Goal: Complete application form: Complete application form

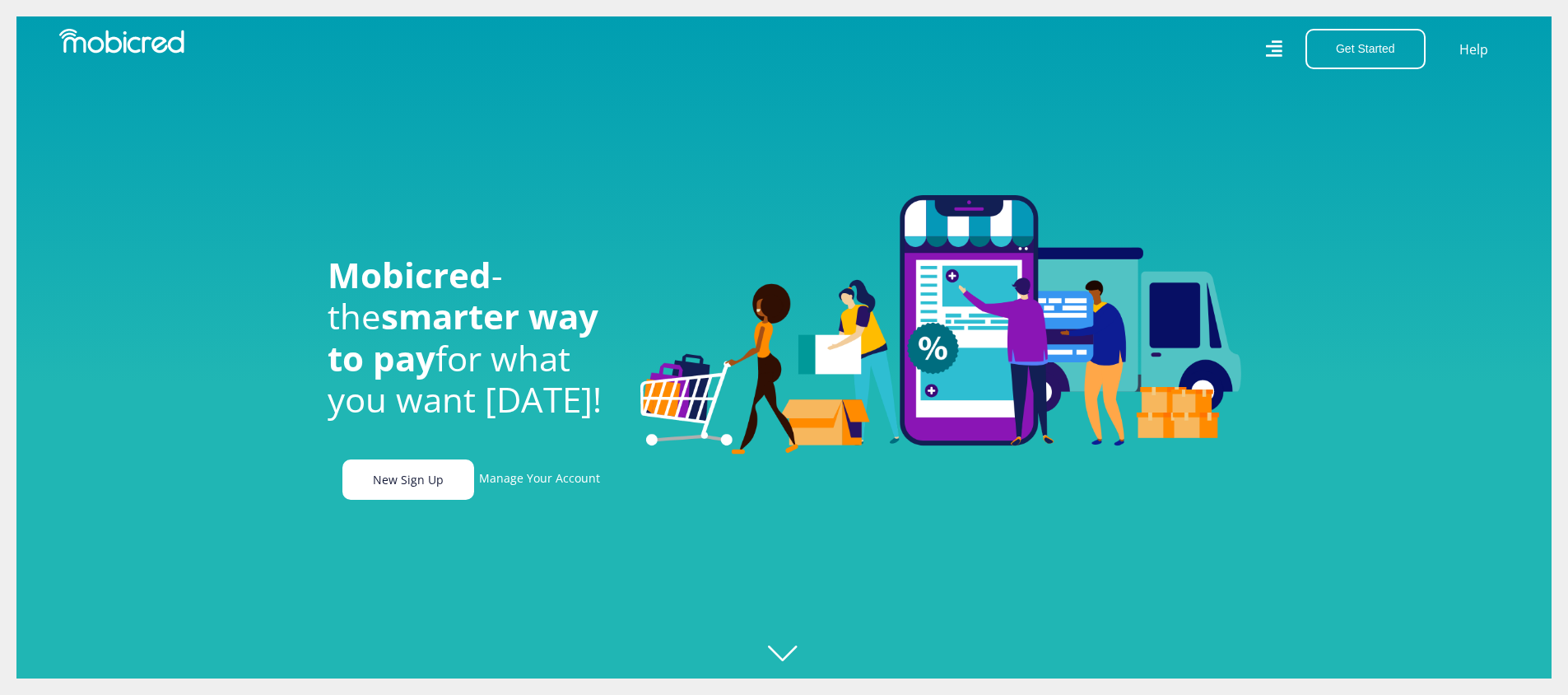
click at [448, 479] on link "New Sign Up" at bounding box center [408, 479] width 132 height 40
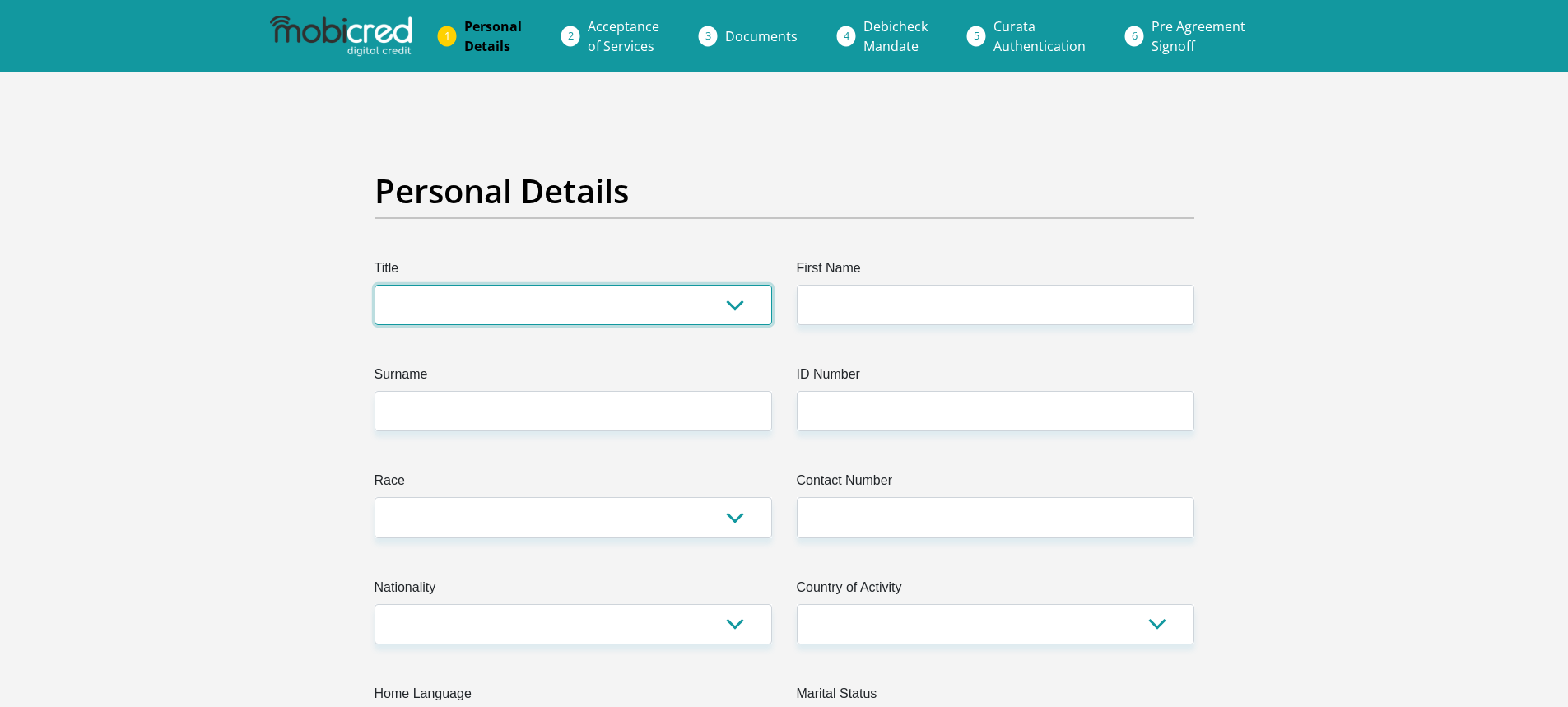
click at [620, 313] on select "Mr Ms Mrs Dr [PERSON_NAME]" at bounding box center [573, 305] width 398 height 40
select select "Ms"
click at [374, 285] on select "Mr Ms Mrs Dr [PERSON_NAME]" at bounding box center [573, 305] width 398 height 40
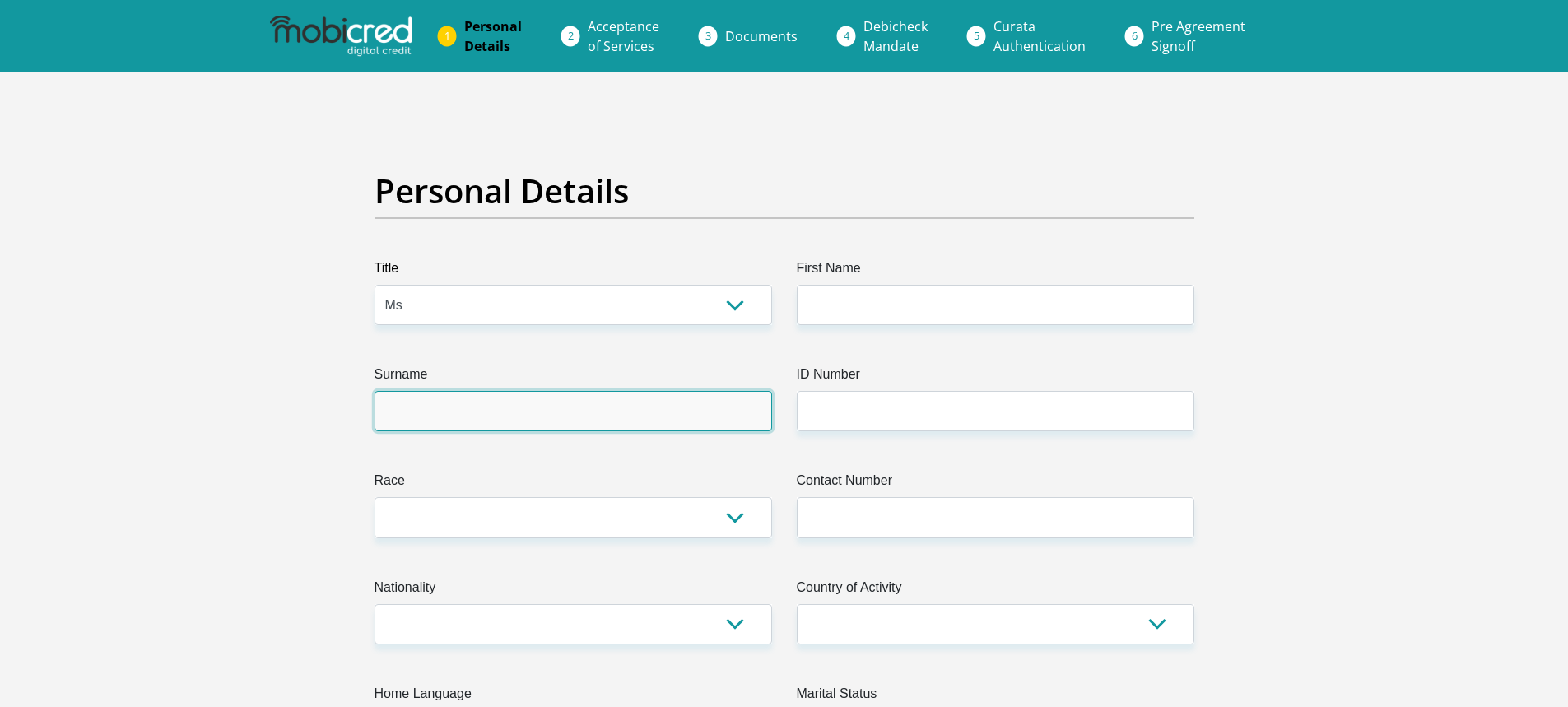
click at [561, 402] on input "Surname" at bounding box center [573, 411] width 398 height 40
type input "Meka"
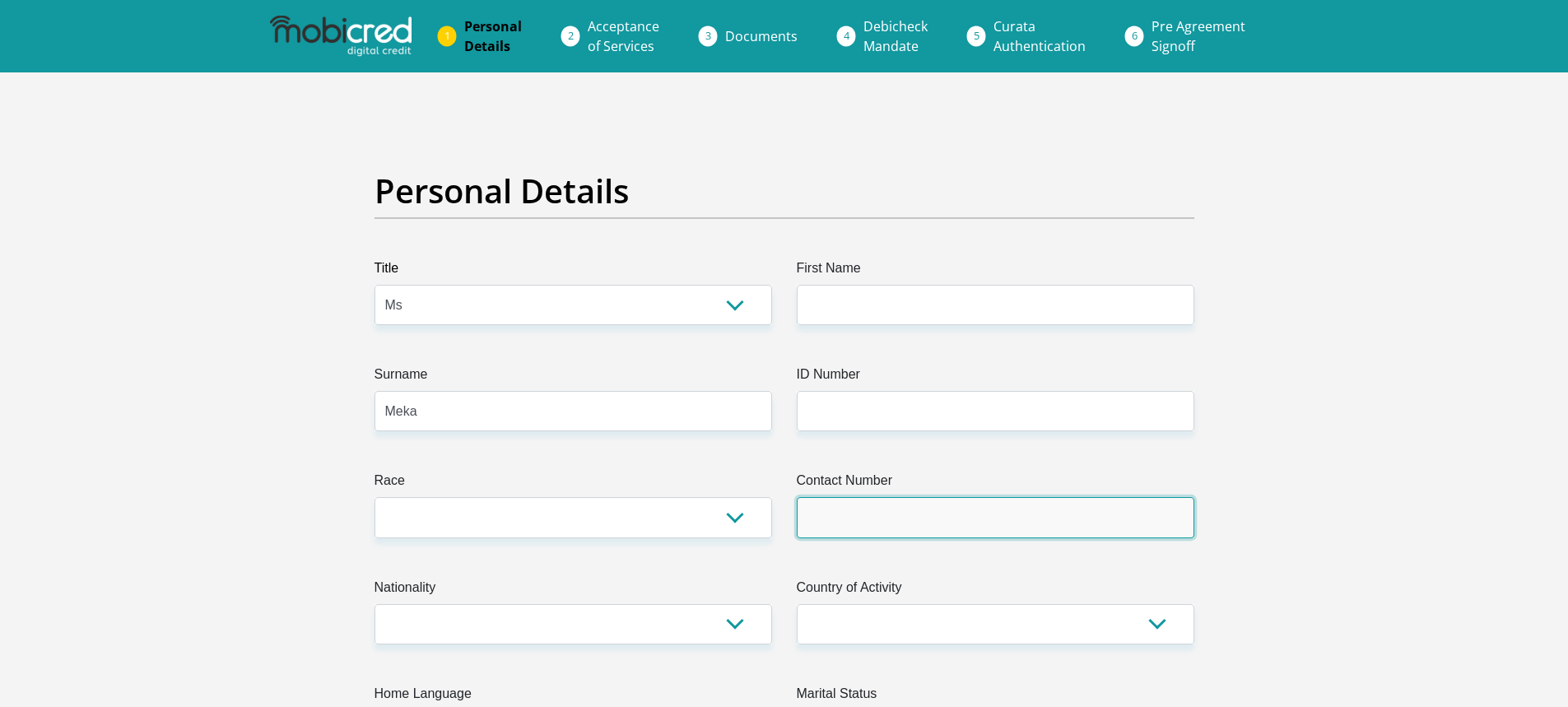
type input "0609887874"
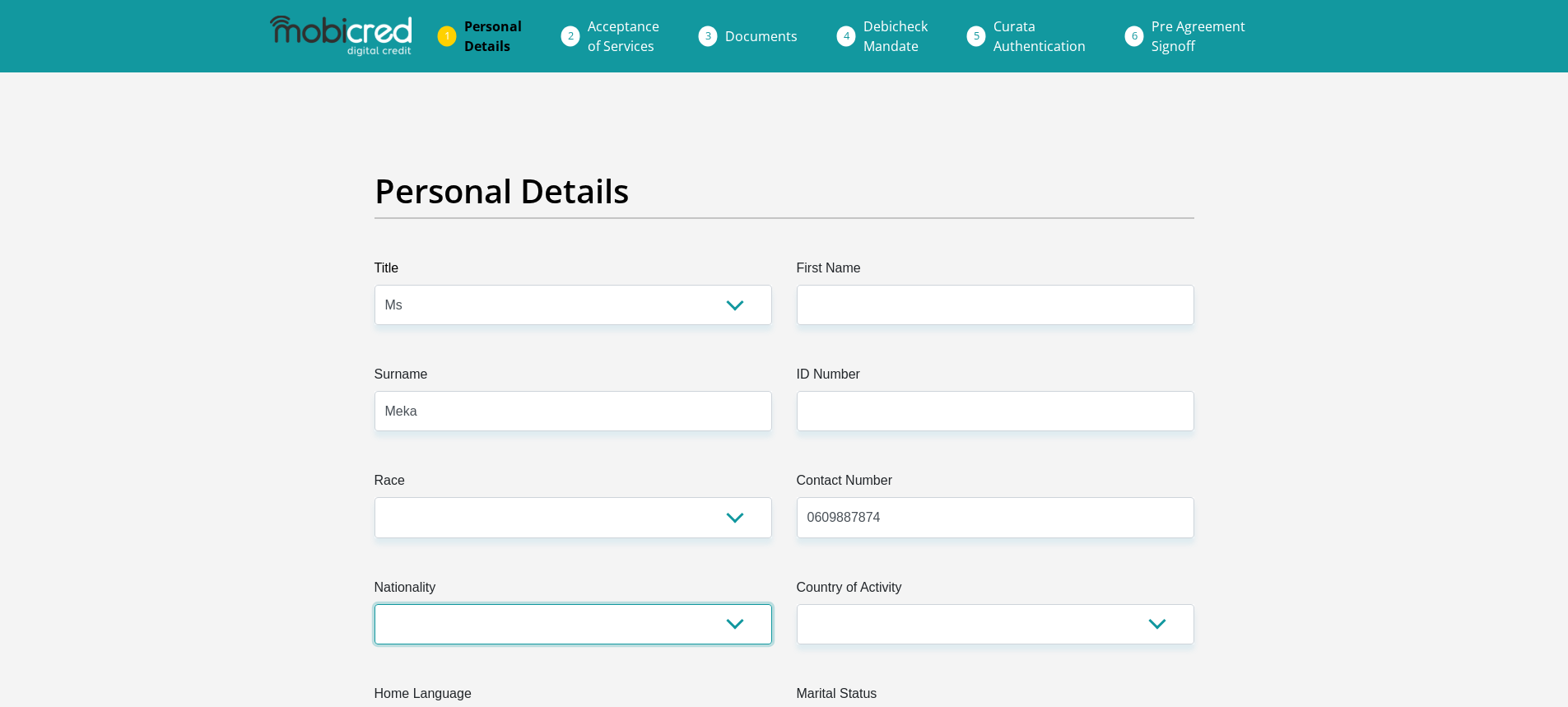
select select "ZAF"
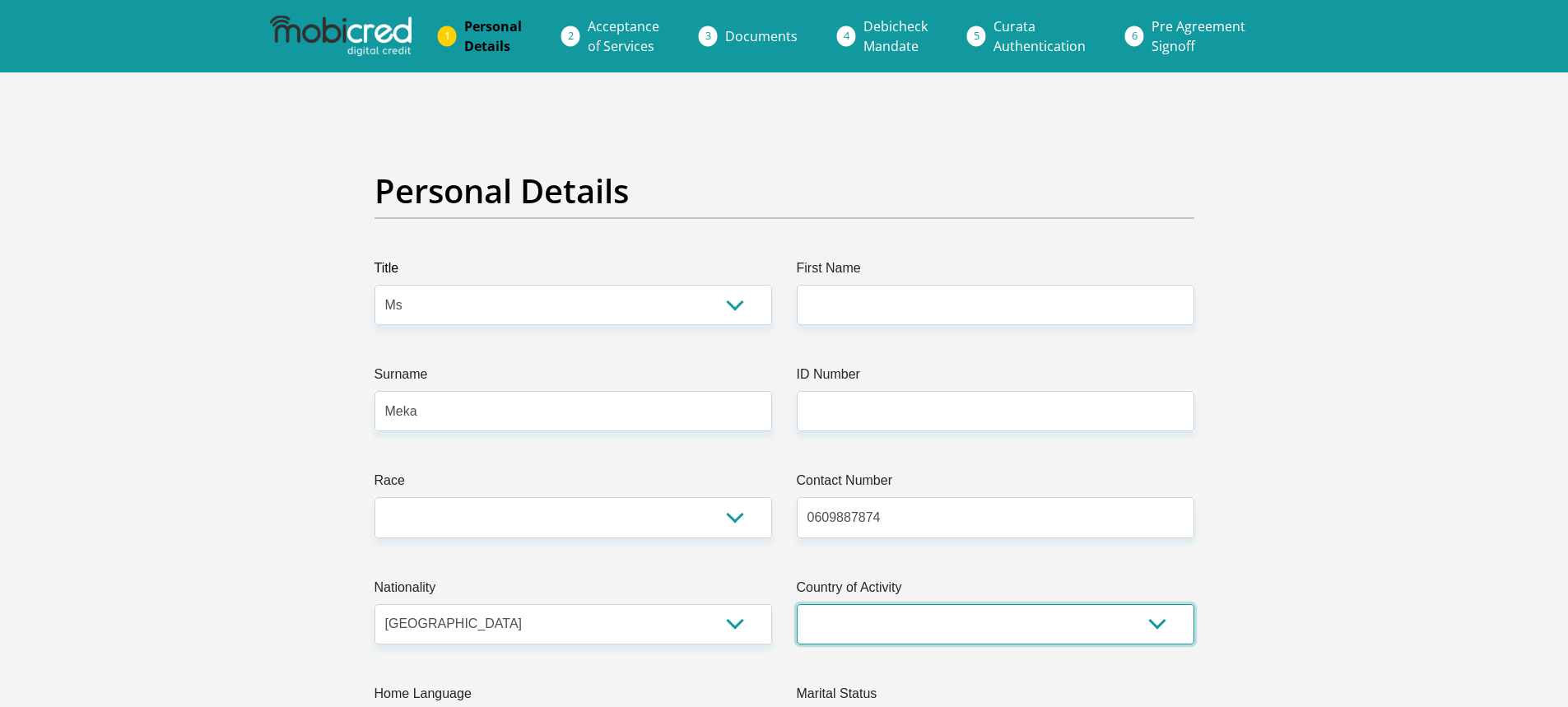
select select "ZAF"
type input "32 Airlie Road"
type input "Bluff"
type input "4052"
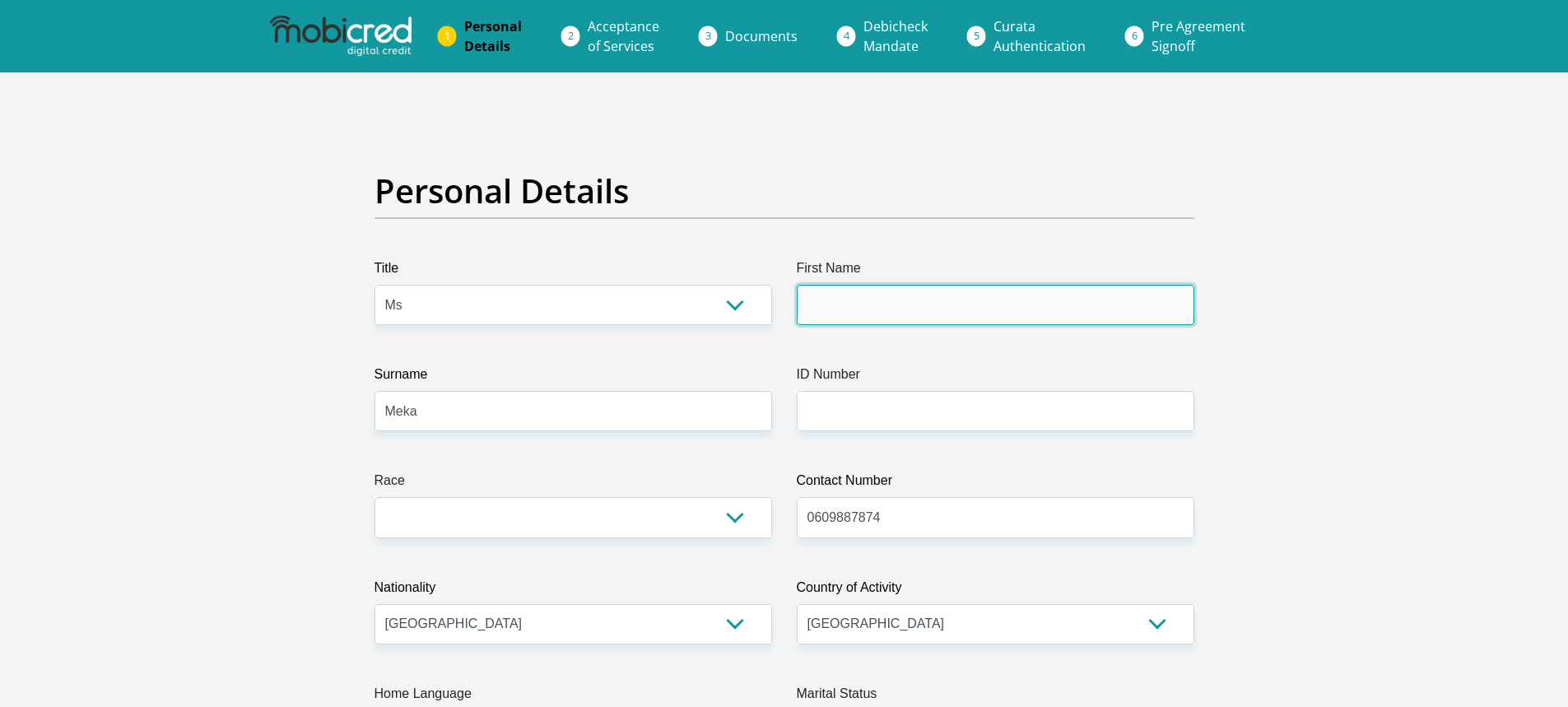
click at [908, 318] on input "First Name" at bounding box center [995, 305] width 398 height 40
type input "Meka"
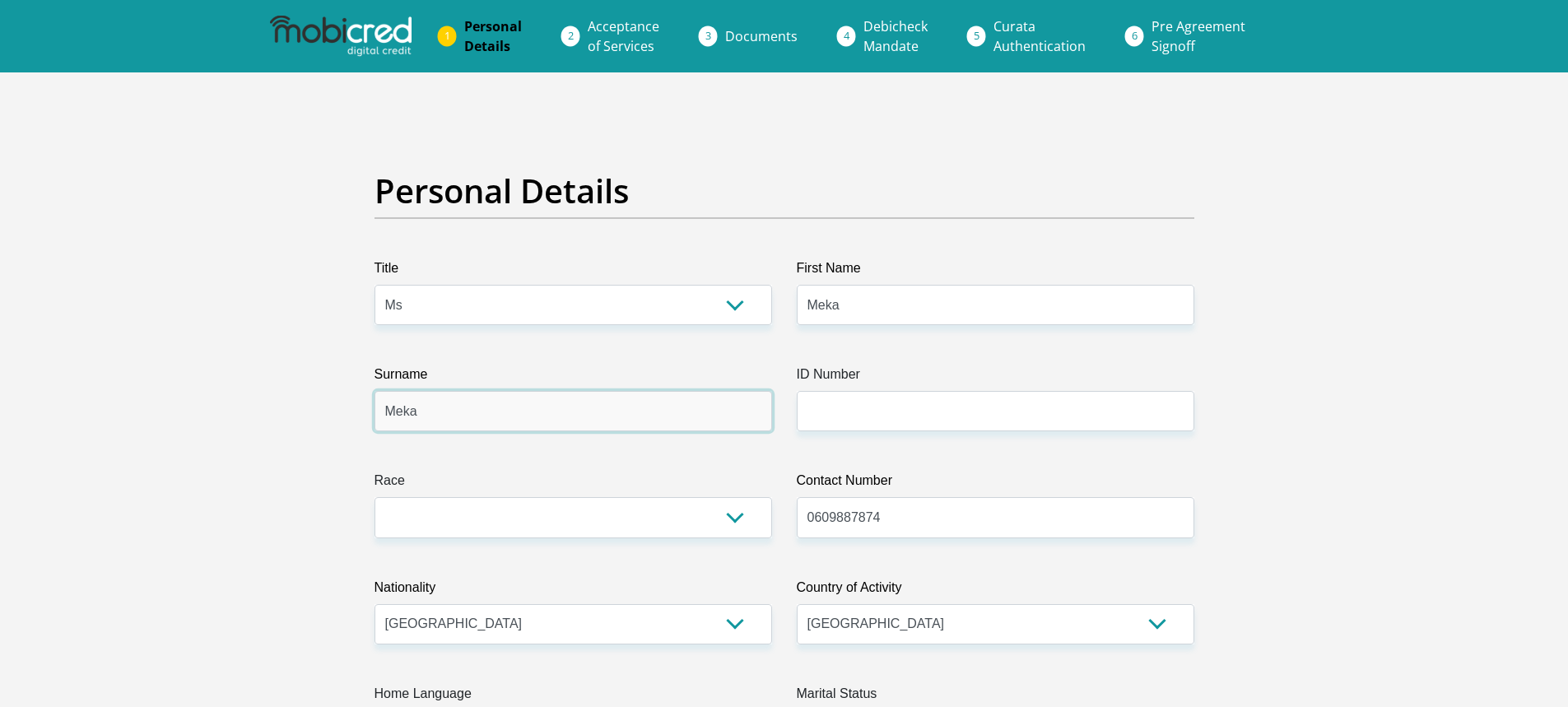
drag, startPoint x: 577, startPoint y: 404, endPoint x: 199, endPoint y: 384, distance: 378.5
type input "Legge"
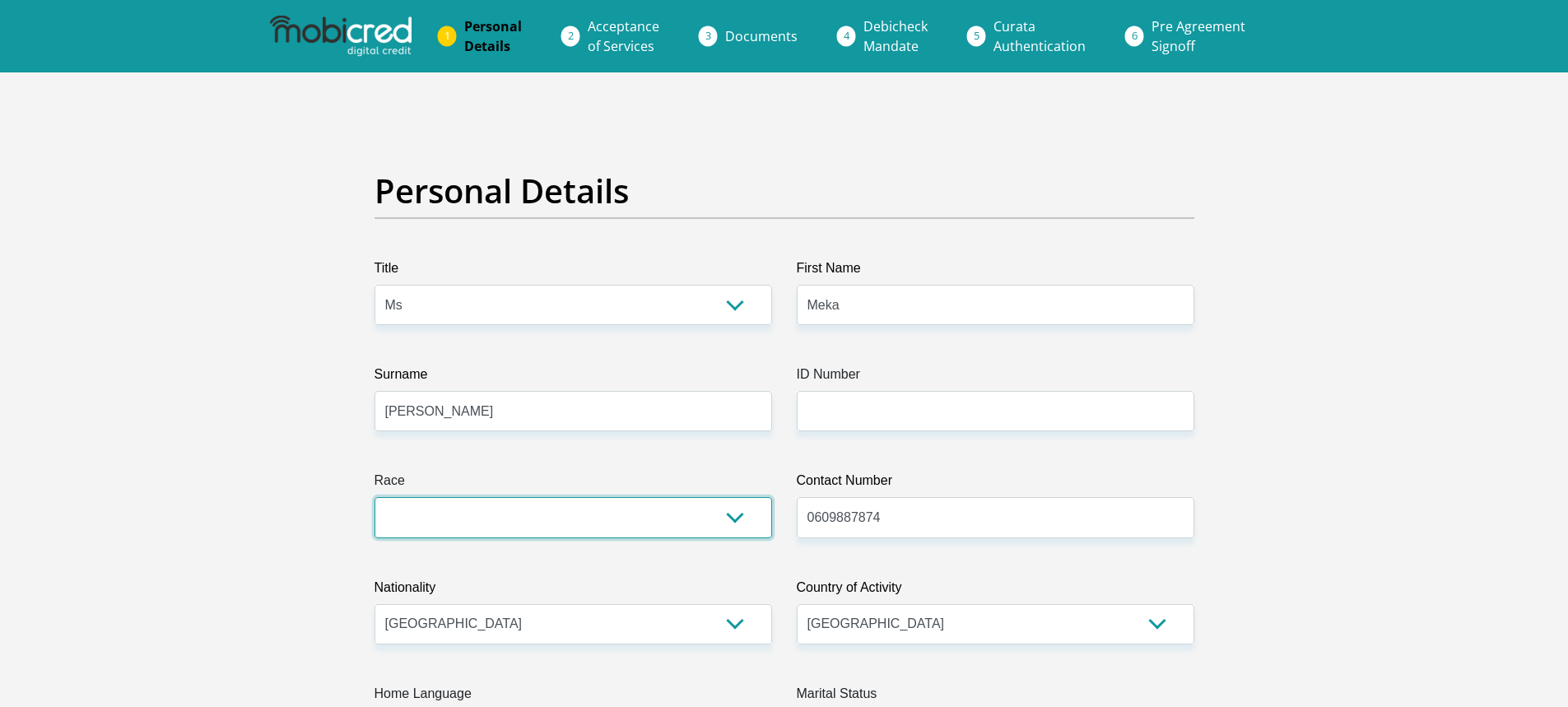
click at [690, 521] on select "Black Coloured Indian White Other" at bounding box center [573, 517] width 398 height 40
select select "4"
click at [374, 498] on select "Black Coloured Indian White Other" at bounding box center [573, 517] width 398 height 40
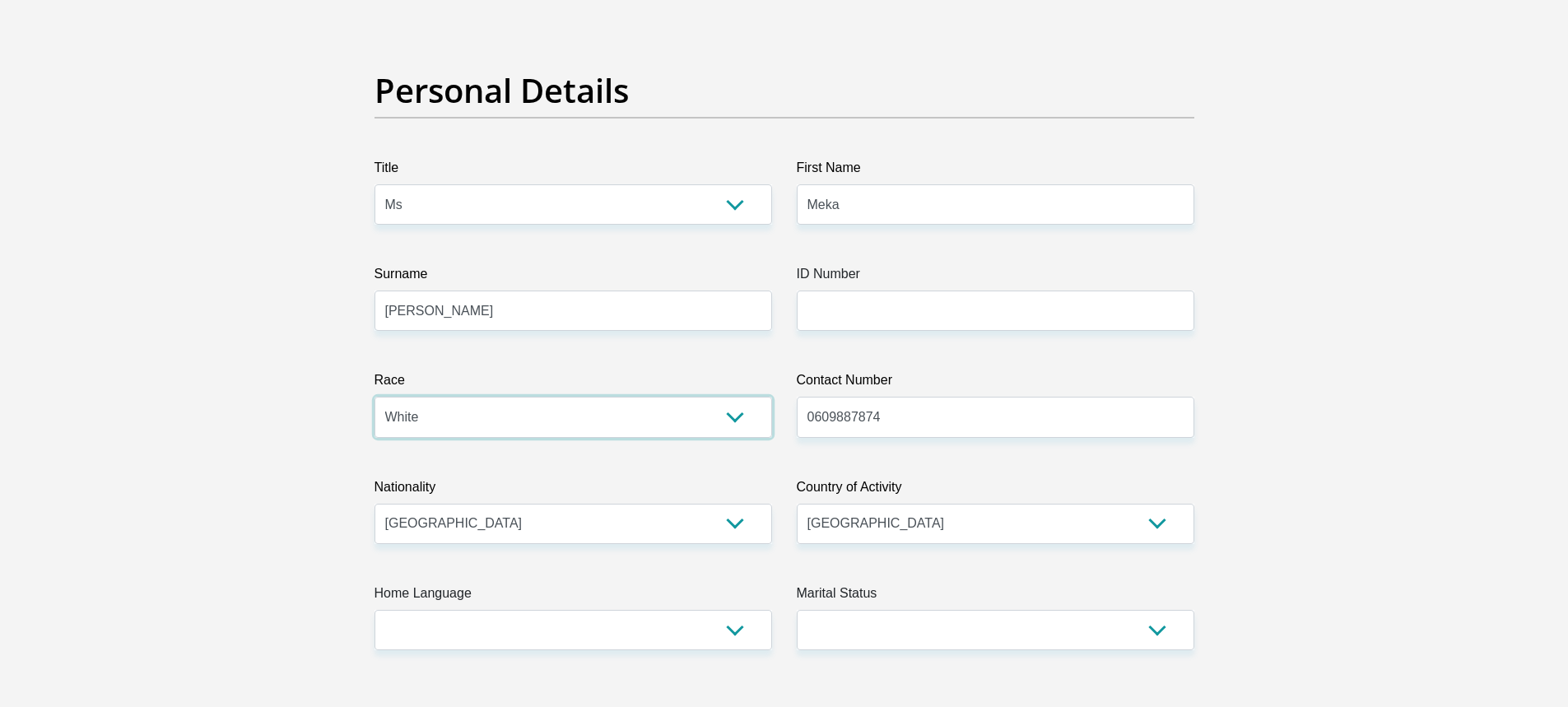
scroll to position [247, 0]
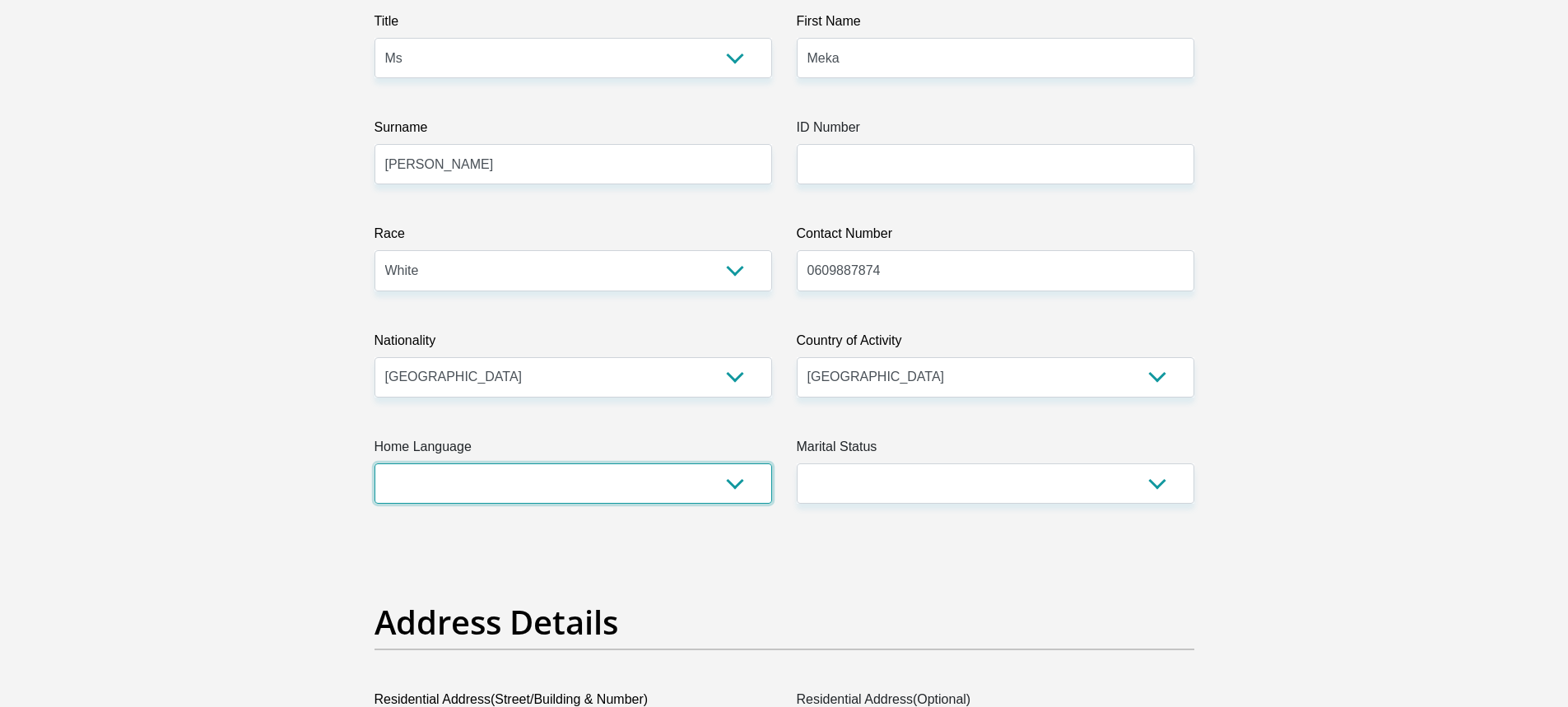
click at [692, 489] on select "Afrikaans English Sepedi South Ndebele Southern Sotho Swati Tsonga Tswana Venda…" at bounding box center [573, 483] width 398 height 40
select select "eng"
click at [374, 464] on select "Afrikaans English Sepedi South Ndebele Southern Sotho Swati Tsonga Tswana Venda…" at bounding box center [573, 483] width 398 height 40
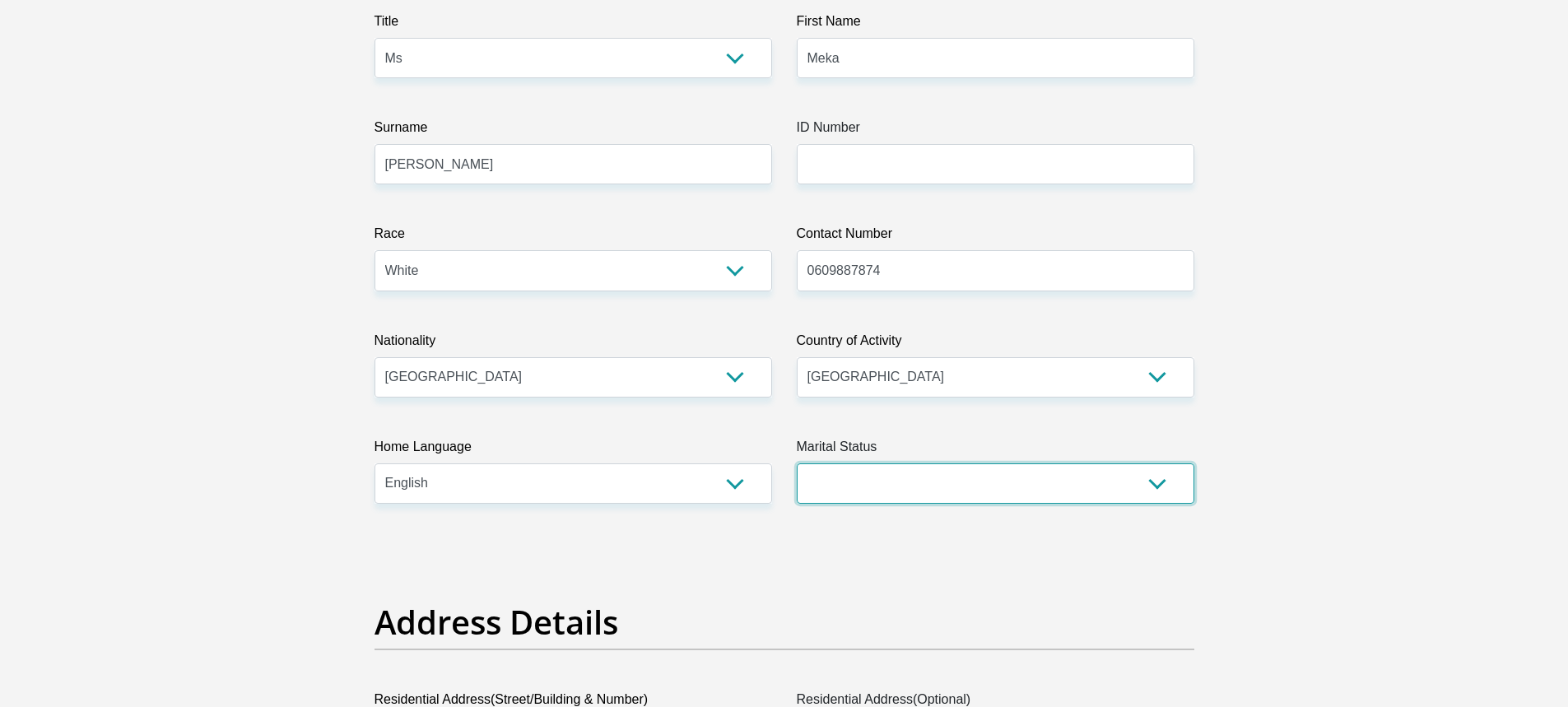
click at [943, 481] on select "Married ANC Single Divorced Widowed Married COP or Customary Law" at bounding box center [995, 483] width 398 height 40
select select "2"
click at [797, 464] on select "Married ANC Single Divorced Widowed Married COP or Customary Law" at bounding box center [995, 483] width 398 height 40
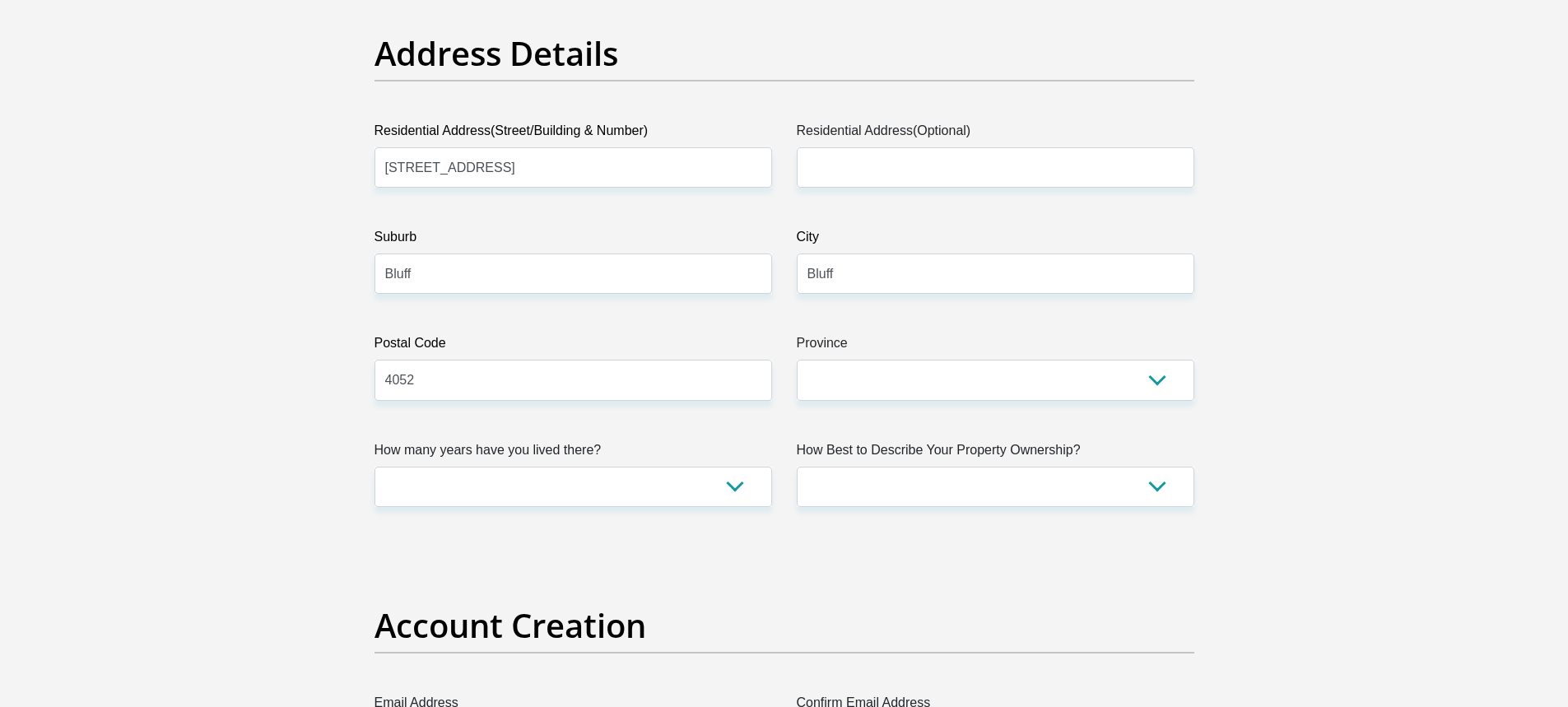
scroll to position [823, 0]
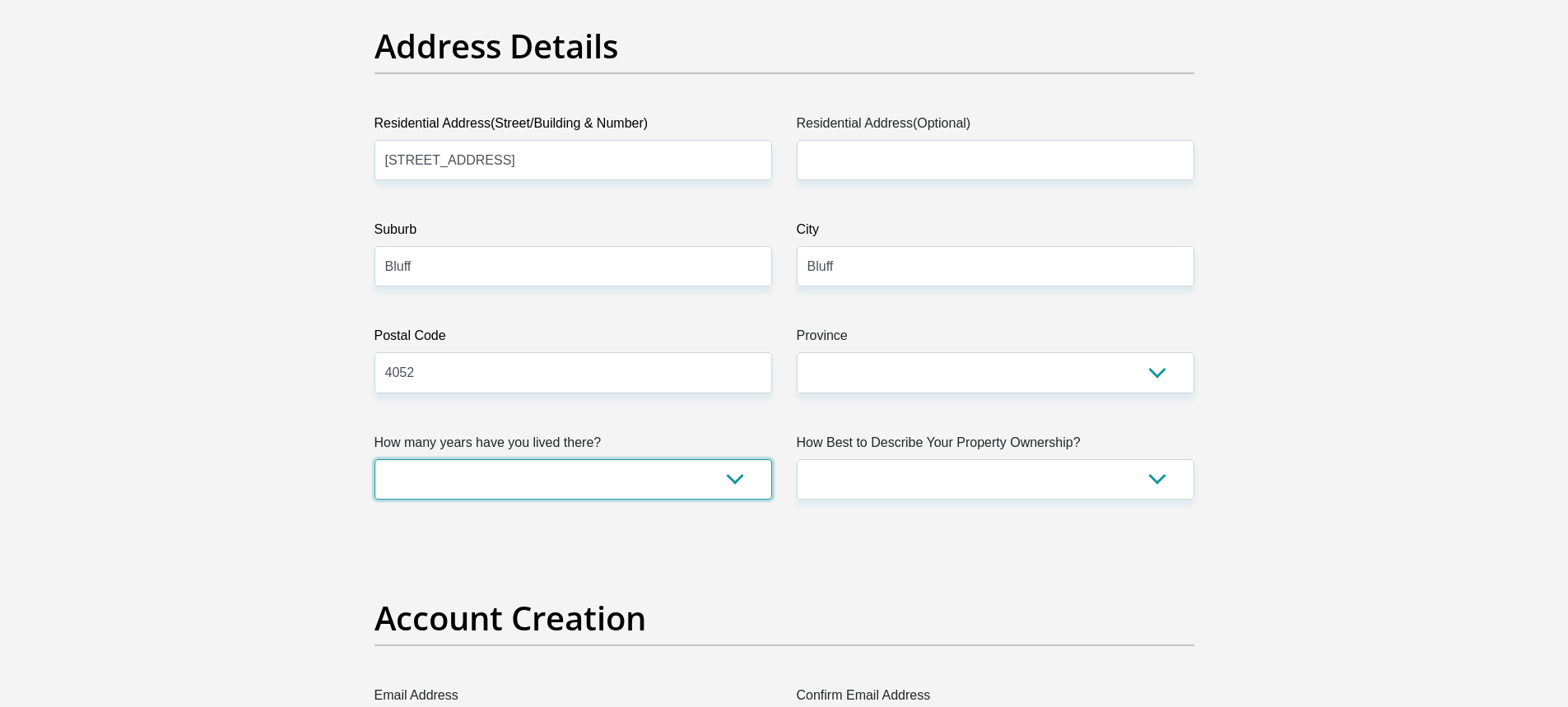
click at [688, 475] on select "less than 1 year 1-3 years 3-5 years 5+ years" at bounding box center [573, 479] width 398 height 40
select select "5"
click at [374, 459] on select "less than 1 year 1-3 years 3-5 years 5+ years" at bounding box center [573, 479] width 398 height 40
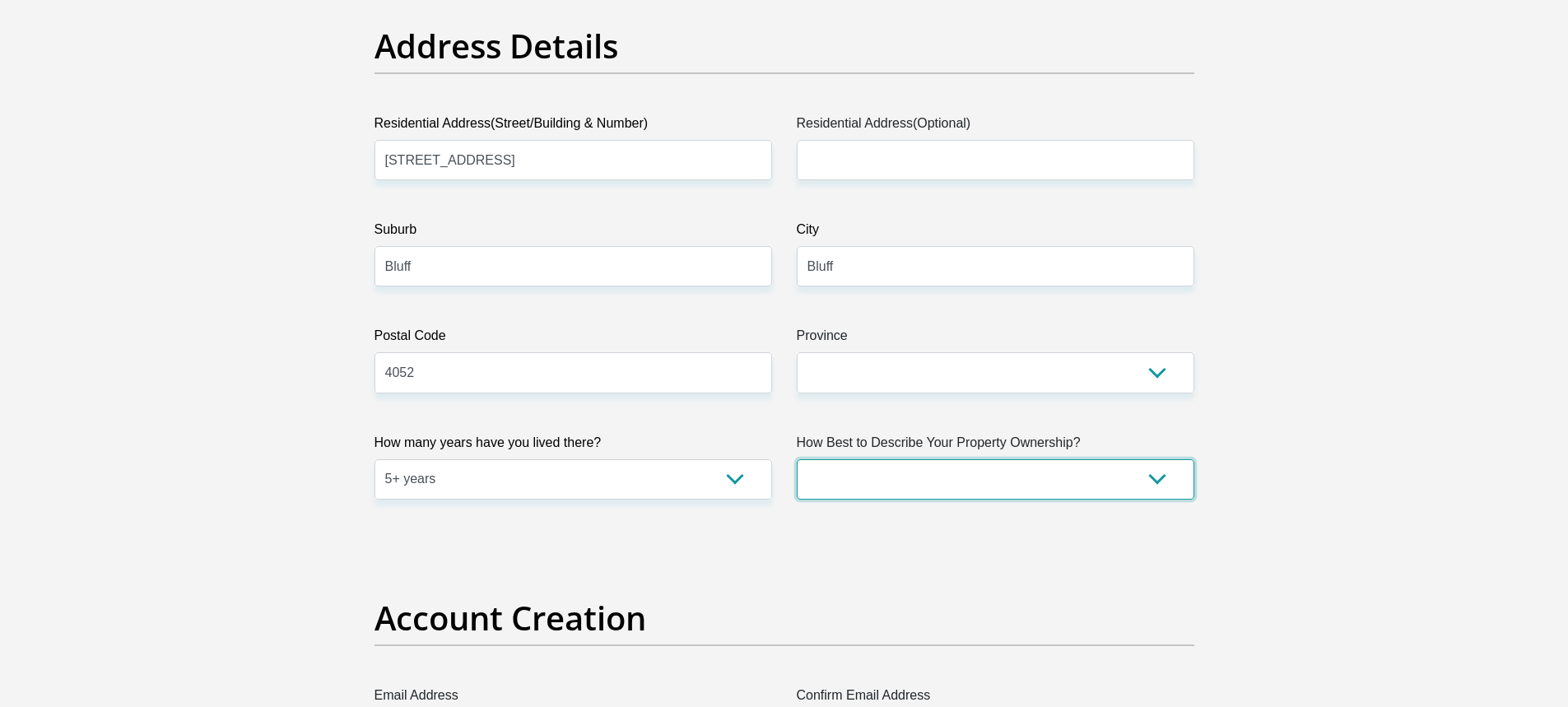
click at [951, 488] on select "Owned Rented Family Owned Company Dwelling" at bounding box center [995, 479] width 398 height 40
select select "Rented"
click at [797, 459] on select "Owned Rented Family Owned Company Dwelling" at bounding box center [995, 479] width 398 height 40
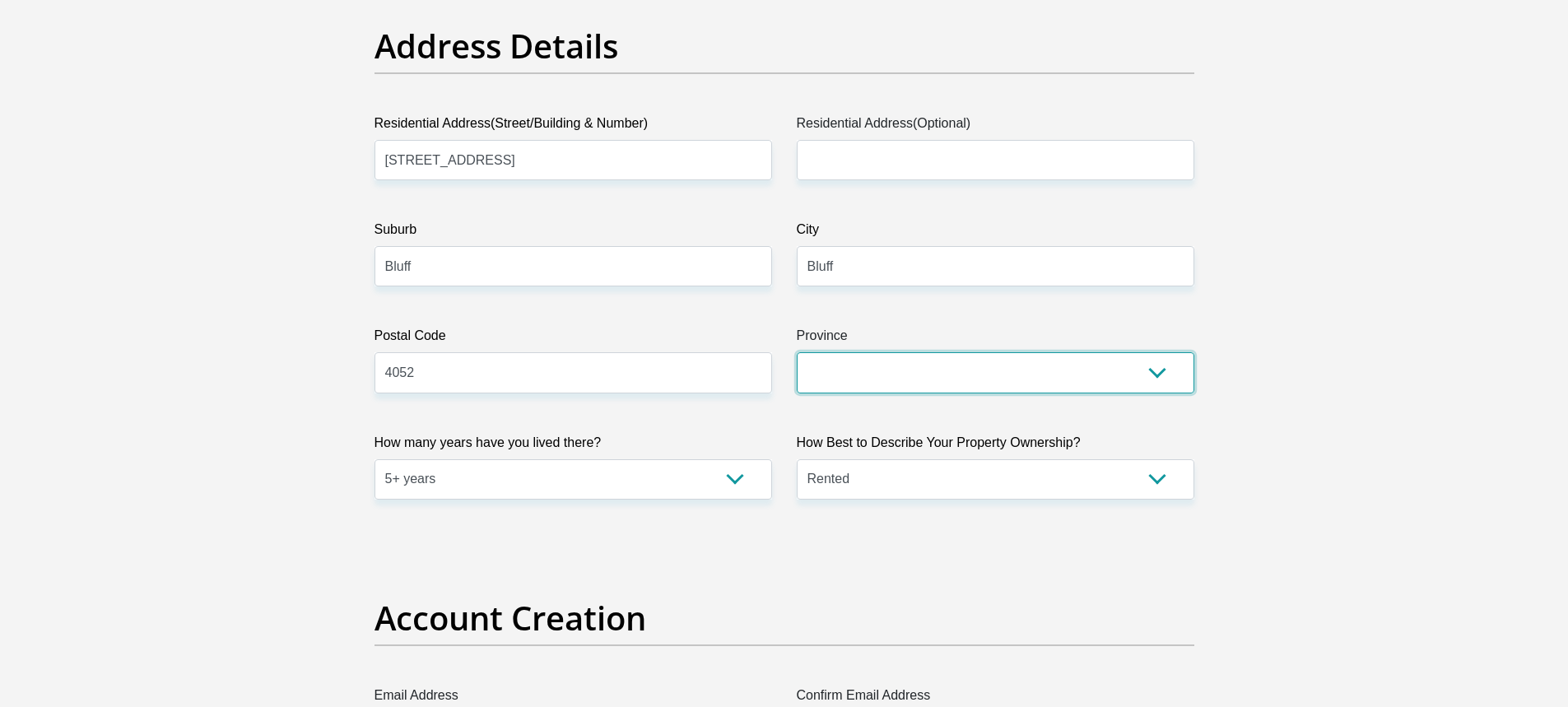
click at [973, 377] on select "Eastern Cape Free State Gauteng KwaZulu-Natal Limpopo Mpumalanga Northern Cape …" at bounding box center [995, 372] width 398 height 40
select select "KwaZulu-Natal"
click at [797, 352] on select "Eastern Cape Free State Gauteng KwaZulu-Natal Limpopo Mpumalanga Northern Cape …" at bounding box center [995, 372] width 398 height 40
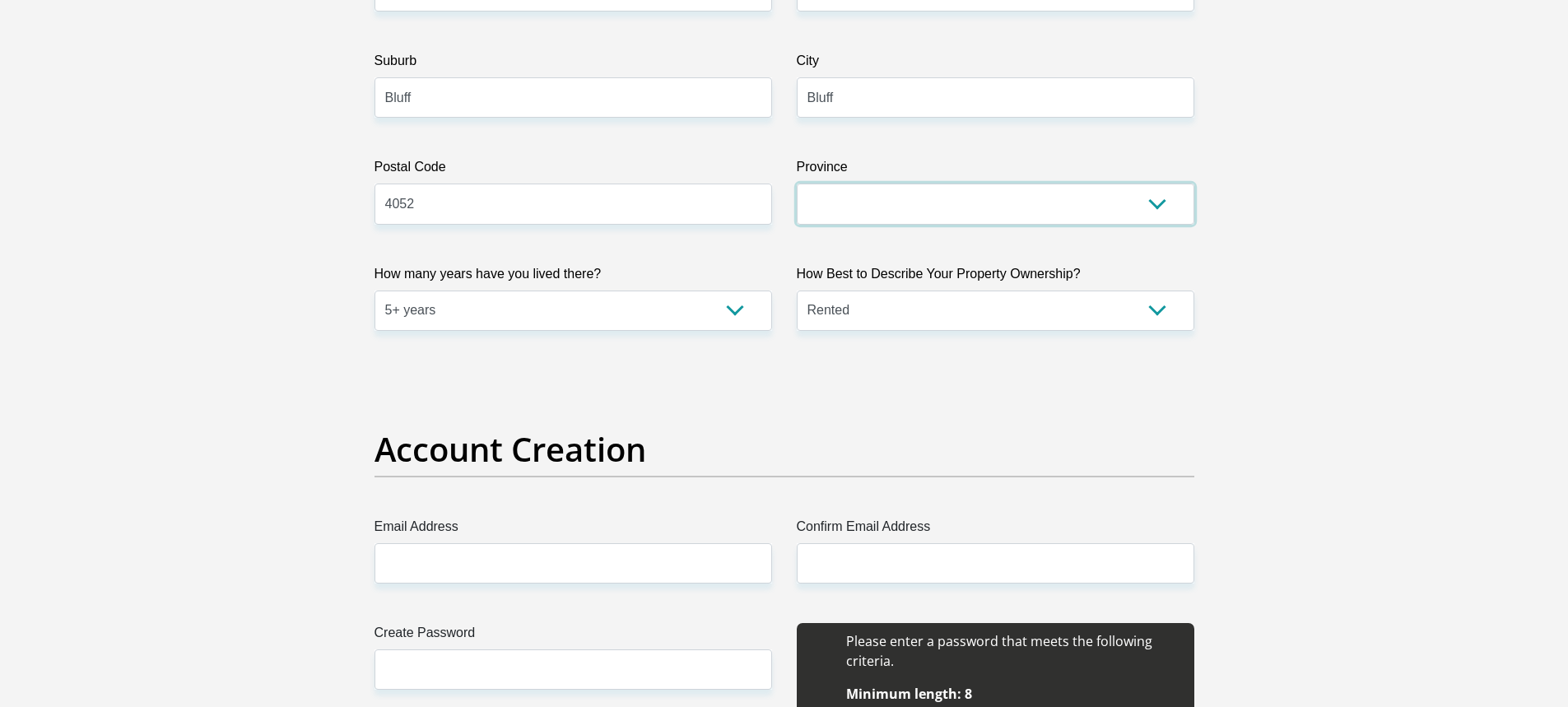
scroll to position [1153, 0]
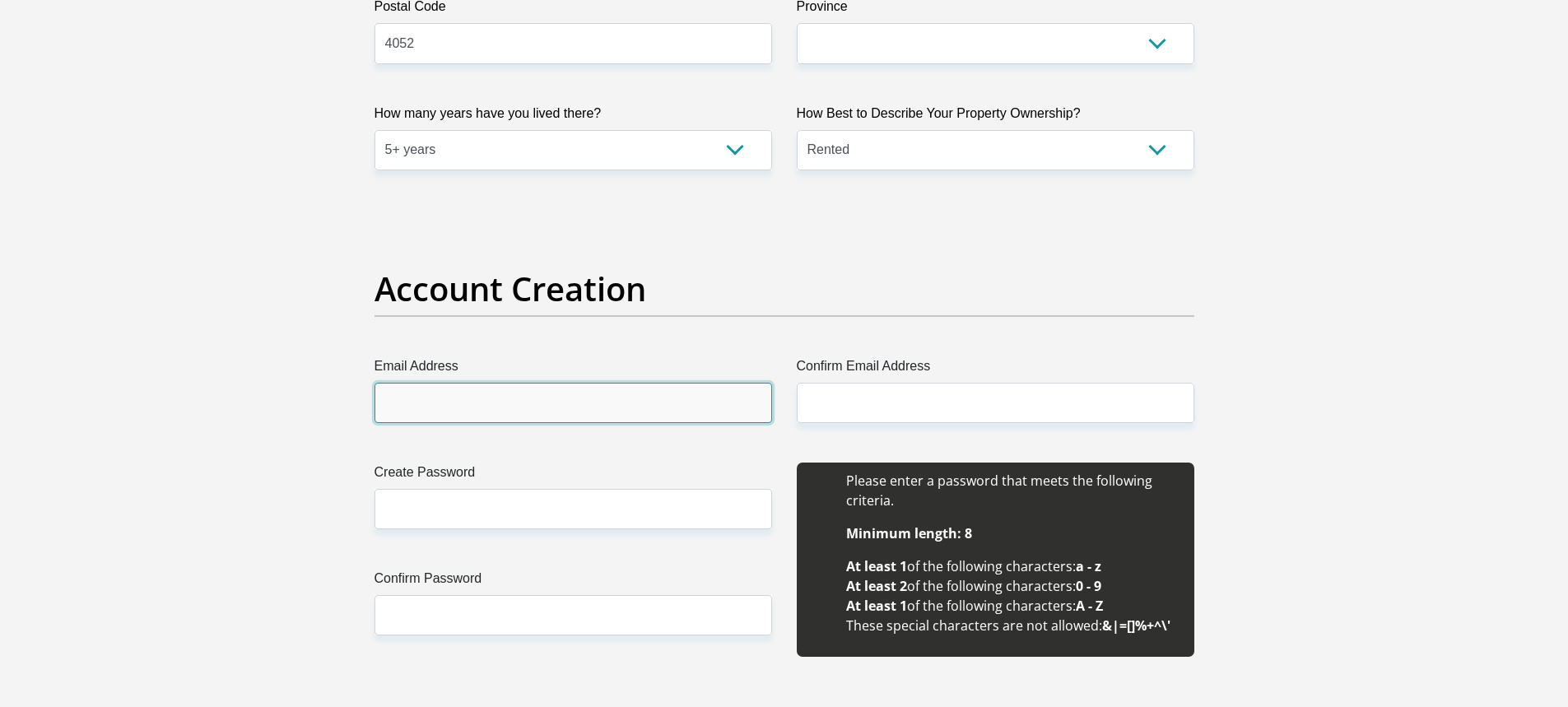
click at [662, 399] on input "Email Address" at bounding box center [573, 402] width 398 height 40
type input "mekalegge@icloud.com"
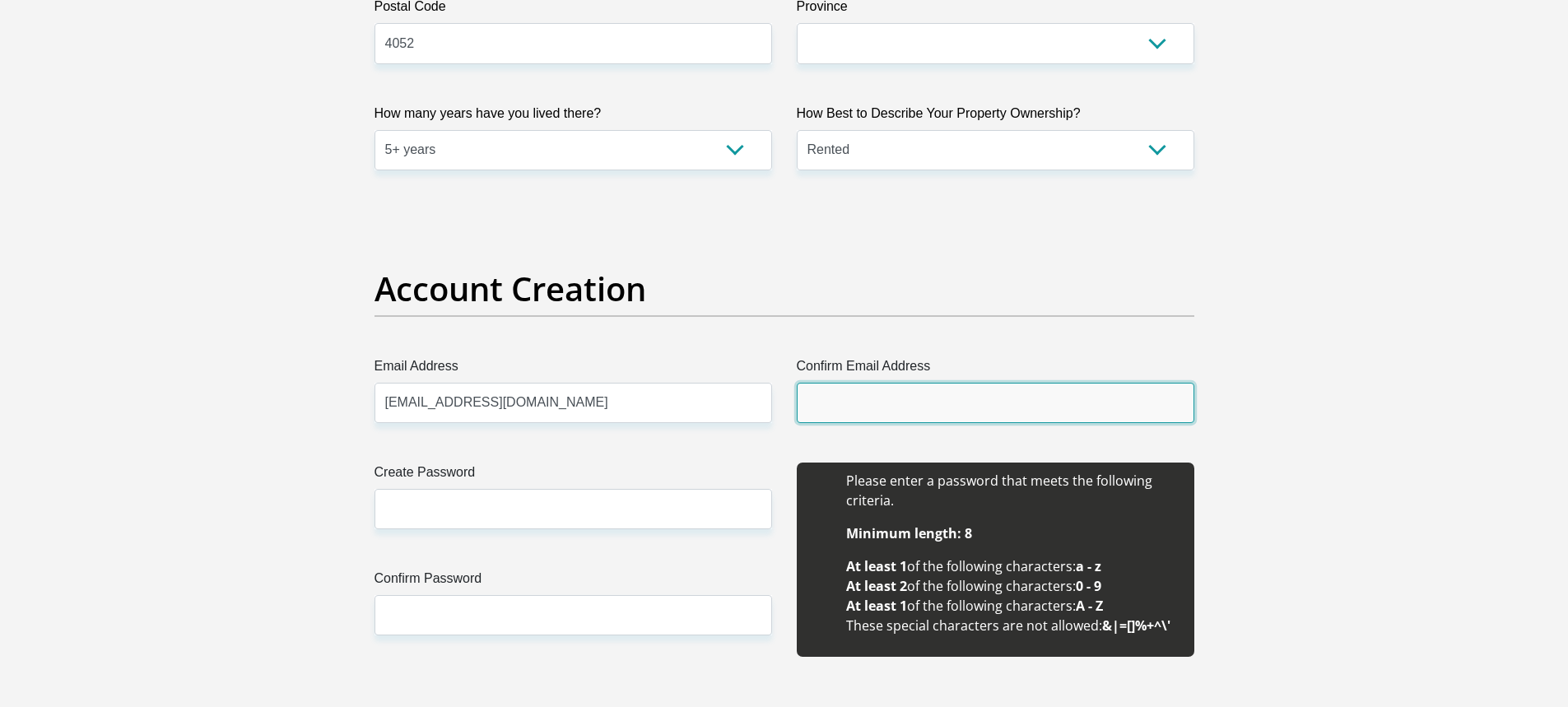
type input "mekalegge@icloud.com"
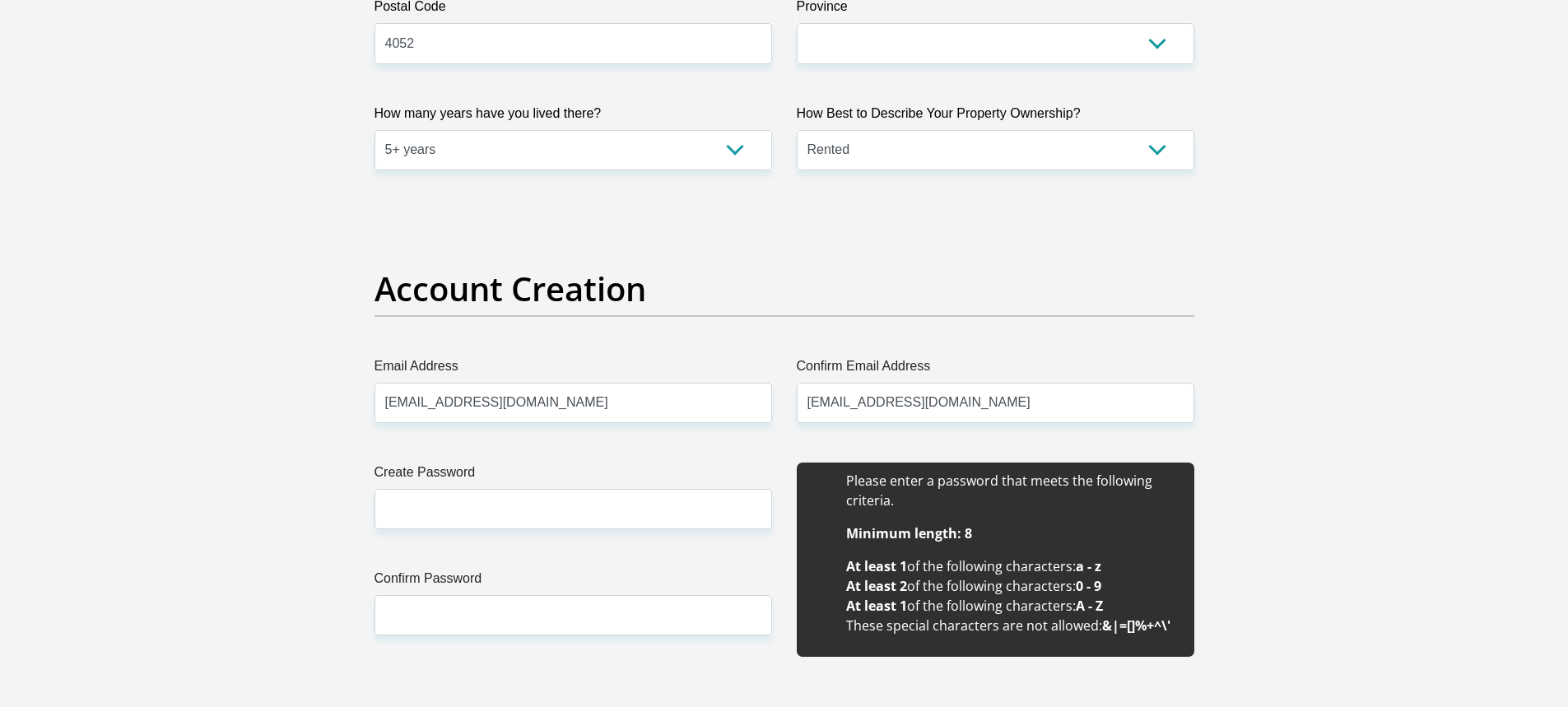
type input "Meka"
type input "0609887874"
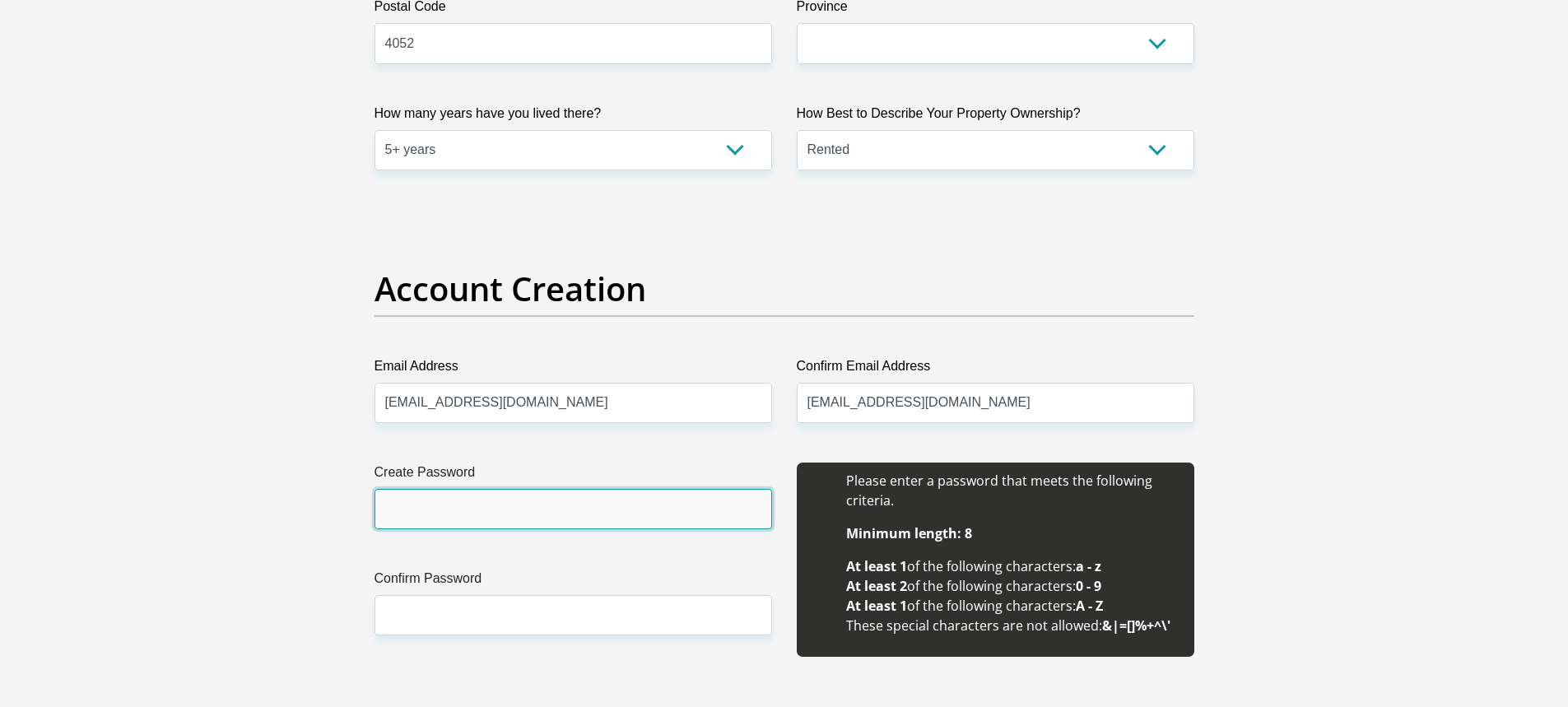
click at [564, 508] on input "Create Password" at bounding box center [573, 508] width 398 height 40
type input "Liveyourextralife2003"
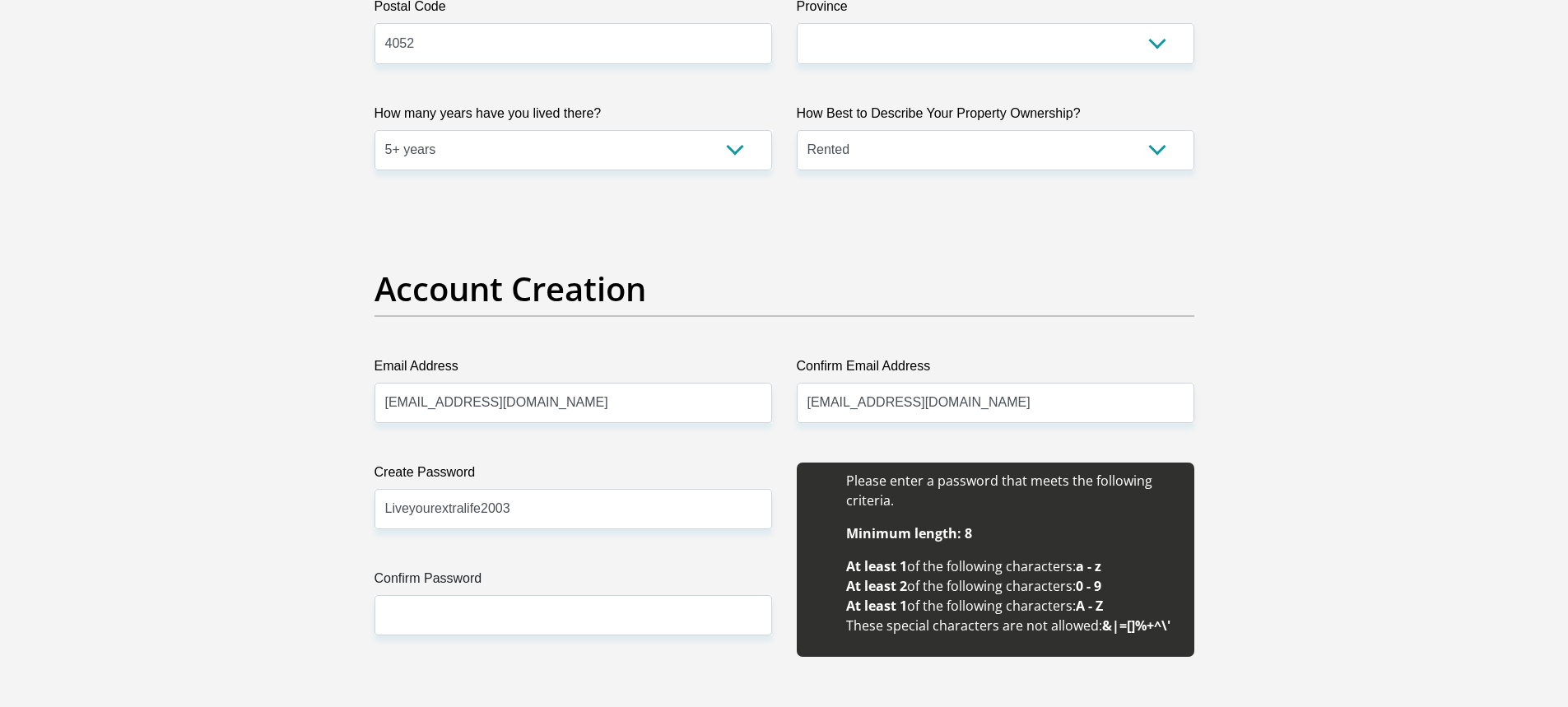
click at [720, 465] on label "Create Password" at bounding box center [573, 475] width 398 height 26
click at [720, 489] on input "Liveyourextralife2003" at bounding box center [573, 508] width 398 height 40
drag, startPoint x: 558, startPoint y: 513, endPoint x: 301, endPoint y: 503, distance: 257.2
click at [541, 616] on input "Confirm Password" at bounding box center [573, 615] width 398 height 40
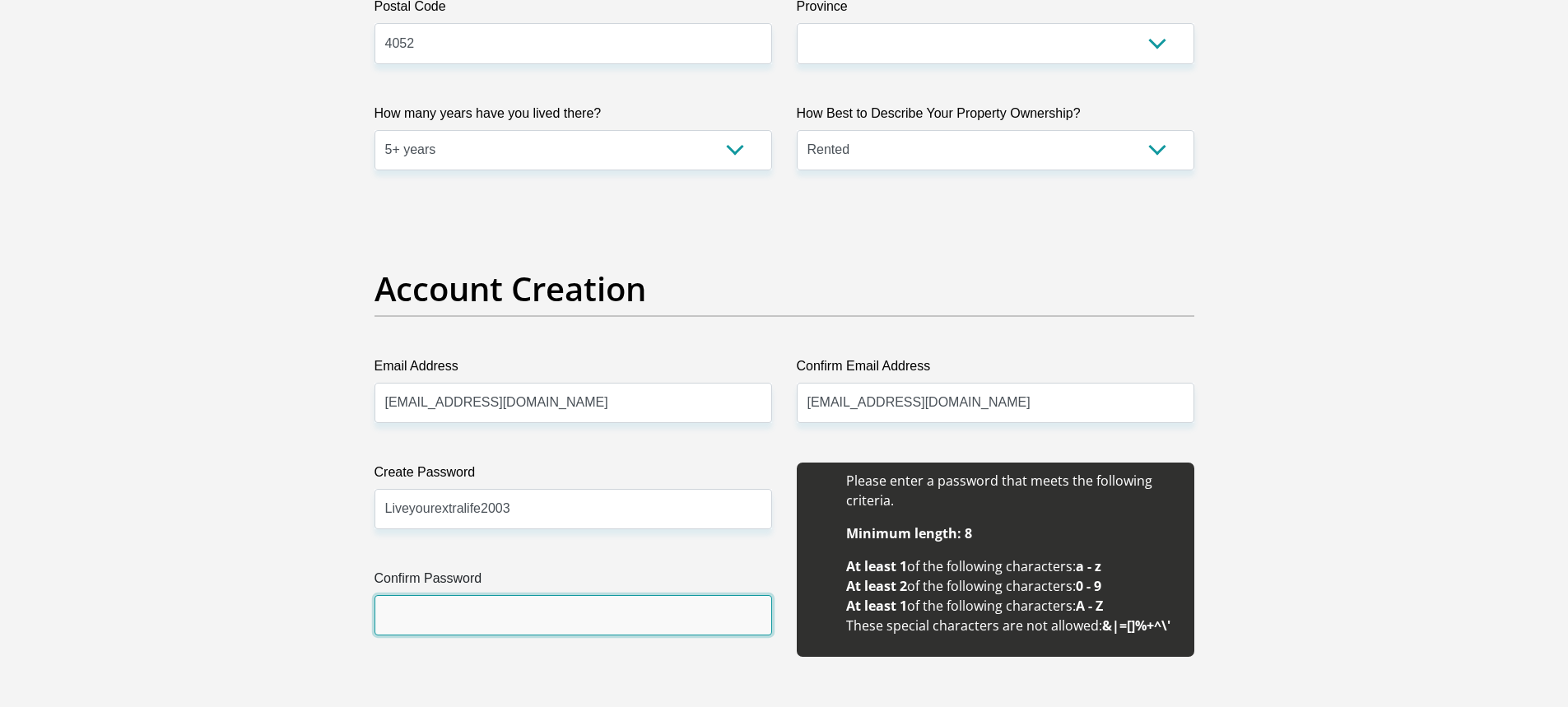
paste input "Liveyourextralife2003"
type input "Liveyourextralife2003"
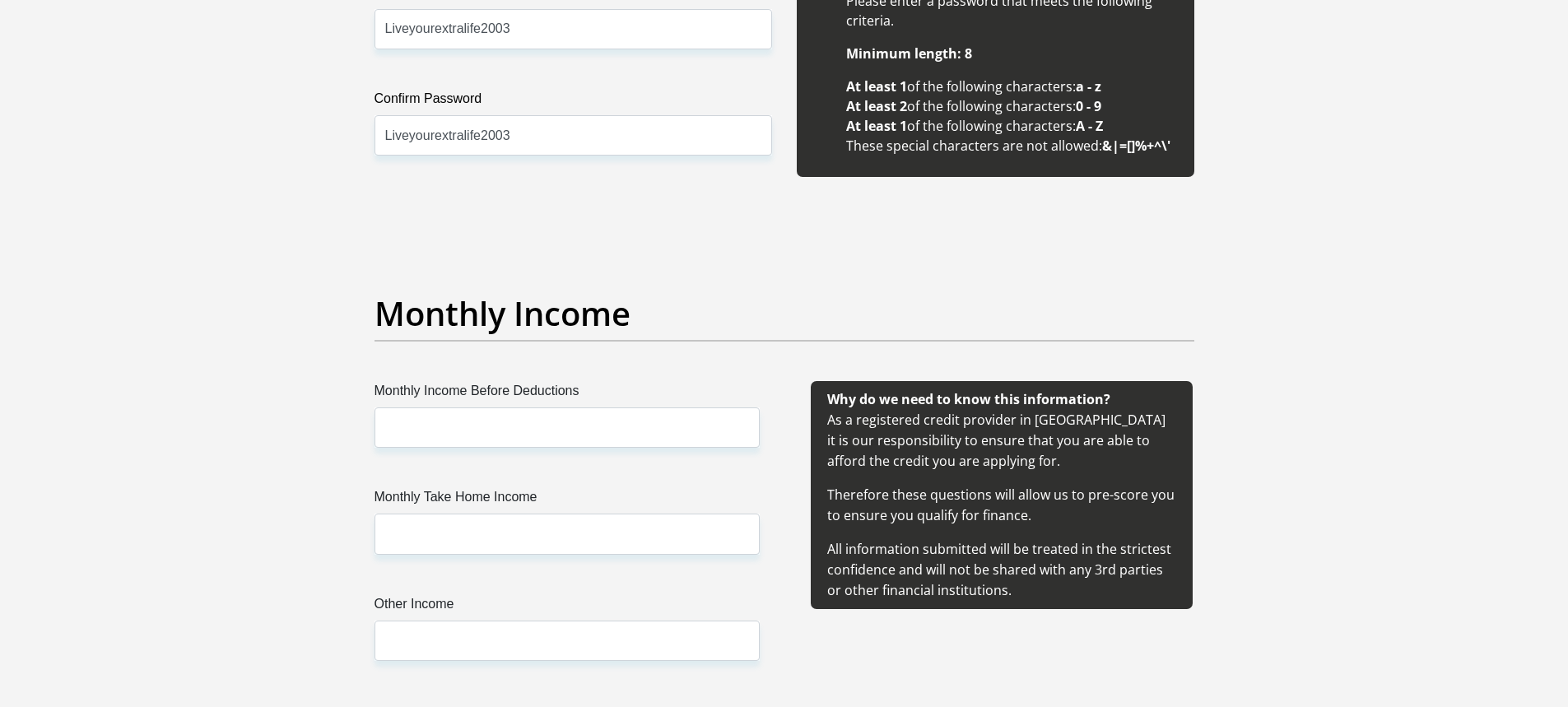
scroll to position [1647, 0]
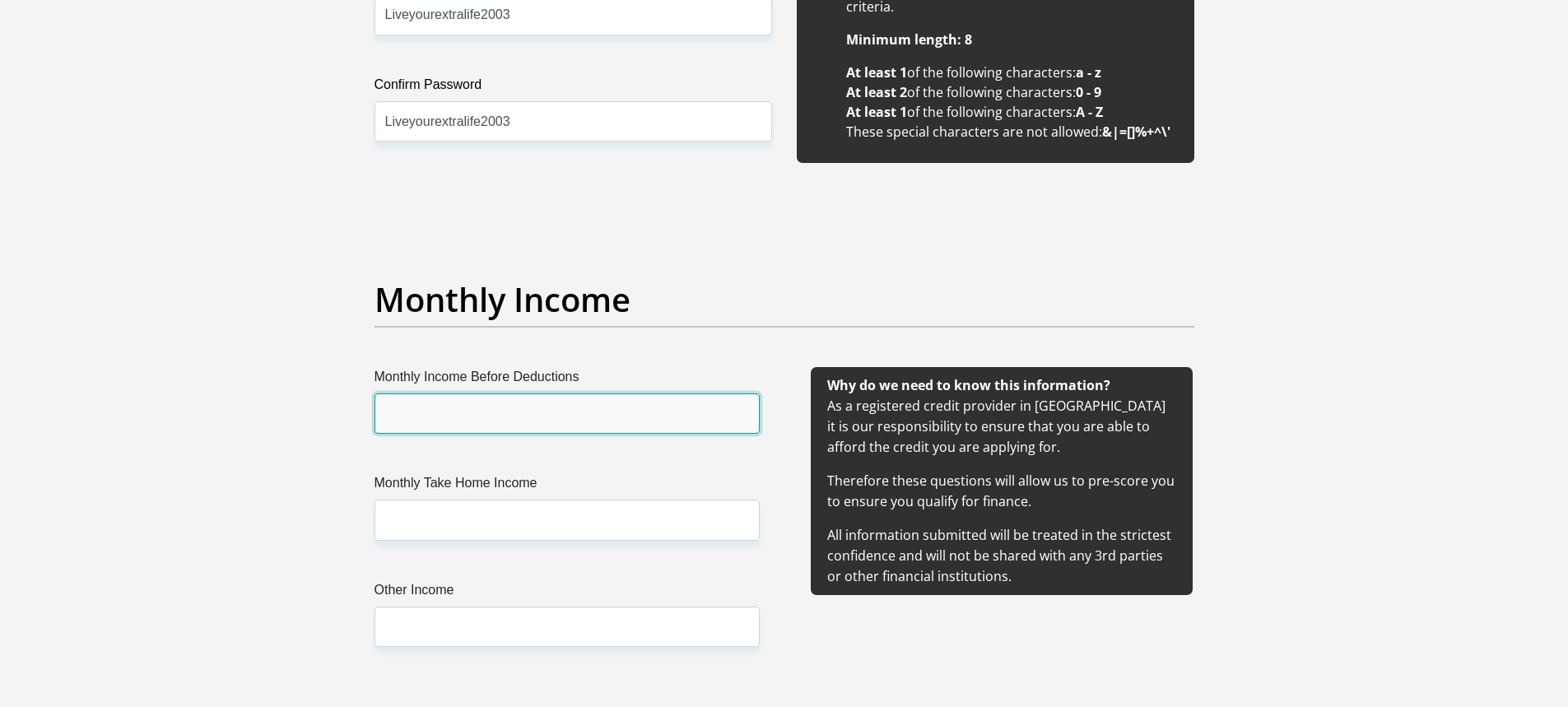
click at [567, 399] on input "Monthly Income Before Deductions" at bounding box center [567, 413] width 385 height 40
type input "10.500"
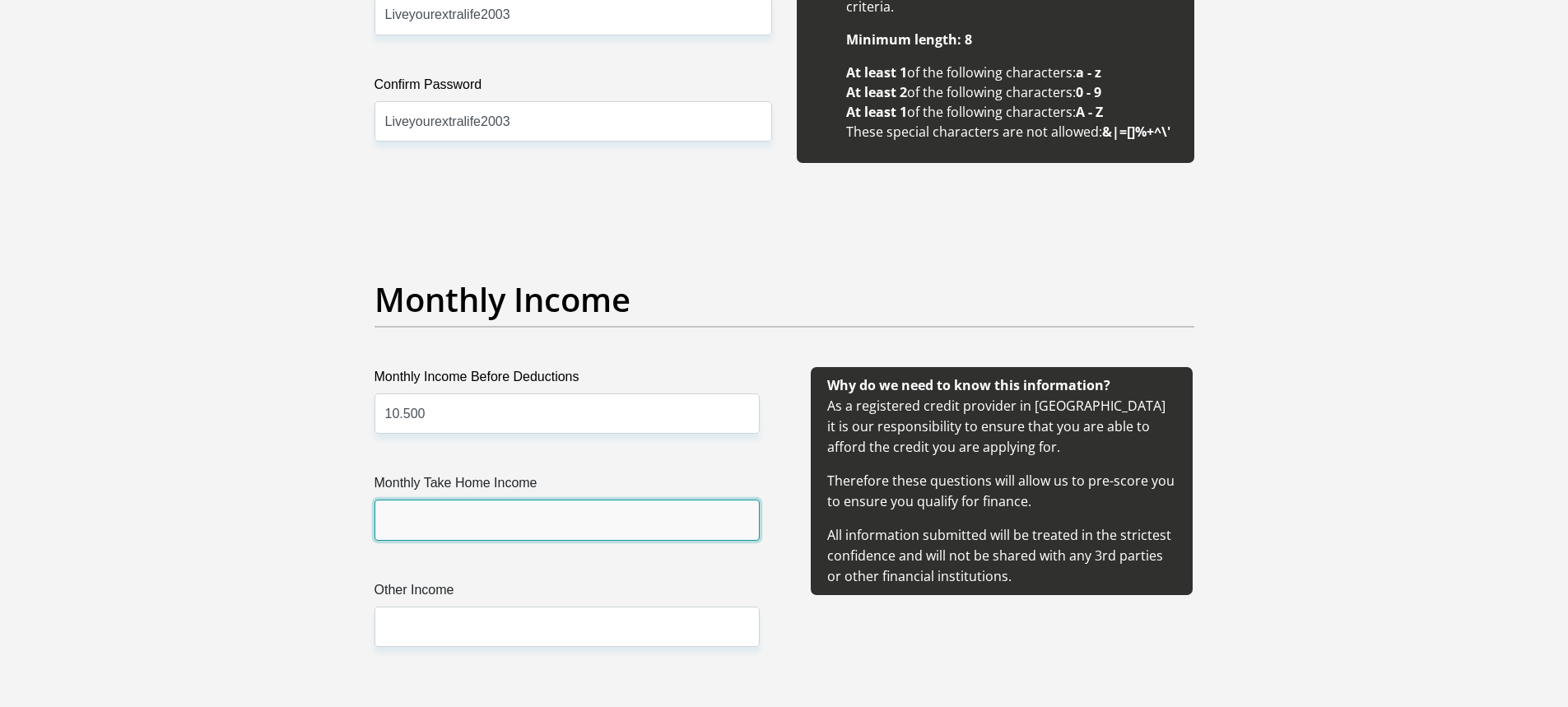
click at [488, 502] on input "Monthly Take Home Income" at bounding box center [567, 519] width 385 height 40
type input "9500"
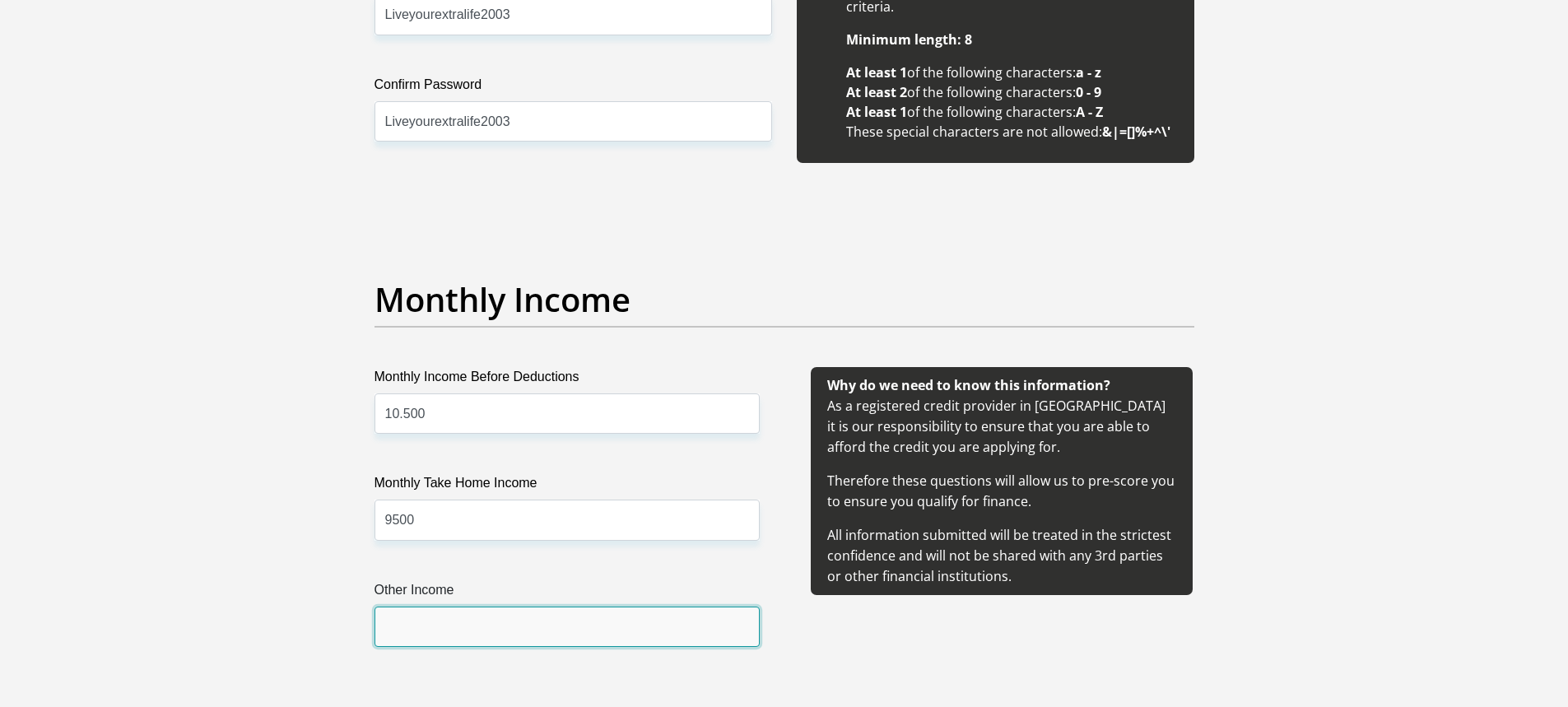
click at [517, 610] on input "Other Income" at bounding box center [567, 626] width 385 height 40
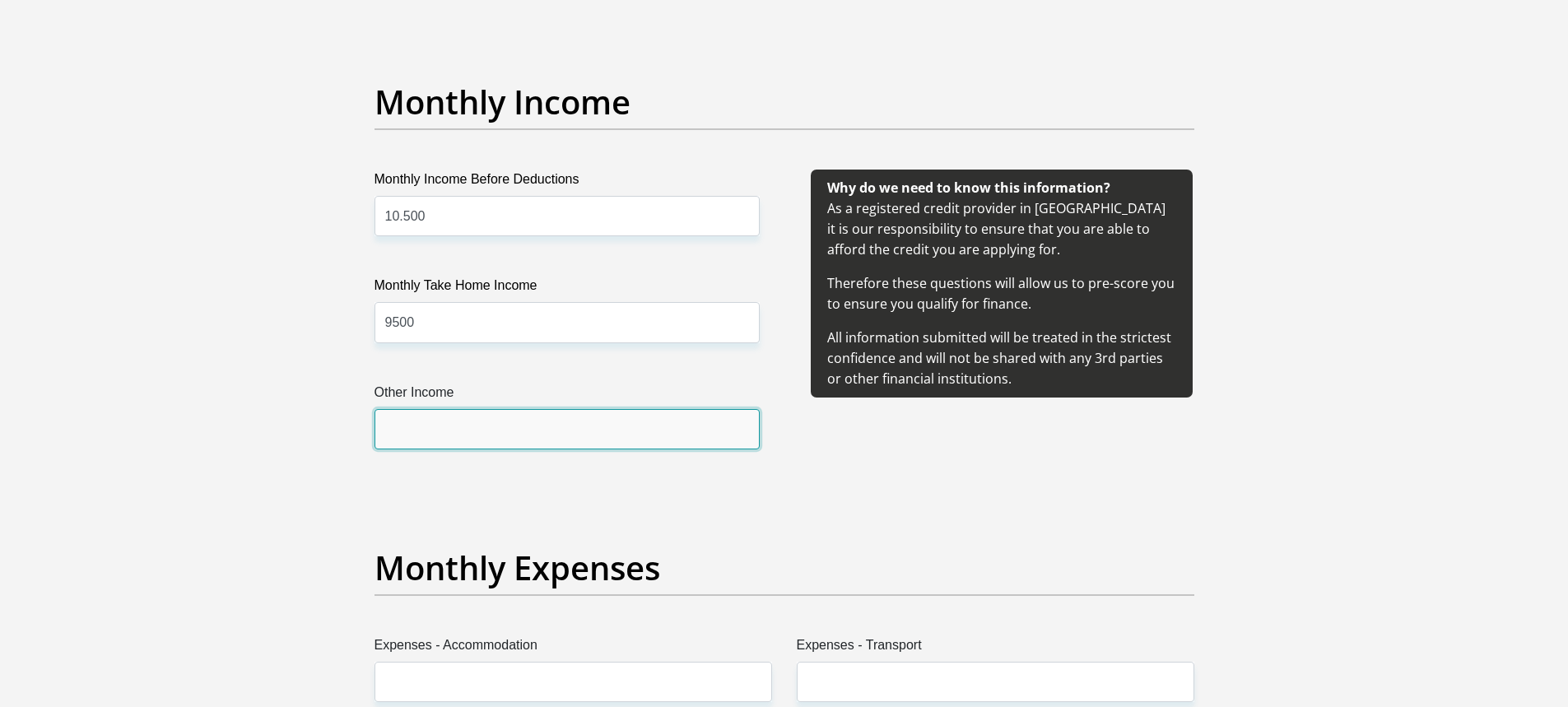
scroll to position [1894, 0]
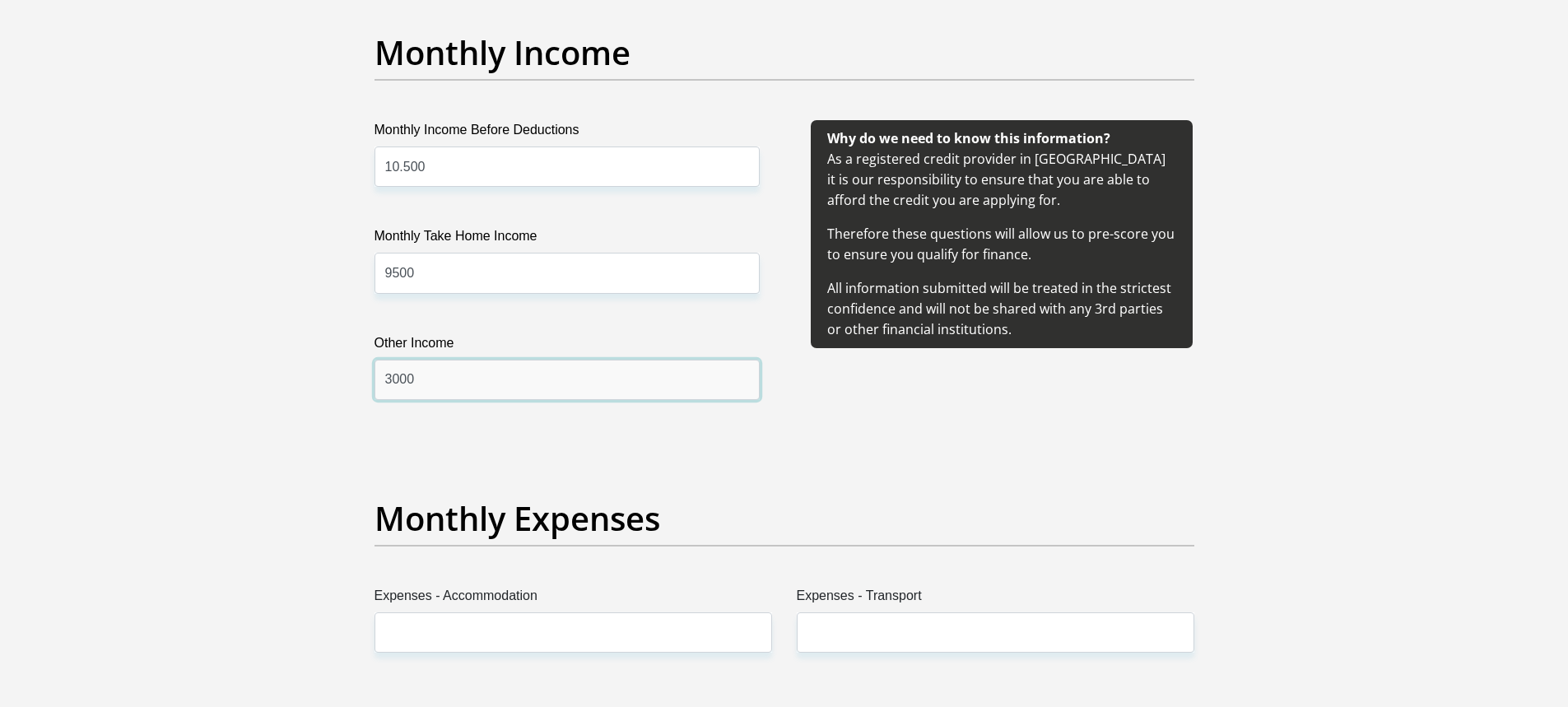
type input "3000"
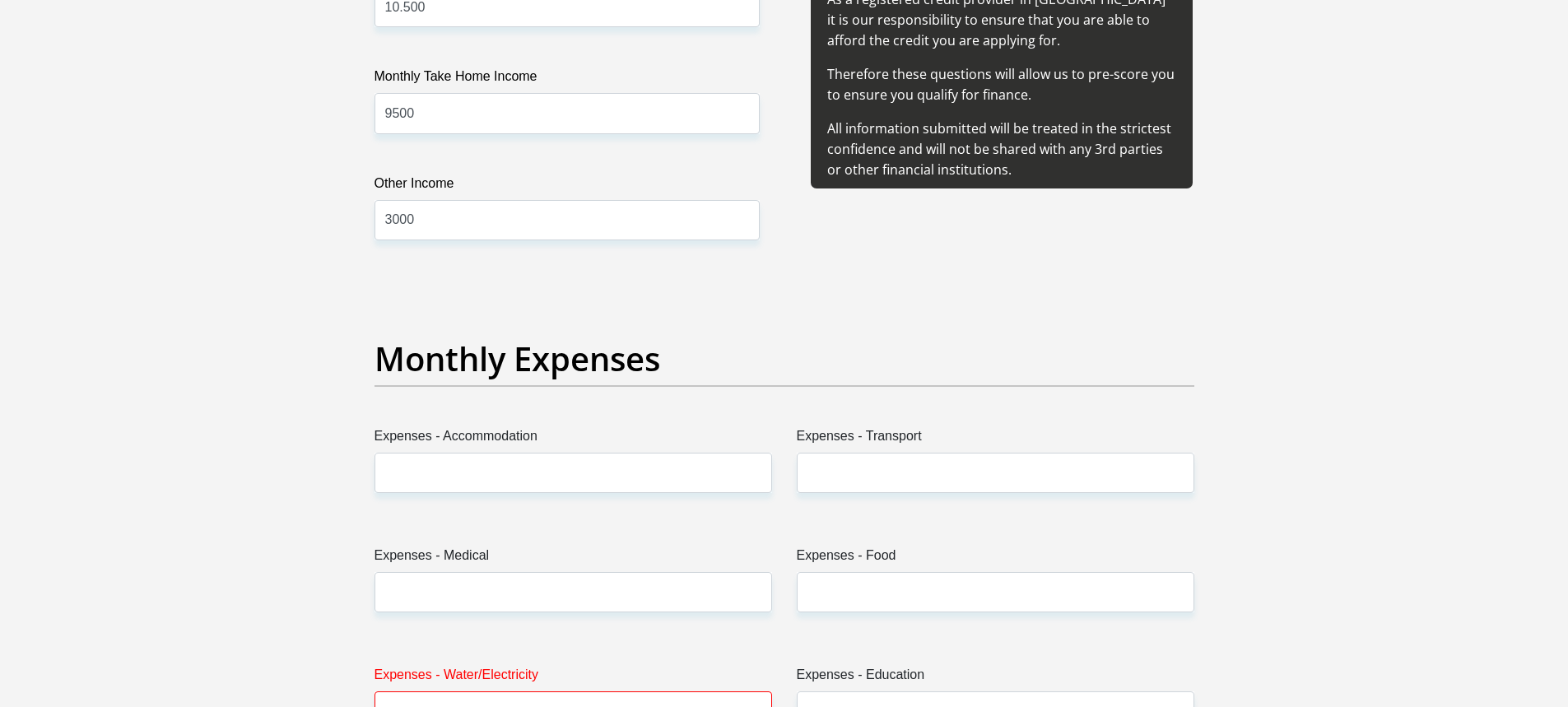
scroll to position [2058, 0]
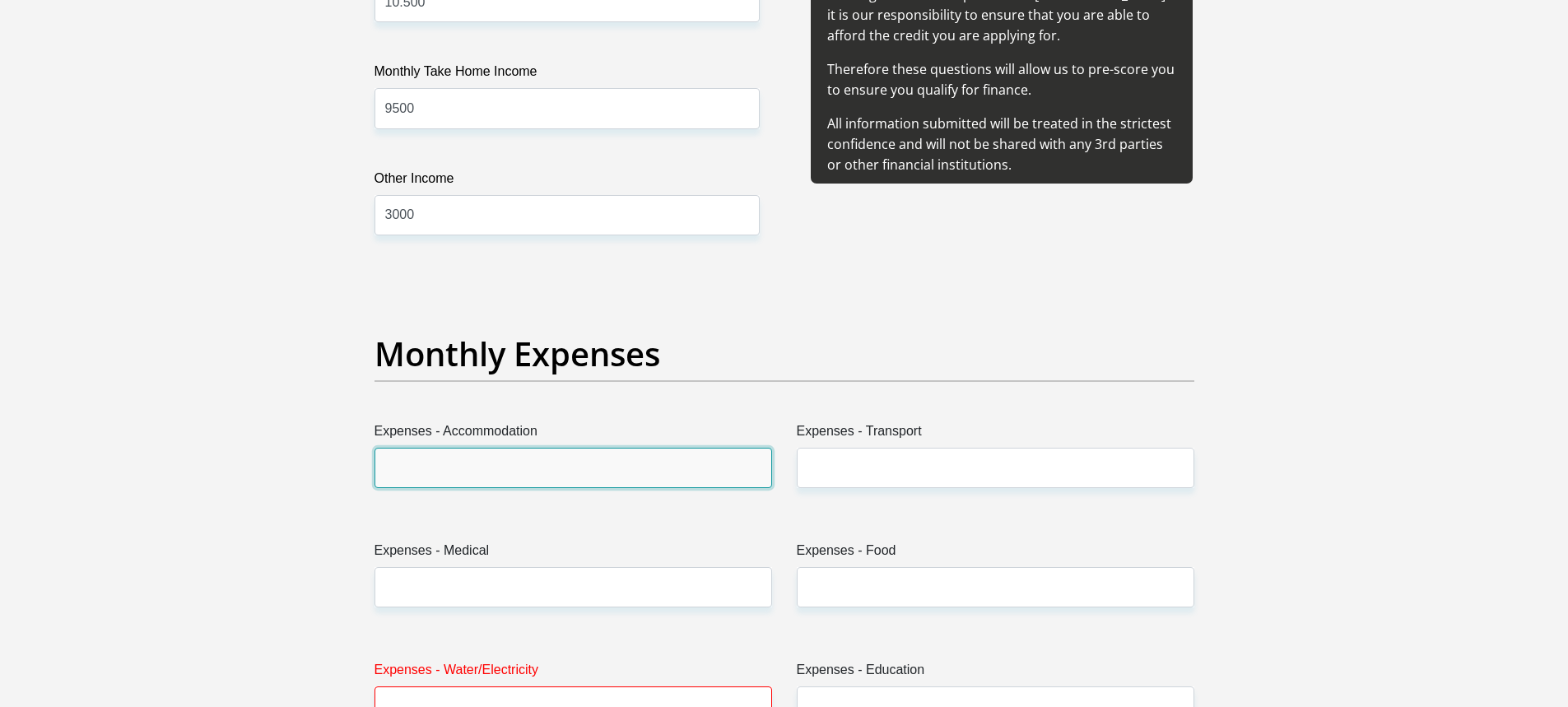
click at [625, 456] on input "Expenses - Accommodation" at bounding box center [573, 468] width 398 height 40
type input "2500"
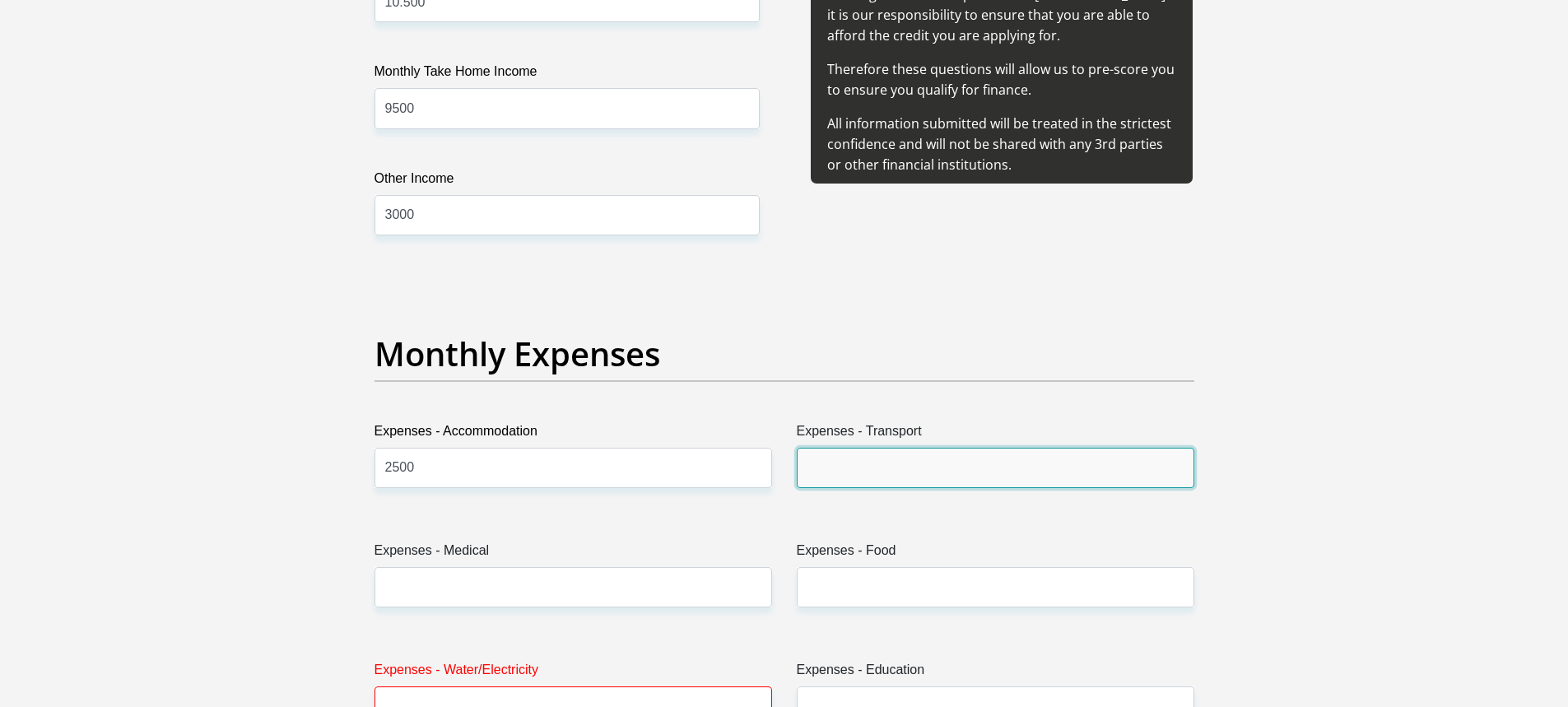
click at [1022, 458] on input "Expenses - Transport" at bounding box center [995, 468] width 398 height 40
type input "1000"
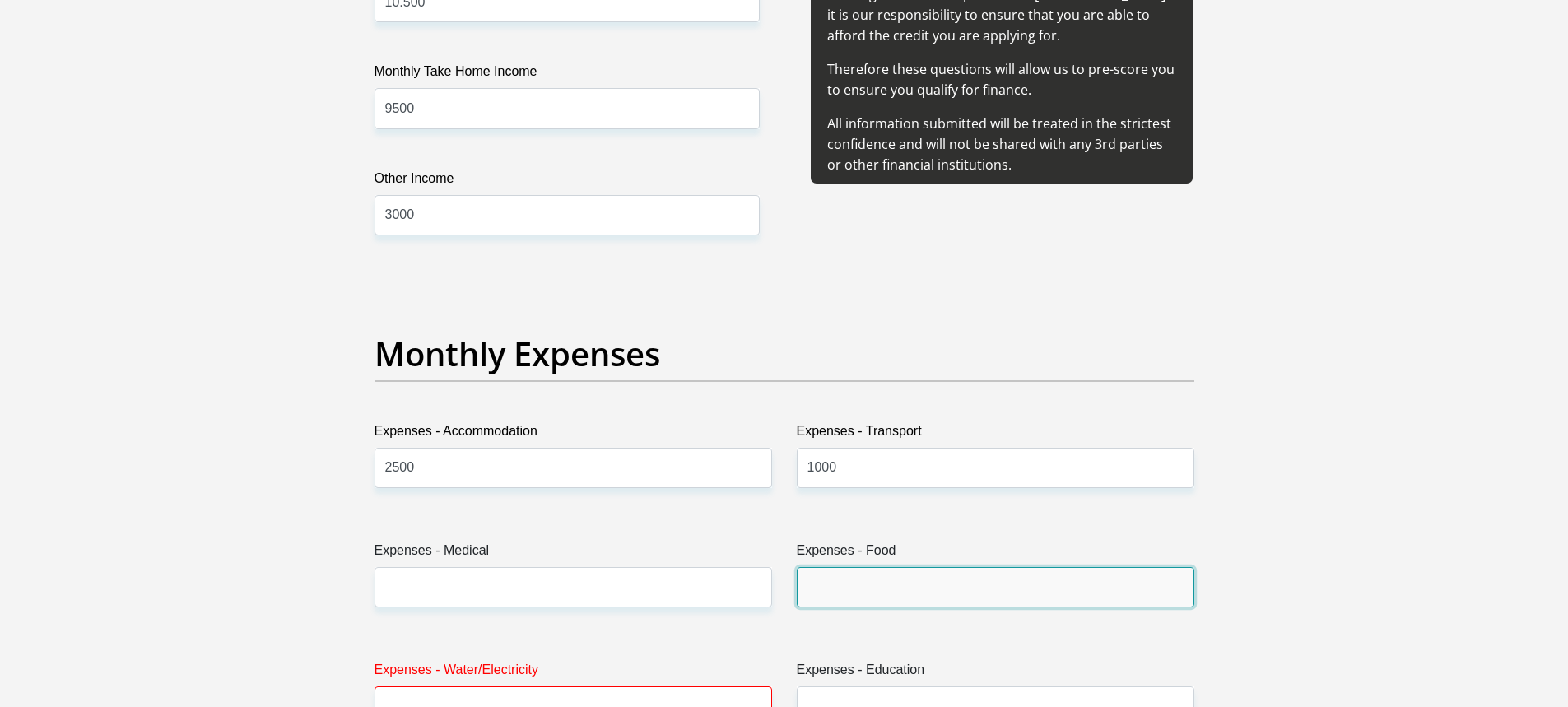
click at [1050, 584] on input "Expenses - Food" at bounding box center [995, 587] width 398 height 40
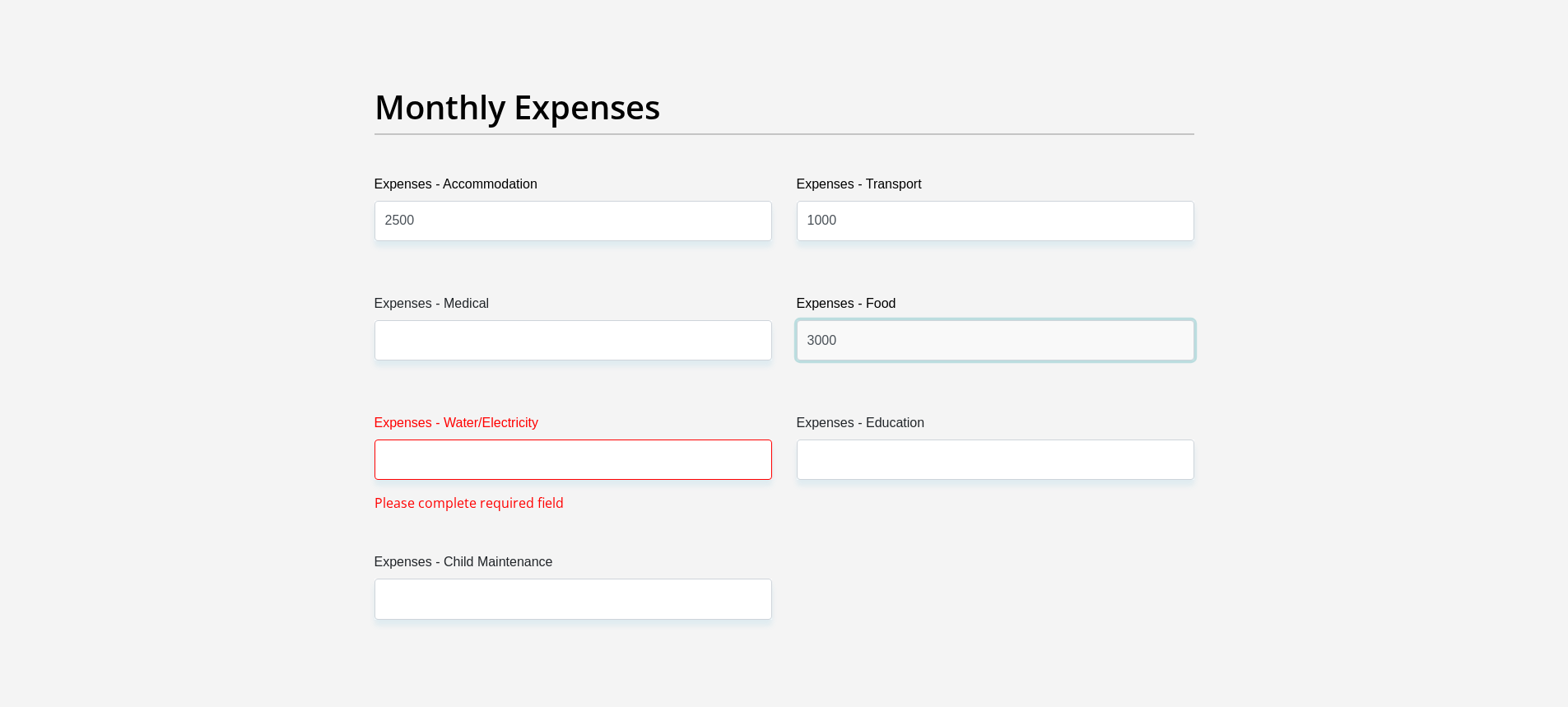
type input "3000"
click at [695, 470] on input "Expenses - Water/Electricity" at bounding box center [573, 459] width 398 height 40
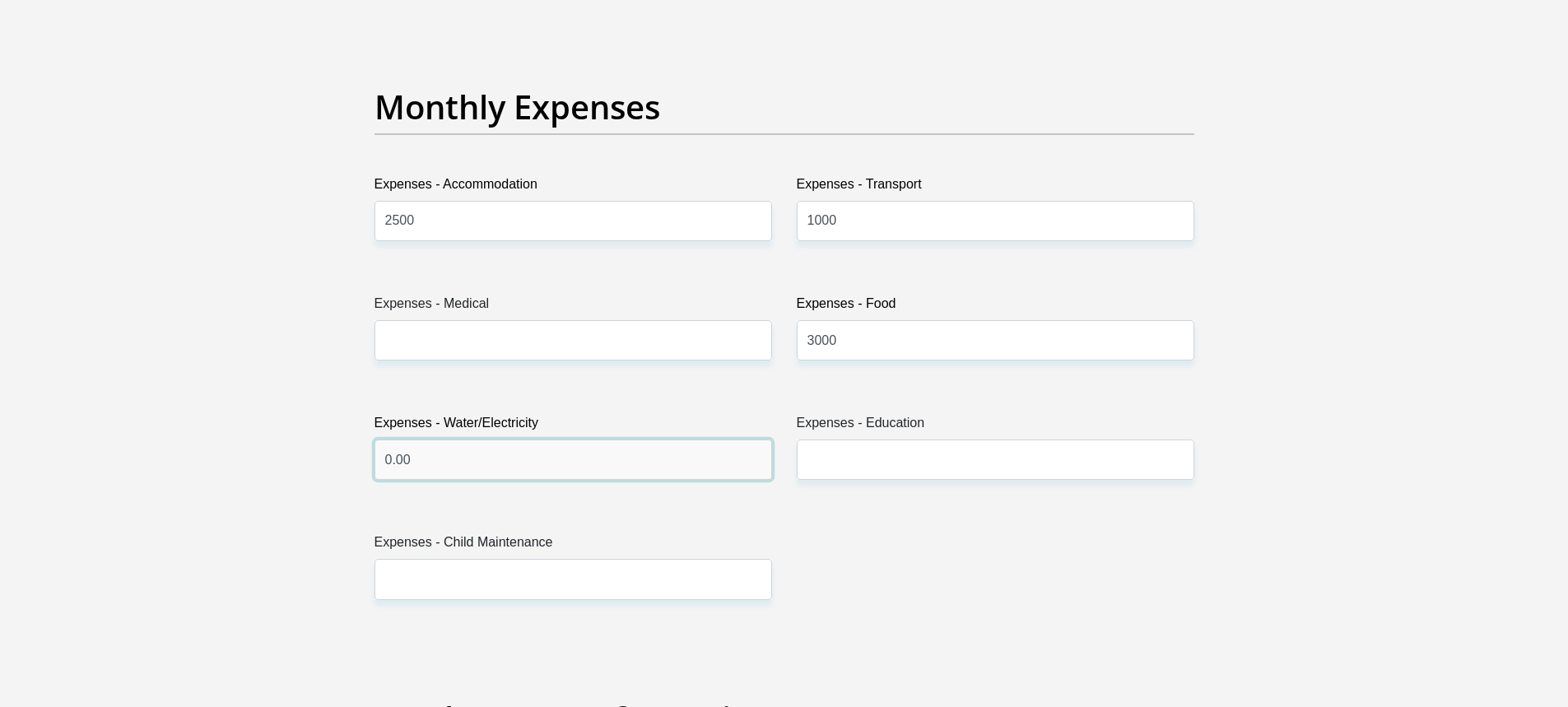
type input "0.00"
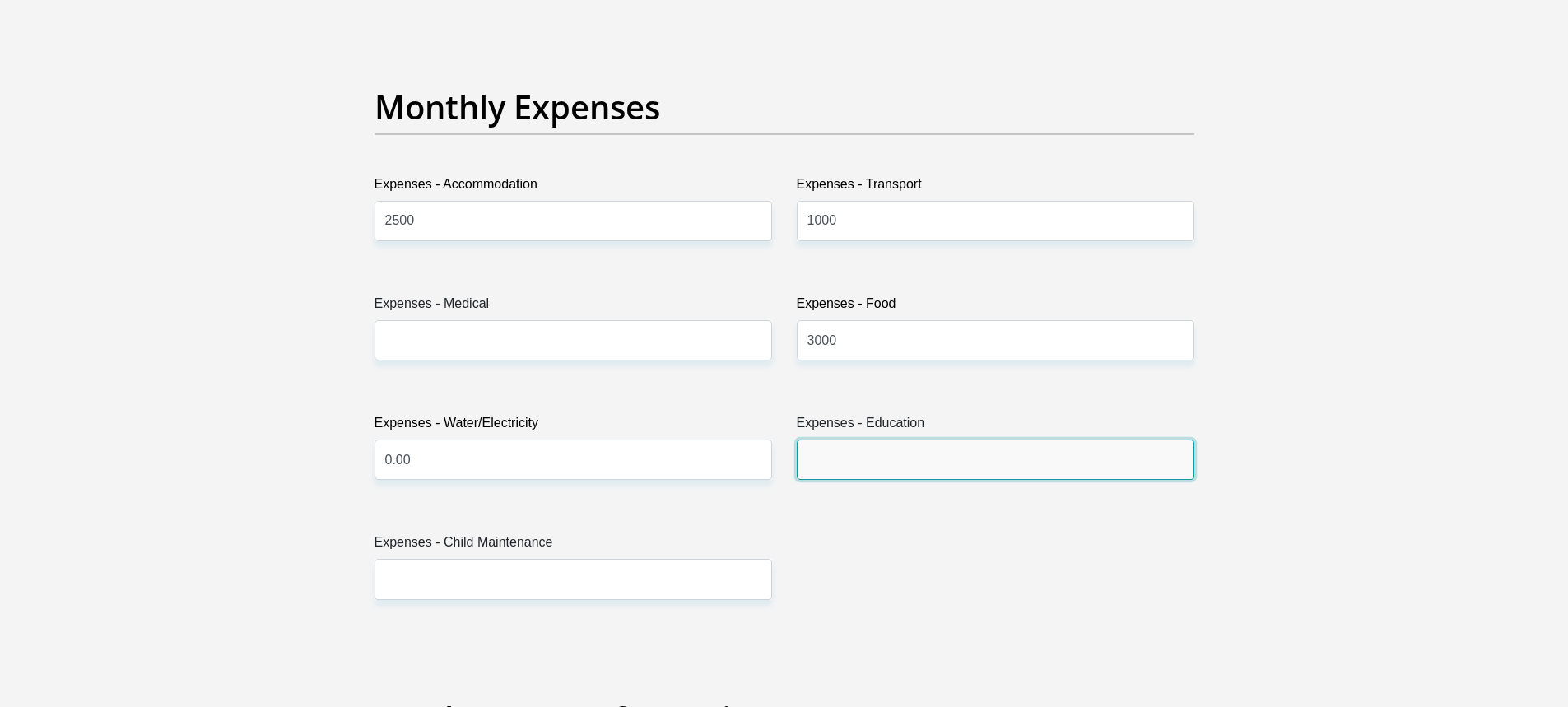
click at [903, 464] on input "Expenses - Education" at bounding box center [995, 459] width 398 height 40
type input "0.00"
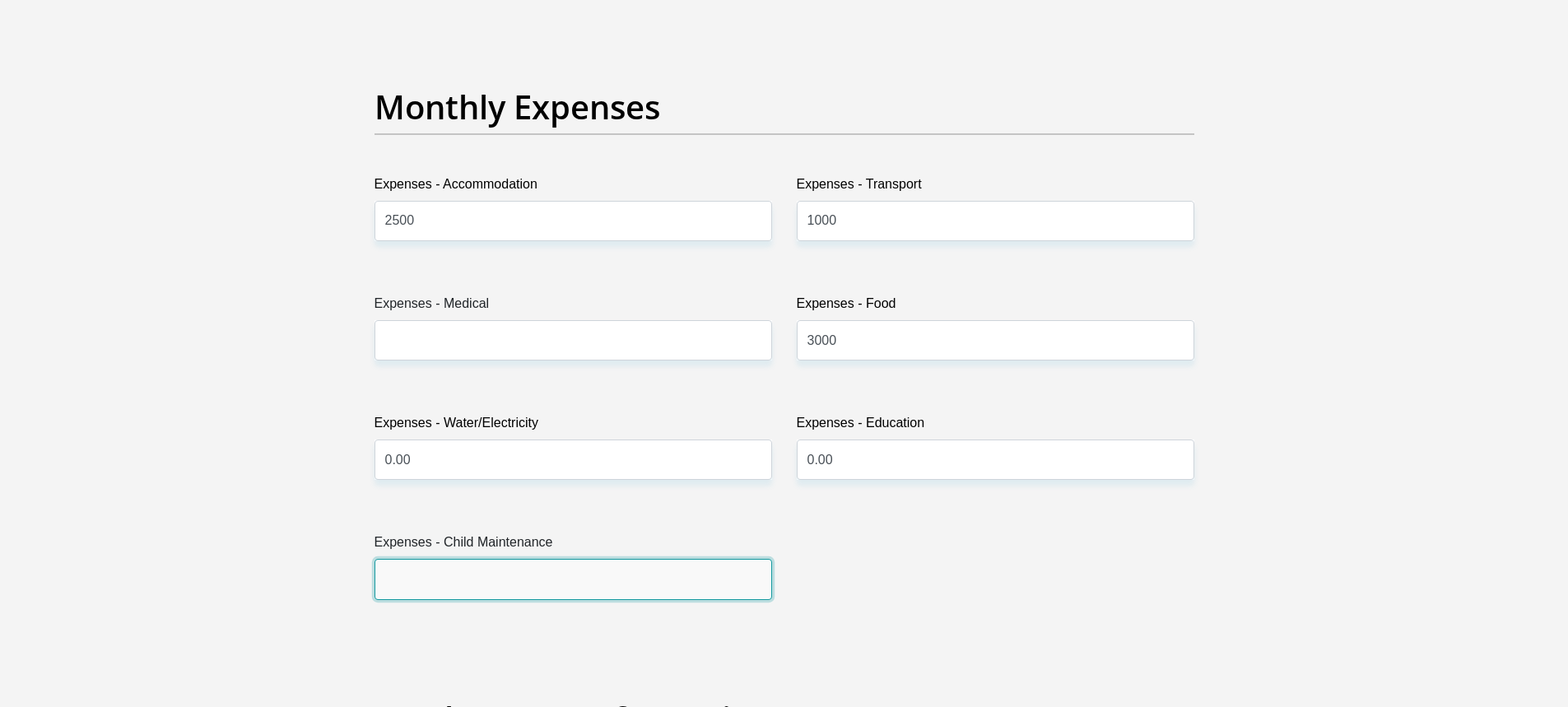
drag, startPoint x: 687, startPoint y: 570, endPoint x: 674, endPoint y: 562, distance: 15.3
click at [688, 570] on input "Expenses - Child Maintenance" at bounding box center [573, 579] width 398 height 40
type input "0.00"
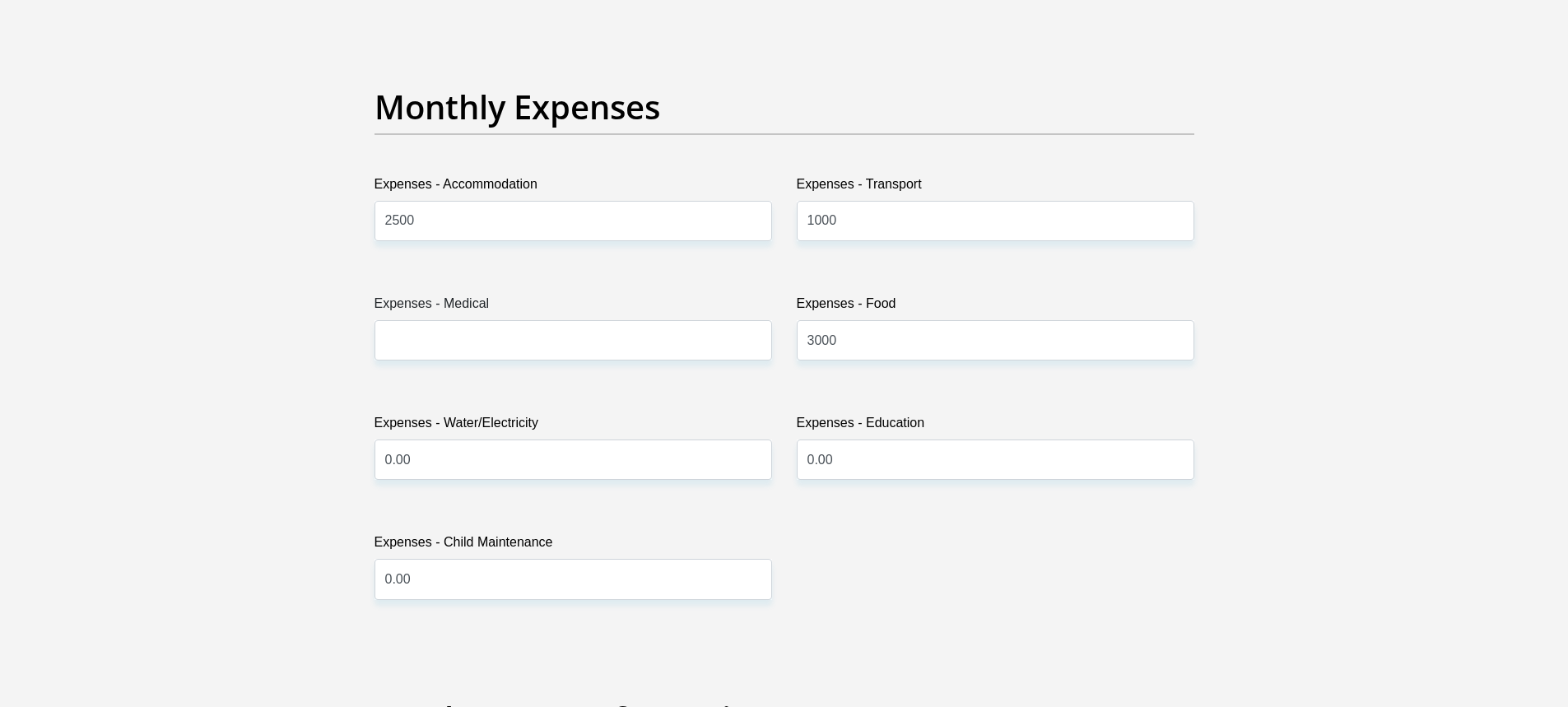
click at [1118, 488] on div "Expenses - Education 0.00" at bounding box center [995, 453] width 422 height 80
click at [504, 337] on input "Expenses - Medical" at bounding box center [573, 340] width 398 height 40
type input "0.00"
click at [1149, 606] on div "Title Mr Ms Mrs Dr Other First Name Meka Surname Legge ID Number Please input v…" at bounding box center [784, 632] width 844 height 5358
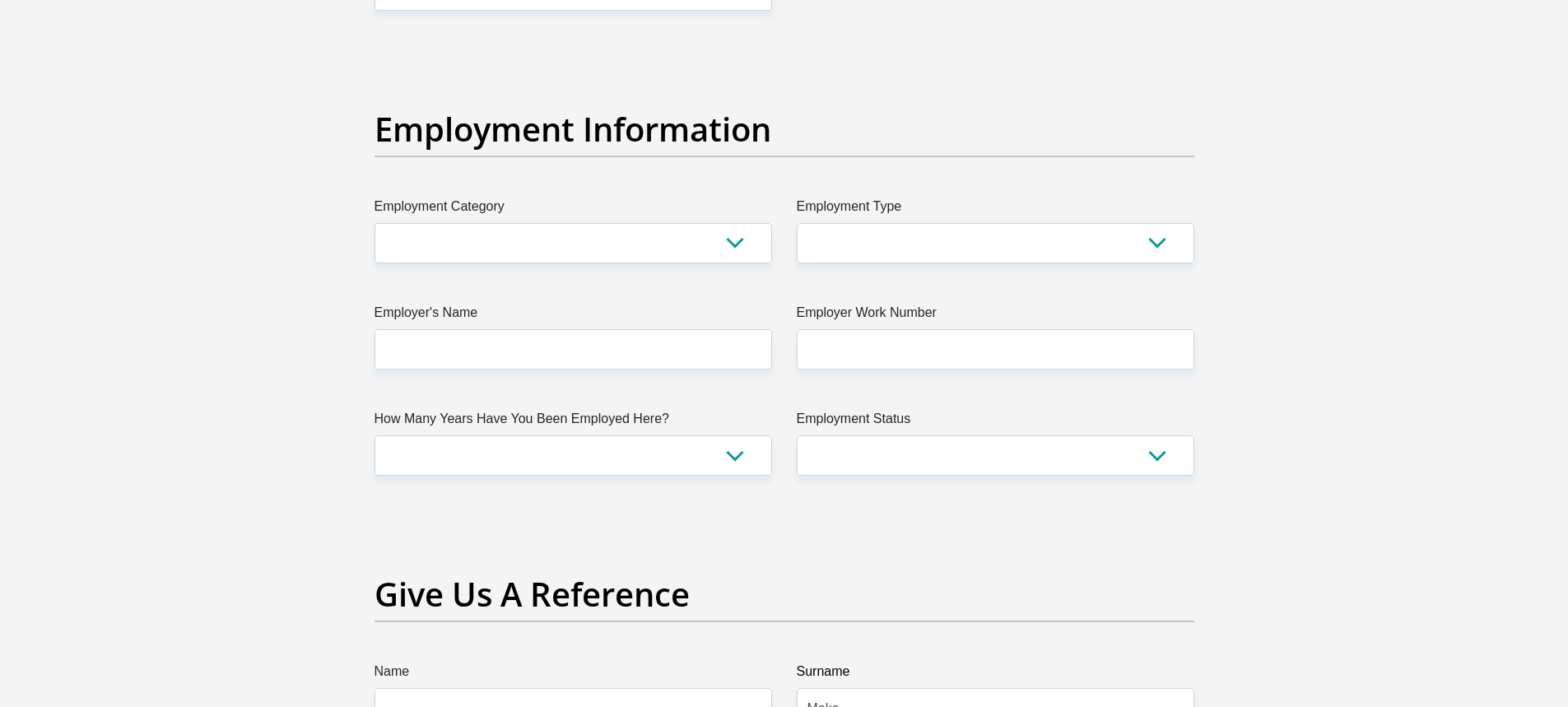
scroll to position [2799, 0]
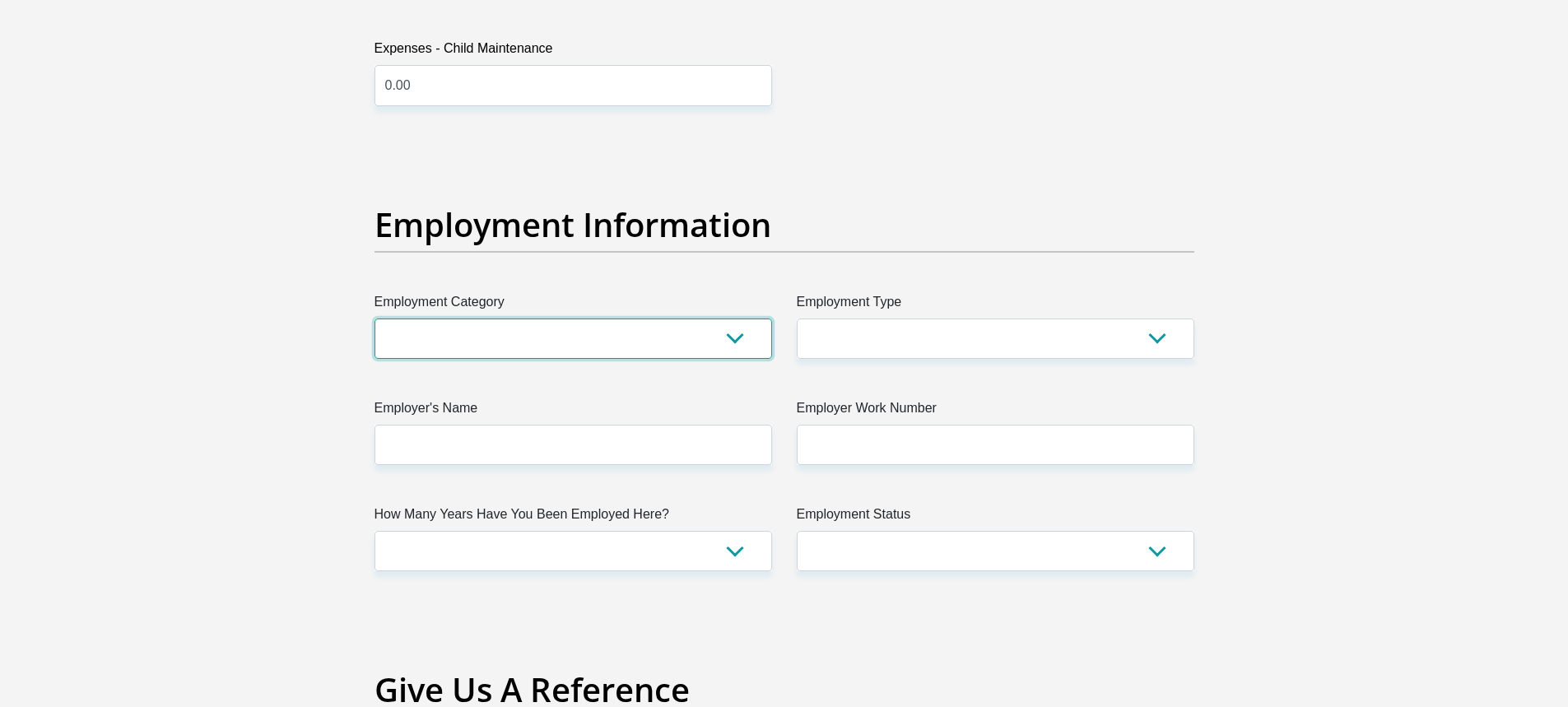
click at [515, 340] on select "AGRICULTURE ALCOHOL & TOBACCO CONSTRUCTION MATERIALS METALLURGY EQUIPMENT FOR R…" at bounding box center [573, 339] width 398 height 40
select select "45"
click at [374, 319] on select "AGRICULTURE ALCOHOL & TOBACCO CONSTRUCTION MATERIALS METALLURGY EQUIPMENT FOR R…" at bounding box center [573, 339] width 398 height 40
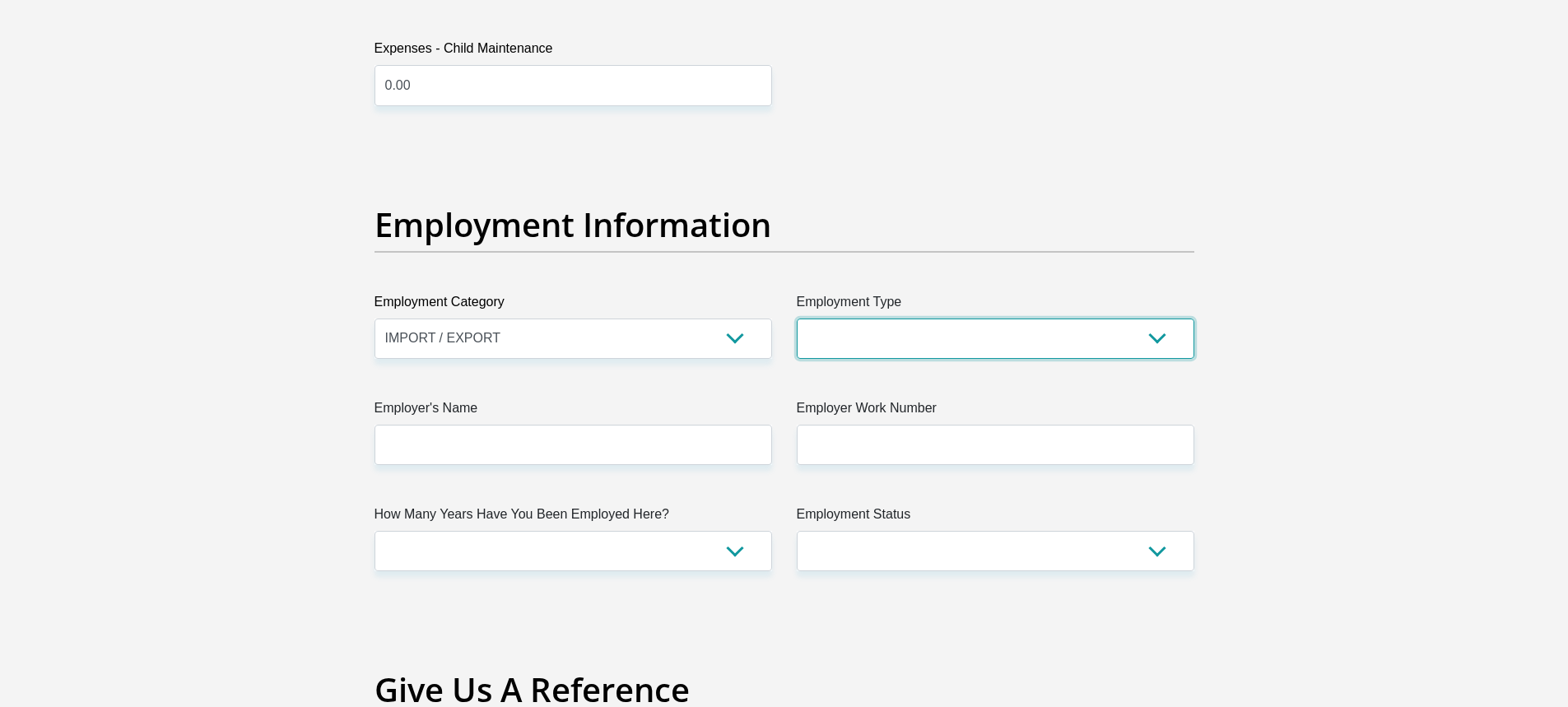
click at [905, 350] on select "College/Lecturer Craft Seller Creative Driver Executive Farmer Forces - Non Com…" at bounding box center [995, 339] width 398 height 40
select select "Office Staff/Clerk"
click at [797, 319] on select "College/Lecturer Craft Seller Creative Driver Executive Farmer Forces - Non Com…" at bounding box center [995, 339] width 398 height 40
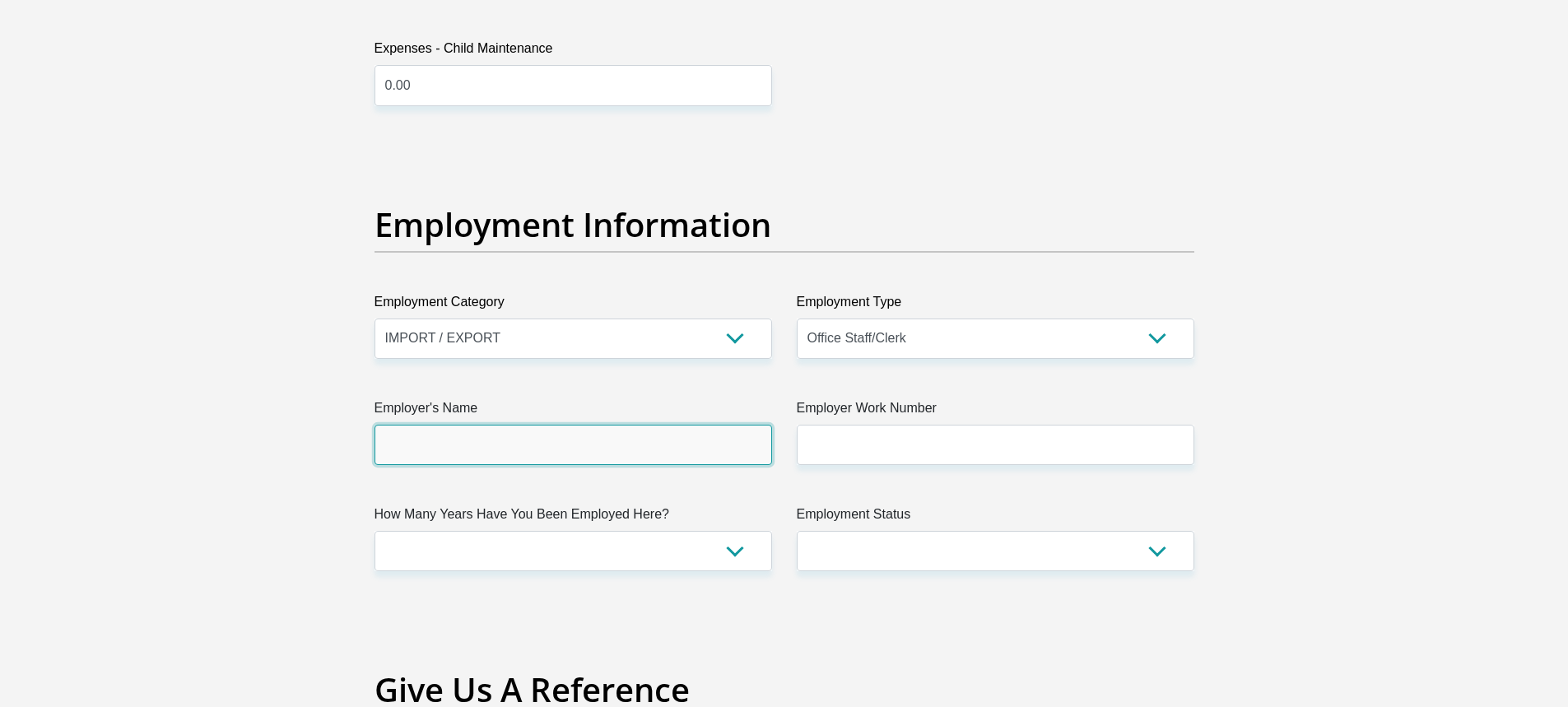
click at [706, 443] on input "Employer's Name" at bounding box center [573, 445] width 398 height 40
type input "m"
type input "Odessa"
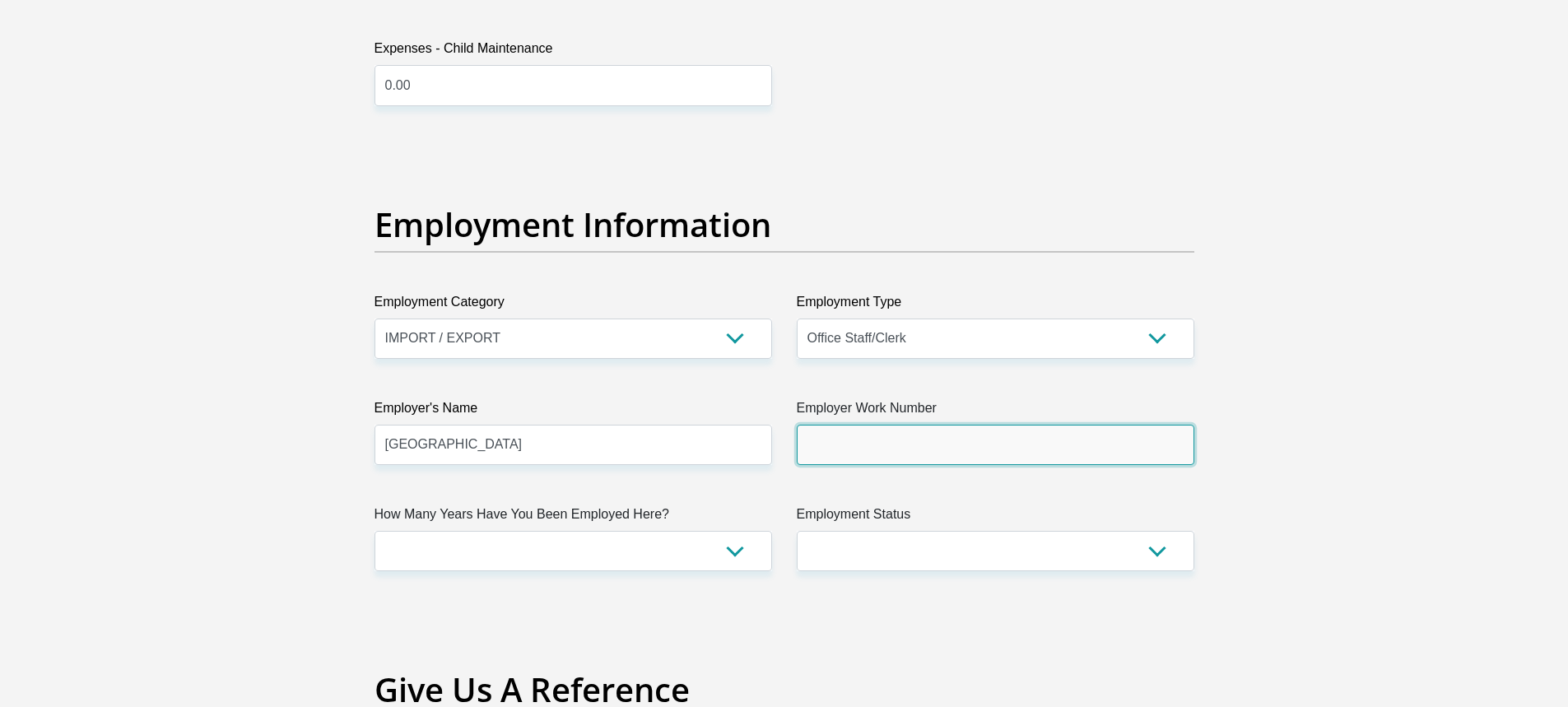
click at [1040, 448] on input "Employer Work Number" at bounding box center [995, 445] width 398 height 40
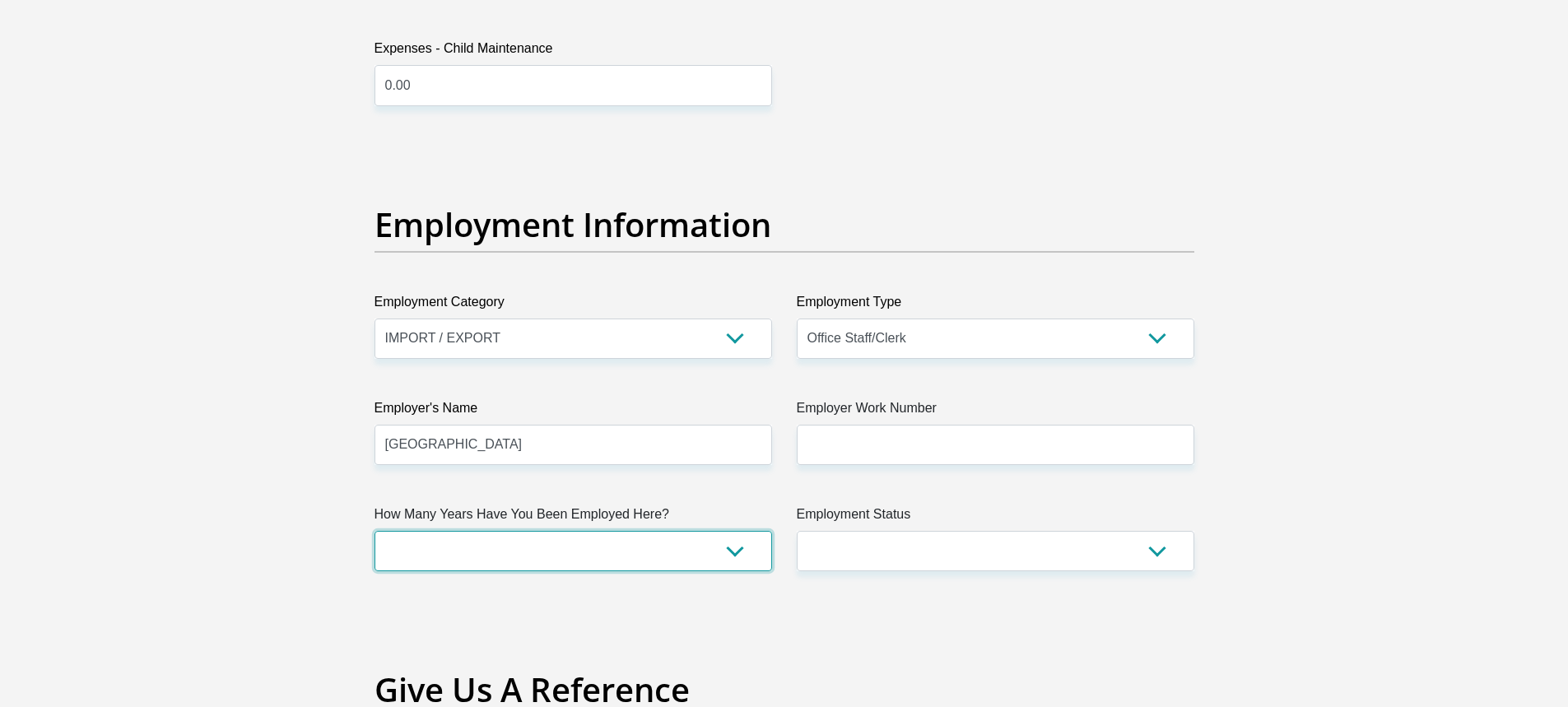
click at [711, 554] on select "less than 1 year 1-3 years 3-5 years 5+ years" at bounding box center [573, 551] width 398 height 40
select select "48"
click at [374, 531] on select "less than 1 year 1-3 years 3-5 years 5+ years" at bounding box center [573, 551] width 398 height 40
click at [910, 527] on label "Employment Status" at bounding box center [995, 517] width 398 height 26
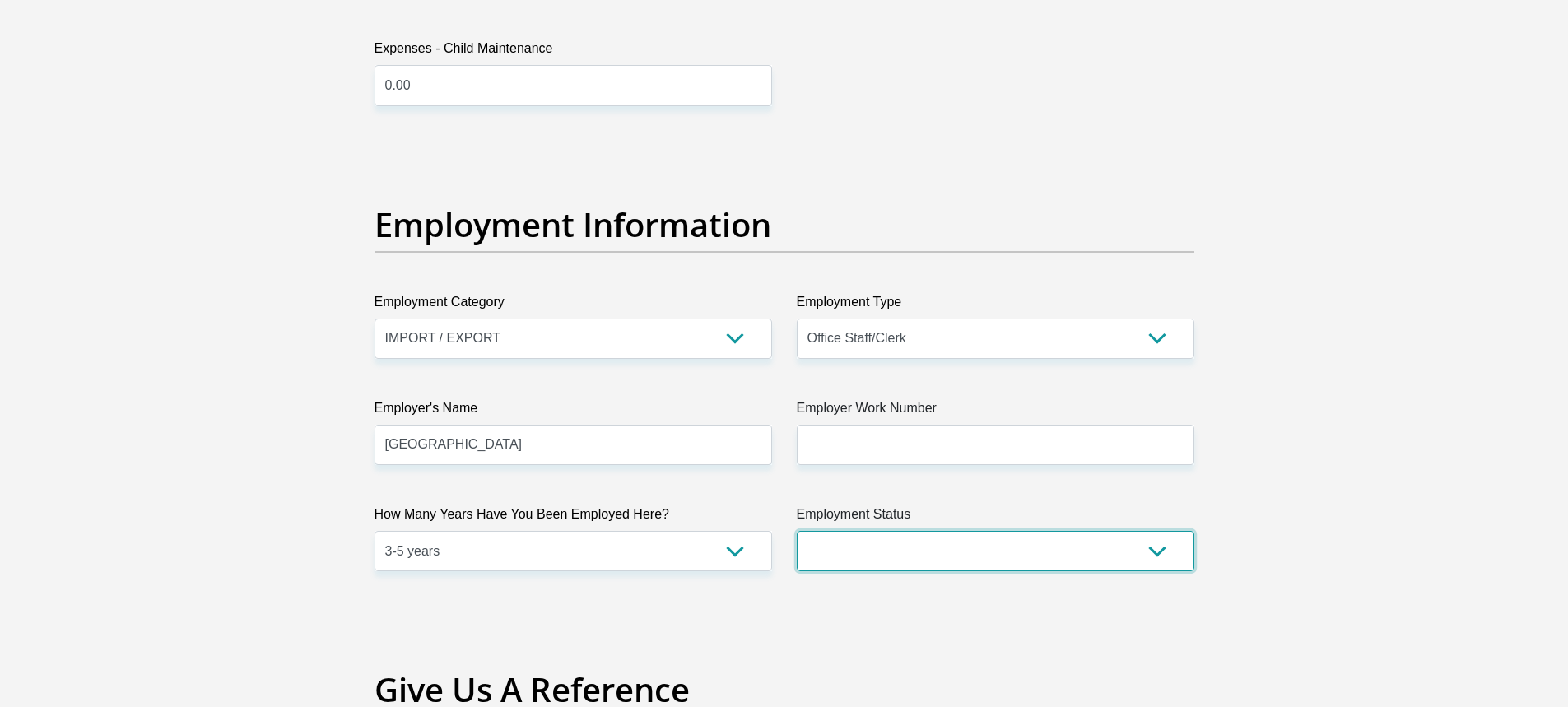
click at [910, 531] on select "Permanent/Full-time Part-time/Casual Contract Worker Self-Employed Housewife Re…" at bounding box center [995, 551] width 398 height 40
click at [914, 544] on select "Permanent/Full-time Part-time/Casual Contract Worker Self-Employed Housewife Re…" at bounding box center [995, 551] width 398 height 40
select select "3"
click at [797, 531] on select "Permanent/Full-time Part-time/Casual Contract Worker Self-Employed Housewife Re…" at bounding box center [995, 551] width 398 height 40
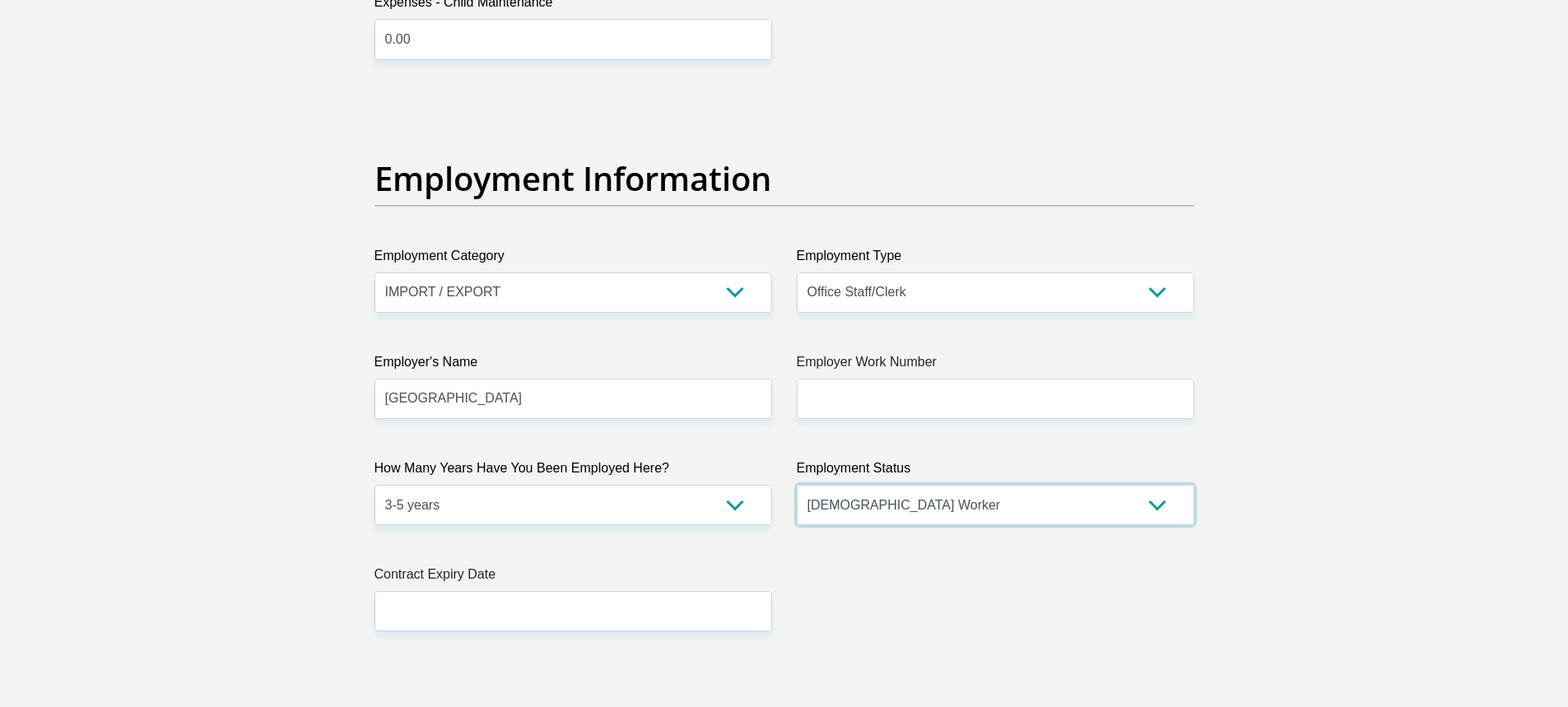
scroll to position [2882, 0]
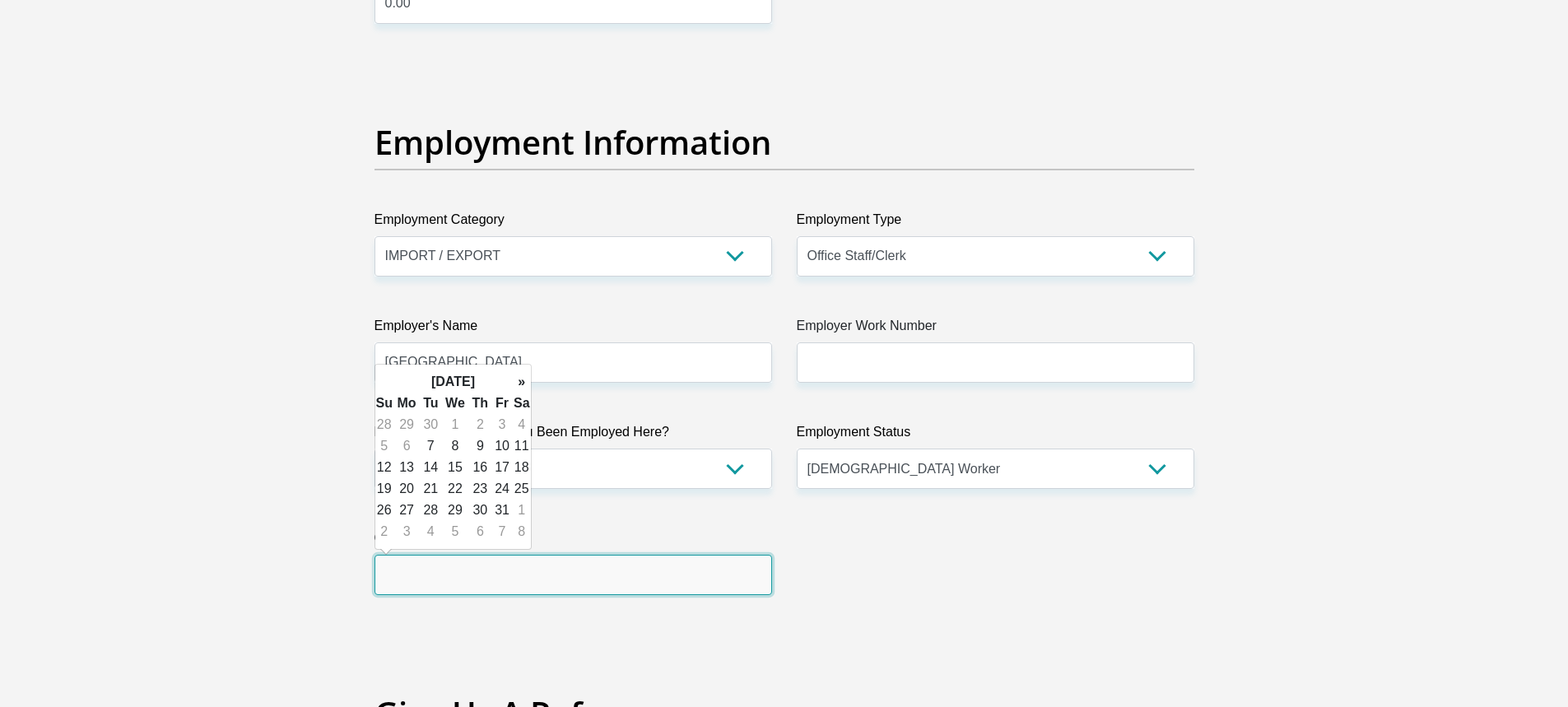
click at [702, 570] on input "text" at bounding box center [573, 575] width 398 height 40
type input "3"
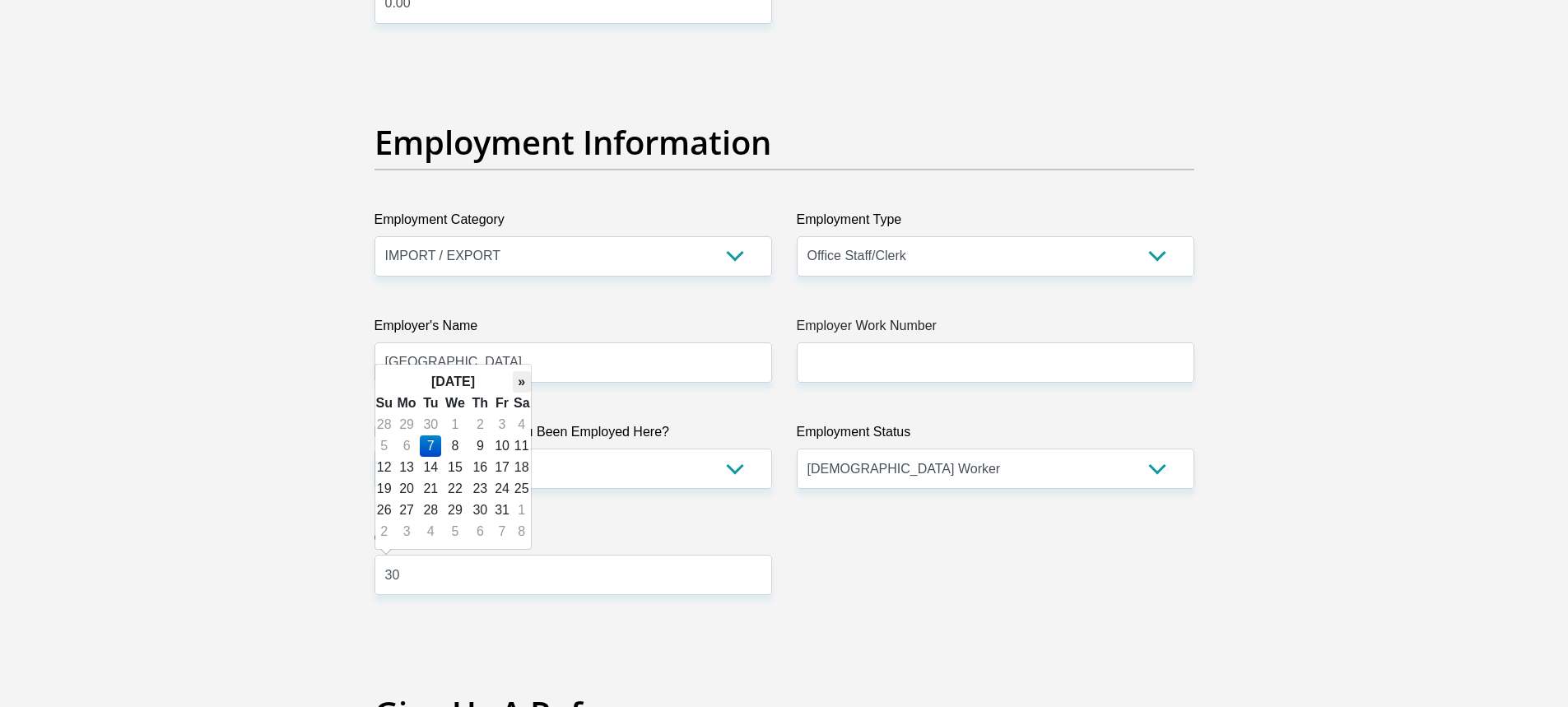
click at [521, 380] on th "»" at bounding box center [522, 382] width 18 height 22
click at [518, 378] on th "»" at bounding box center [522, 382] width 18 height 22
click at [519, 379] on th "»" at bounding box center [522, 382] width 18 height 22
click at [389, 382] on th "«" at bounding box center [384, 382] width 18 height 22
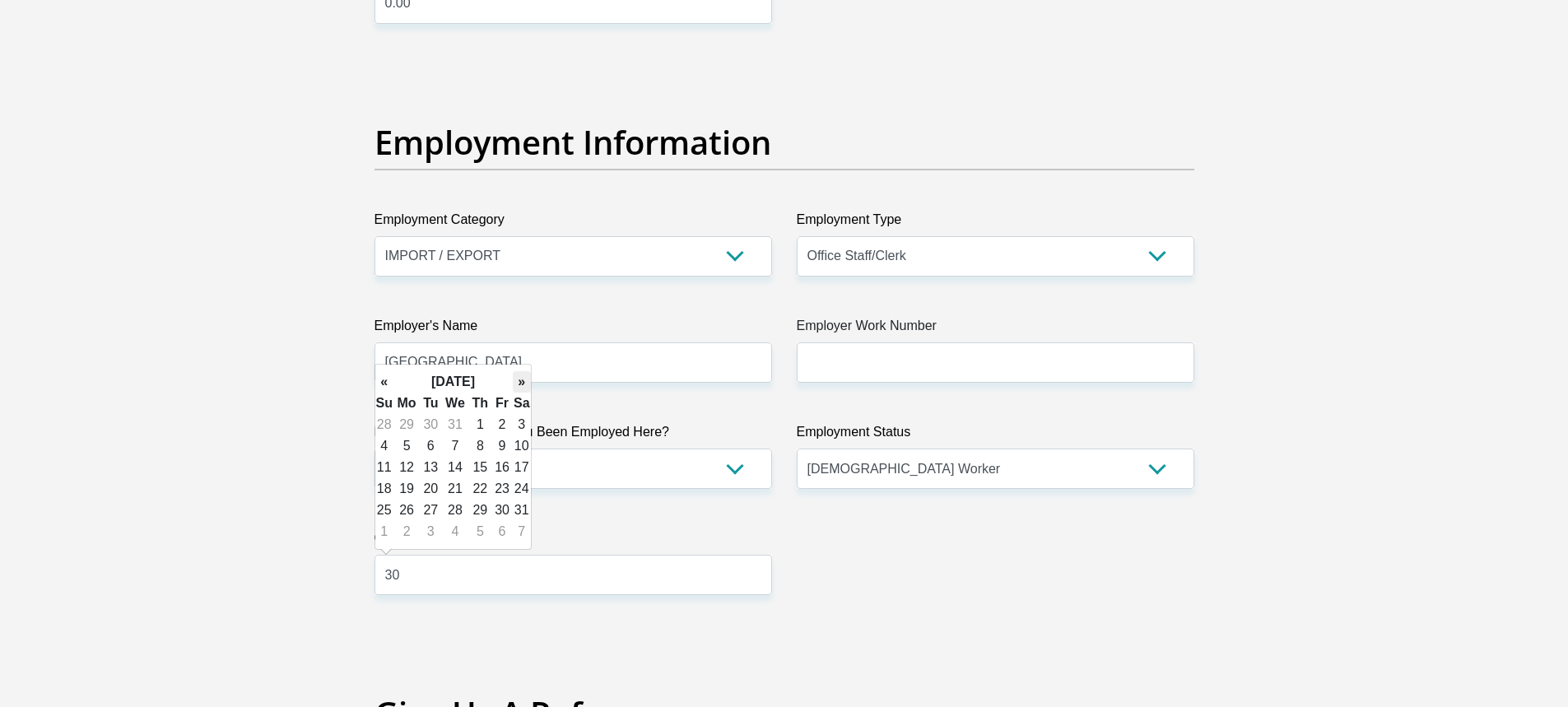
click at [517, 379] on th "»" at bounding box center [522, 382] width 18 height 22
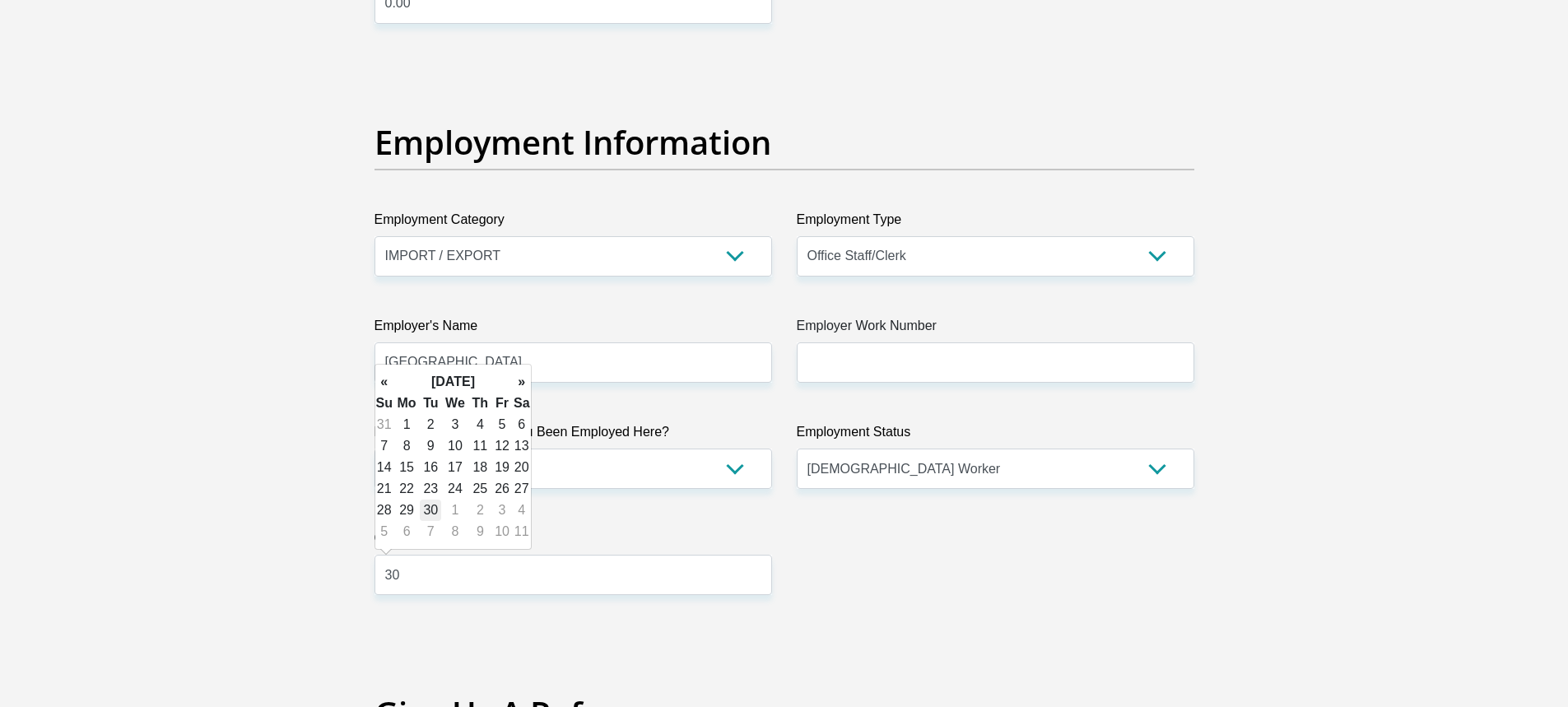
click at [436, 510] on td "30" at bounding box center [430, 510] width 22 height 22
type input "2026/06/30"
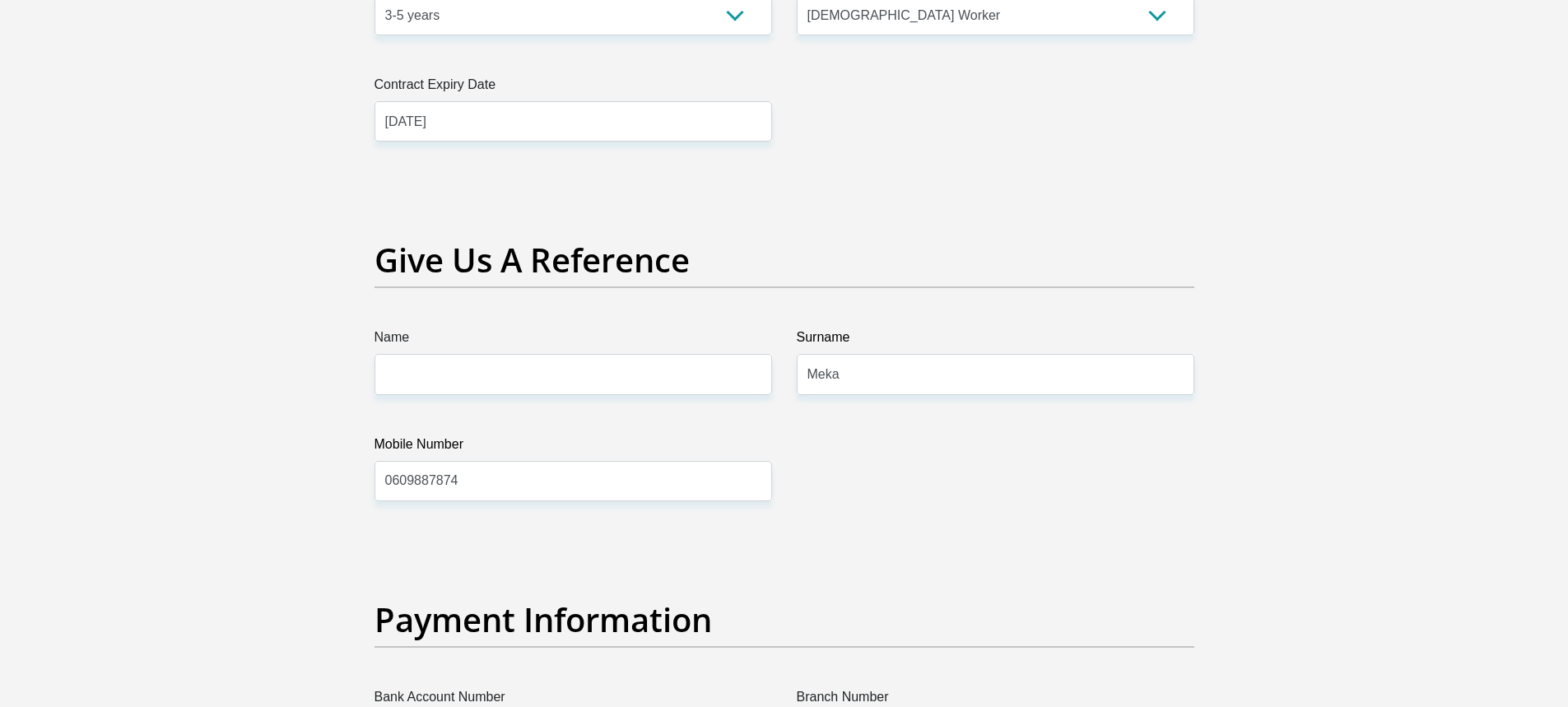
scroll to position [3331, 0]
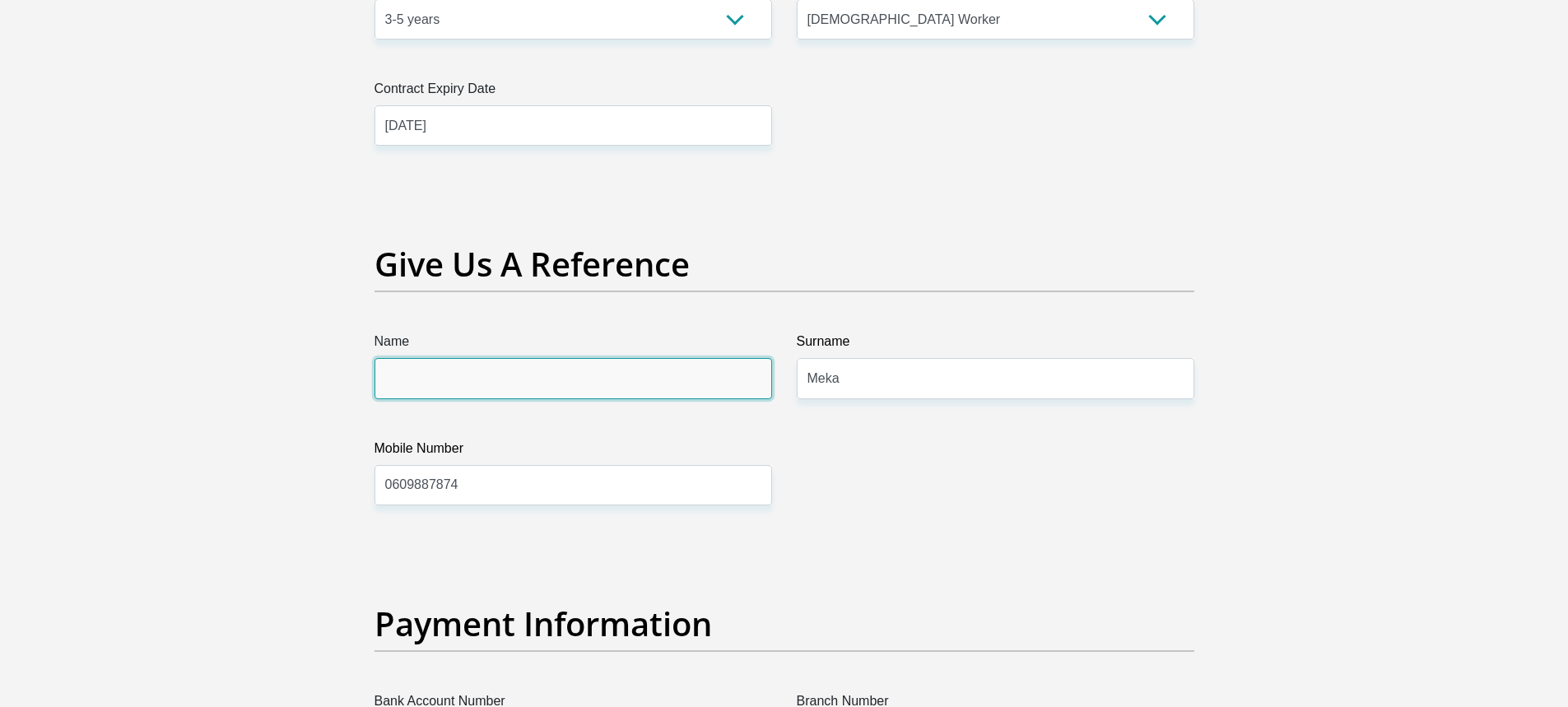
click at [603, 384] on input "Name" at bounding box center [573, 378] width 398 height 40
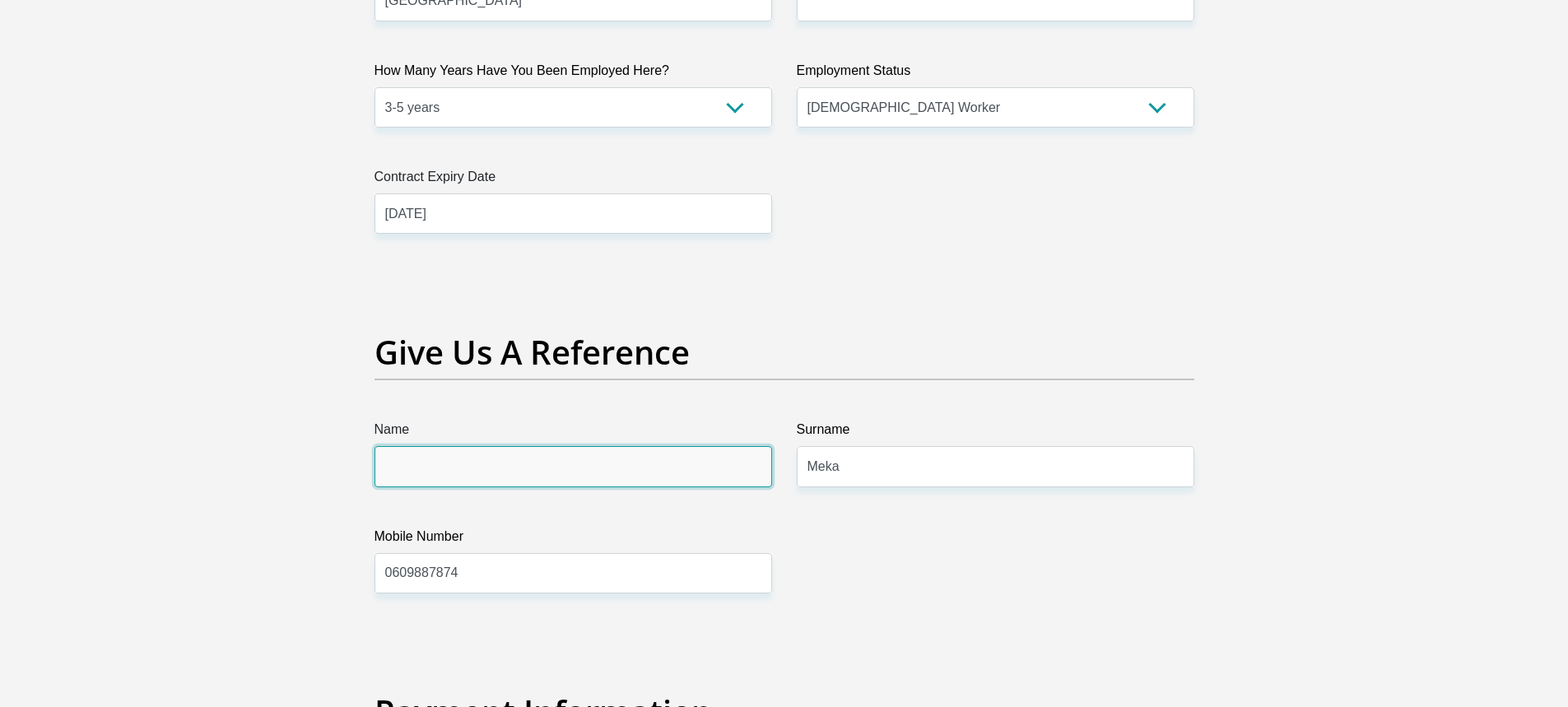
scroll to position [3248, 0]
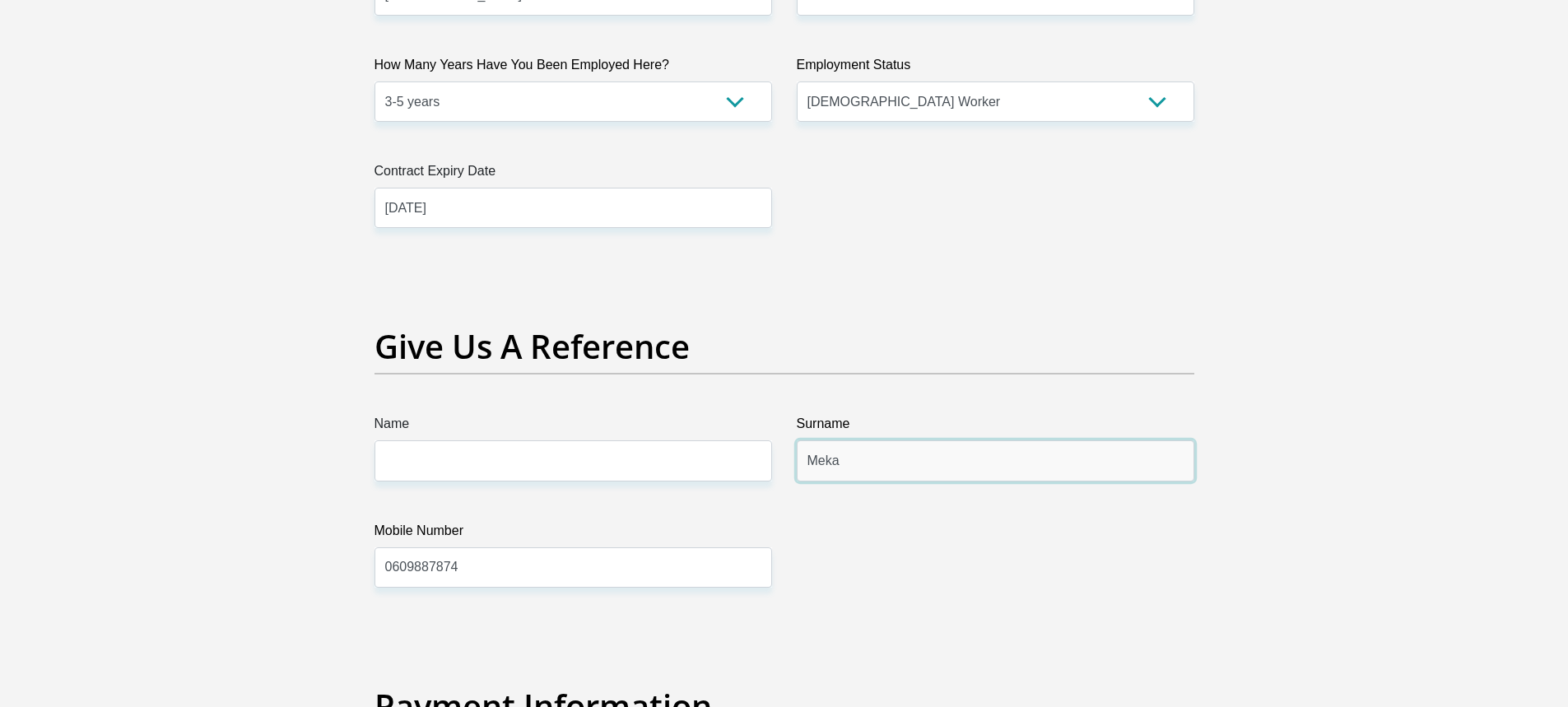
drag, startPoint x: 936, startPoint y: 457, endPoint x: 748, endPoint y: 477, distance: 189.1
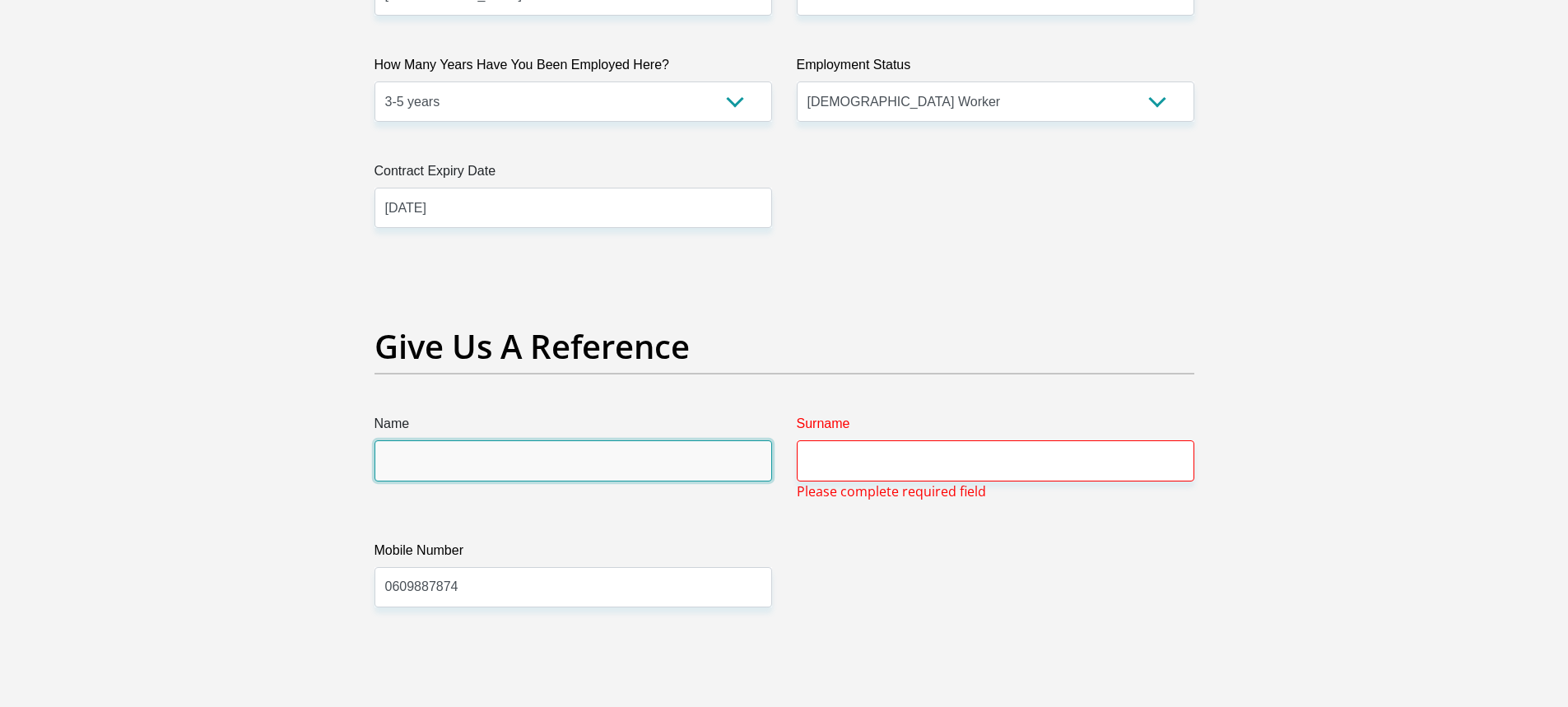
click at [671, 466] on input "Name" at bounding box center [573, 460] width 398 height 40
type input "m"
type input "Maison"
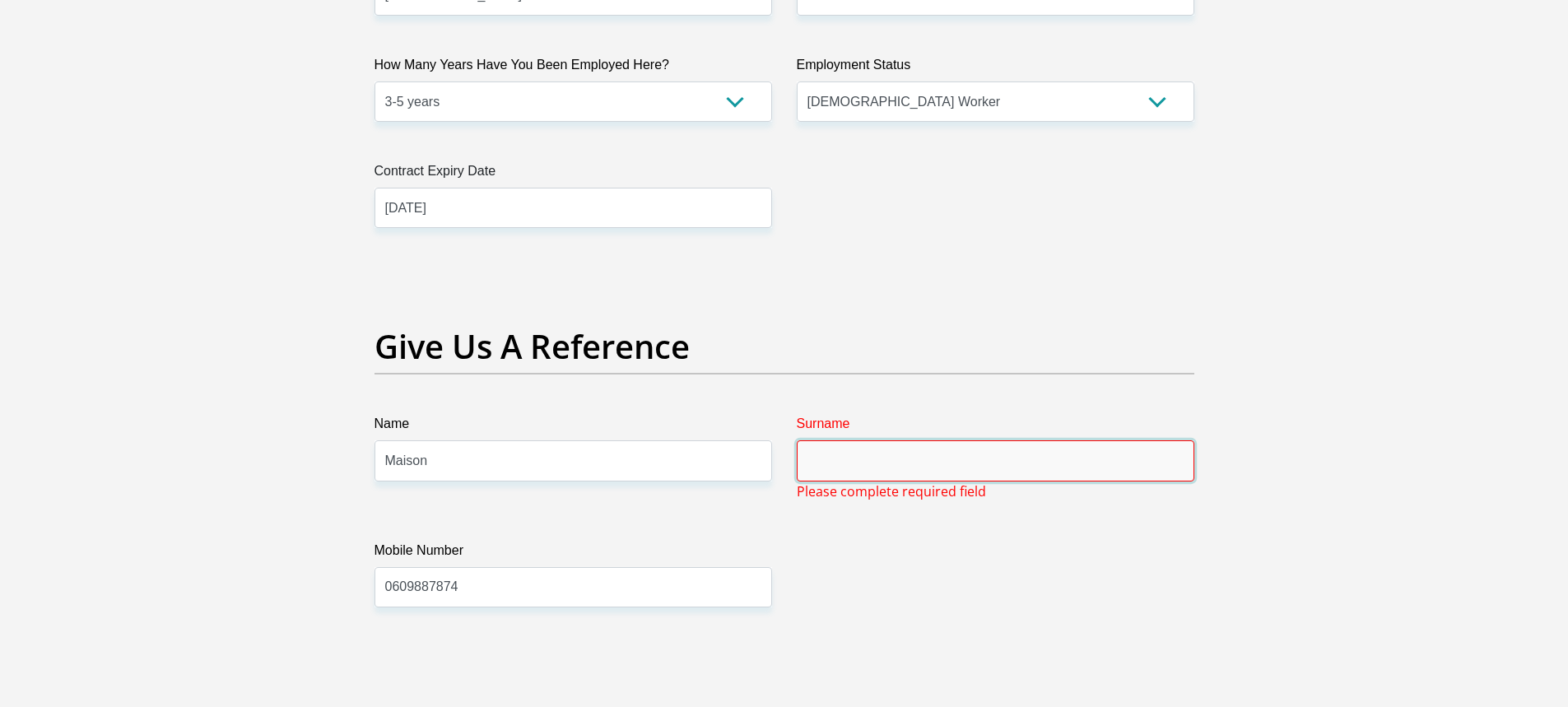
click at [869, 468] on input "Surname" at bounding box center [995, 460] width 398 height 40
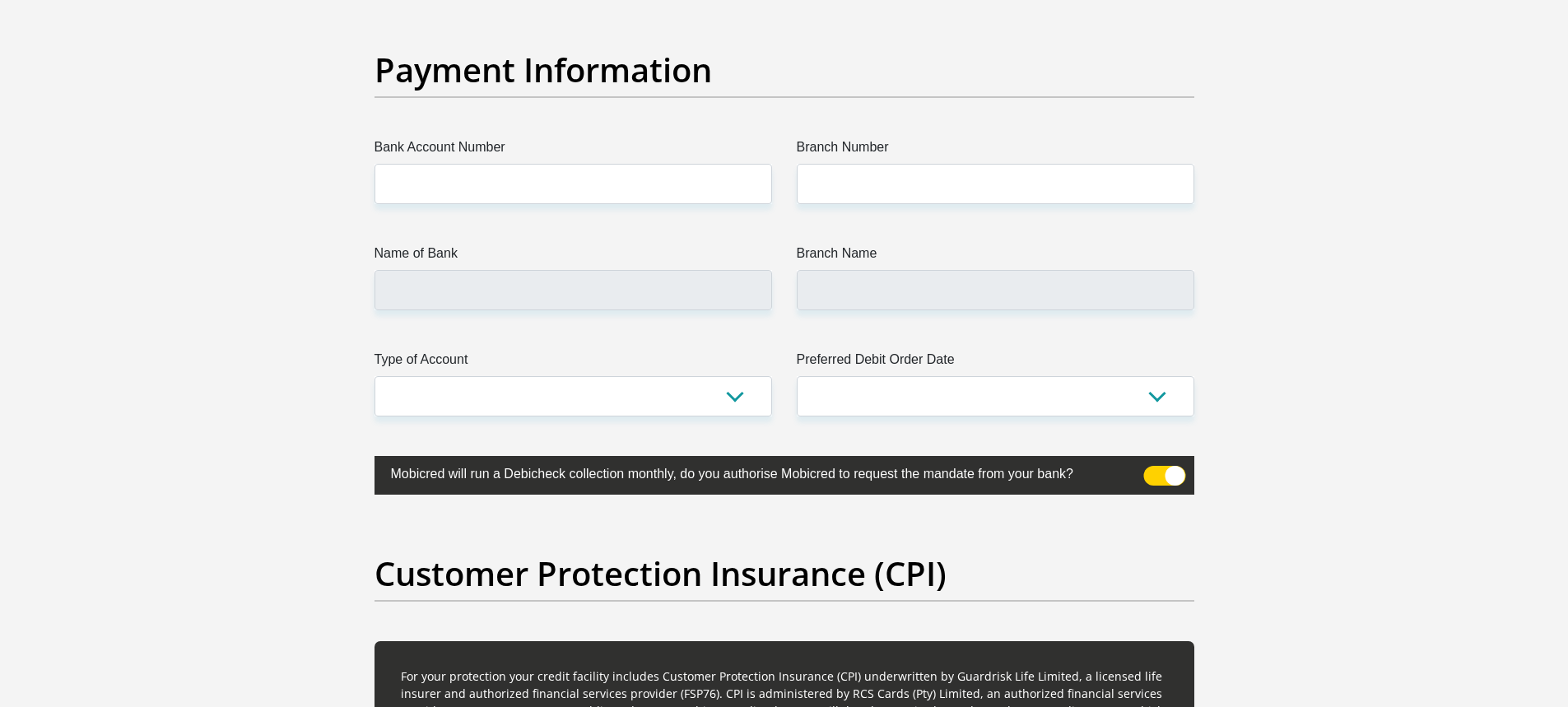
scroll to position [3908, 0]
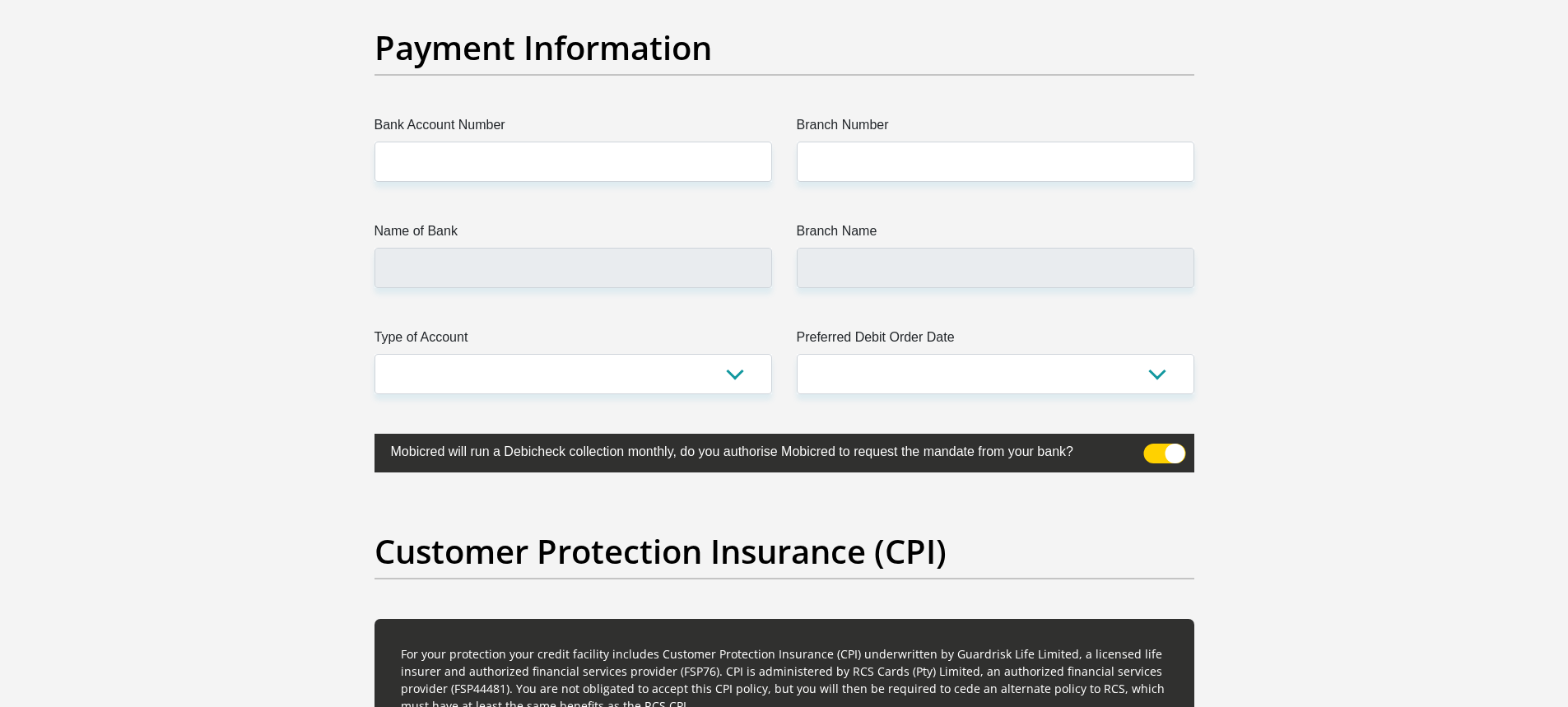
type input "Cheddy"
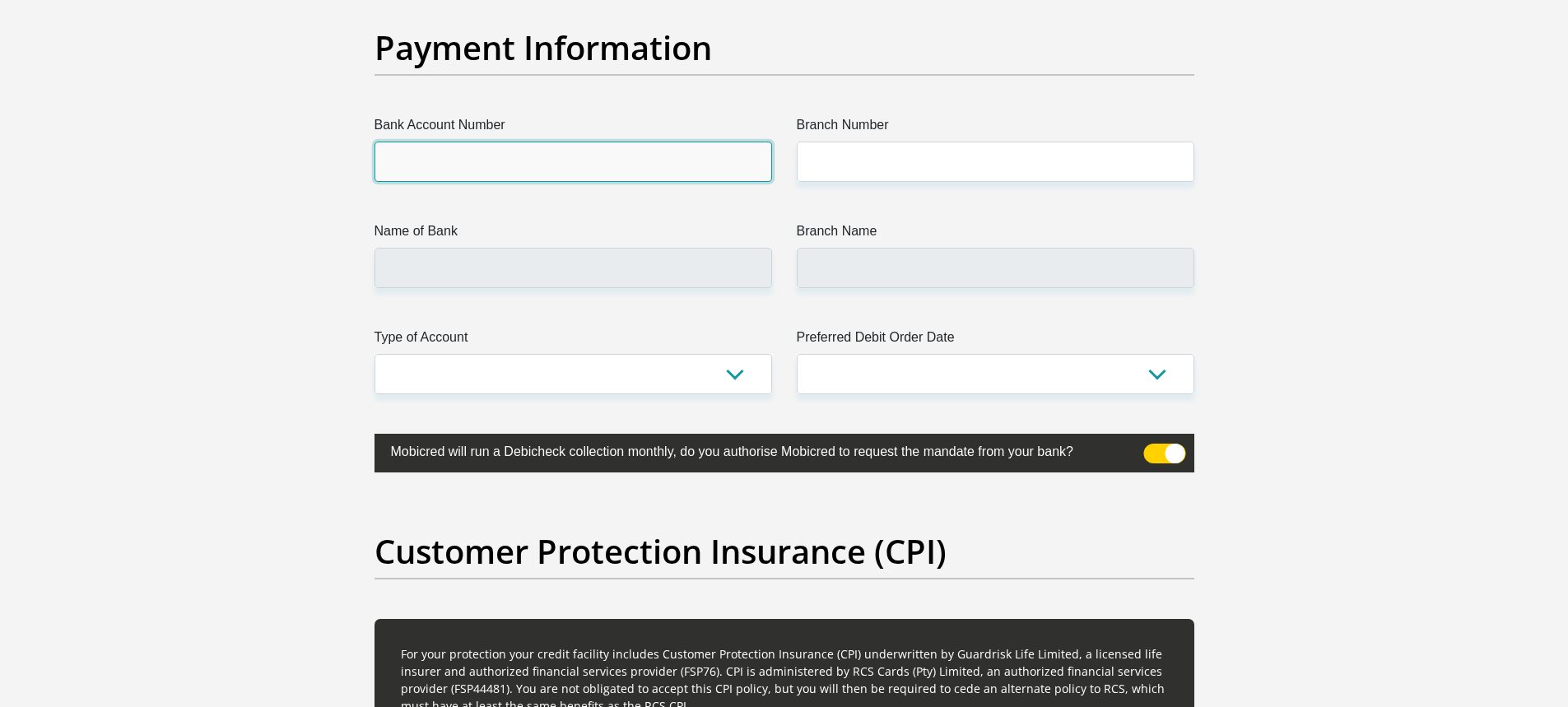
click at [515, 155] on input "Bank Account Number" at bounding box center [573, 162] width 398 height 40
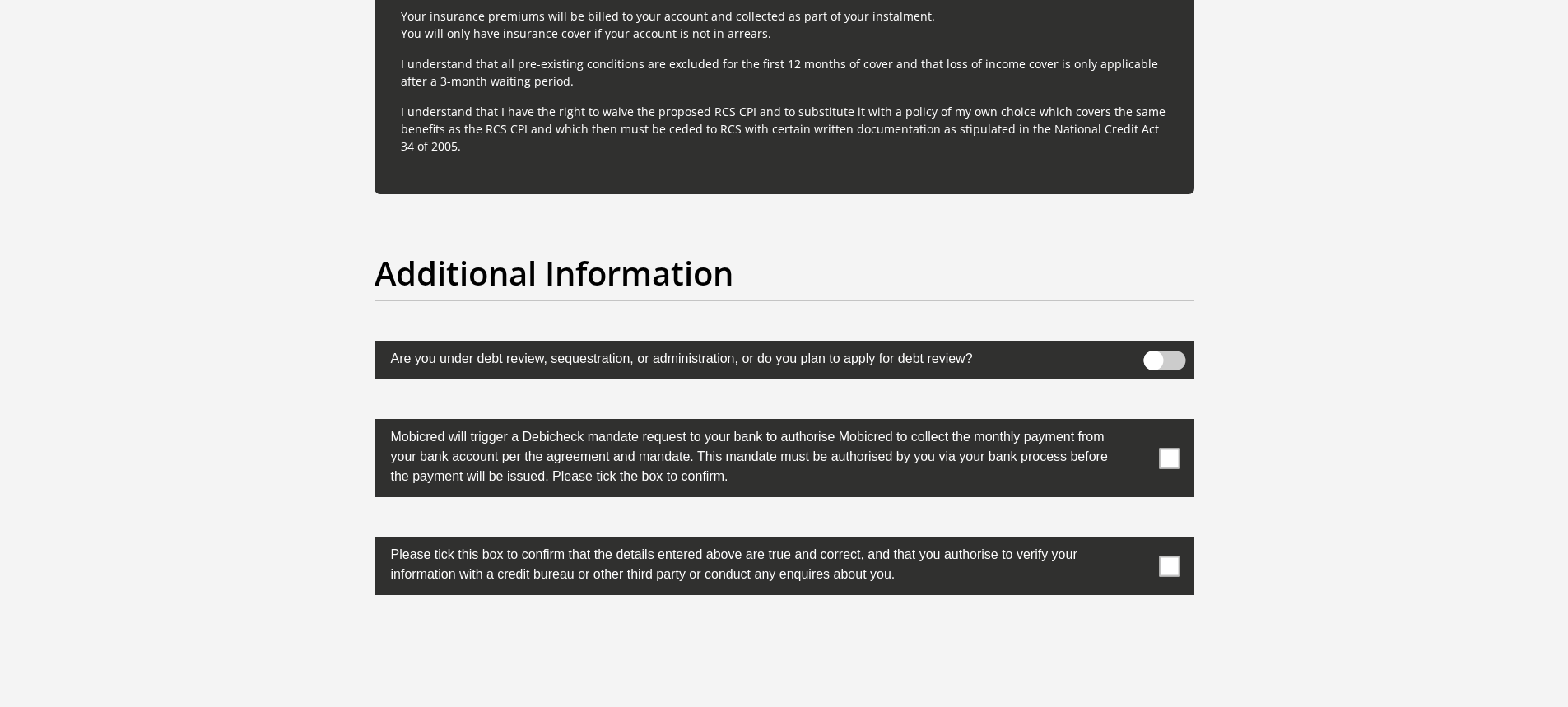
scroll to position [4978, 0]
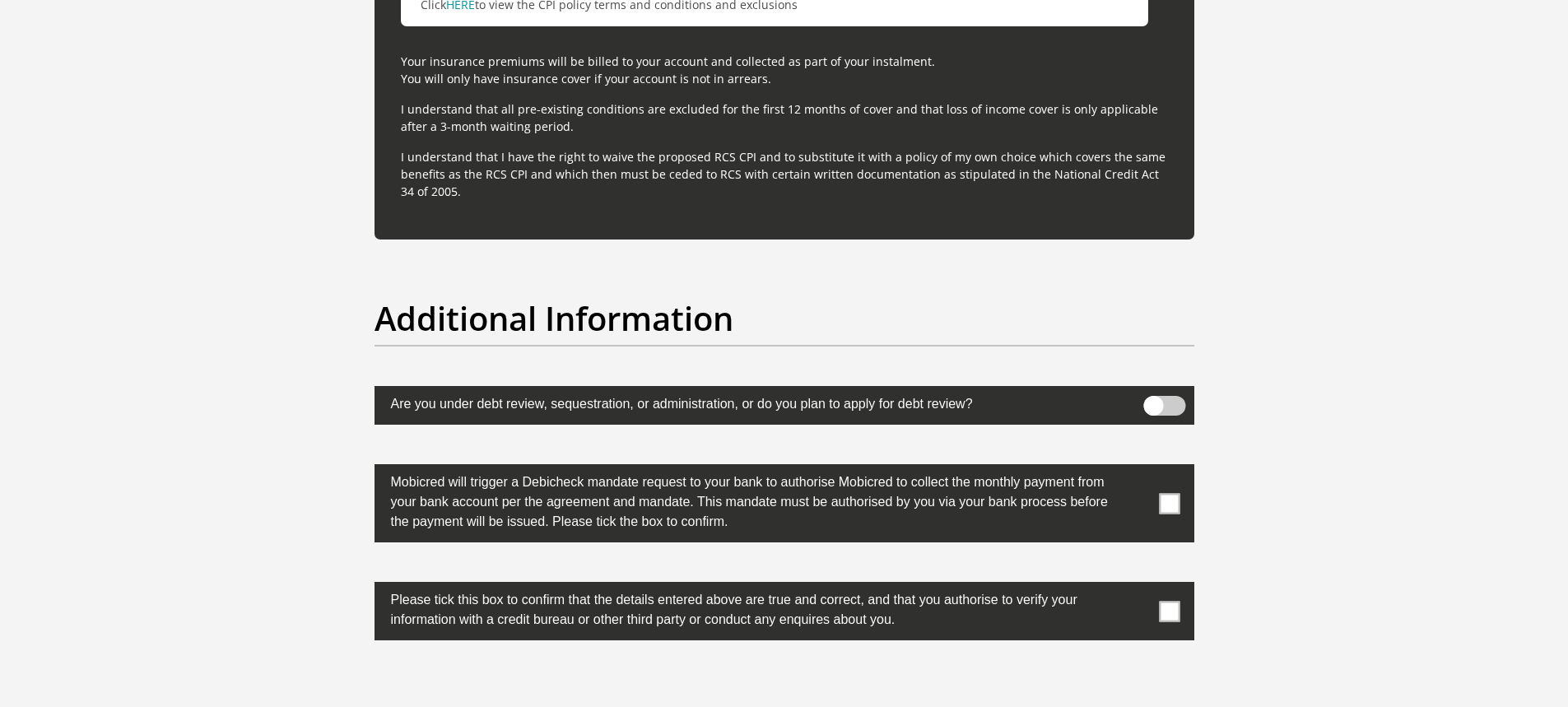
click at [1151, 401] on span at bounding box center [1164, 406] width 42 height 20
click at [1153, 400] on input "checkbox" at bounding box center [1153, 400] width 0 height 0
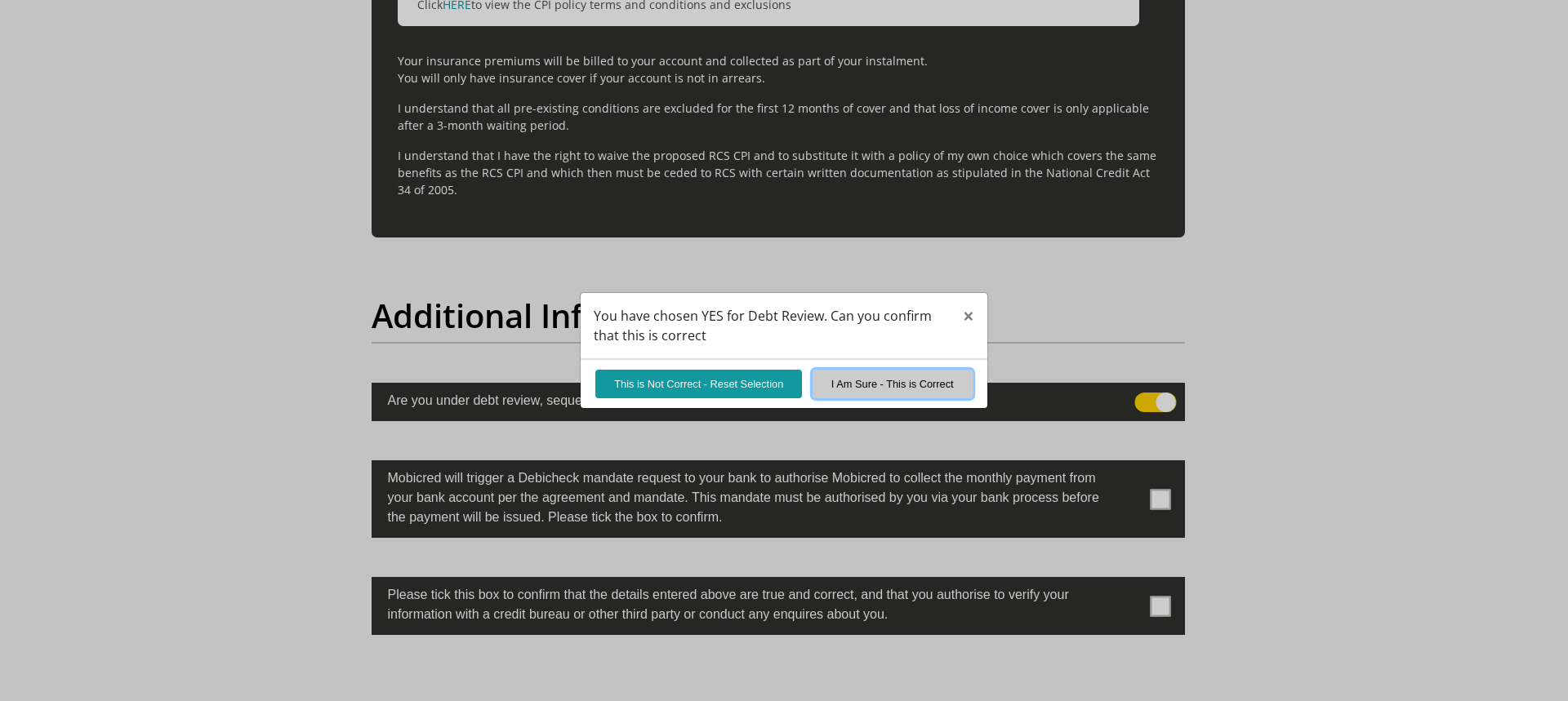
click at [933, 389] on button "I Am Sure - This is Correct" at bounding box center [893, 384] width 160 height 29
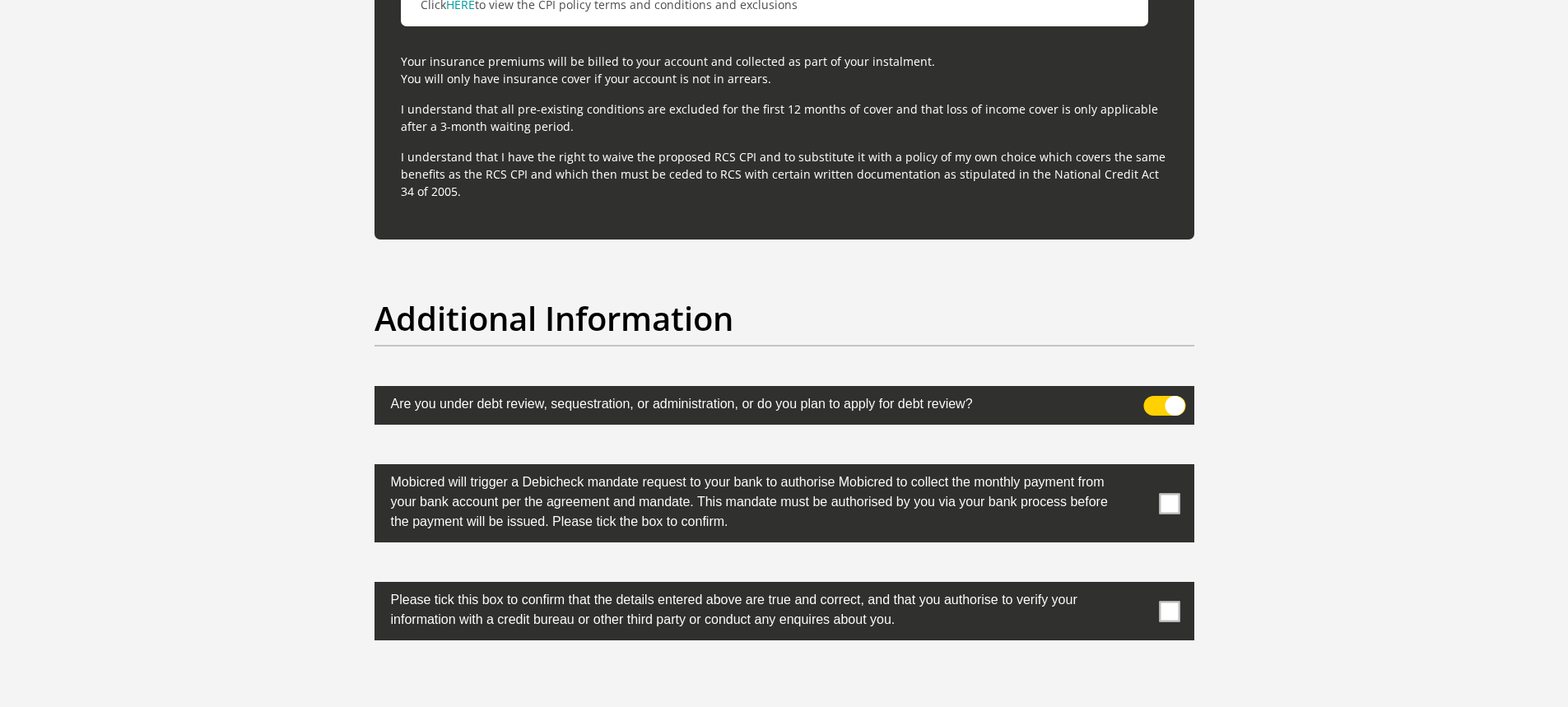
click at [1166, 507] on span at bounding box center [1168, 503] width 21 height 21
click at [1137, 468] on input "checkbox" at bounding box center [1137, 468] width 0 height 0
click at [1170, 606] on span at bounding box center [1168, 611] width 21 height 21
click at [1137, 587] on input "checkbox" at bounding box center [1137, 587] width 0 height 0
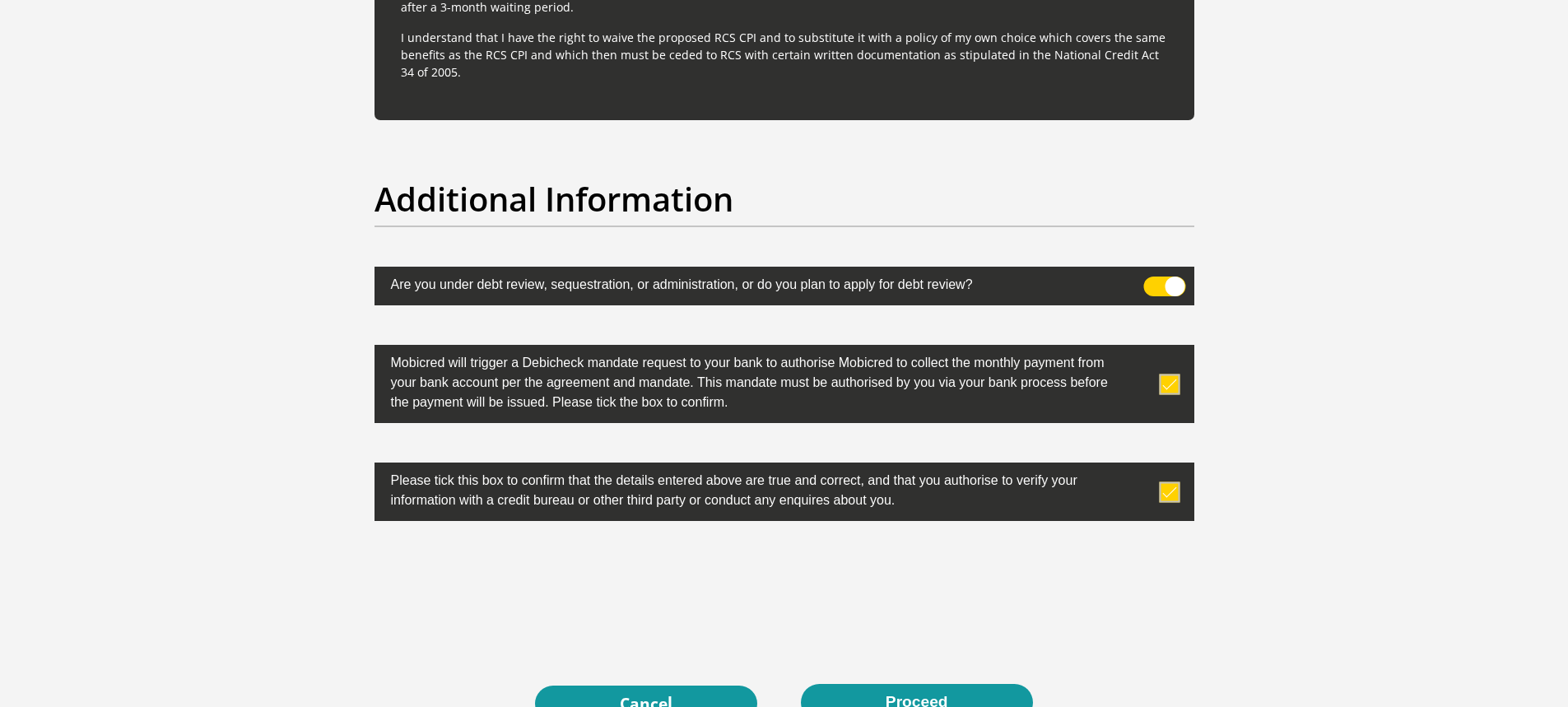
scroll to position [5307, 0]
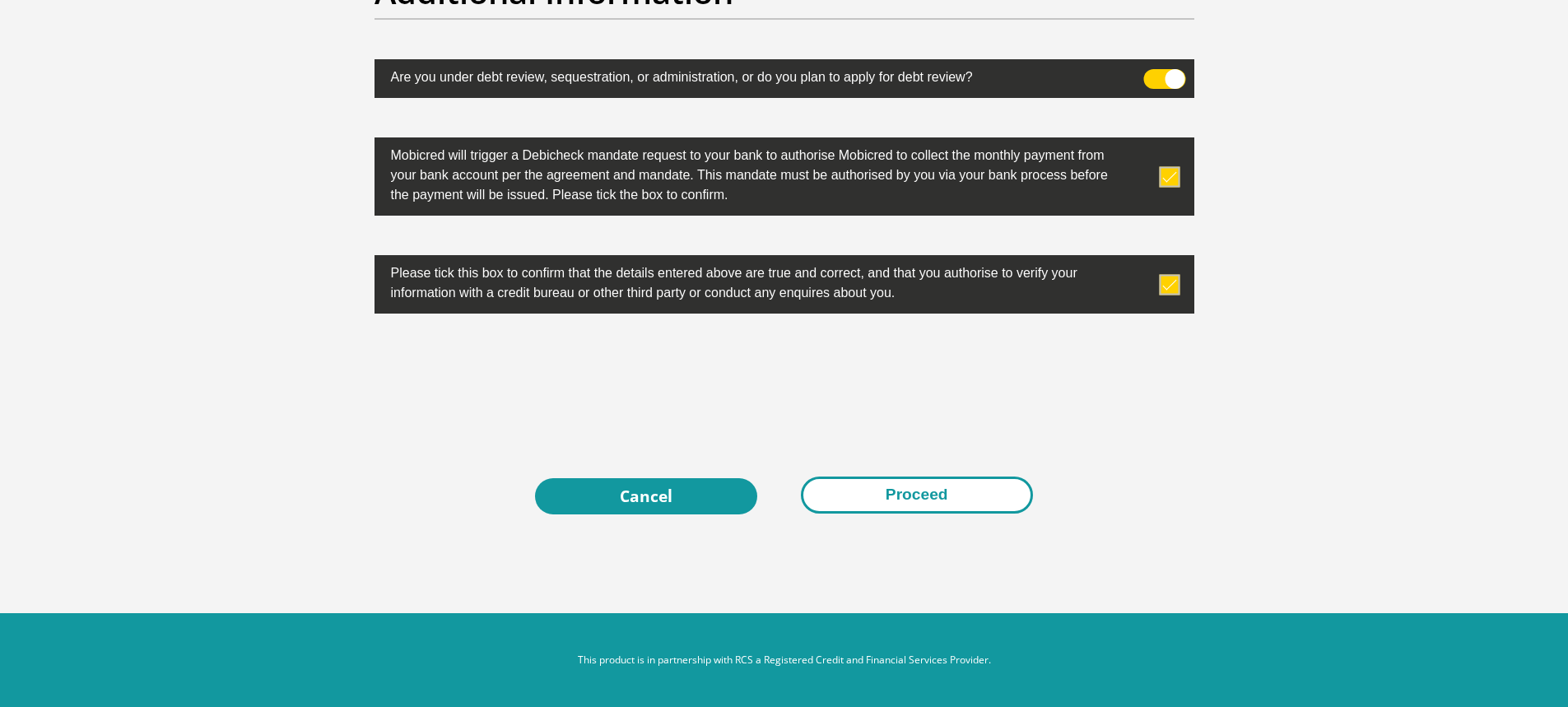
click at [912, 488] on button "Proceed" at bounding box center [917, 495] width 232 height 37
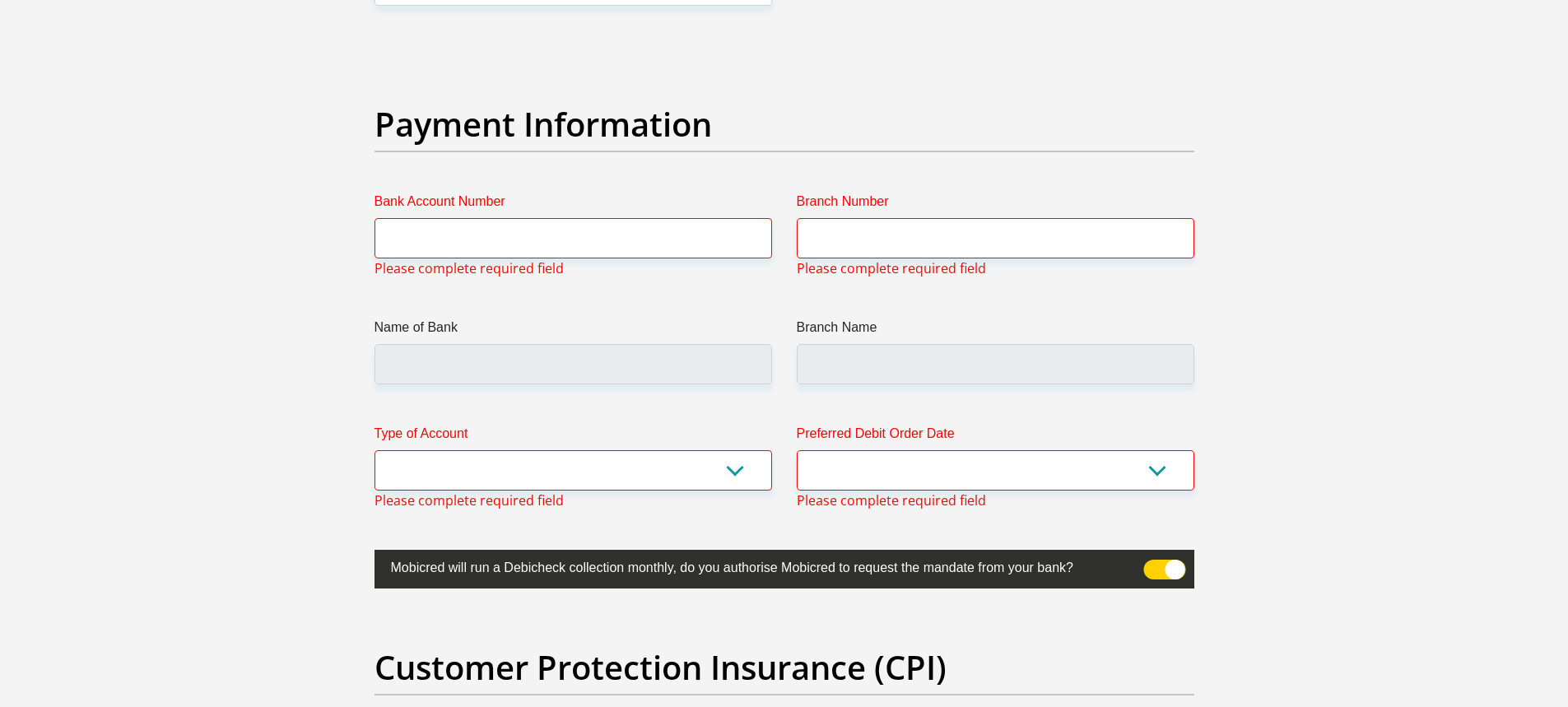
scroll to position [3862, 0]
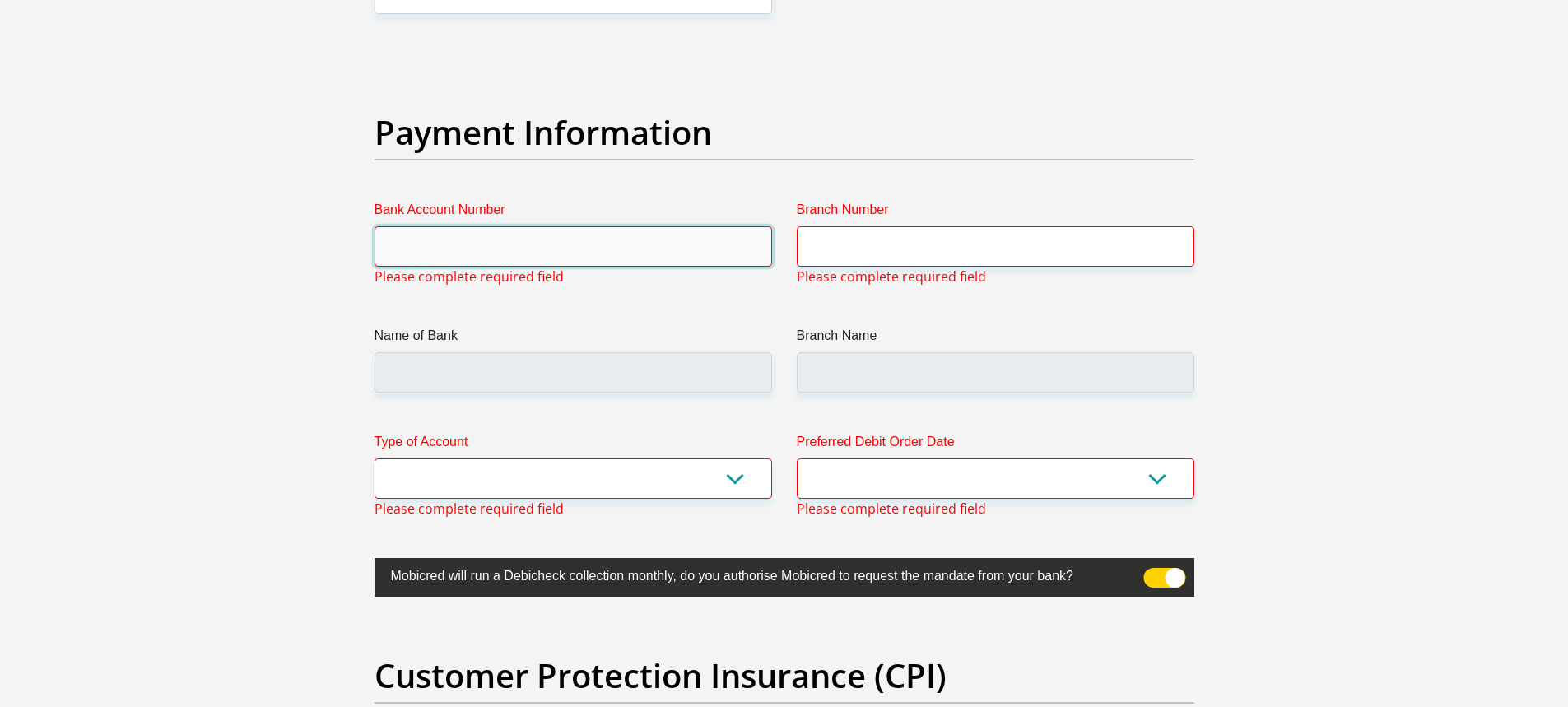
click at [496, 248] on input "Bank Account Number" at bounding box center [573, 246] width 398 height 40
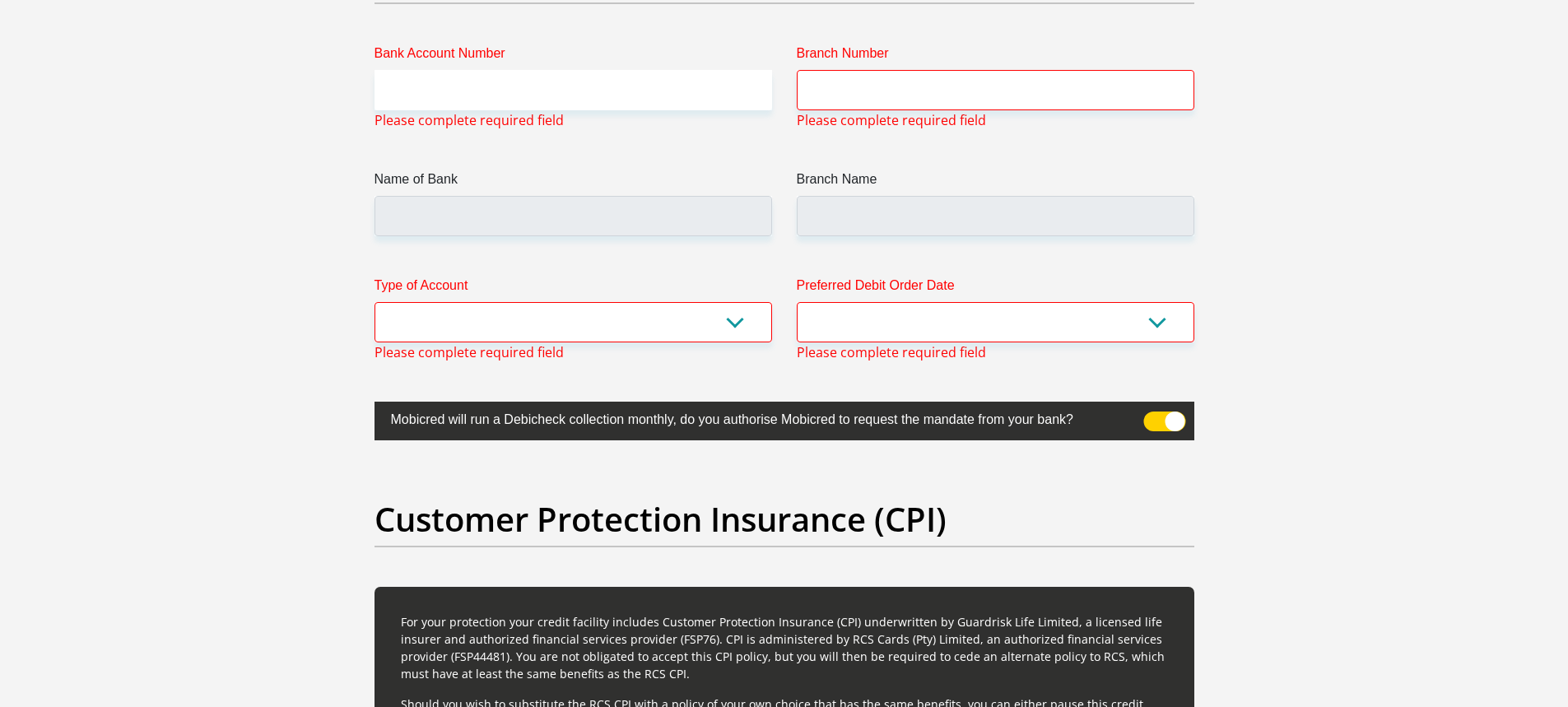
scroll to position [3987, 0]
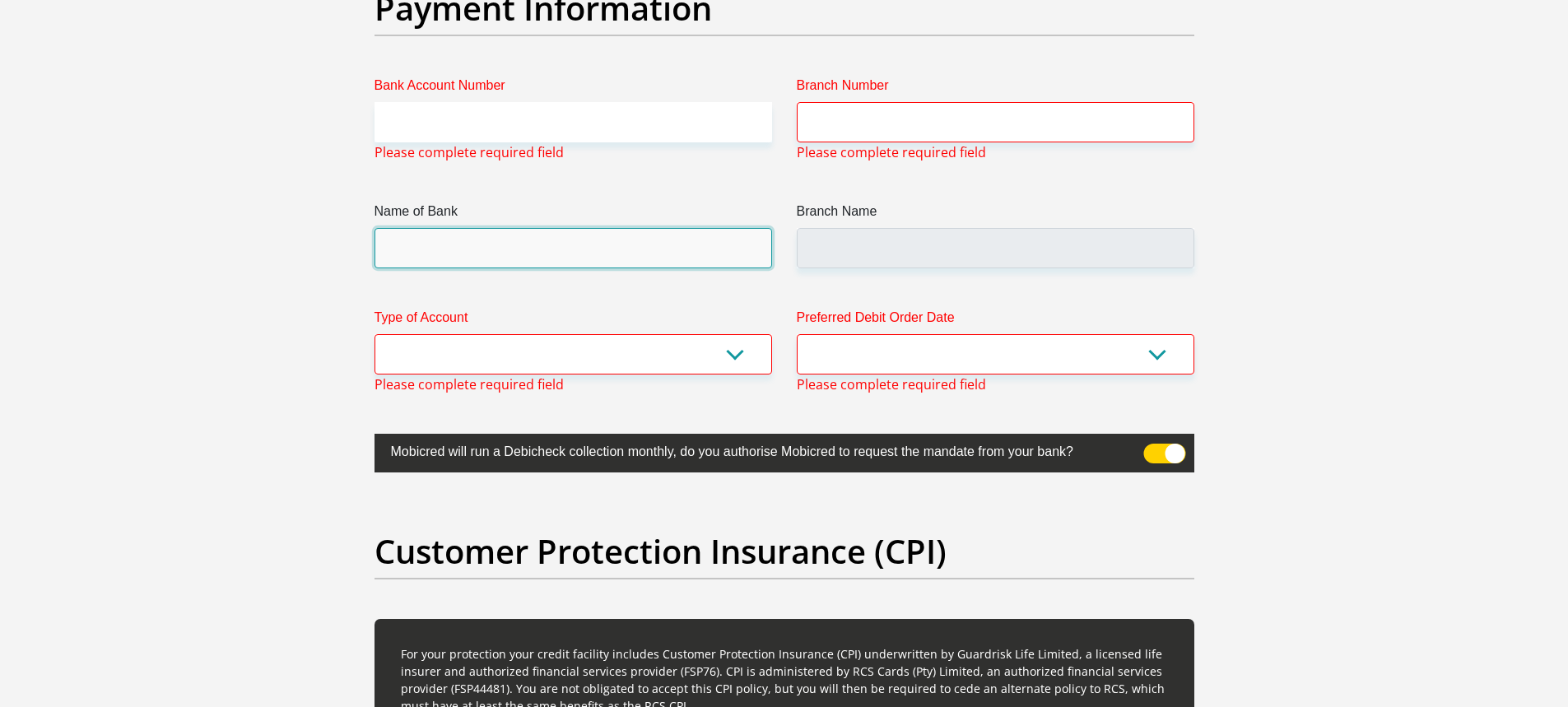
click at [581, 246] on input "Name of Bank" at bounding box center [573, 248] width 398 height 40
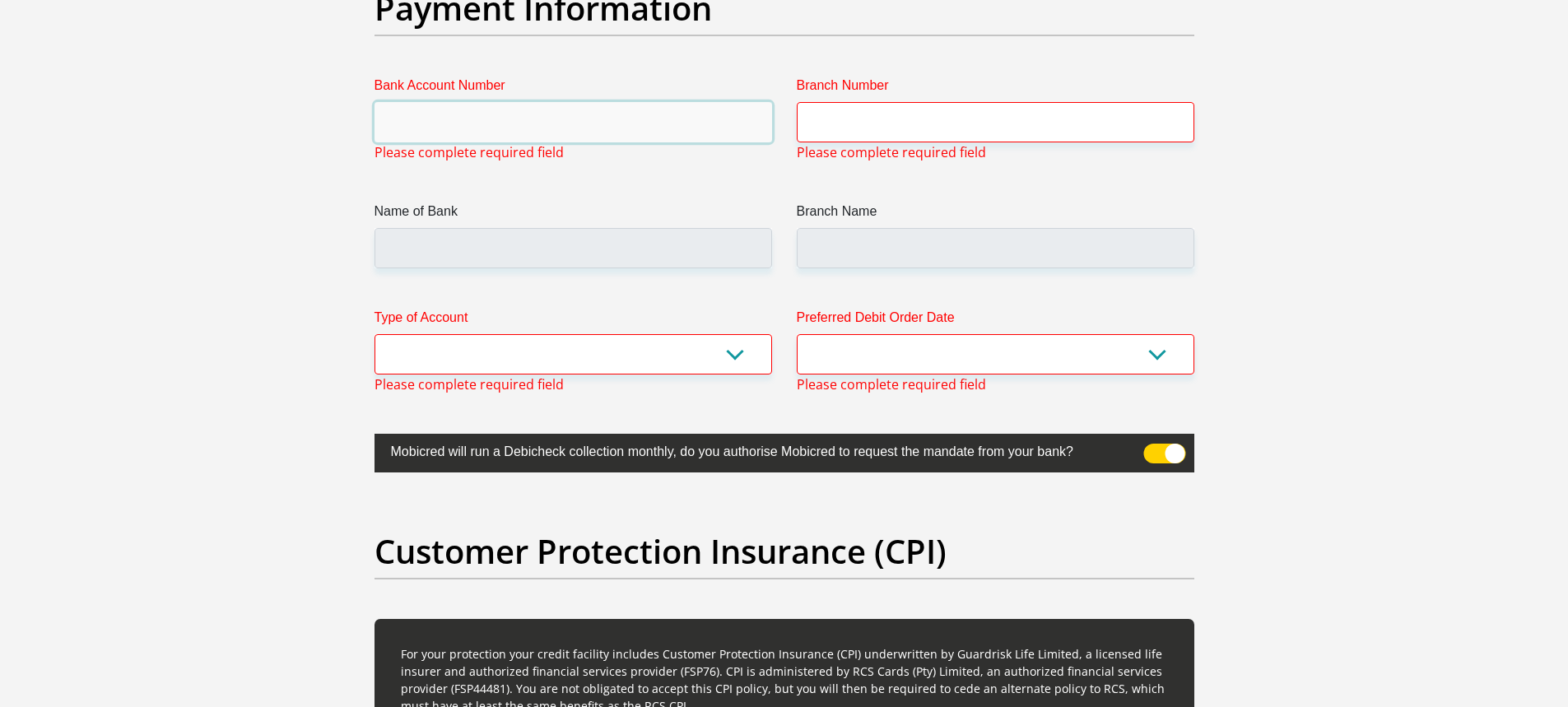
click at [524, 123] on input "Bank Account Number" at bounding box center [573, 122] width 398 height 40
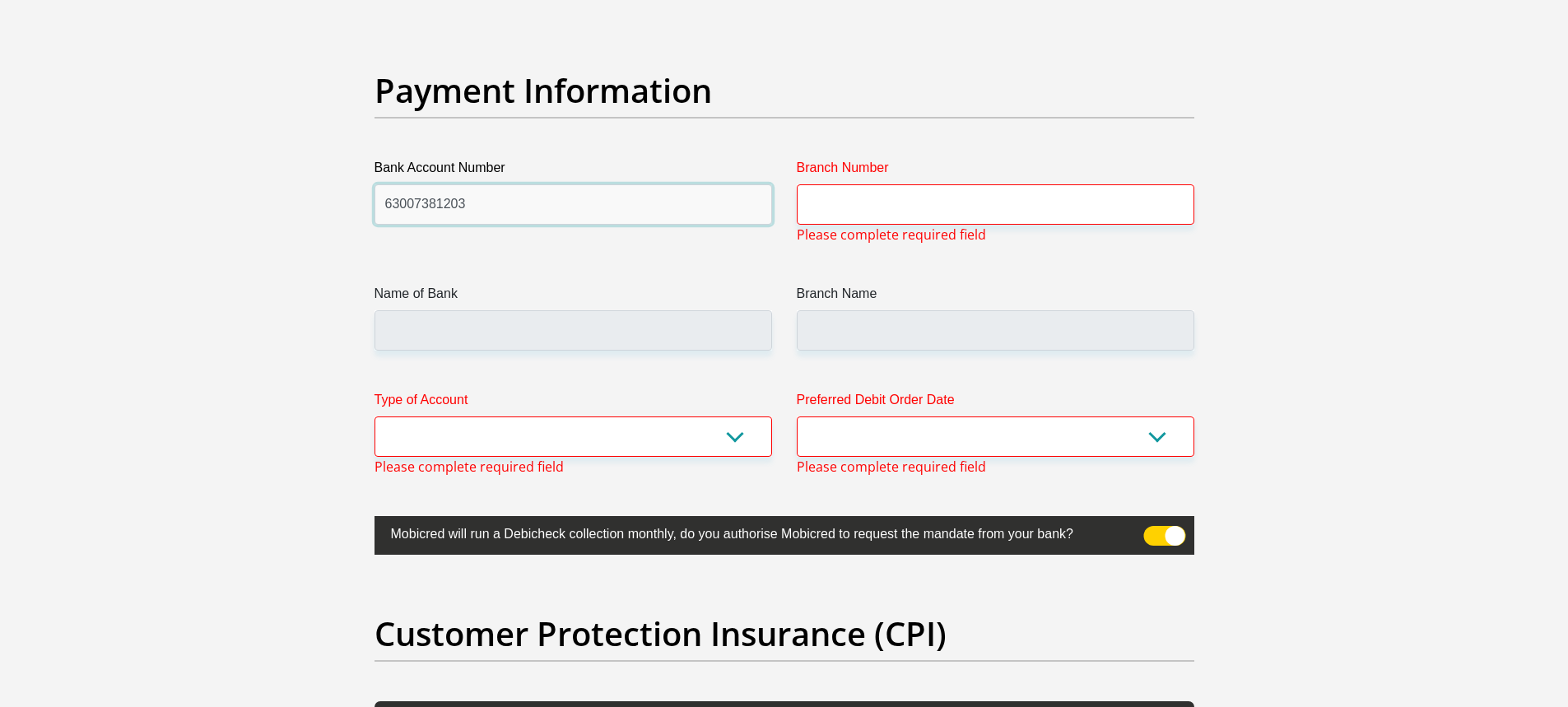
type input "63007381203"
click at [1047, 199] on input "Branch Number" at bounding box center [995, 204] width 398 height 40
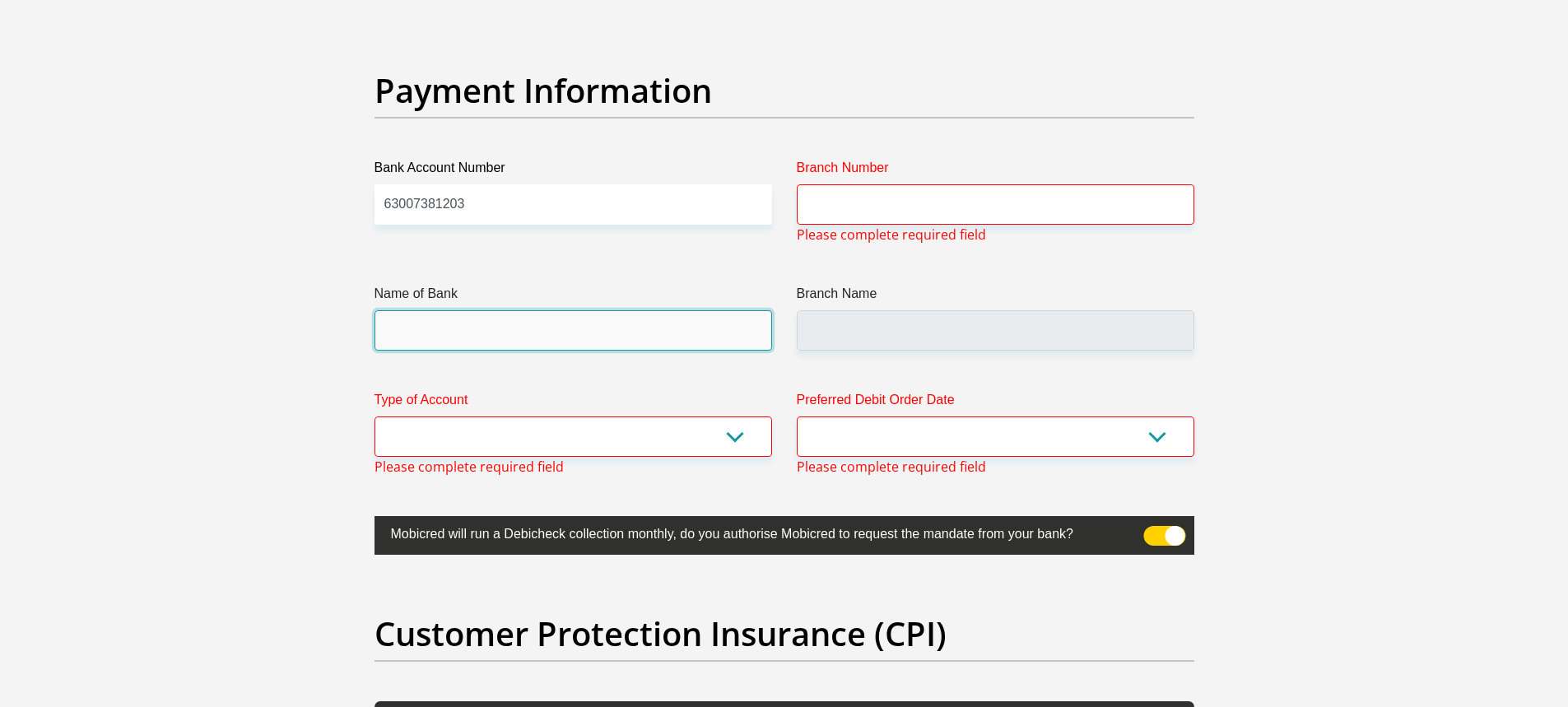
click at [521, 316] on input "Name of Bank" at bounding box center [573, 331] width 398 height 40
click at [493, 345] on input "Name of Bank" at bounding box center [573, 331] width 398 height 40
click at [493, 340] on input "Name of Bank" at bounding box center [573, 331] width 398 height 40
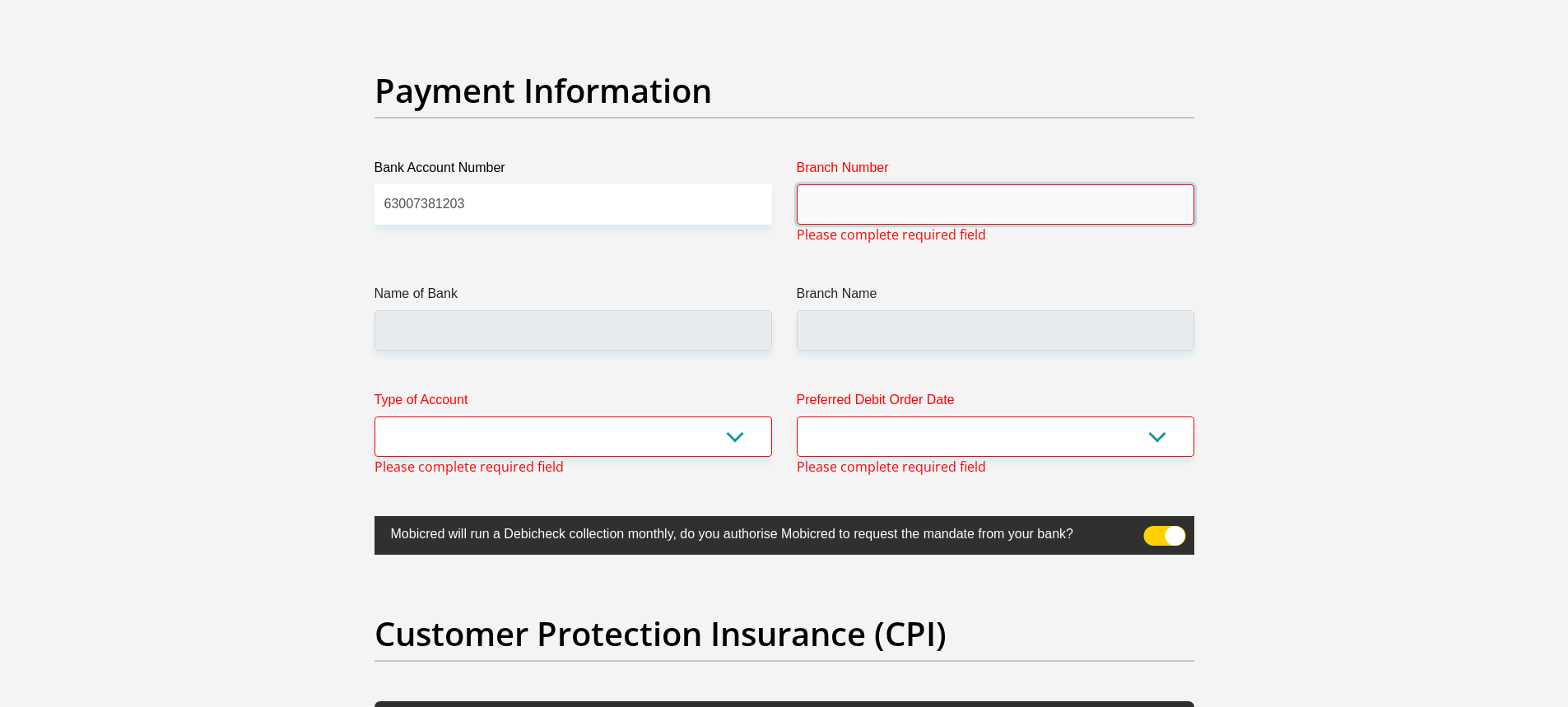
click at [922, 204] on input "Branch Number" at bounding box center [995, 204] width 398 height 40
paste input "250655"
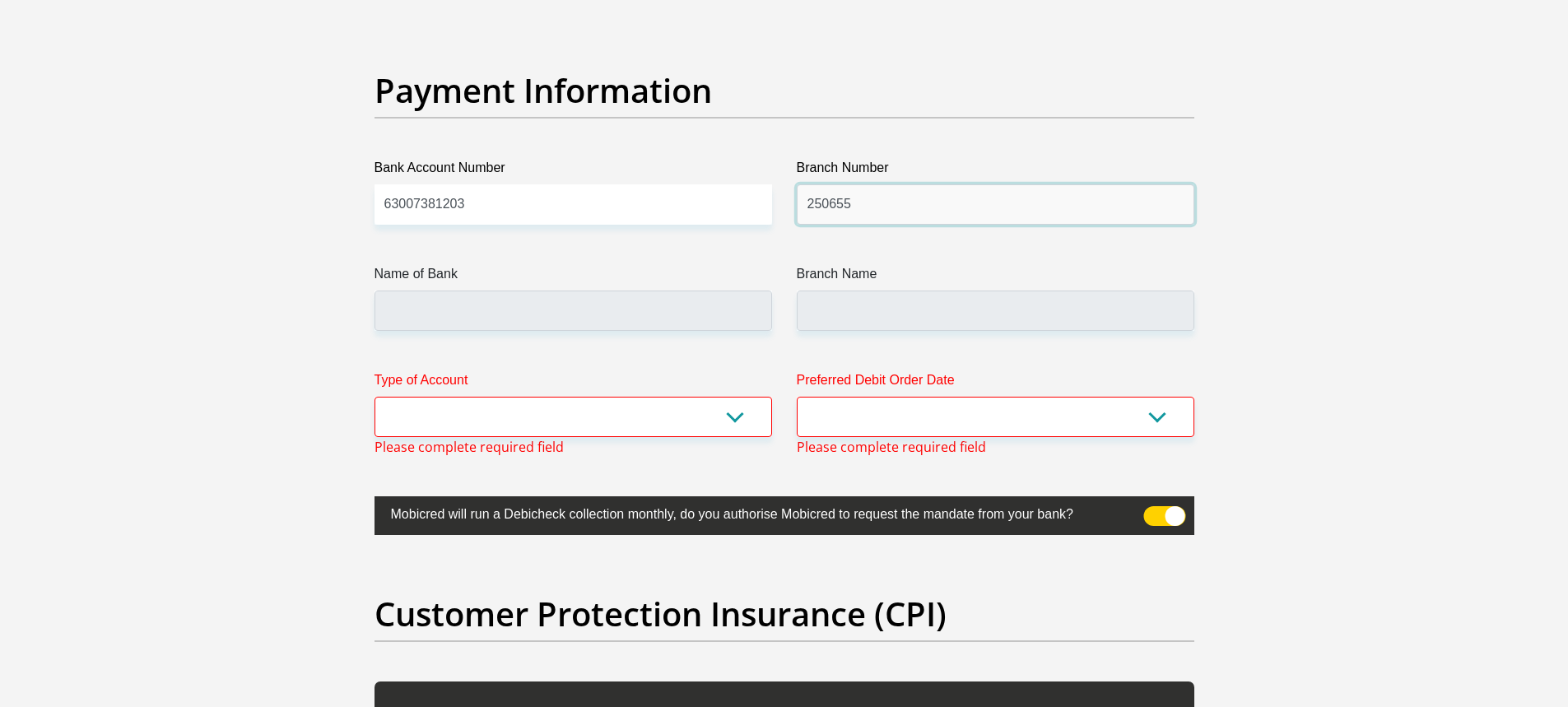
type input "250655"
type input "FIRSTRAND BANK"
type input "BRANCH 560"
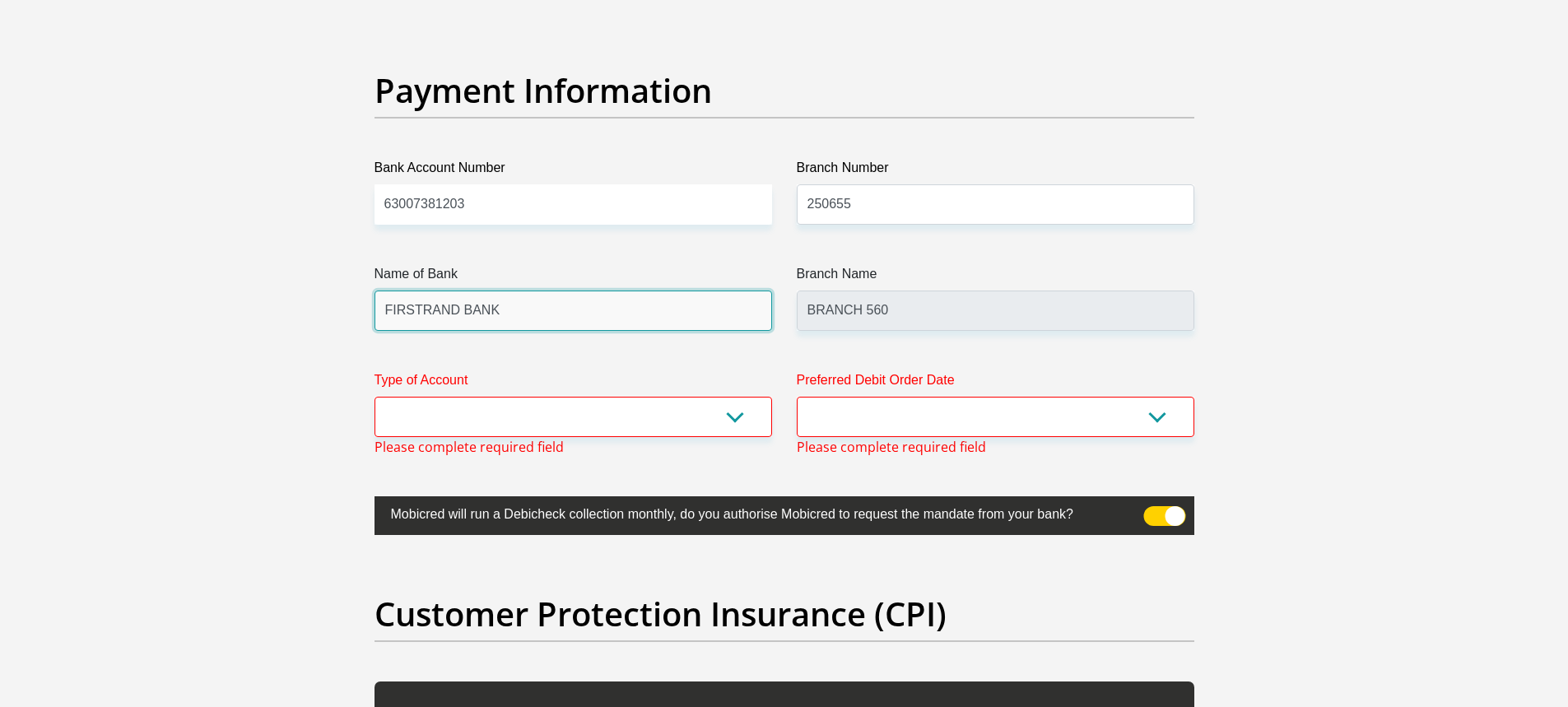
click at [678, 307] on input "FIRSTRAND BANK" at bounding box center [573, 311] width 398 height 40
click at [600, 303] on input "FIRSTRAND BANK" at bounding box center [573, 311] width 398 height 40
click at [655, 412] on select "Cheque Savings" at bounding box center [573, 417] width 398 height 40
select select "CUR"
click at [374, 397] on select "Cheque Savings" at bounding box center [573, 417] width 398 height 40
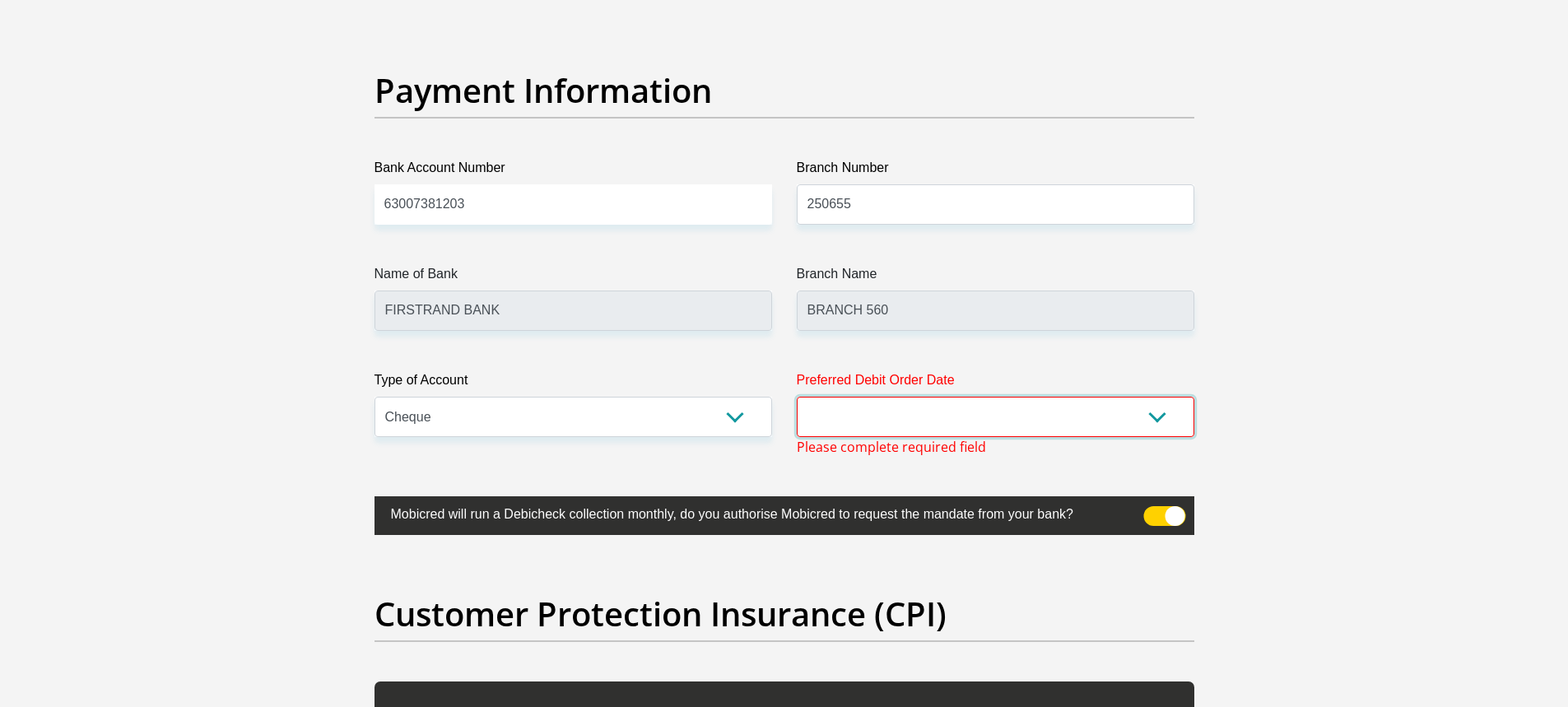
click at [848, 421] on select "1st 2nd 3rd 4th 5th 7th 18th 19th 20th 21st 22nd 23rd 24th 25th 26th 27th 28th …" at bounding box center [995, 417] width 398 height 40
select select "25"
click at [797, 397] on select "1st 2nd 3rd 4th 5th 7th 18th 19th 20th 21st 22nd 23rd 24th 25th 26th 27th 28th …" at bounding box center [995, 417] width 398 height 40
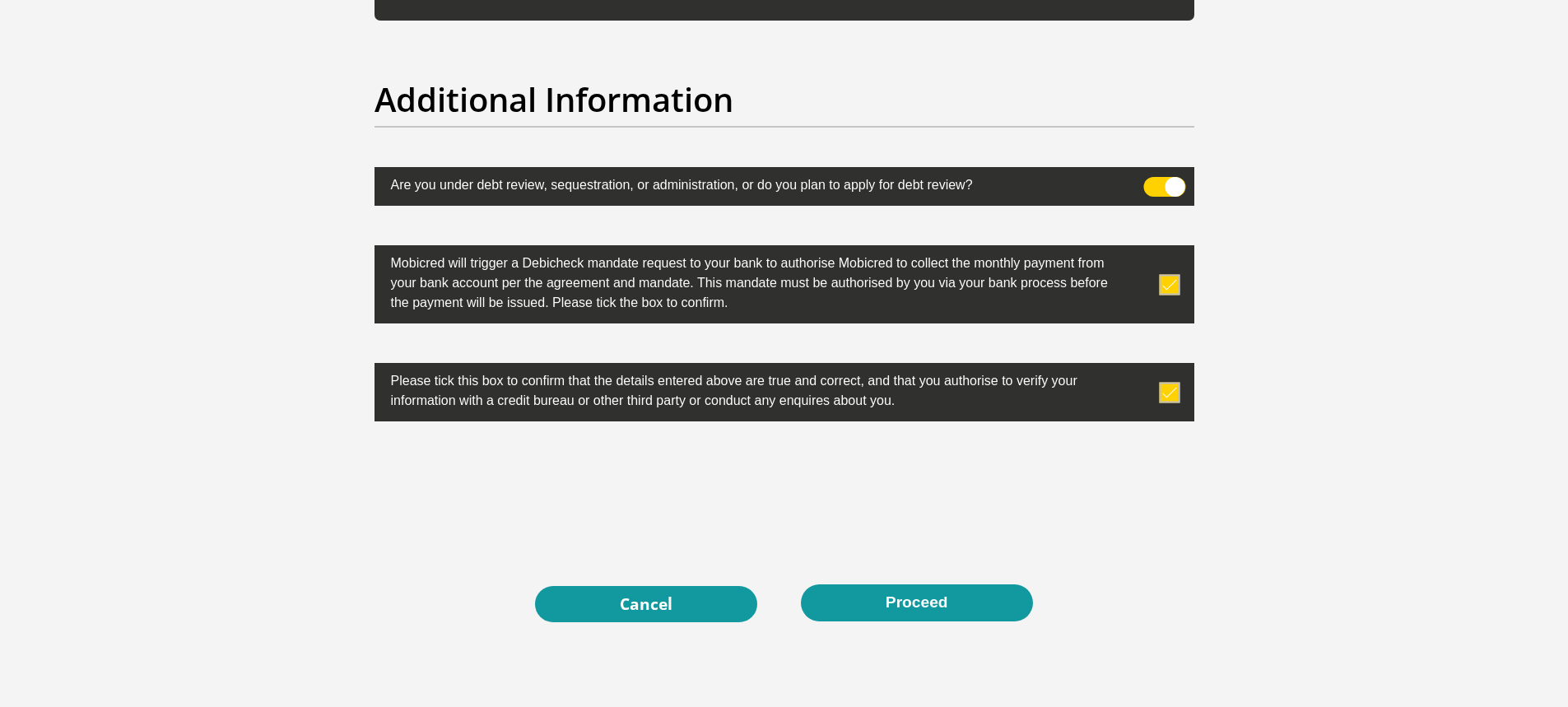
scroll to position [5347, 0]
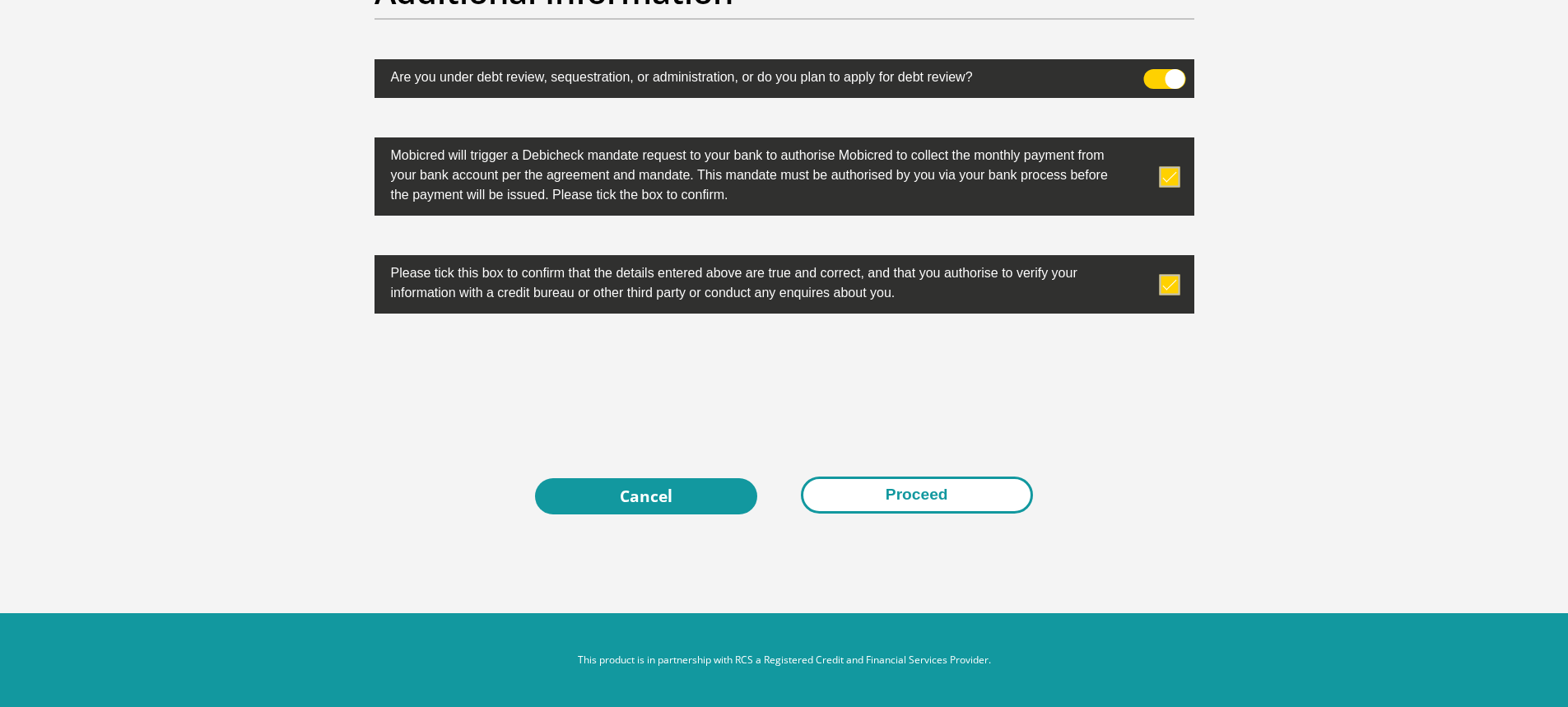
click at [960, 495] on button "Proceed" at bounding box center [917, 495] width 232 height 37
click at [904, 495] on button "Proceed" at bounding box center [917, 495] width 232 height 37
click at [904, 492] on button "Proceed" at bounding box center [917, 495] width 232 height 37
click at [884, 496] on button "Proceed" at bounding box center [917, 495] width 232 height 37
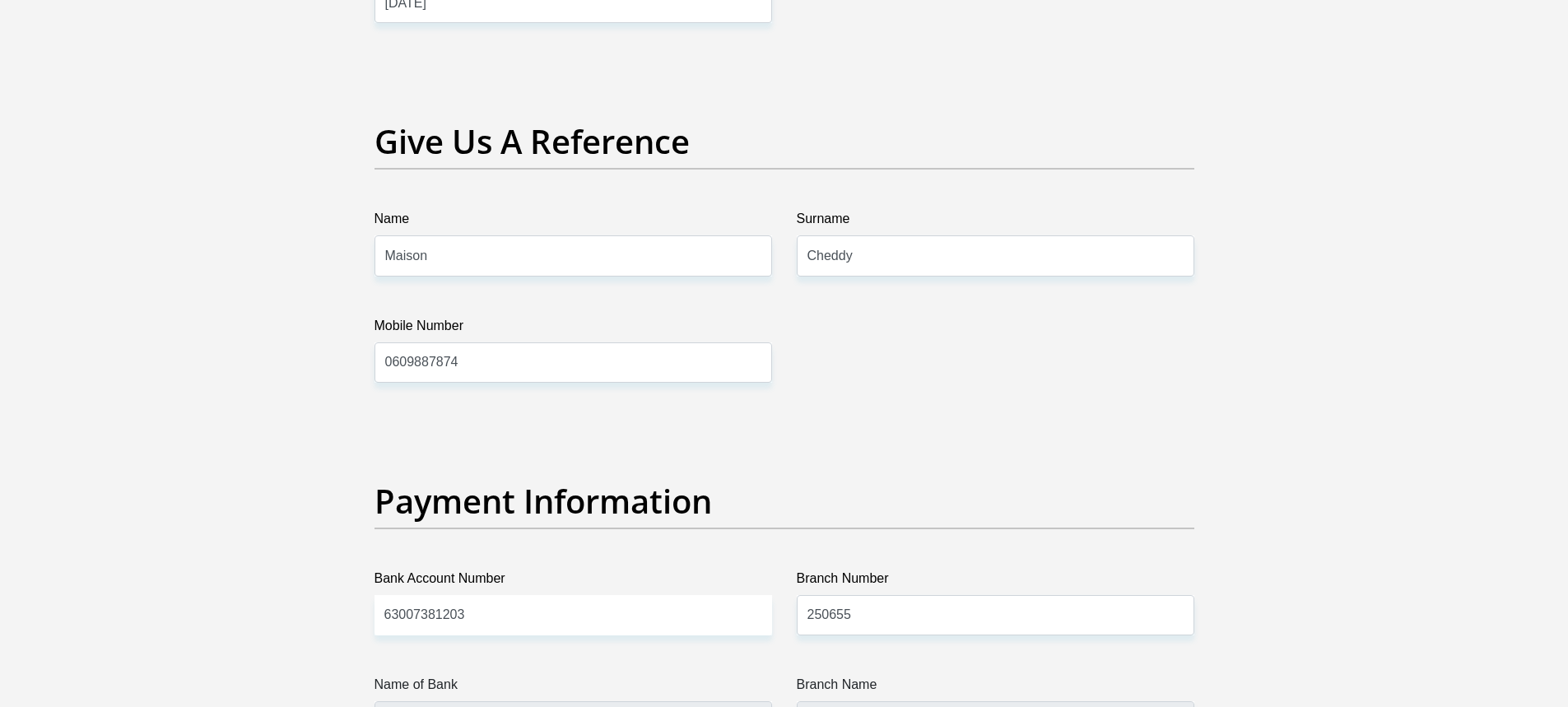
scroll to position [3124, 0]
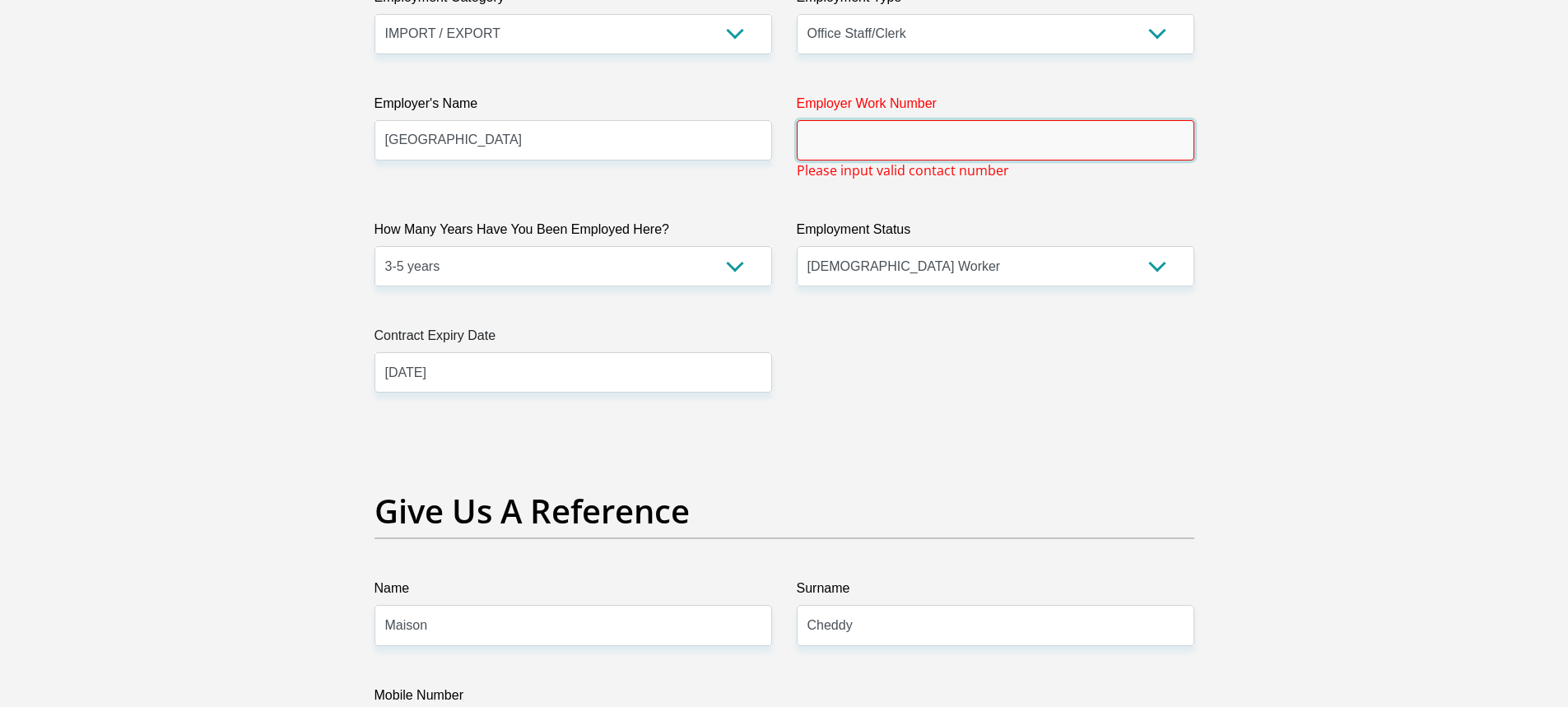
click at [956, 147] on input "Employer Work Number" at bounding box center [995, 140] width 398 height 40
type input "0"
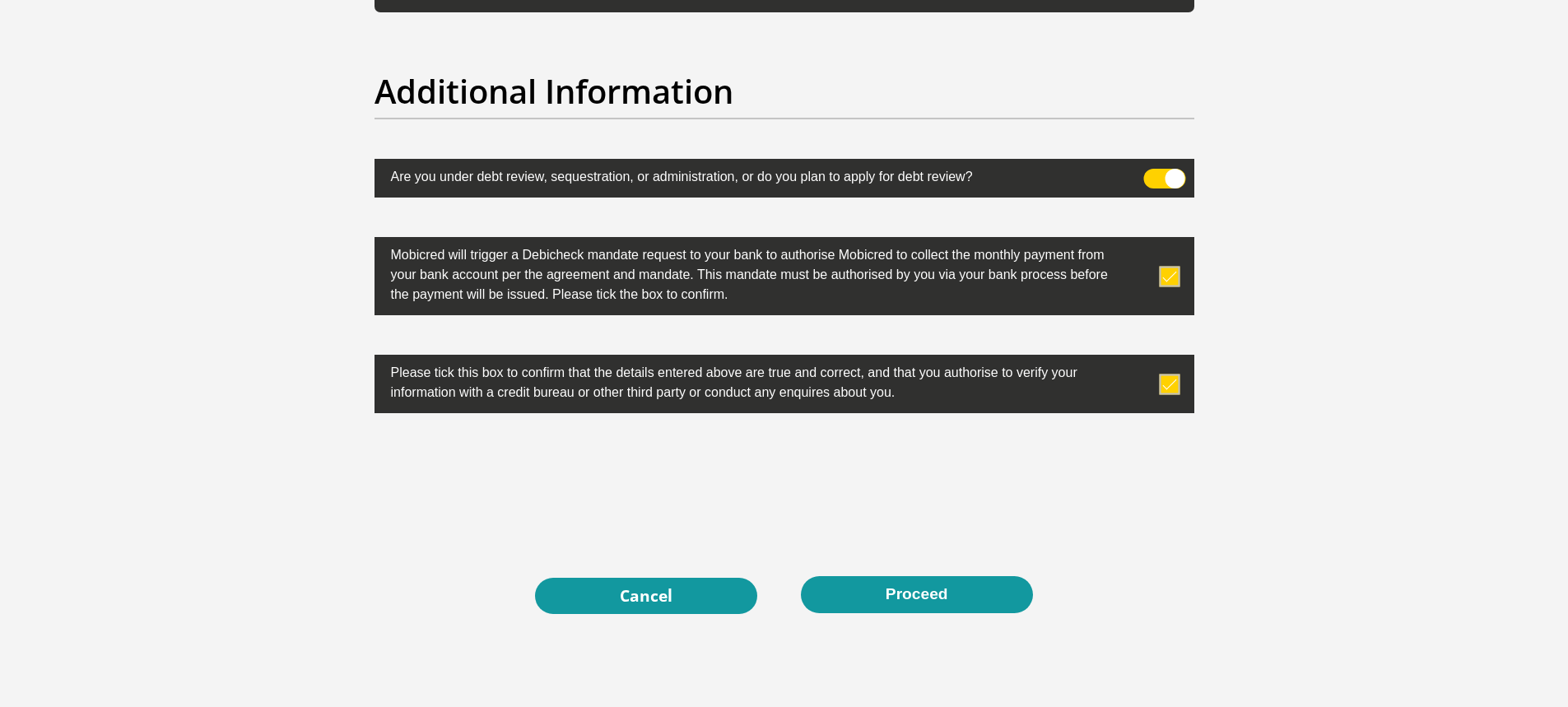
scroll to position [5327, 0]
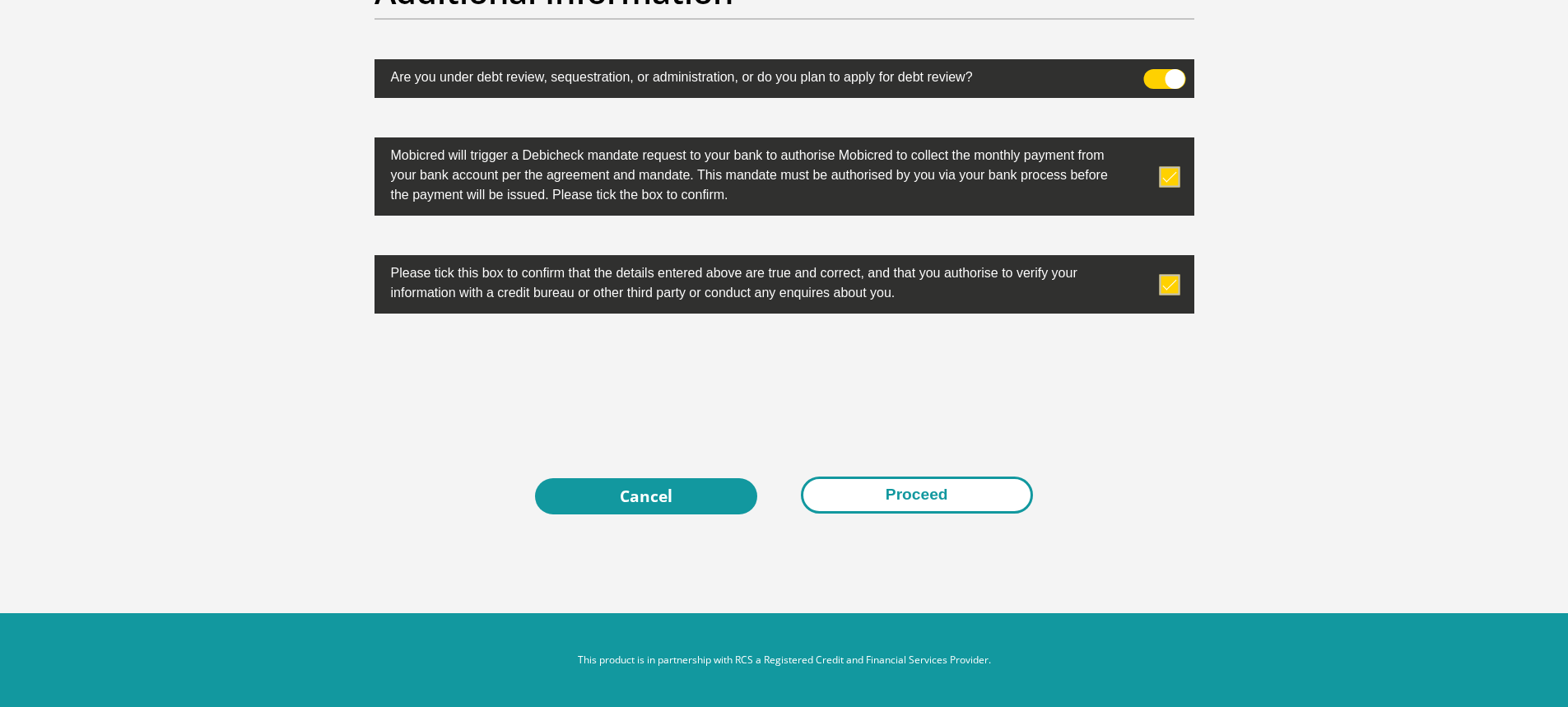
type input "0681116252"
click at [933, 508] on button "Proceed" at bounding box center [917, 495] width 232 height 37
click at [937, 499] on button "Proceed" at bounding box center [917, 495] width 232 height 37
drag, startPoint x: 937, startPoint y: 499, endPoint x: 929, endPoint y: 13, distance: 486.1
click at [937, 499] on button "Proceed" at bounding box center [917, 495] width 232 height 37
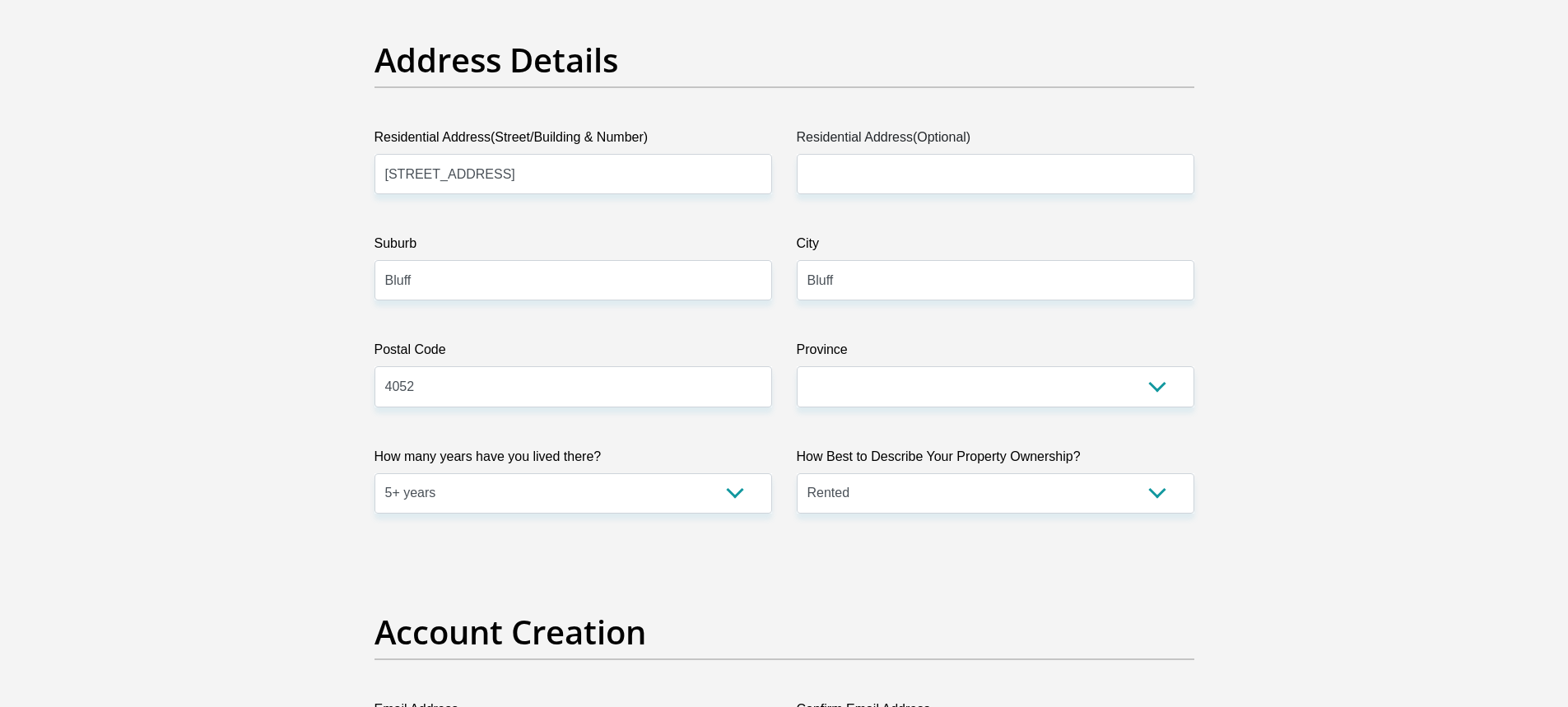
scroll to position [799, 0]
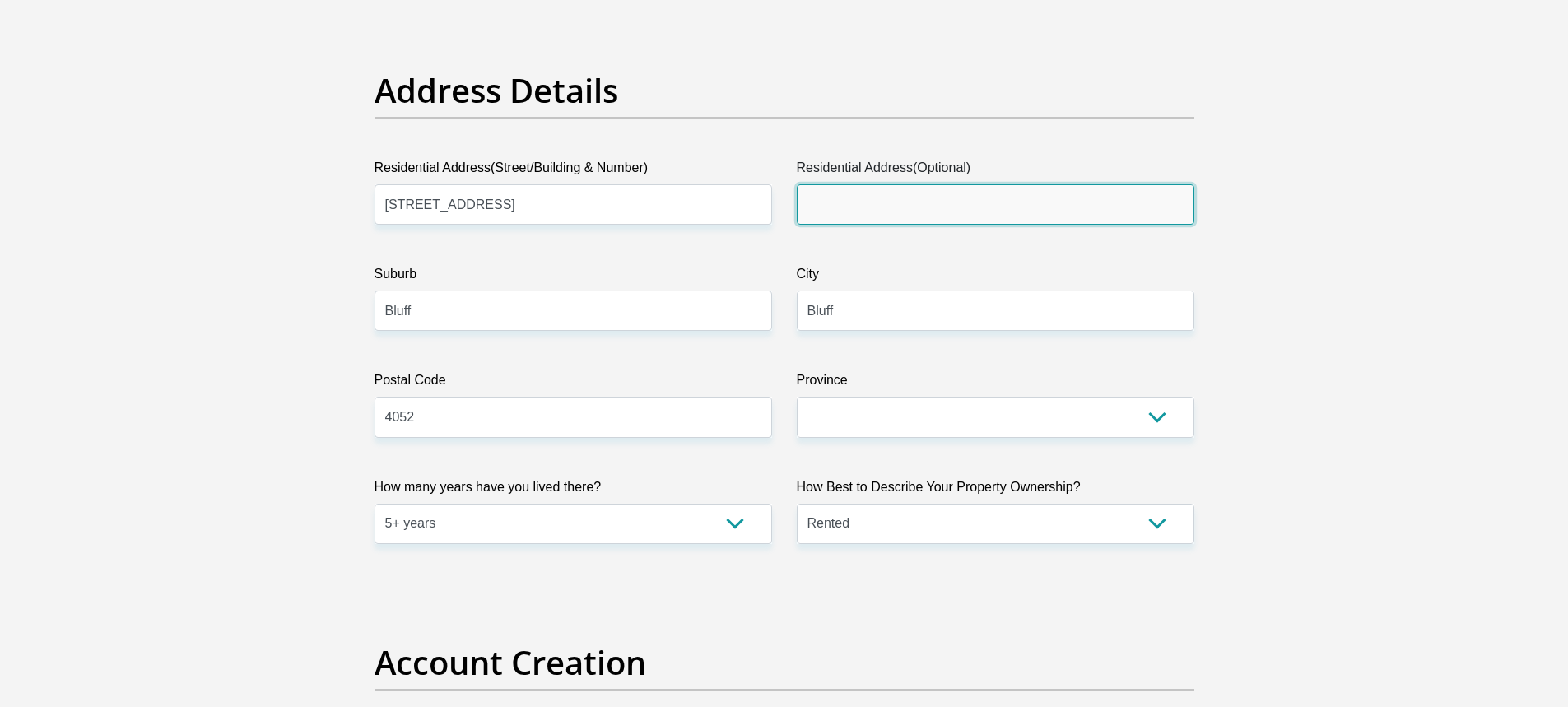
click at [949, 197] on input "Residential Address(Optional)" at bounding box center [995, 204] width 398 height 40
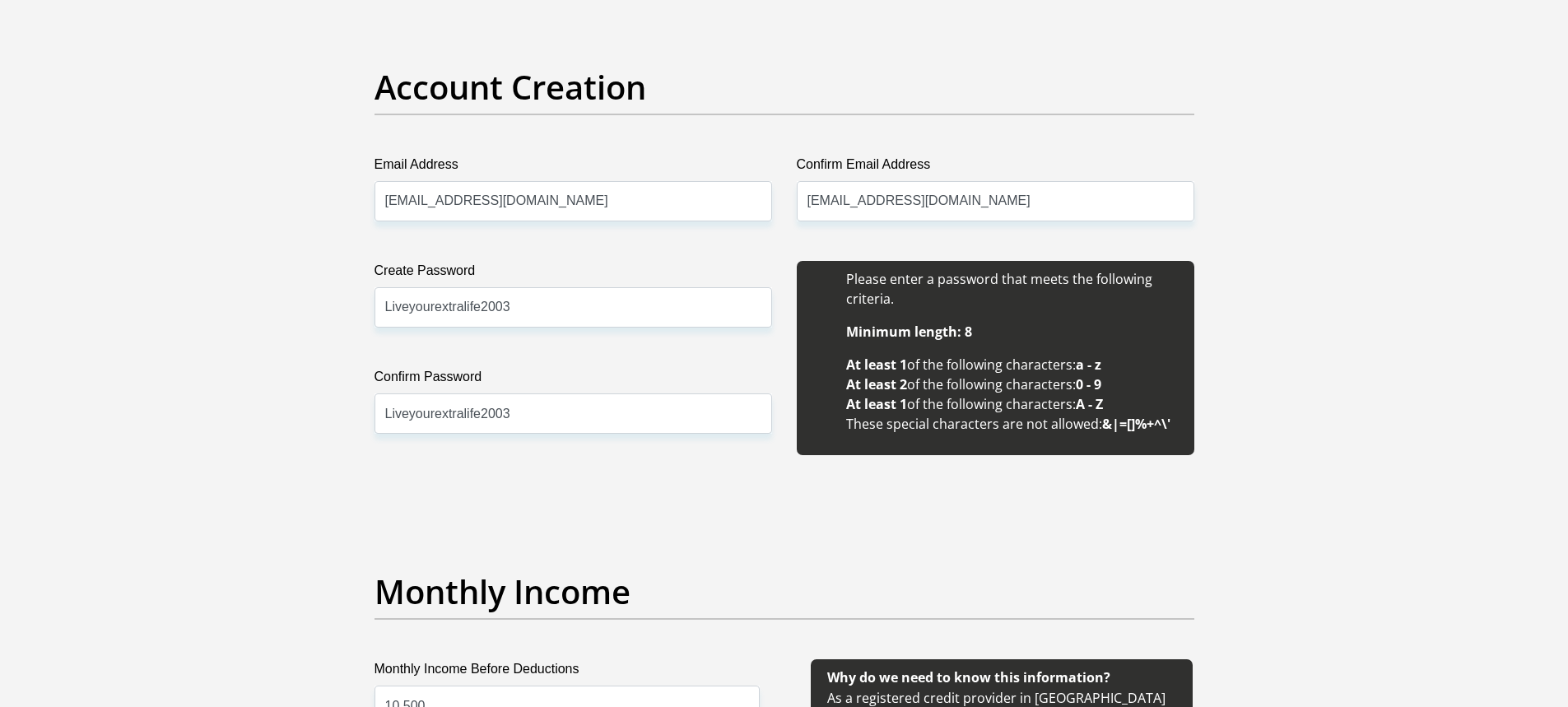
scroll to position [1375, 0]
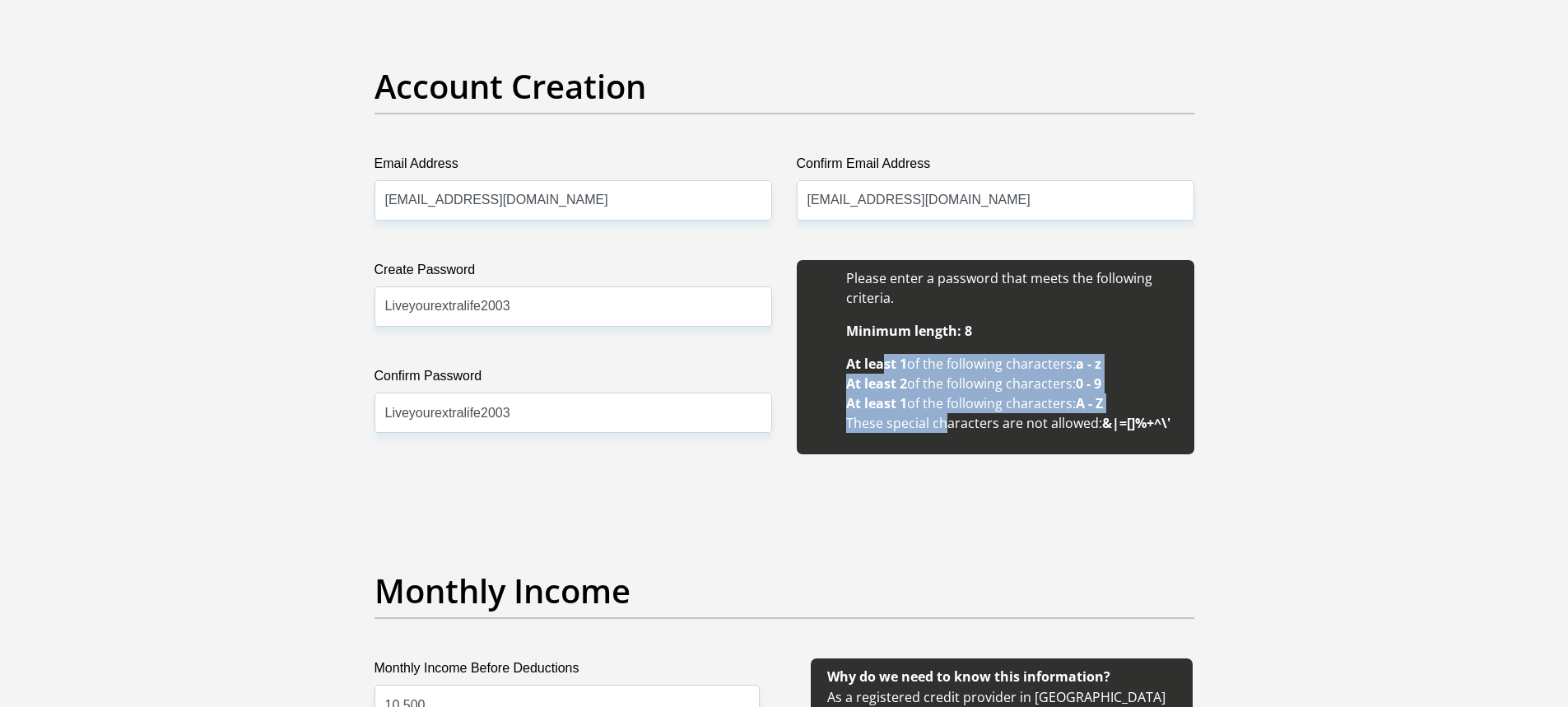
drag, startPoint x: 882, startPoint y: 357, endPoint x: 943, endPoint y: 463, distance: 122.3
click at [943, 463] on div "Please enter a password that meets the following criteria. Minimum length: 8 At…" at bounding box center [995, 367] width 422 height 212
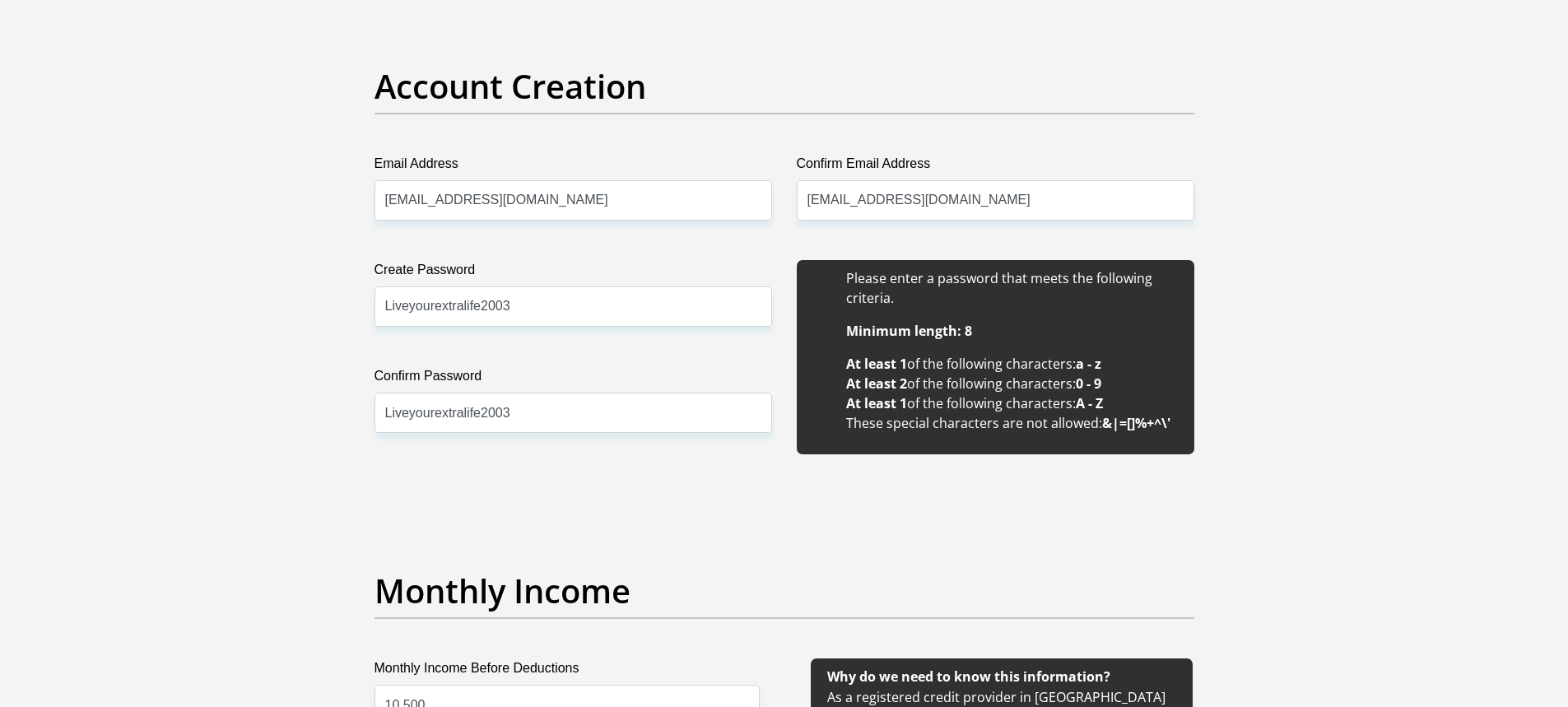
click at [1186, 586] on h2 "Monthly Income" at bounding box center [784, 591] width 820 height 40
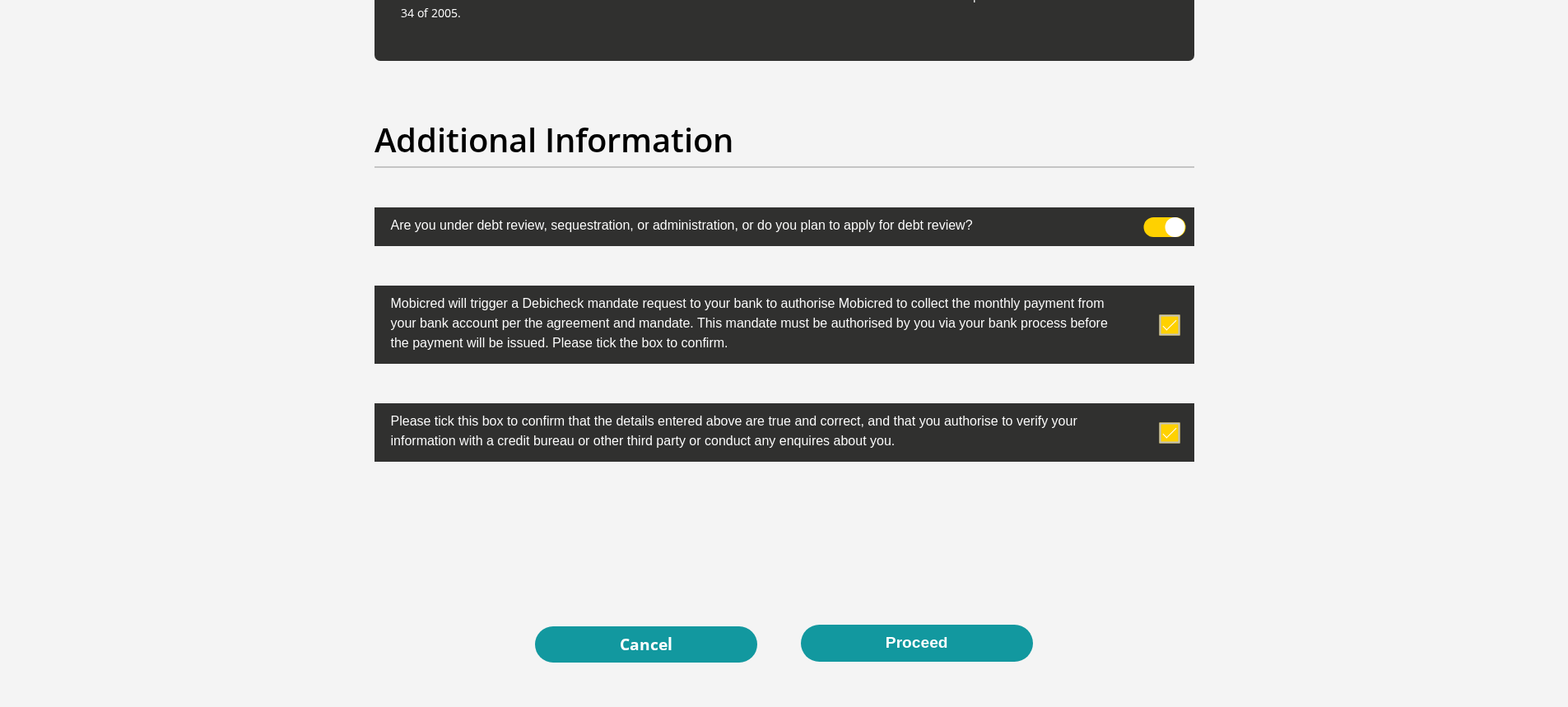
scroll to position [5327, 0]
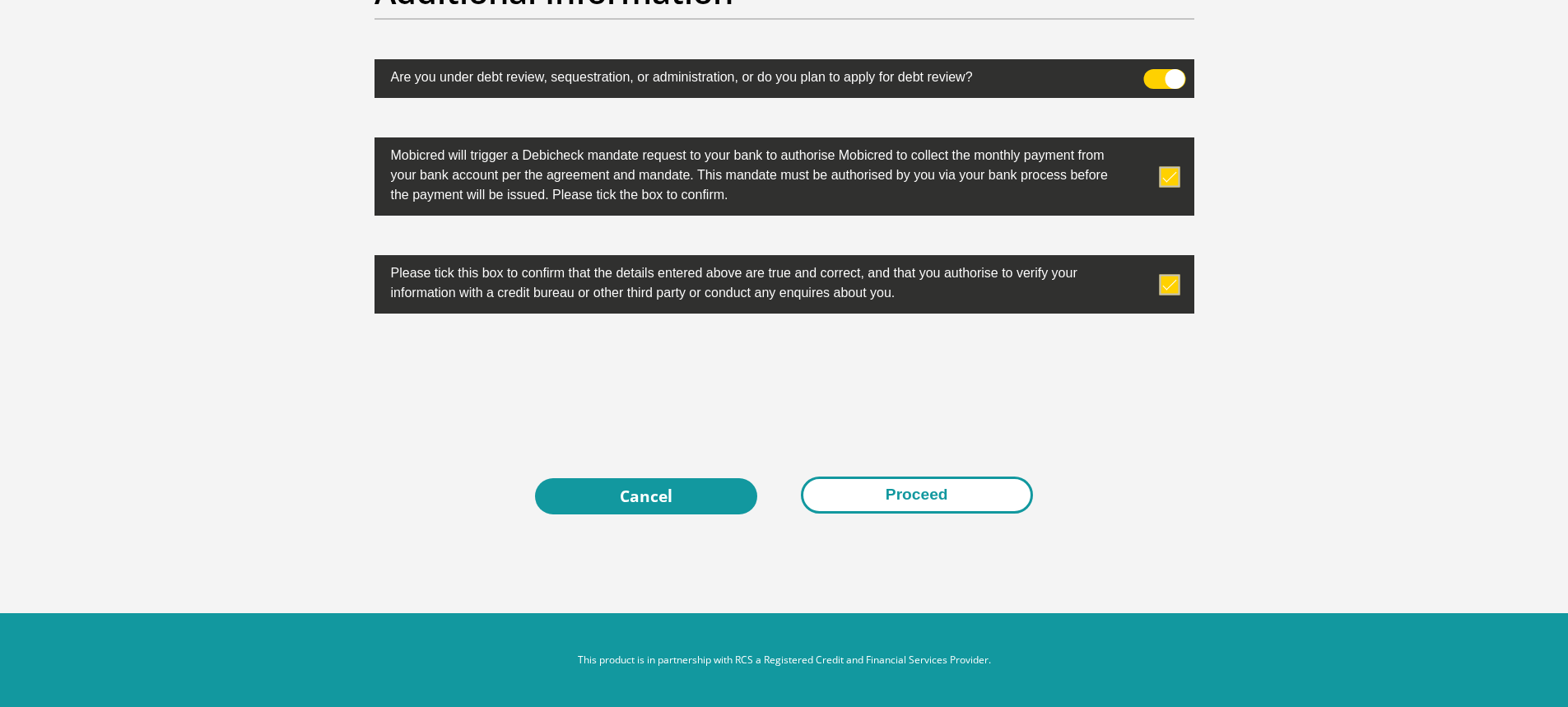
click at [903, 486] on button "Proceed" at bounding box center [917, 495] width 232 height 37
click at [901, 490] on button "Proceed" at bounding box center [917, 495] width 232 height 37
click at [936, 508] on button "Proceed" at bounding box center [917, 495] width 232 height 37
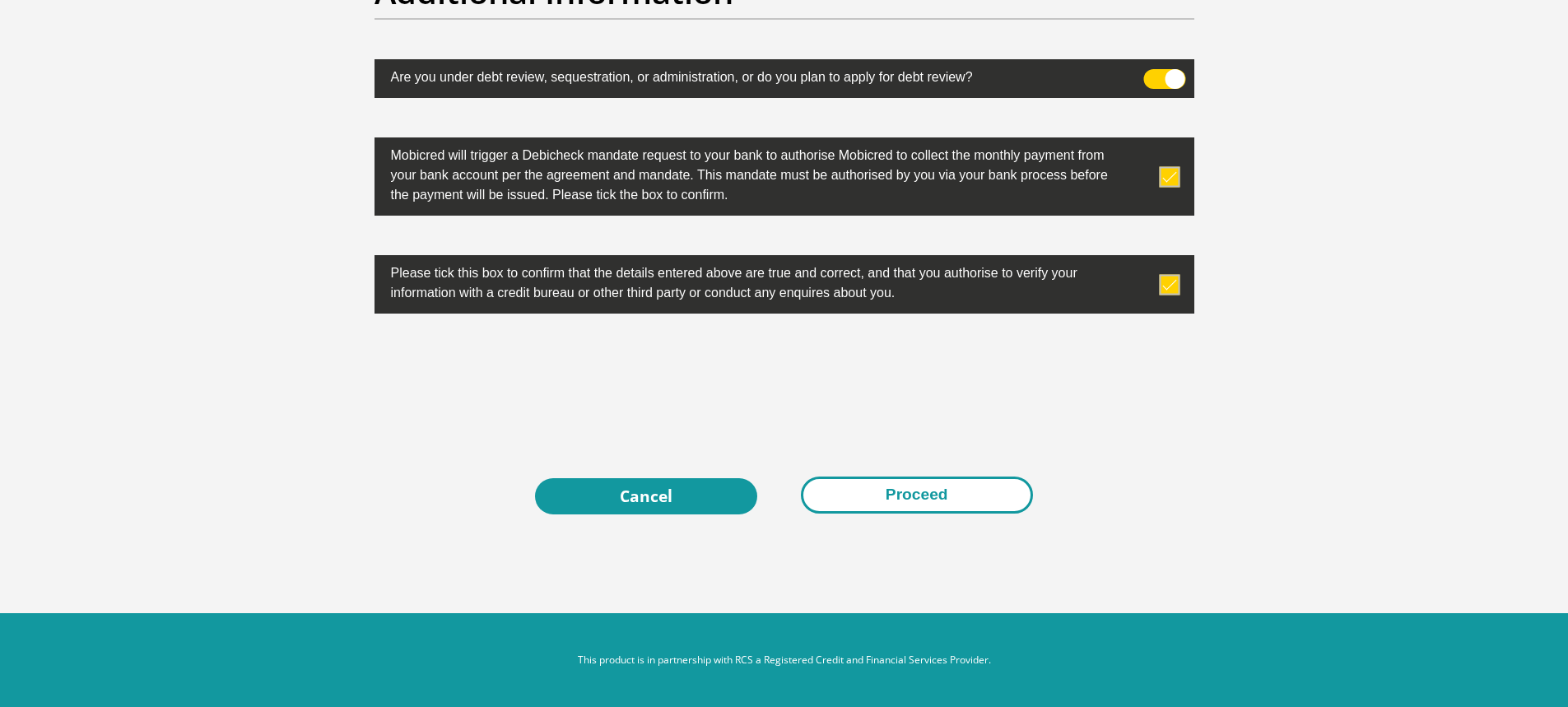
click at [941, 497] on button "Proceed" at bounding box center [917, 495] width 232 height 37
click at [961, 496] on button "Proceed" at bounding box center [917, 495] width 232 height 37
click at [973, 490] on button "Proceed" at bounding box center [917, 495] width 232 height 37
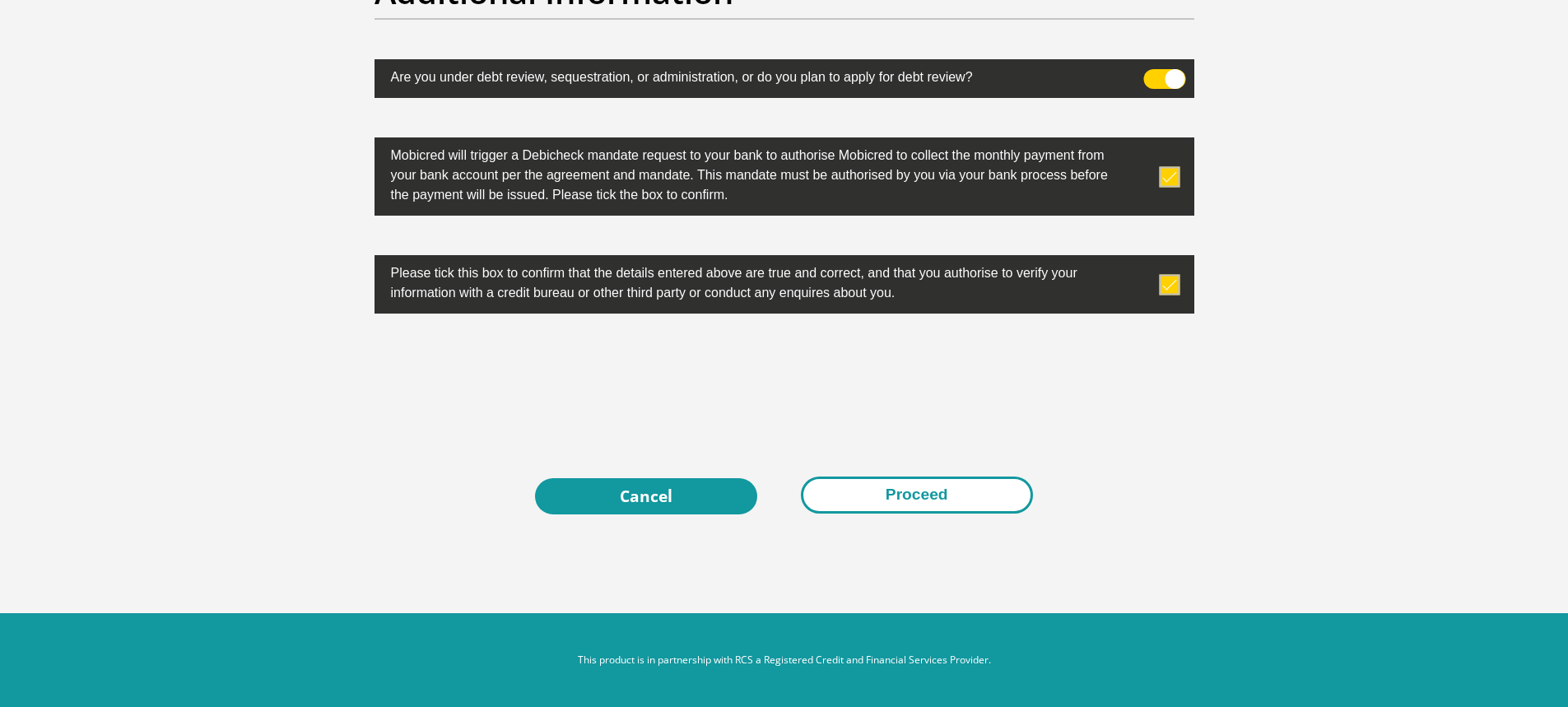
click at [973, 490] on button "Proceed" at bounding box center [917, 495] width 232 height 37
click at [931, 461] on div at bounding box center [931, 461] width 0 height 0
click at [947, 494] on button "Proceed" at bounding box center [917, 495] width 232 height 37
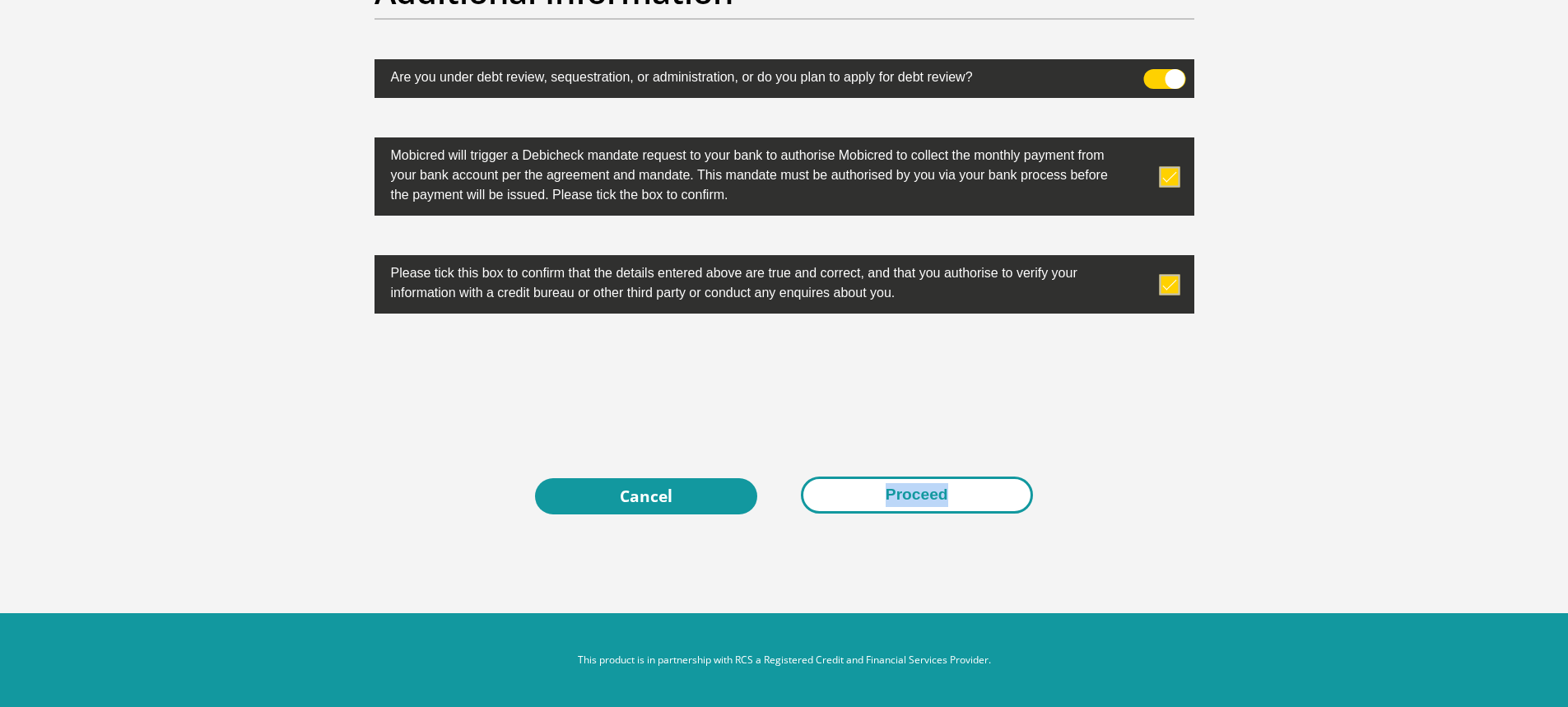
click at [947, 494] on button "Proceed" at bounding box center [917, 495] width 232 height 37
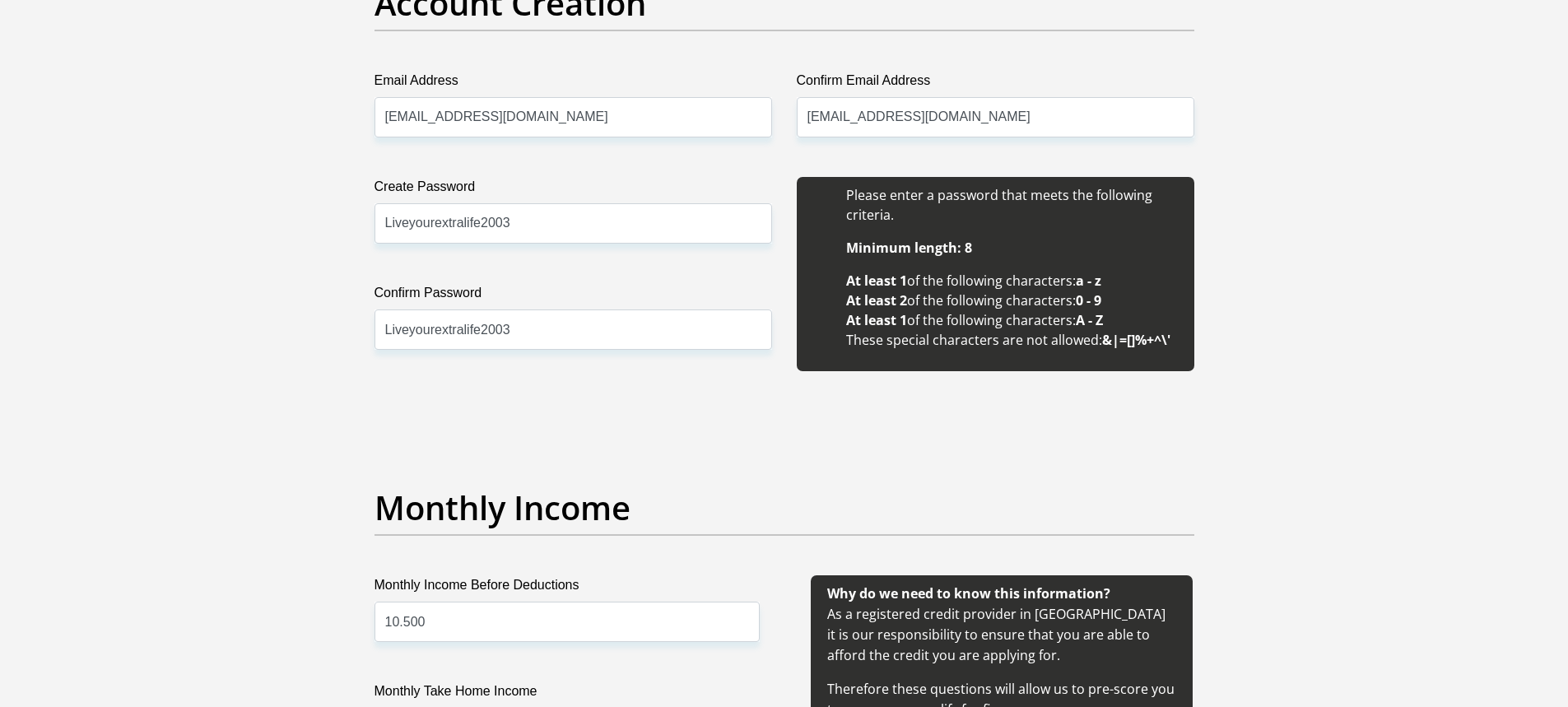
scroll to position [1457, 0]
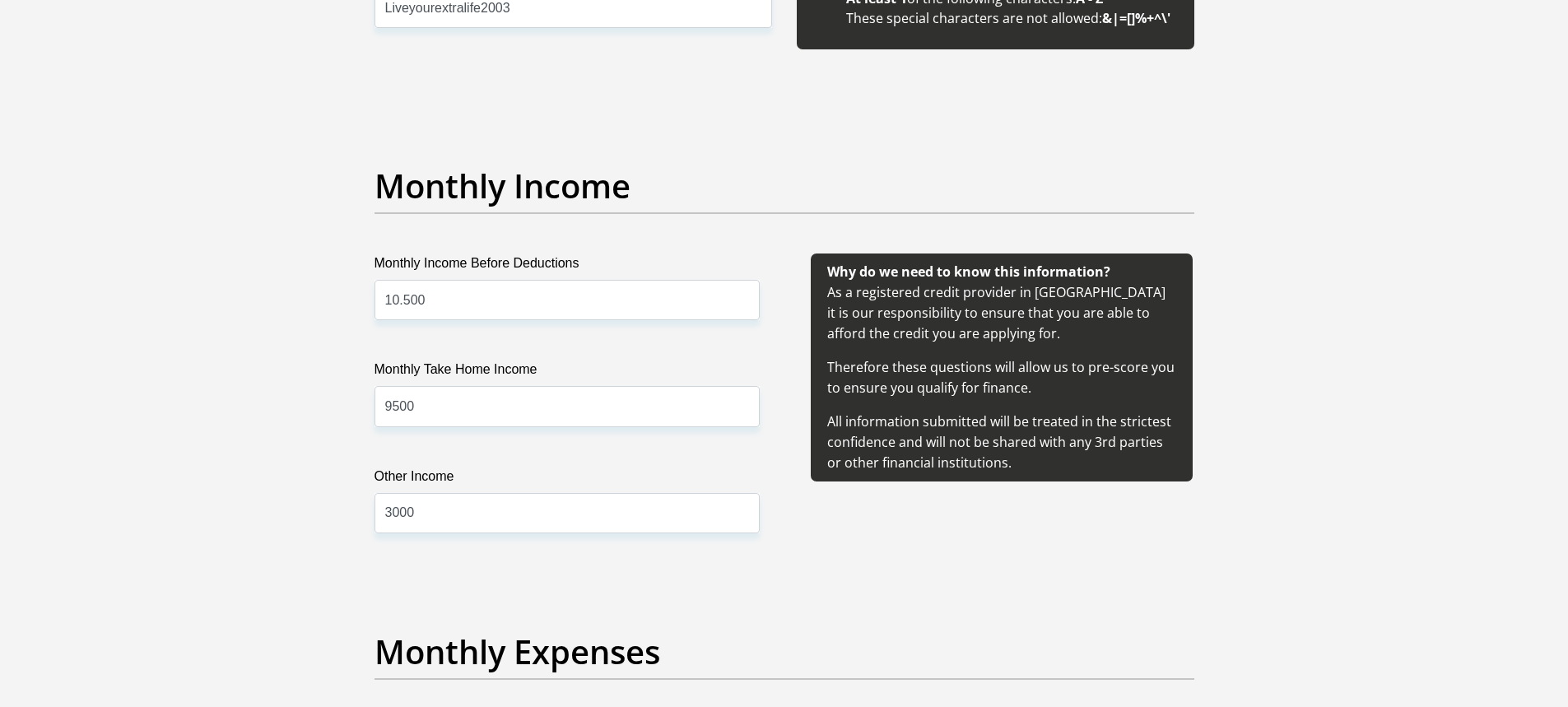
scroll to position [1787, 0]
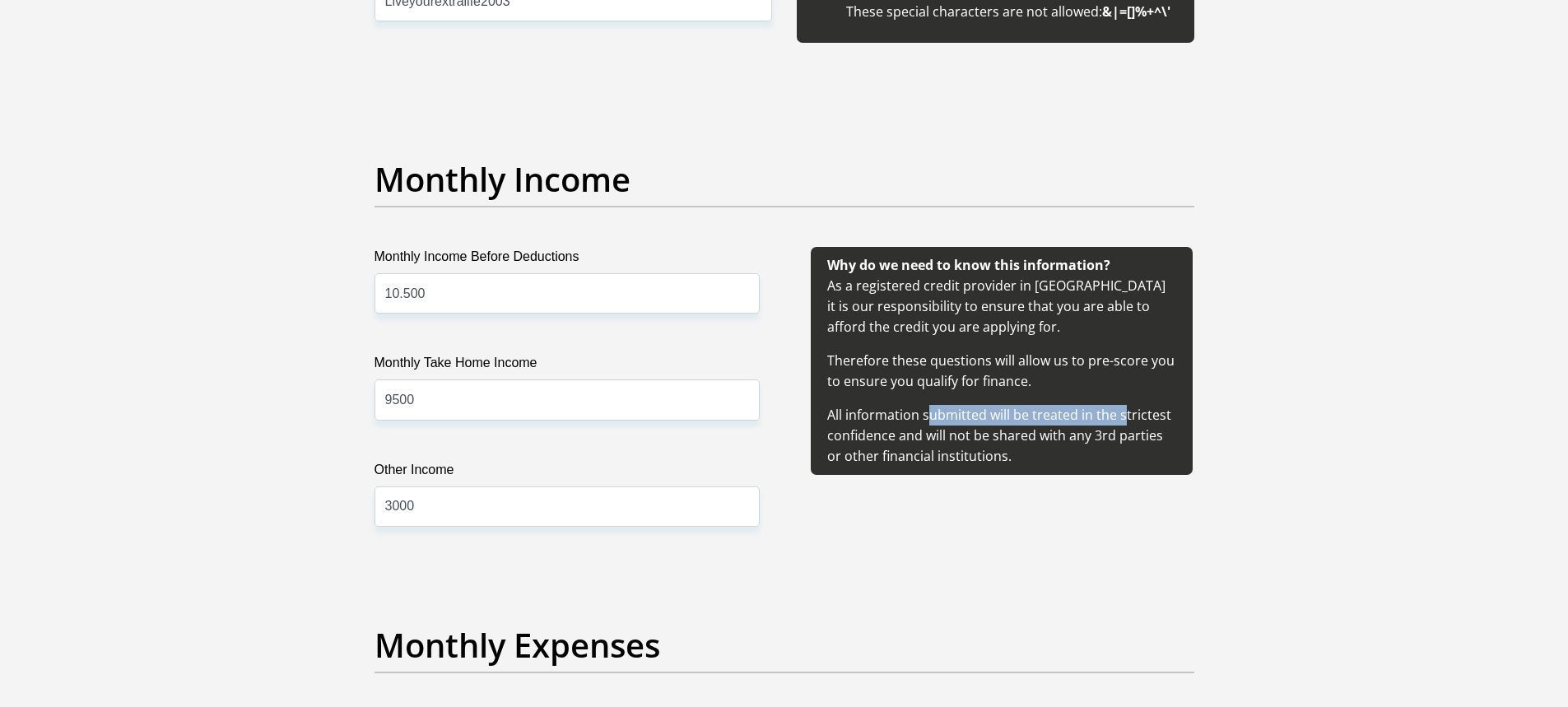
drag, startPoint x: 1026, startPoint y: 409, endPoint x: 788, endPoint y: 364, distance: 242.2
click at [790, 391] on div "Why do we need to know this information? As a registered credit provider in Sou…" at bounding box center [1001, 407] width 435 height 320
click at [784, 277] on div "Why do we need to know this information? As a registered credit provider in Sou…" at bounding box center [1001, 407] width 435 height 320
click at [935, 305] on span "Why do we need to know this information? As a registered credit provider in Sou…" at bounding box center [1000, 360] width 348 height 209
drag, startPoint x: 929, startPoint y: 343, endPoint x: 921, endPoint y: 362, distance: 20.6
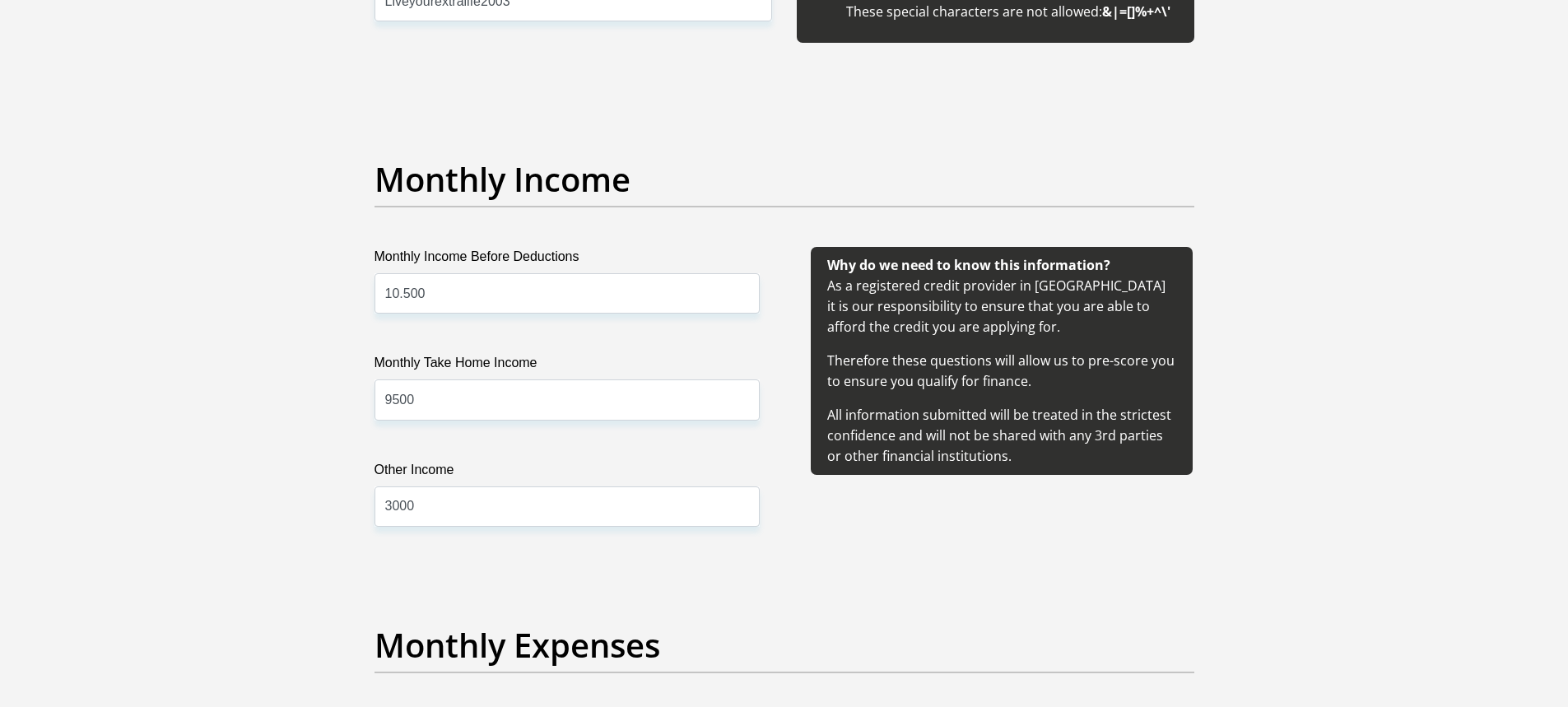
click at [927, 350] on div "Why do we need to know this information? As a registered credit provider in Sou…" at bounding box center [1001, 361] width 382 height 228
click at [1171, 462] on div "Why do we need to know this information? As a registered credit provider in Sou…" at bounding box center [1001, 361] width 382 height 228
drag, startPoint x: 577, startPoint y: 508, endPoint x: 592, endPoint y: 506, distance: 15.1
click at [577, 508] on input "3000" at bounding box center [567, 507] width 385 height 40
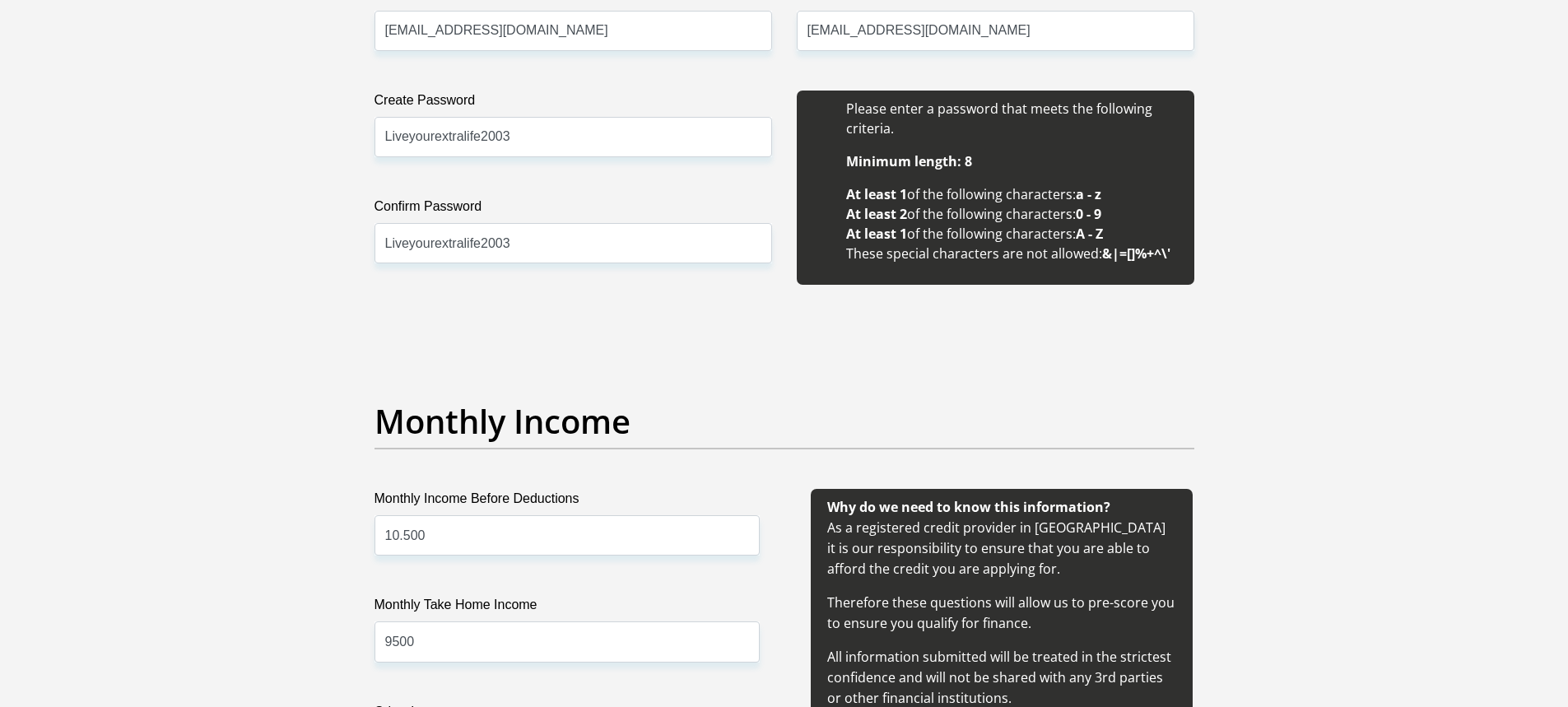
scroll to position [1540, 0]
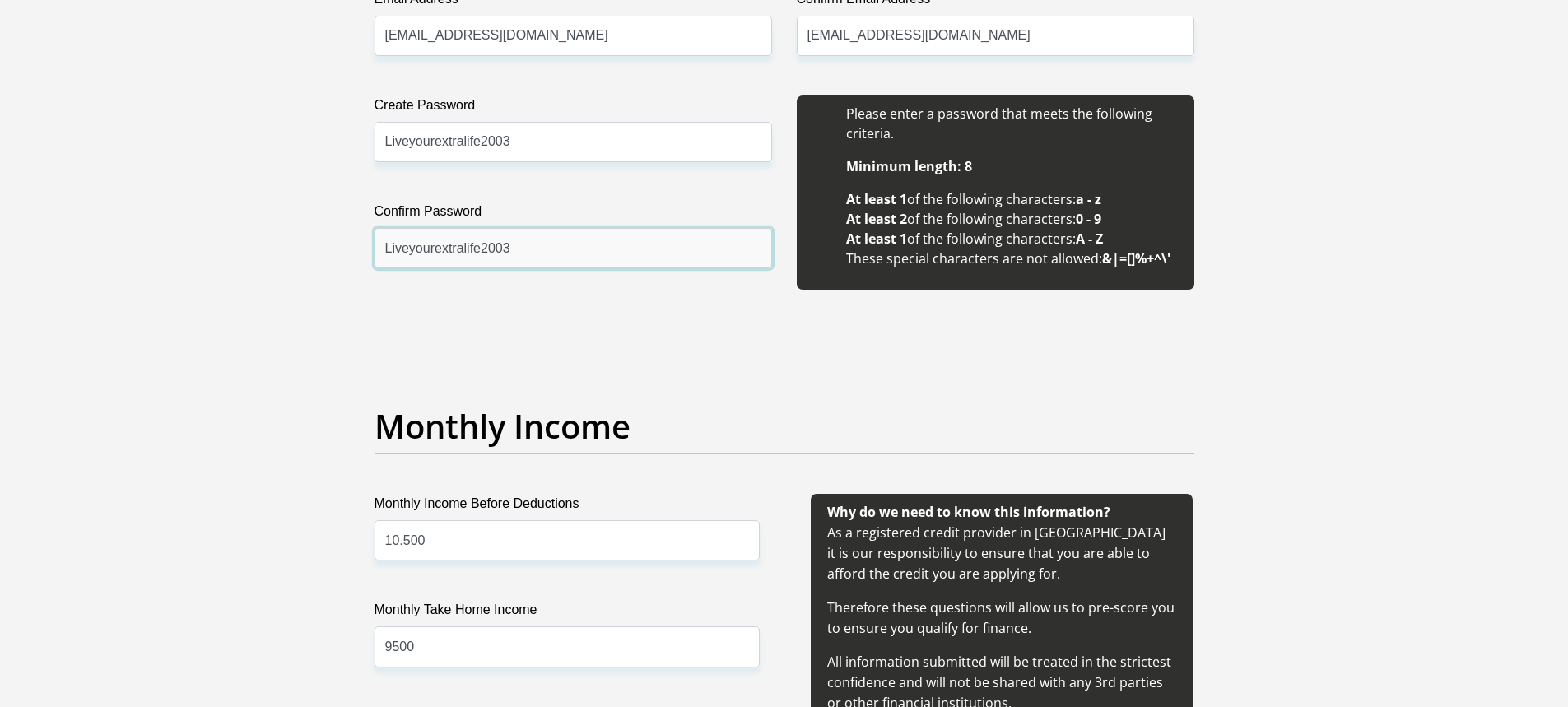
click at [710, 240] on input "Liveyourextralife2003" at bounding box center [573, 248] width 398 height 40
type input "Liveyourextralife2003-"
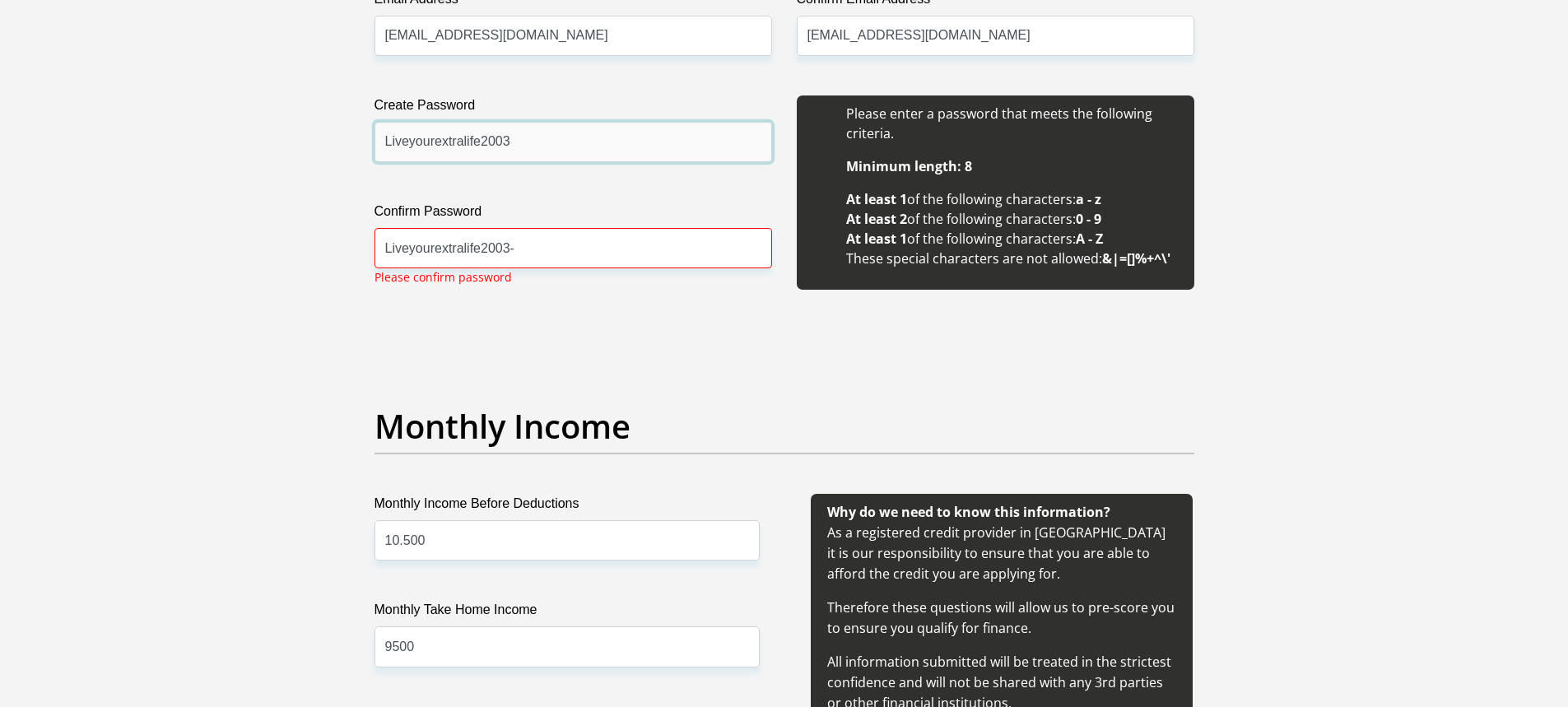
click at [558, 143] on input "Liveyourextralife2003" at bounding box center [573, 142] width 398 height 40
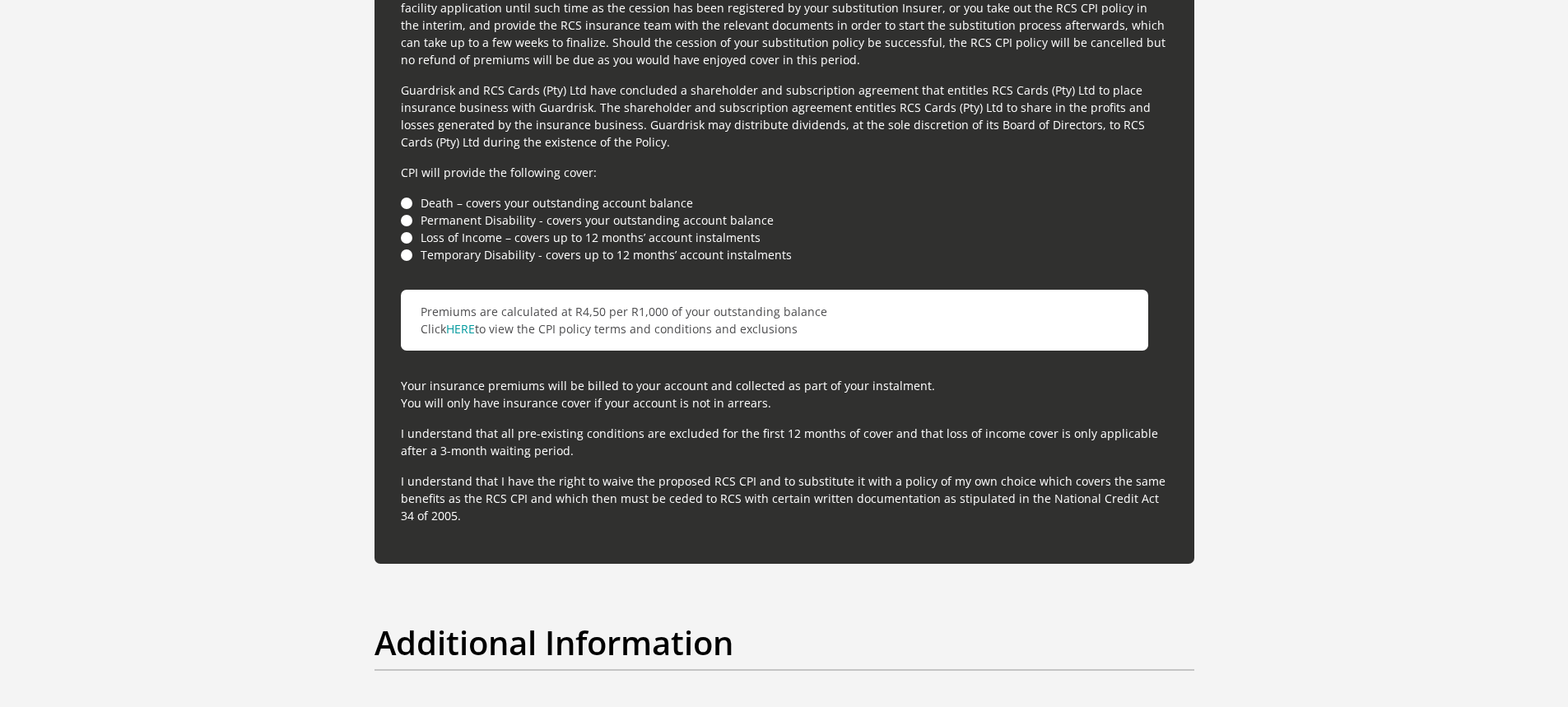
scroll to position [5162, 0]
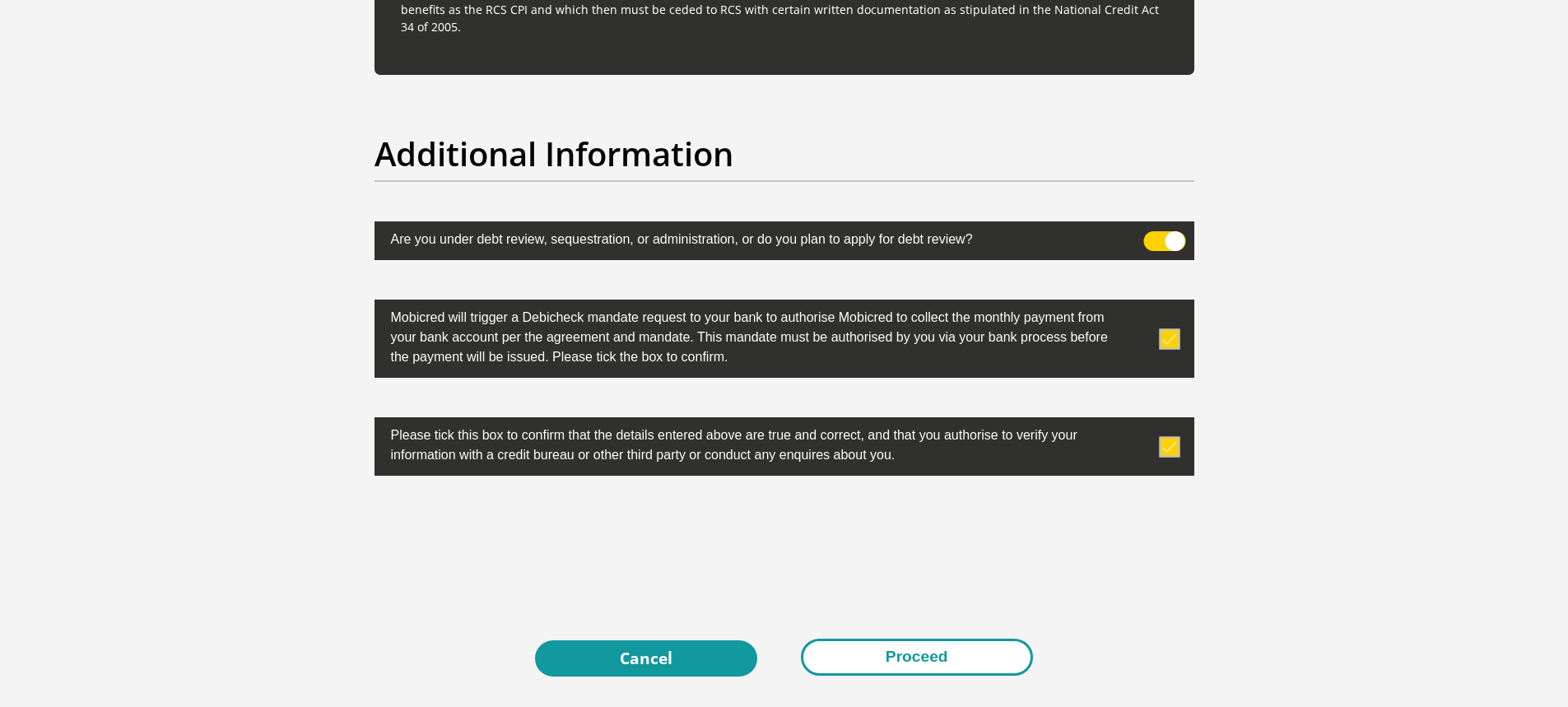
type input "Liveyourextralife2003-"
click at [973, 651] on button "Proceed" at bounding box center [917, 657] width 232 height 37
click at [974, 650] on button "Proceed" at bounding box center [917, 657] width 232 height 37
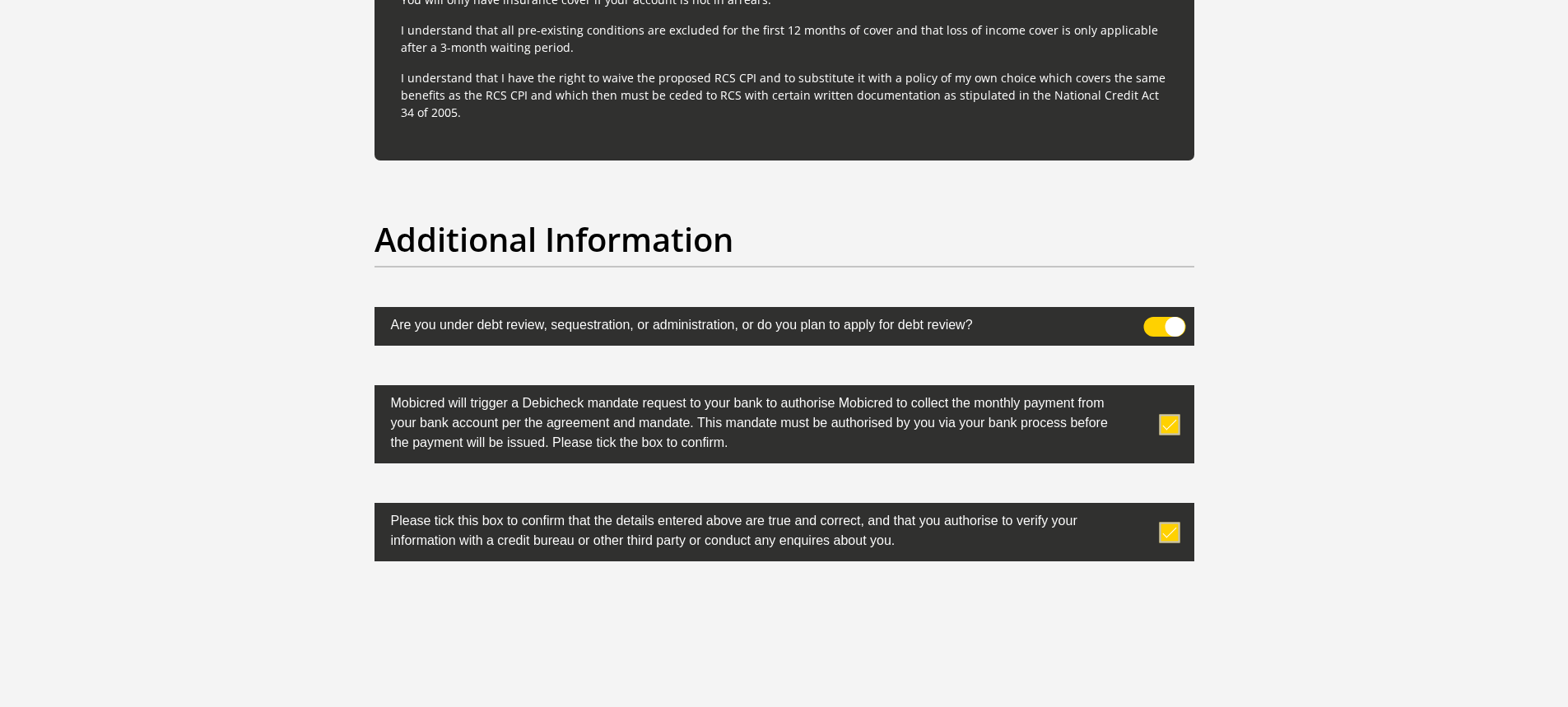
scroll to position [5327, 0]
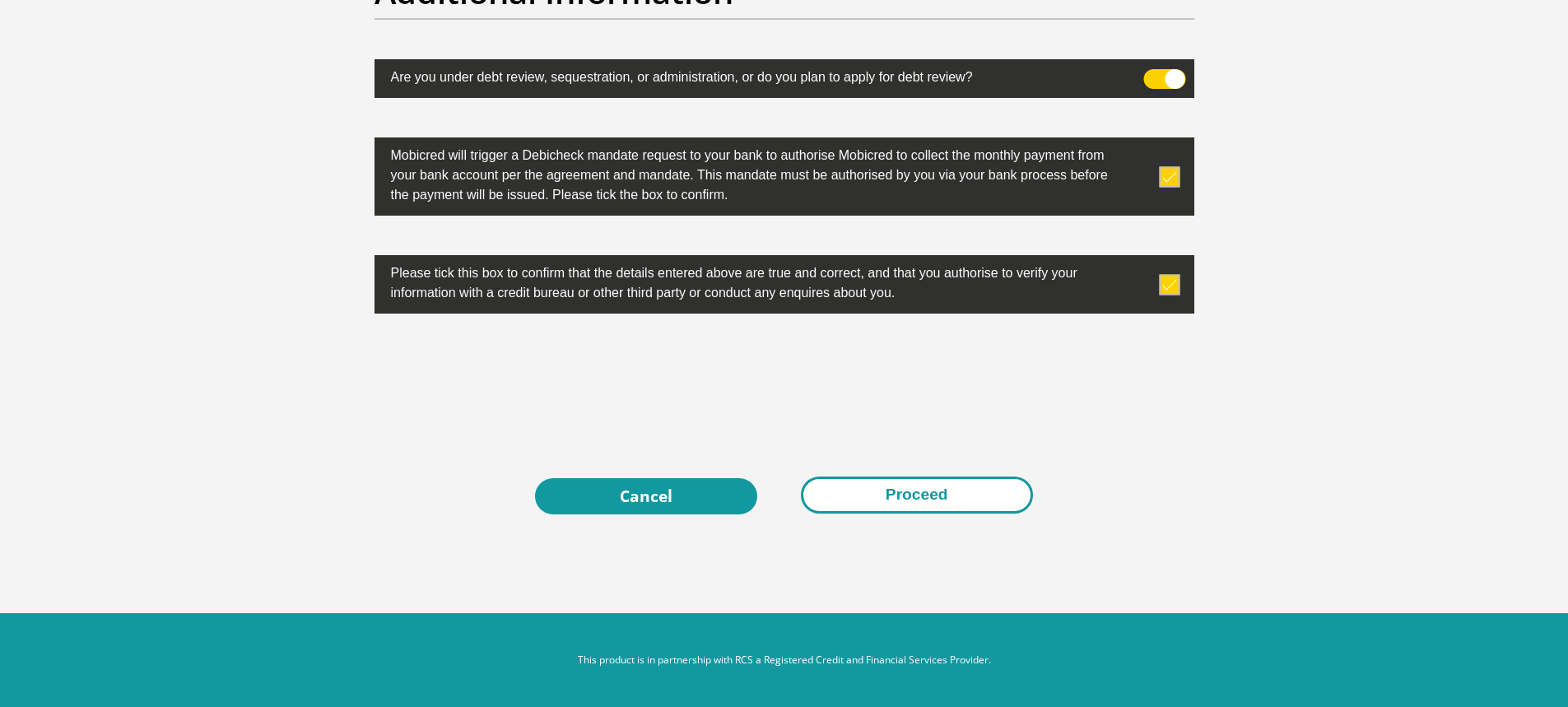
click at [969, 482] on button "Proceed" at bounding box center [917, 495] width 232 height 37
click at [940, 498] on button "Proceed" at bounding box center [917, 495] width 232 height 37
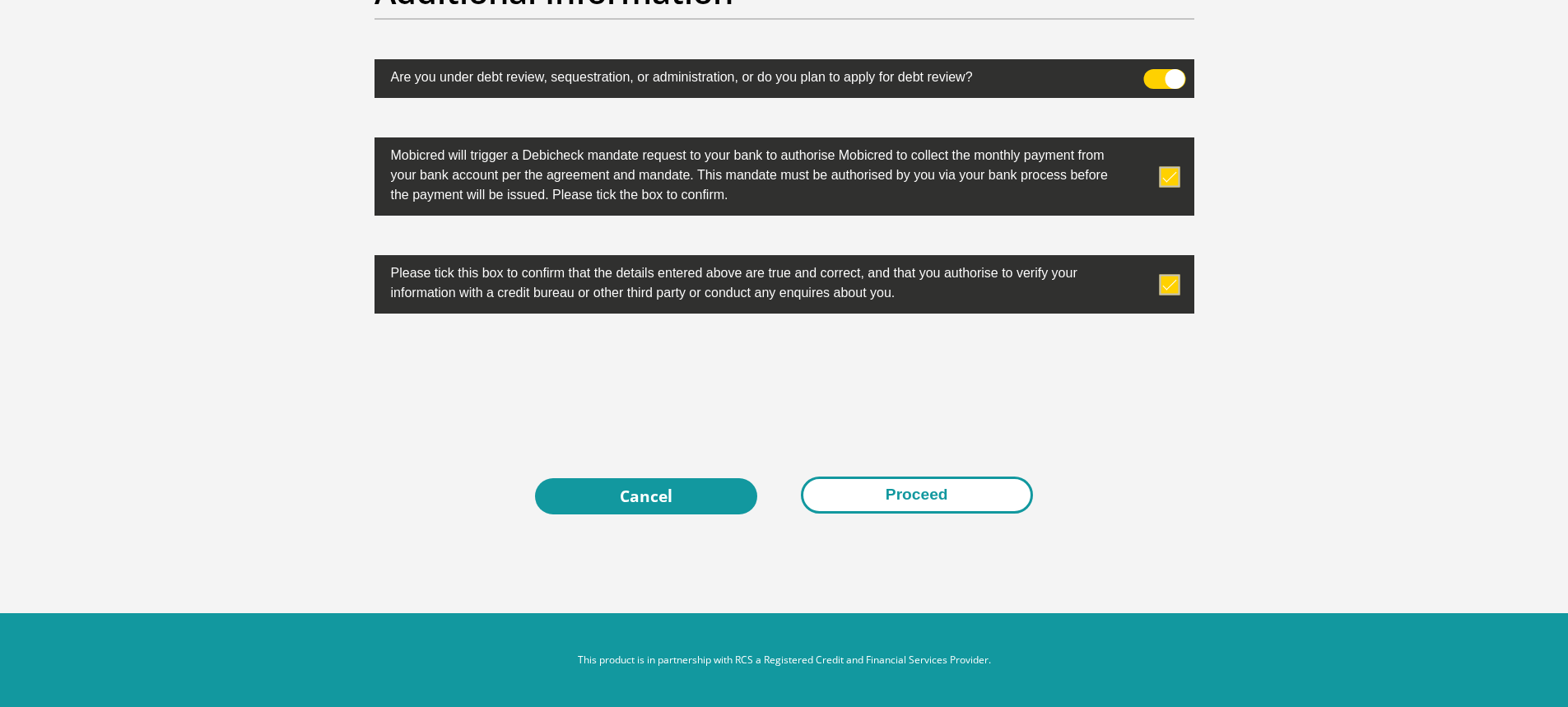
click at [940, 498] on button "Proceed" at bounding box center [917, 495] width 232 height 37
click at [884, 499] on button "Proceed" at bounding box center [917, 495] width 232 height 37
click at [913, 488] on button "Proceed" at bounding box center [917, 495] width 232 height 37
click at [912, 493] on button "Proceed" at bounding box center [917, 495] width 232 height 37
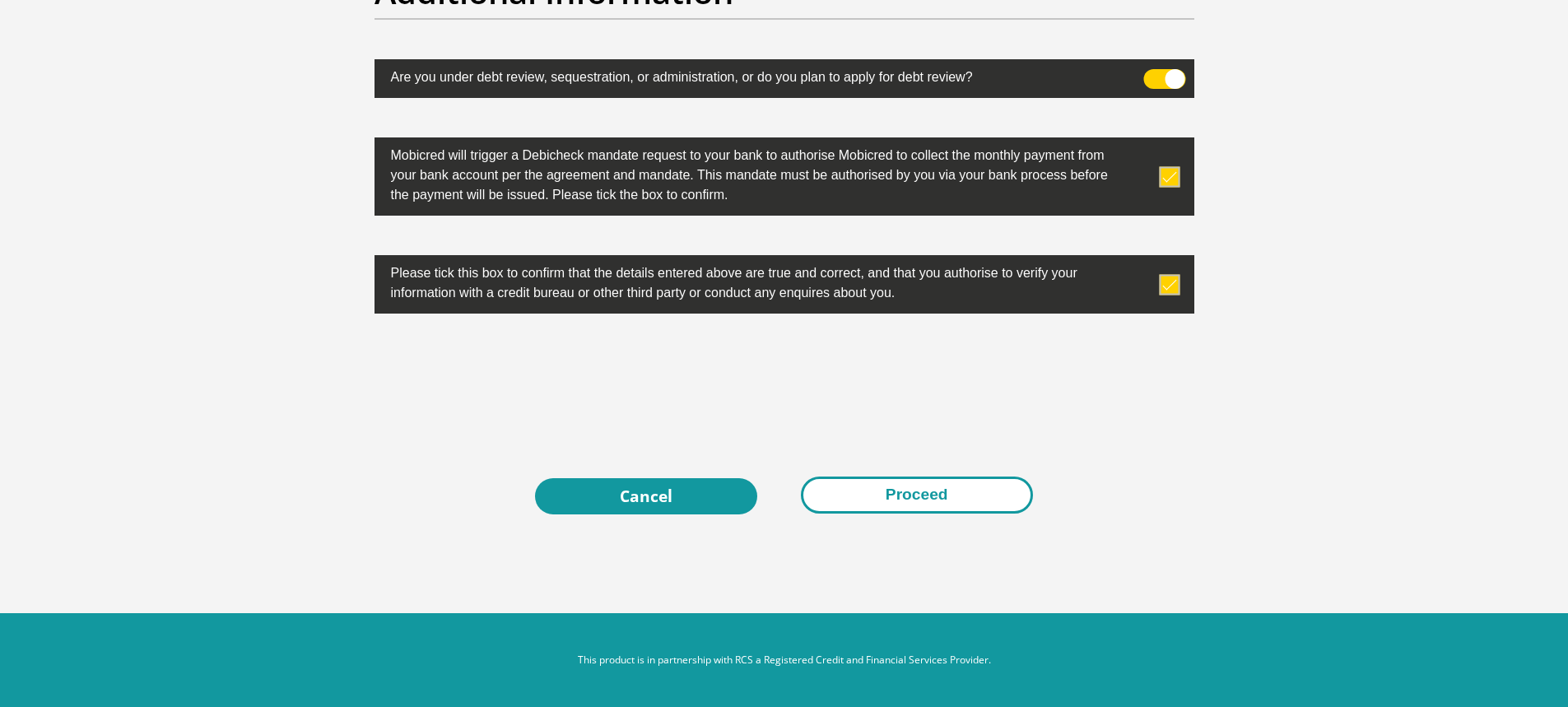
click at [912, 493] on button "Proceed" at bounding box center [917, 495] width 232 height 37
click at [935, 499] on button "Proceed" at bounding box center [917, 495] width 232 height 37
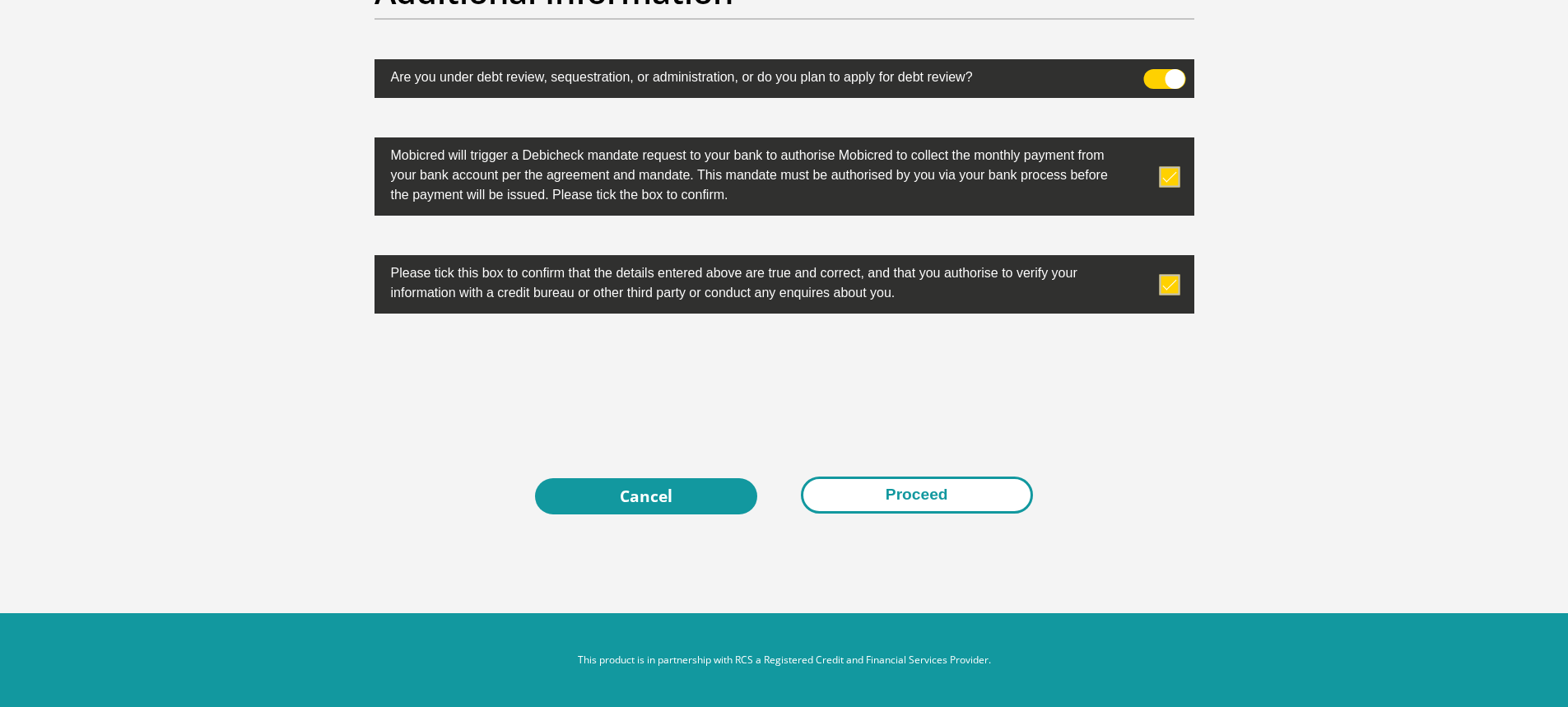
click at [934, 499] on button "Proceed" at bounding box center [917, 495] width 232 height 37
click at [928, 487] on button "Proceed" at bounding box center [917, 495] width 232 height 37
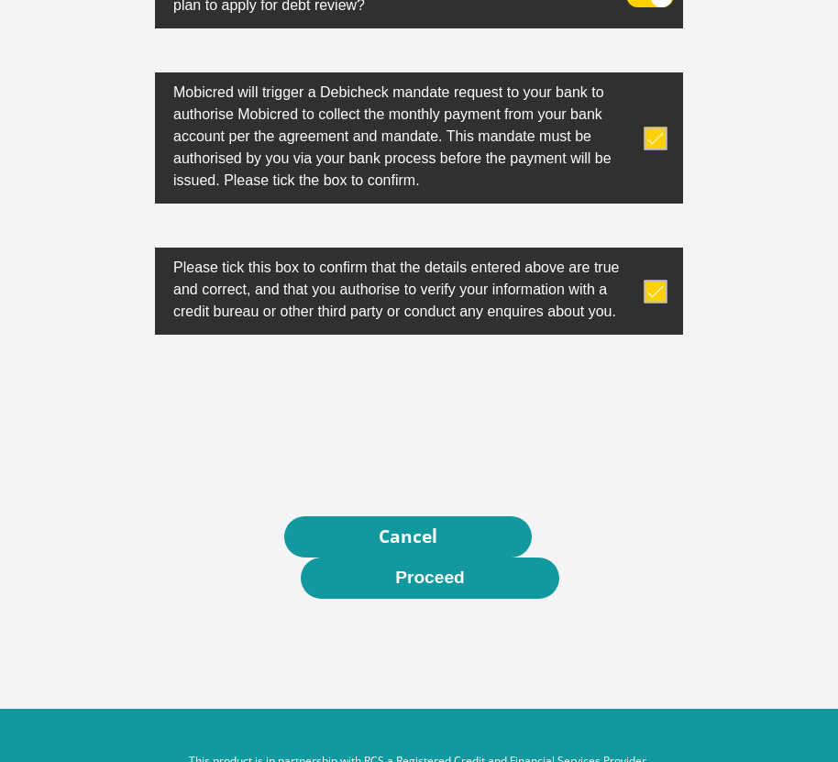
scroll to position [6697, 0]
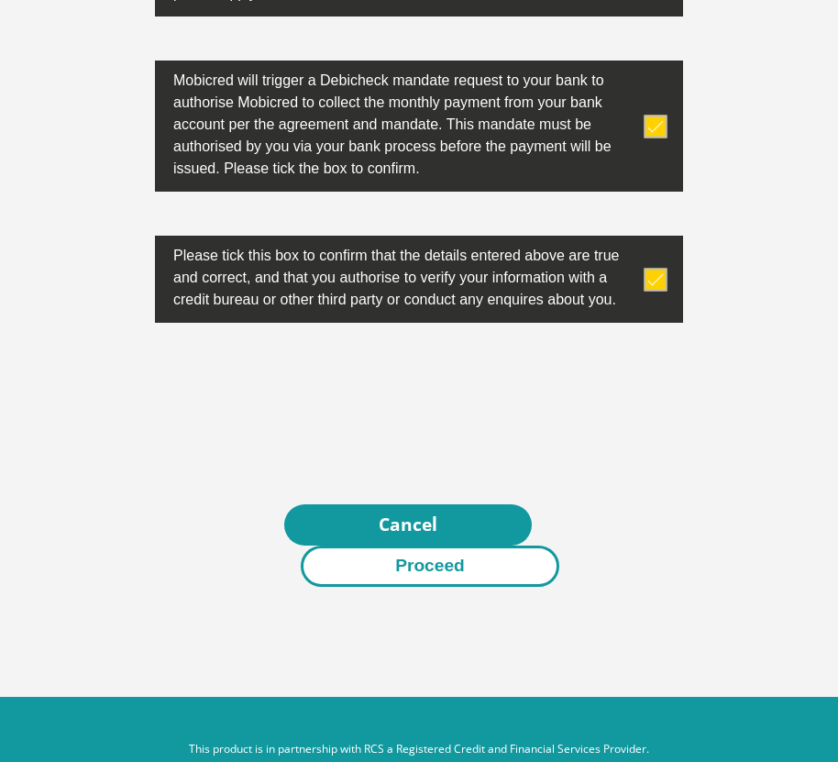
click at [490, 545] on button "Proceed" at bounding box center [430, 565] width 258 height 41
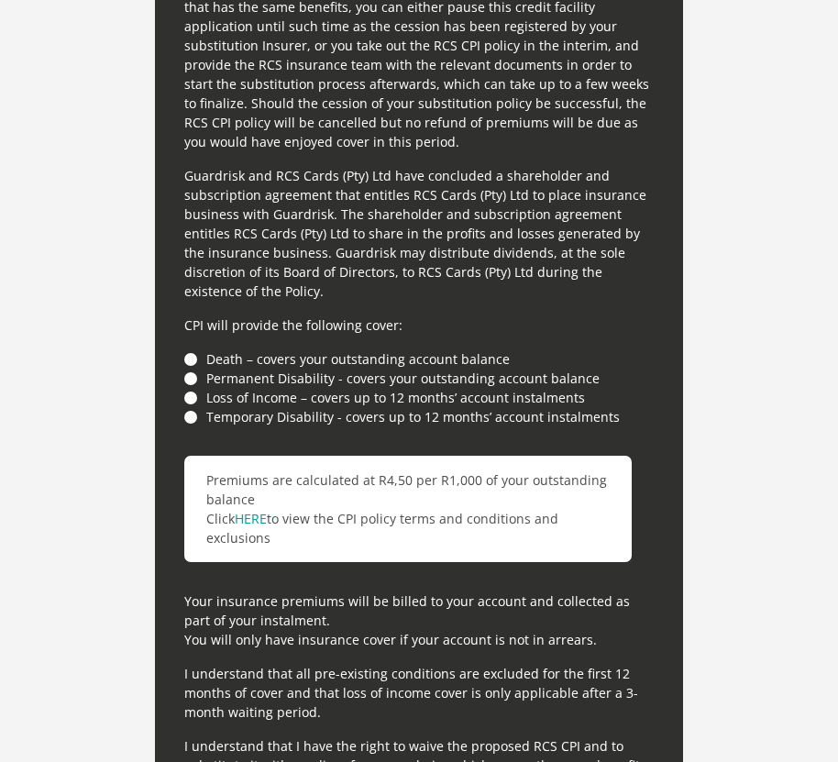
scroll to position [5322, 0]
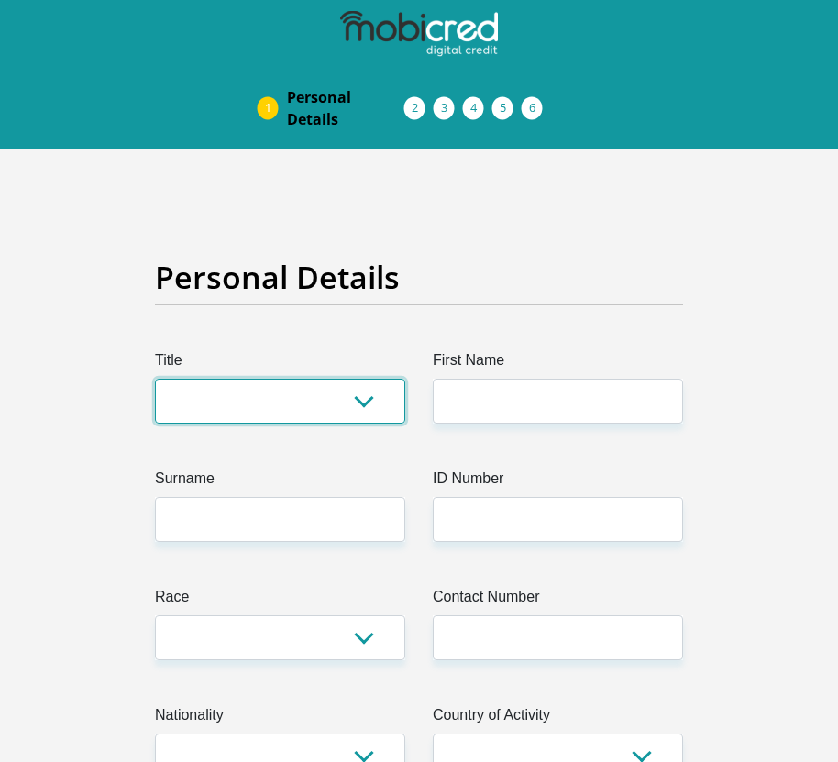
click at [353, 404] on select "Mr Ms Mrs Dr [PERSON_NAME]" at bounding box center [280, 401] width 250 height 45
select select "Ms"
click at [155, 379] on select "Mr Ms Mrs Dr [PERSON_NAME]" at bounding box center [280, 401] width 250 height 45
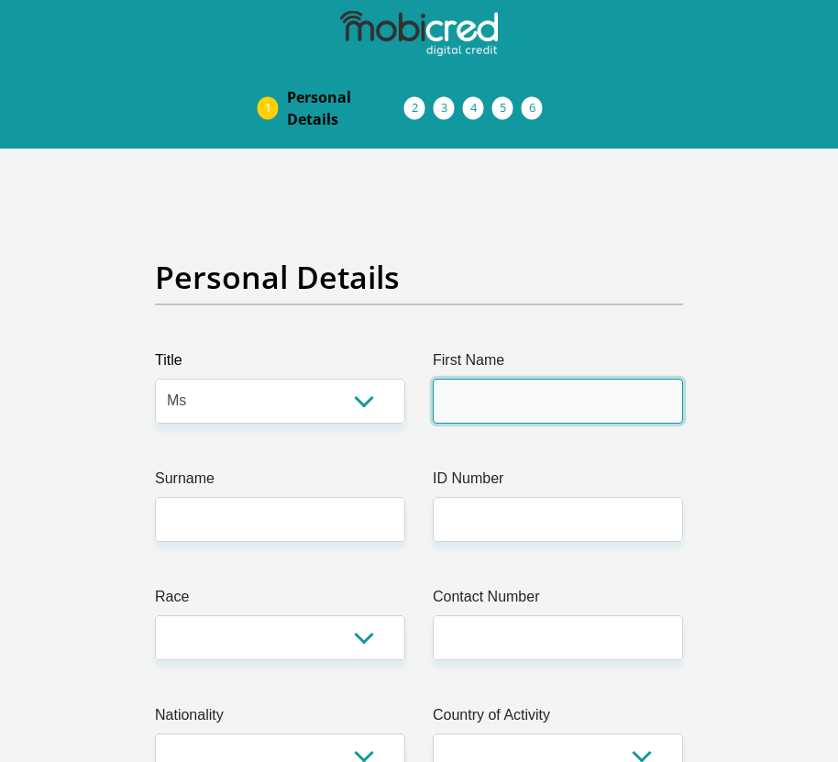
click at [579, 400] on input "First Name" at bounding box center [558, 401] width 250 height 45
type input "Meka"
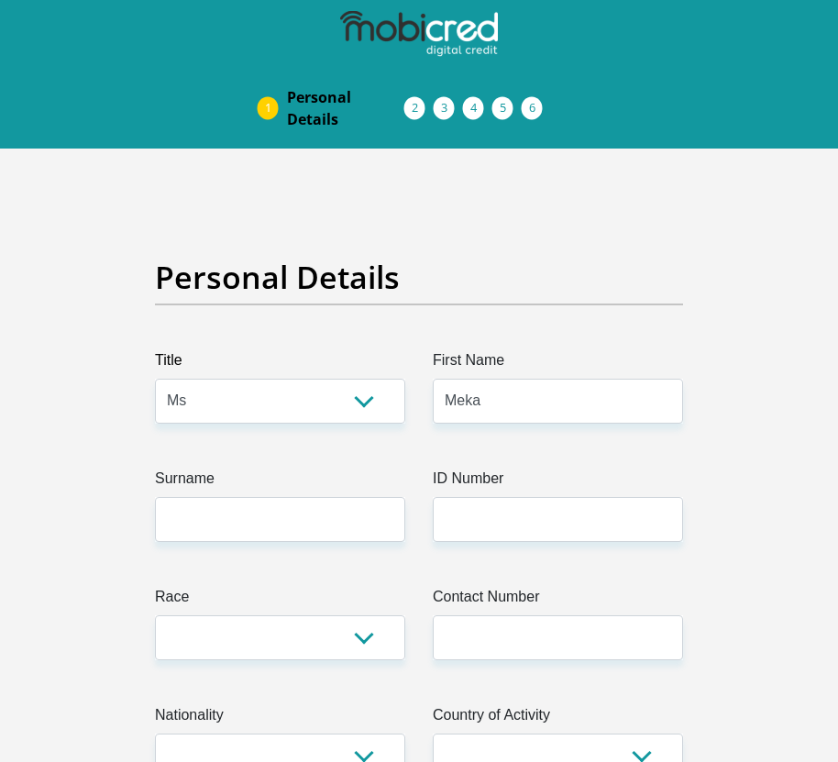
type input "[PERSON_NAME]"
select select "ZAF"
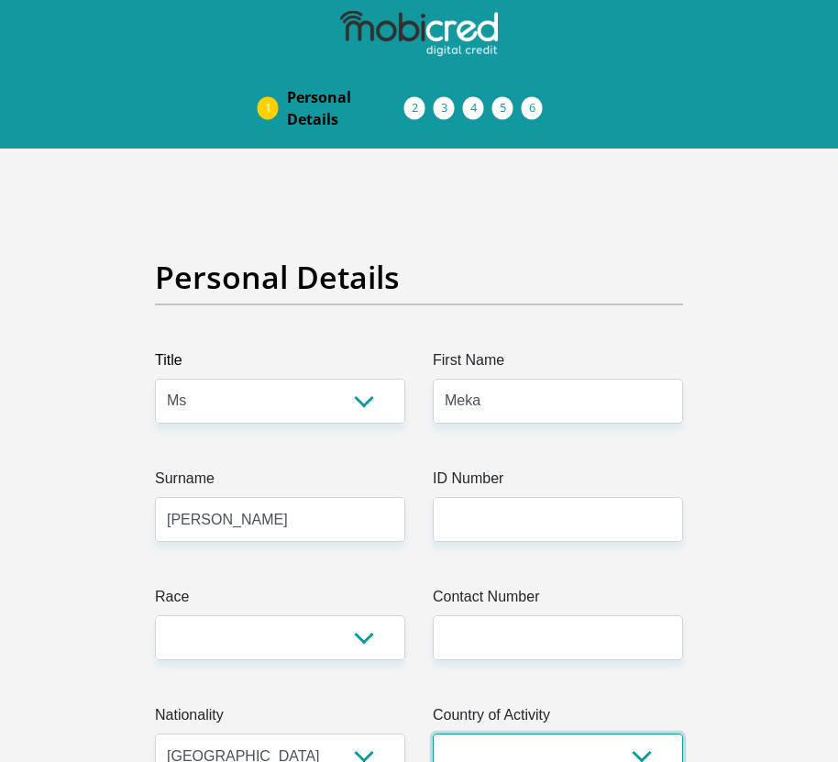
select select "ZAF"
type input "32 Airlie Road"
type input "Bluff"
type input "4052"
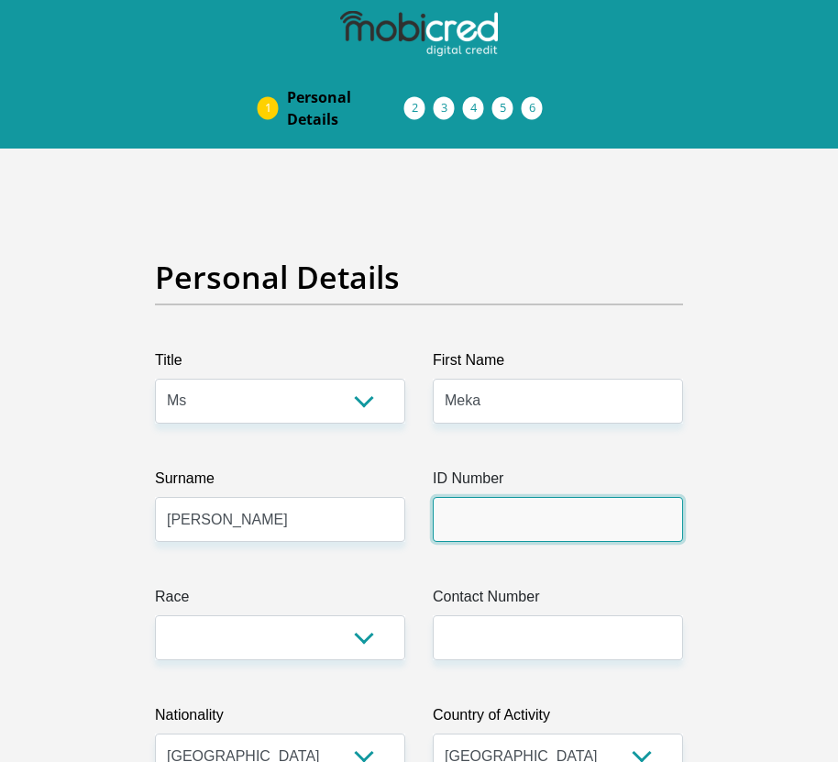
click at [547, 518] on input "ID Number" at bounding box center [558, 519] width 250 height 45
type input "0304110528086"
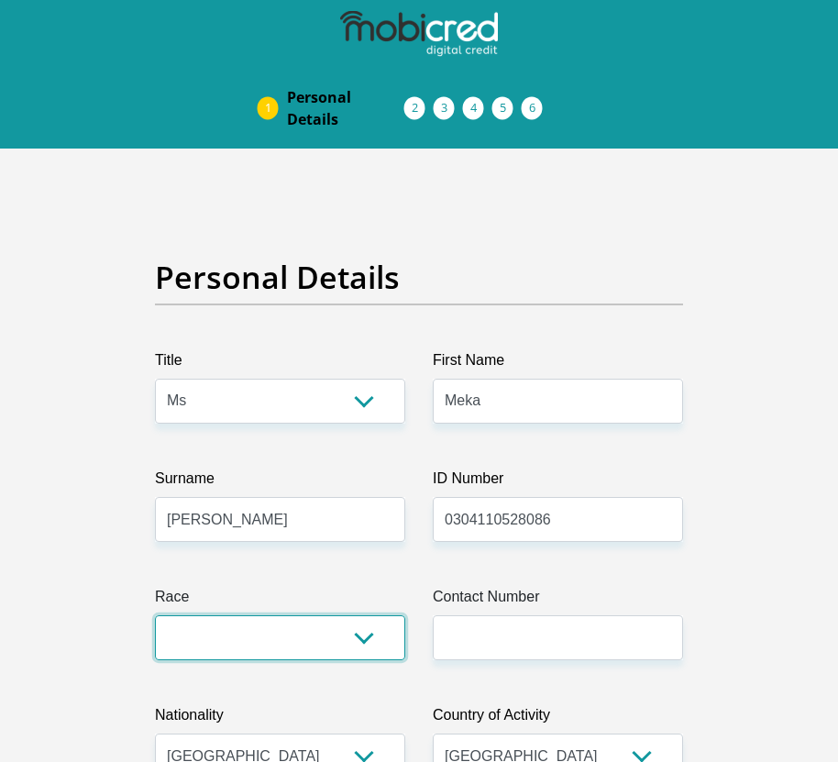
click at [334, 642] on select "Black Coloured Indian White Other" at bounding box center [280, 637] width 250 height 45
select select "4"
click at [155, 615] on select "Black Coloured Indian White Other" at bounding box center [280, 637] width 250 height 45
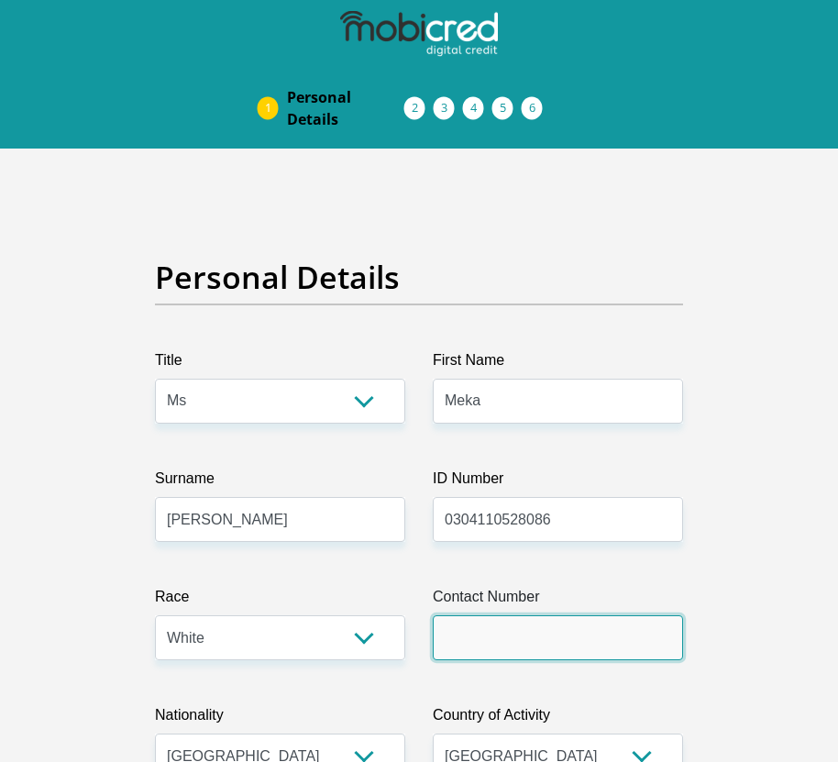
click at [477, 633] on input "Contact Number" at bounding box center [558, 637] width 250 height 45
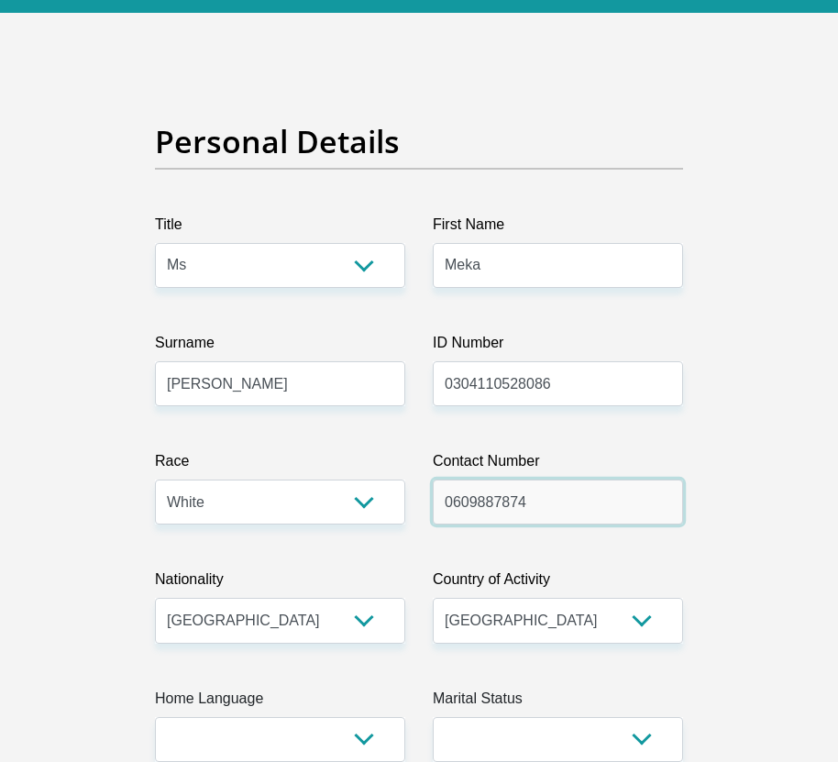
scroll to position [275, 0]
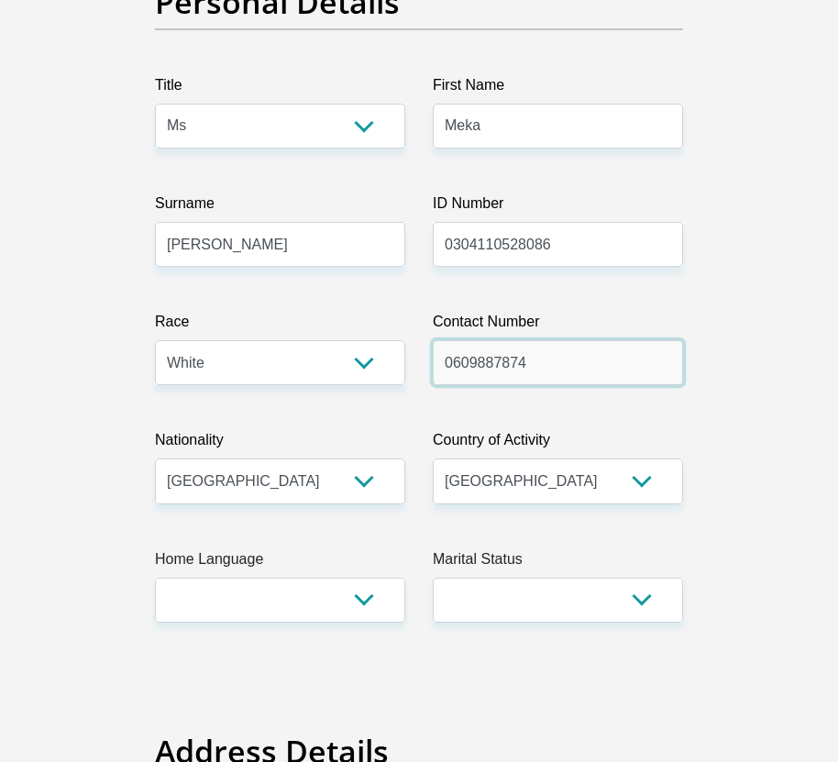
type input "0609887874"
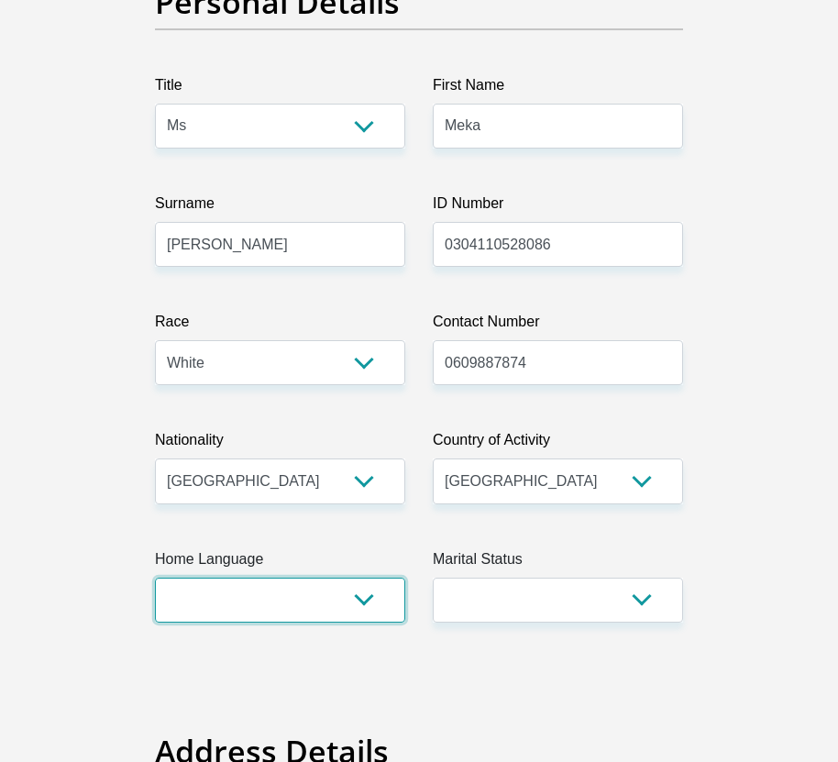
click at [339, 597] on select "Afrikaans English Sepedi South Ndebele Southern Sotho Swati Tsonga Tswana Venda…" at bounding box center [280, 599] width 250 height 45
select select "eng"
click at [155, 577] on select "Afrikaans English Sepedi South Ndebele Southern Sotho Swati Tsonga Tswana Venda…" at bounding box center [280, 599] width 250 height 45
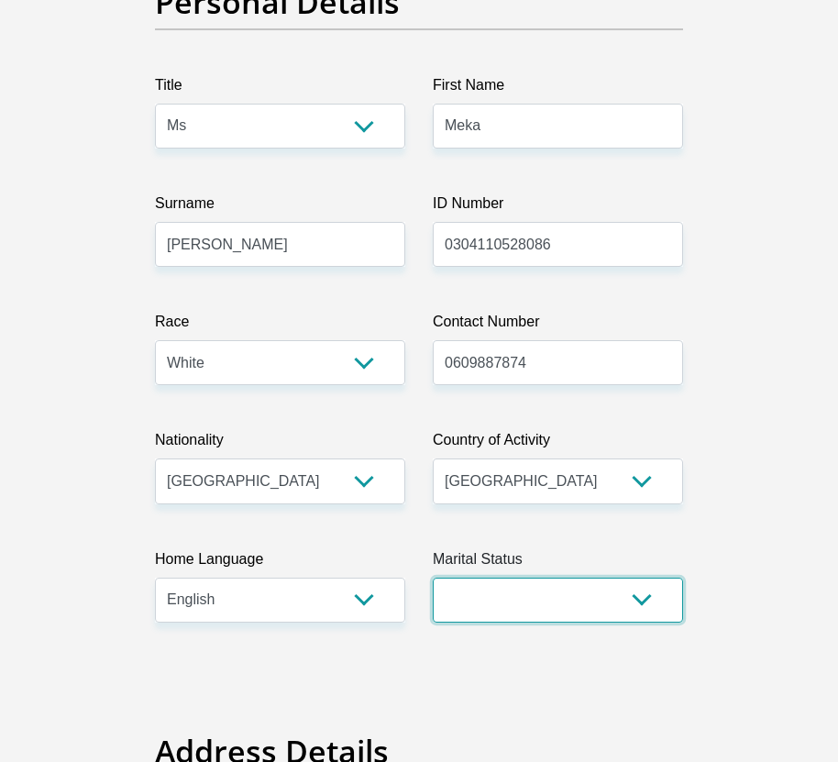
click at [539, 580] on select "Married ANC Single Divorced Widowed Married COP or Customary Law" at bounding box center [558, 599] width 250 height 45
select select "2"
click at [433, 577] on select "Married ANC Single Divorced Widowed Married COP or Customary Law" at bounding box center [558, 599] width 250 height 45
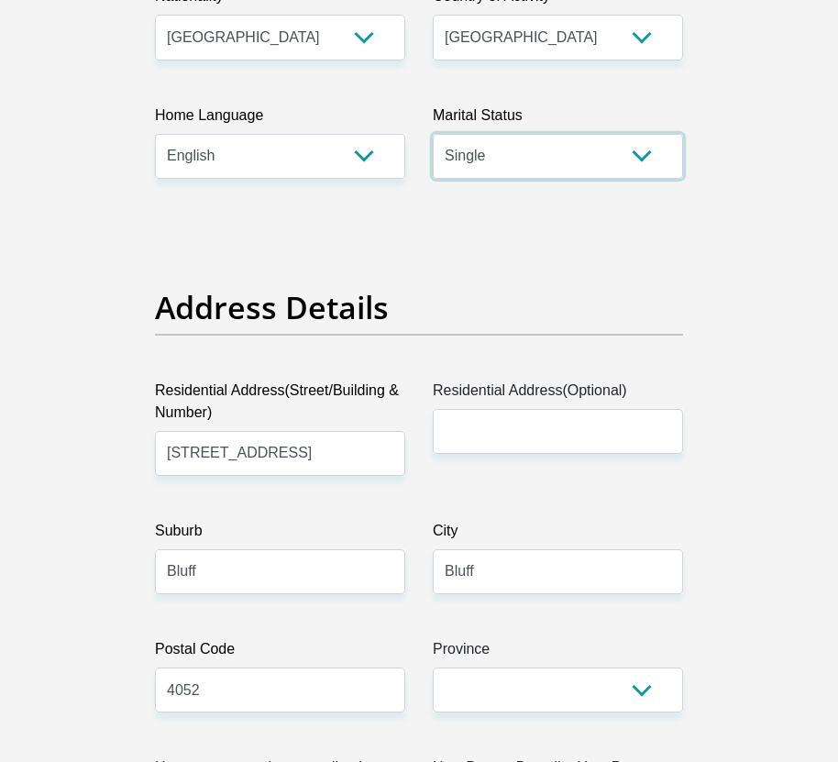
scroll to position [733, 0]
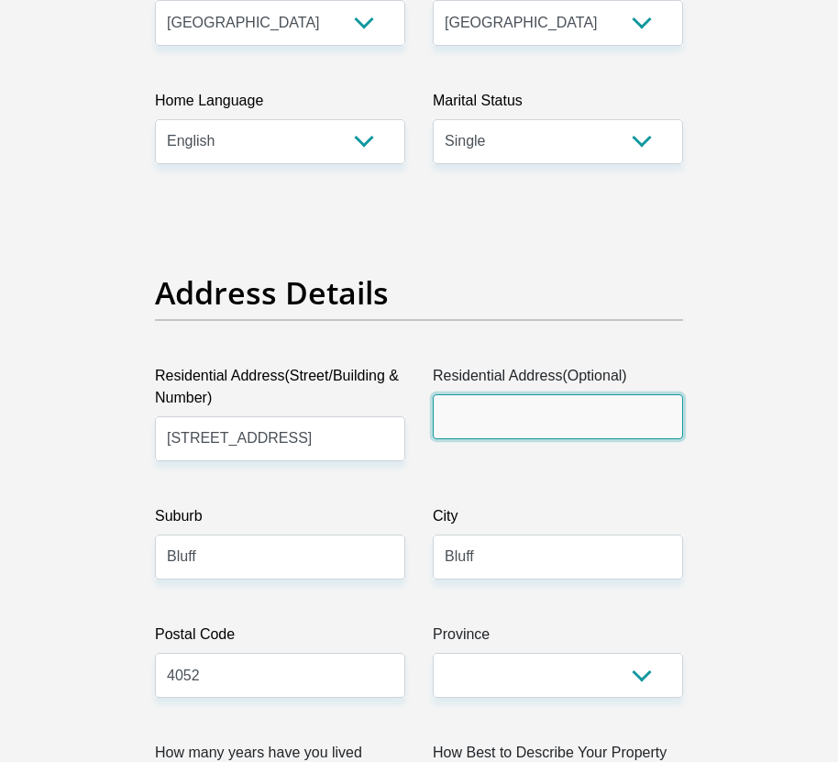
click at [577, 425] on input "Residential Address(Optional)" at bounding box center [558, 416] width 250 height 45
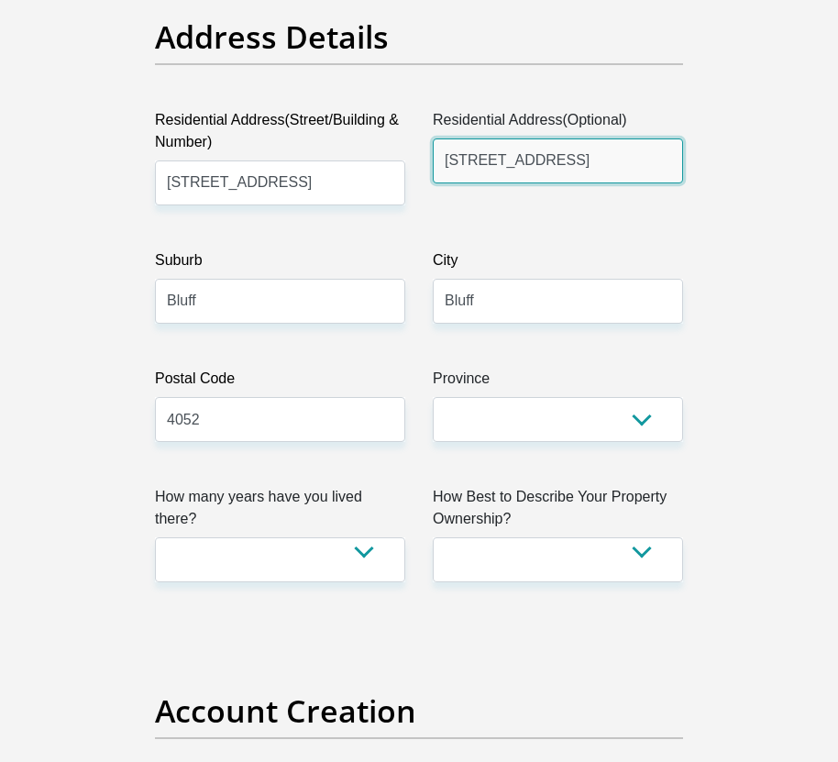
scroll to position [1008, 0]
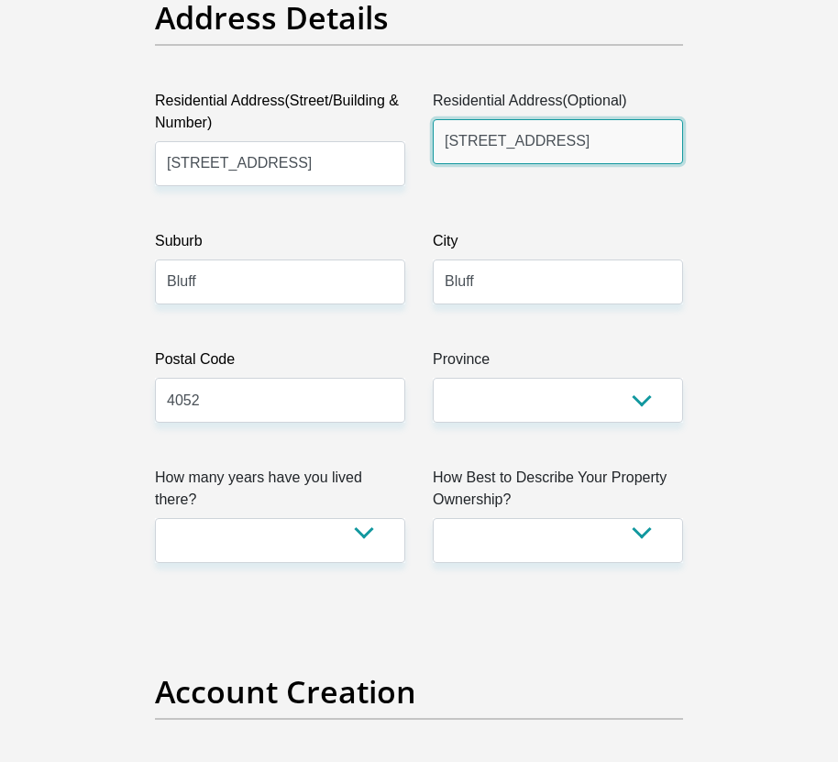
type input "32 airlie road"
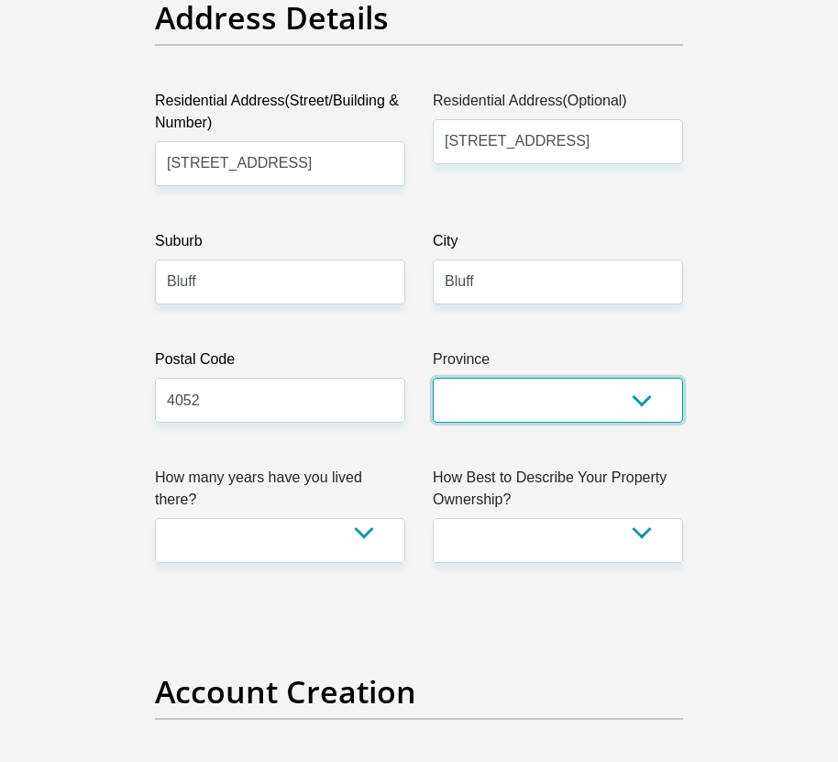
click at [536, 401] on select "Eastern Cape Free State Gauteng KwaZulu-Natal Limpopo Mpumalanga Northern Cape …" at bounding box center [558, 400] width 250 height 45
select select "KwaZulu-Natal"
click at [433, 378] on select "Eastern Cape Free State Gauteng KwaZulu-Natal Limpopo Mpumalanga Northern Cape …" at bounding box center [558, 400] width 250 height 45
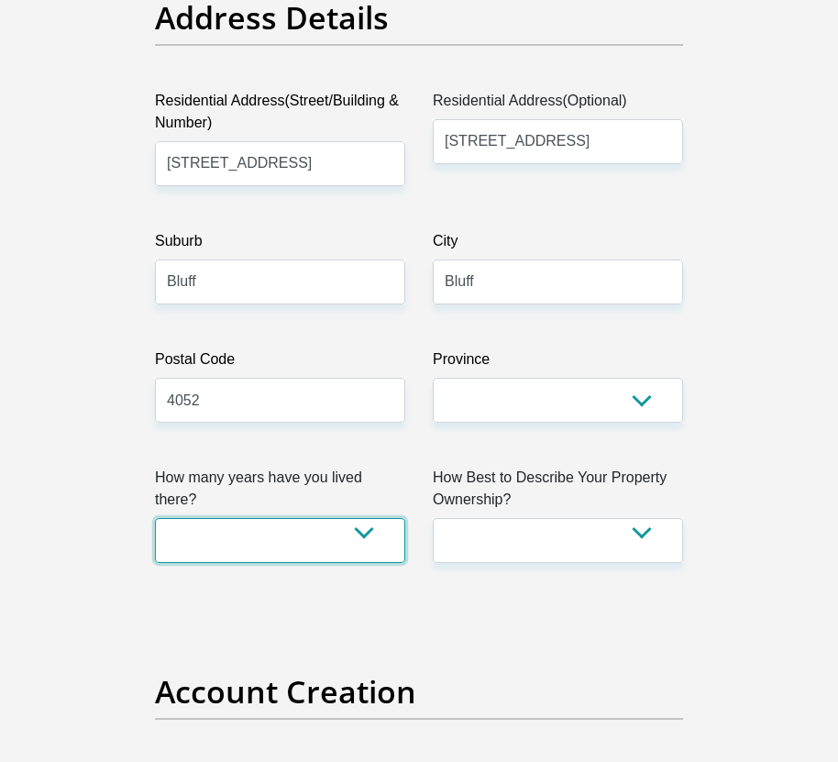
click at [342, 518] on select "less than 1 year 1-3 years 3-5 years 5+ years" at bounding box center [280, 540] width 250 height 45
select select "5"
click at [155, 518] on select "less than 1 year 1-3 years 3-5 years 5+ years" at bounding box center [280, 540] width 250 height 45
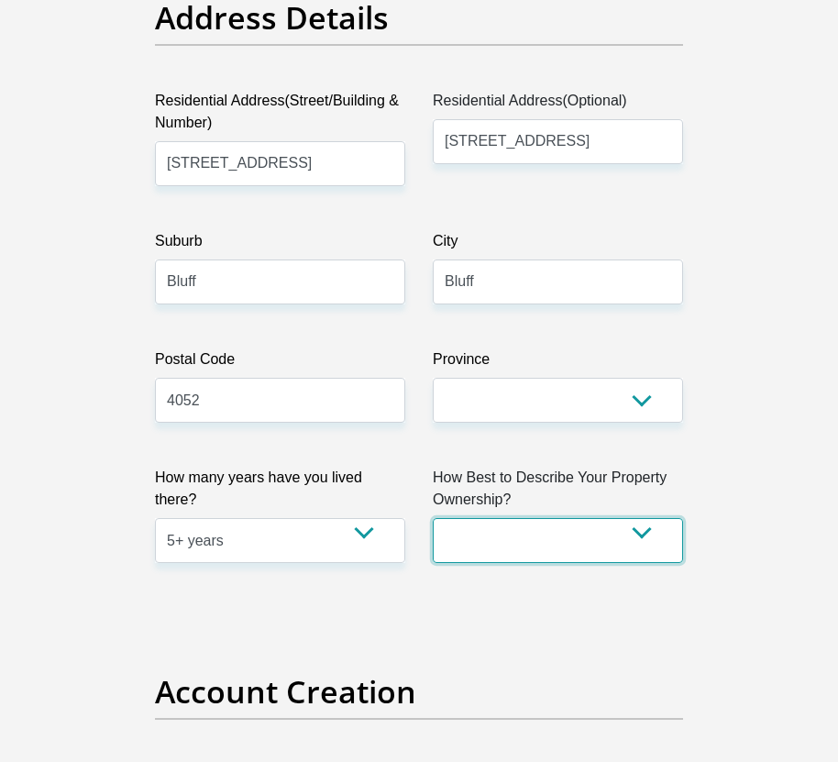
click at [546, 538] on select "Owned Rented Family Owned Company Dwelling" at bounding box center [558, 540] width 250 height 45
select select "Rented"
click at [433, 518] on select "Owned Rented Family Owned Company Dwelling" at bounding box center [558, 540] width 250 height 45
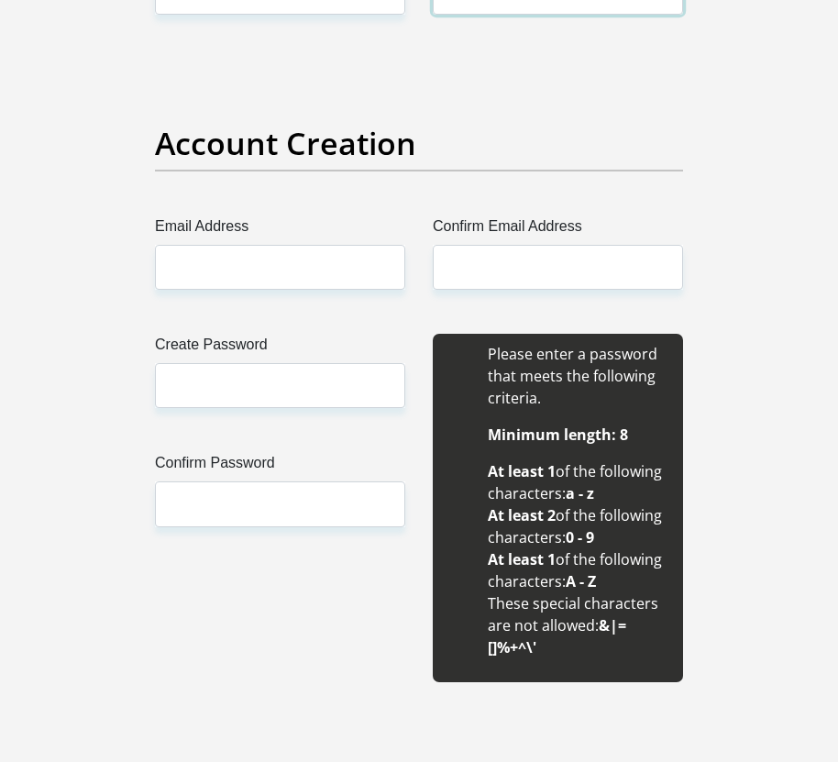
scroll to position [1558, 0]
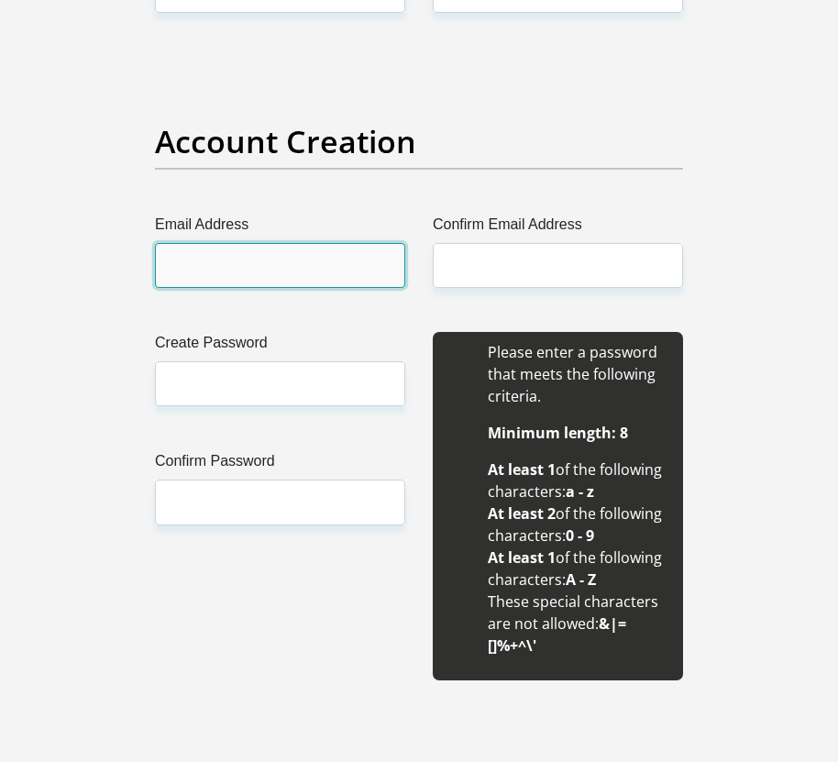
click at [332, 271] on input "Email Address" at bounding box center [280, 265] width 250 height 45
type input "mekalegge@icloud.com"
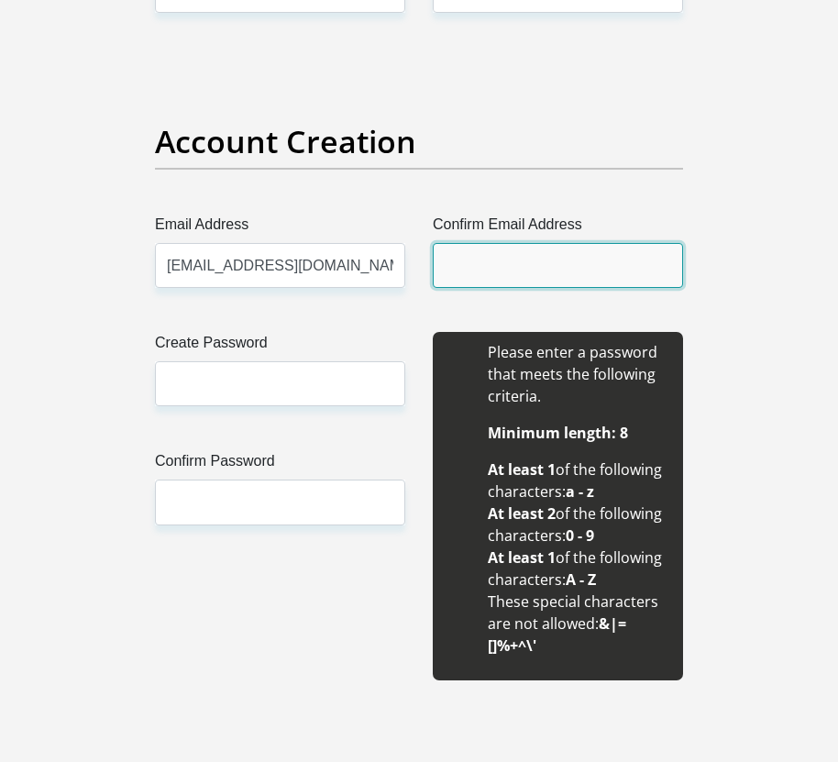
type input "mekalegge@icloud.com"
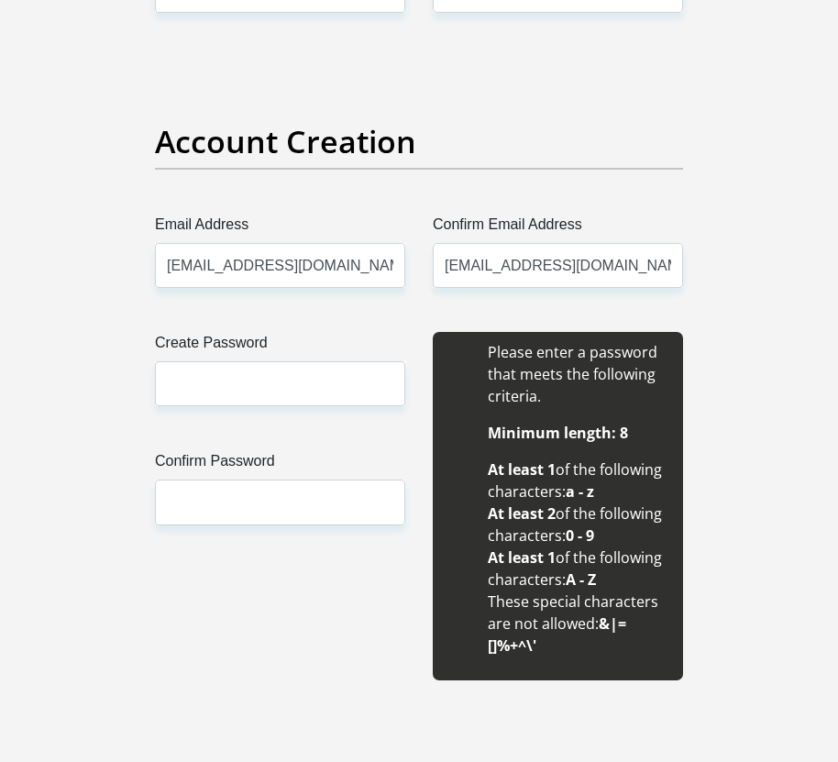
type input "Meka"
type input "0609887874"
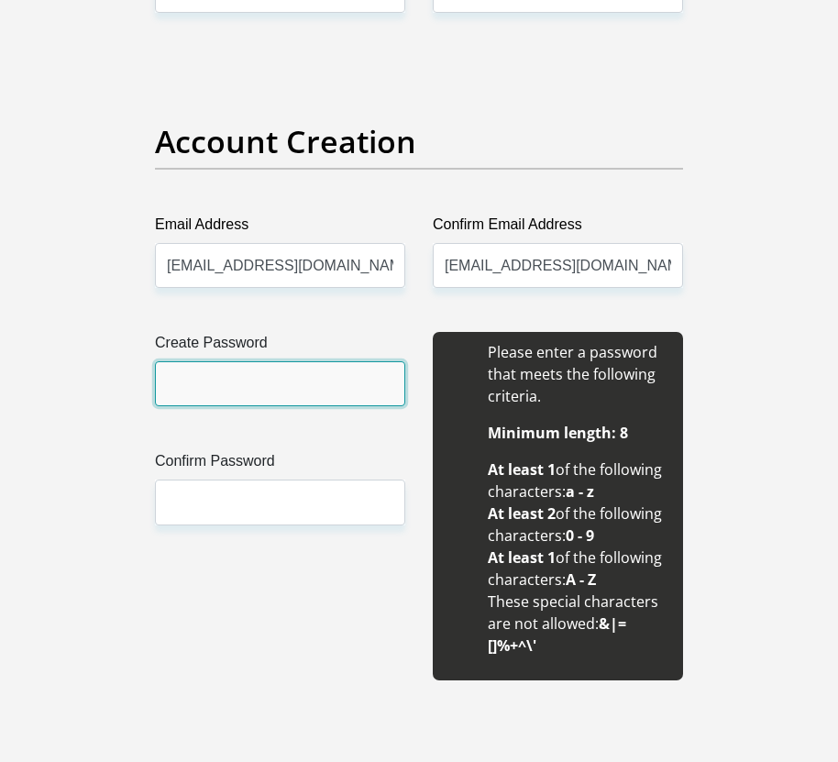
click at [293, 379] on input "Create Password" at bounding box center [280, 383] width 250 height 45
type input "Liveyourextralife2003-"
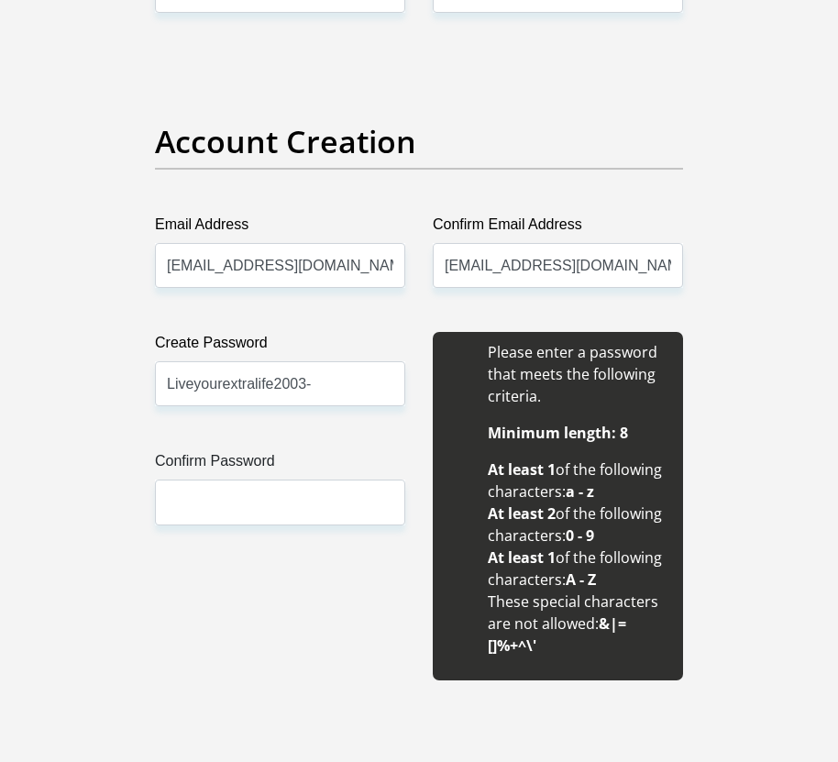
click at [282, 528] on div "Create Password Liveyourextralife2003- Please input valid password Confirm Pass…" at bounding box center [280, 506] width 278 height 348
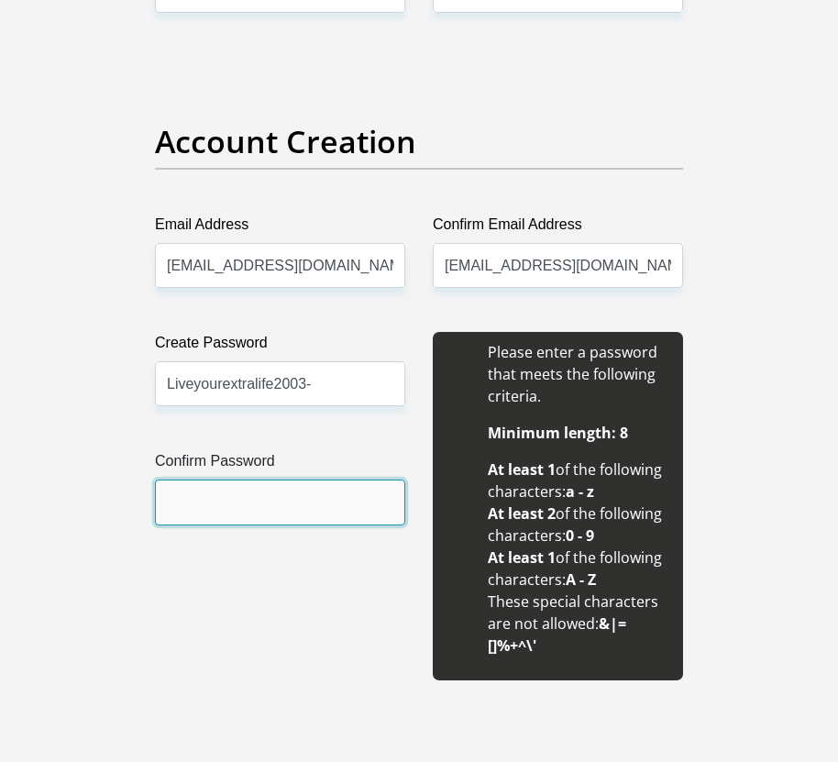
drag, startPoint x: 277, startPoint y: 499, endPoint x: 280, endPoint y: 482, distance: 17.8
click at [277, 499] on input "Confirm Password" at bounding box center [280, 501] width 250 height 45
type input "Liveyourextralife2003-"
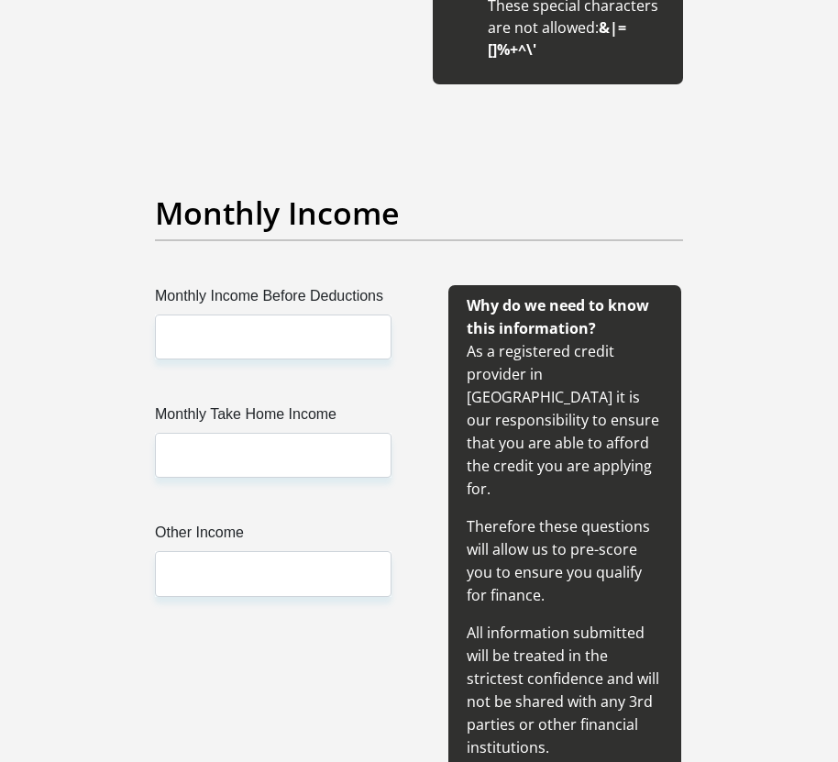
scroll to position [2291, 0]
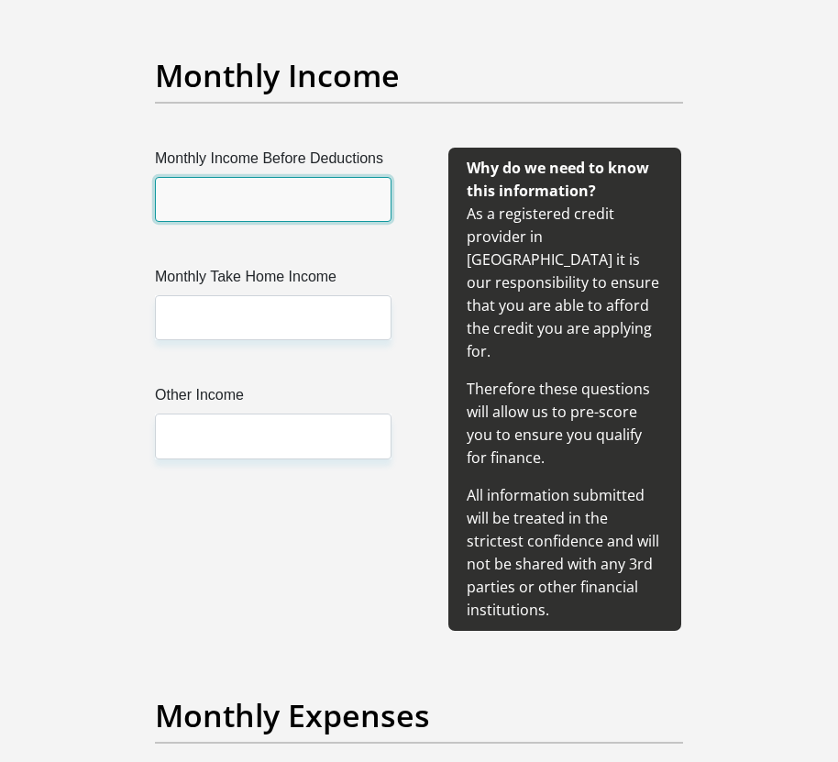
click at [273, 201] on input "Monthly Income Before Deductions" at bounding box center [273, 199] width 236 height 45
type input "10.500"
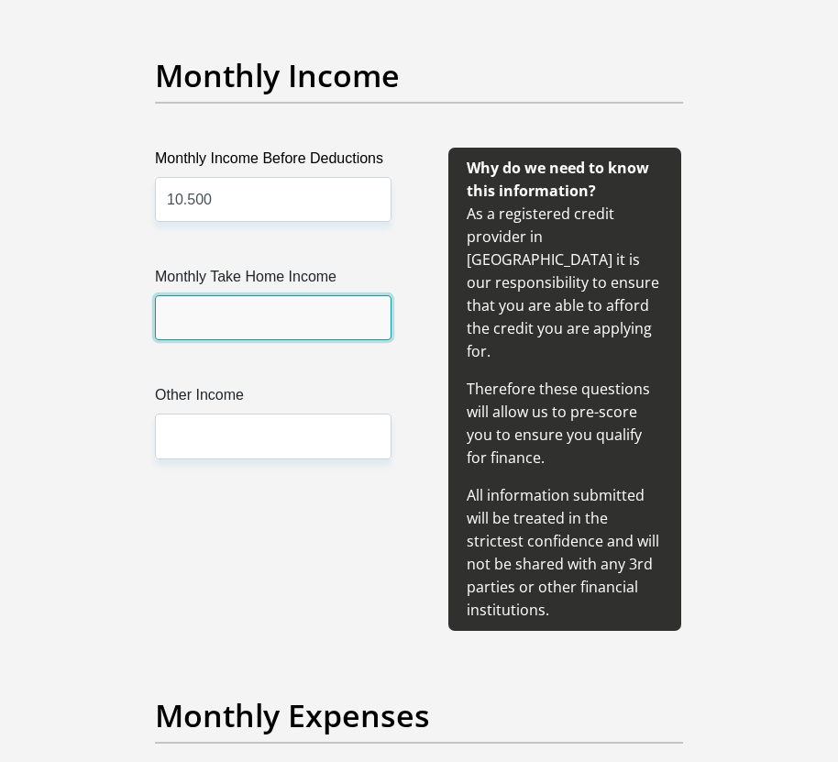
drag, startPoint x: 307, startPoint y: 313, endPoint x: 304, endPoint y: 332, distance: 18.5
click at [308, 313] on input "Monthly Take Home Income" at bounding box center [273, 317] width 236 height 45
type input "9500"
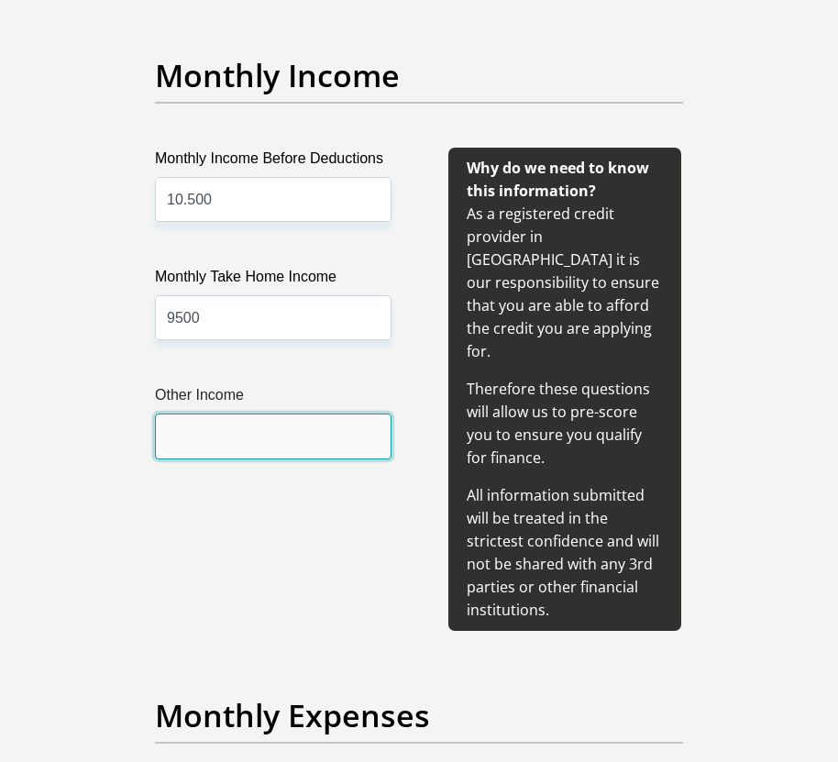
click at [262, 449] on input "Other Income" at bounding box center [273, 435] width 236 height 45
type input "3000"
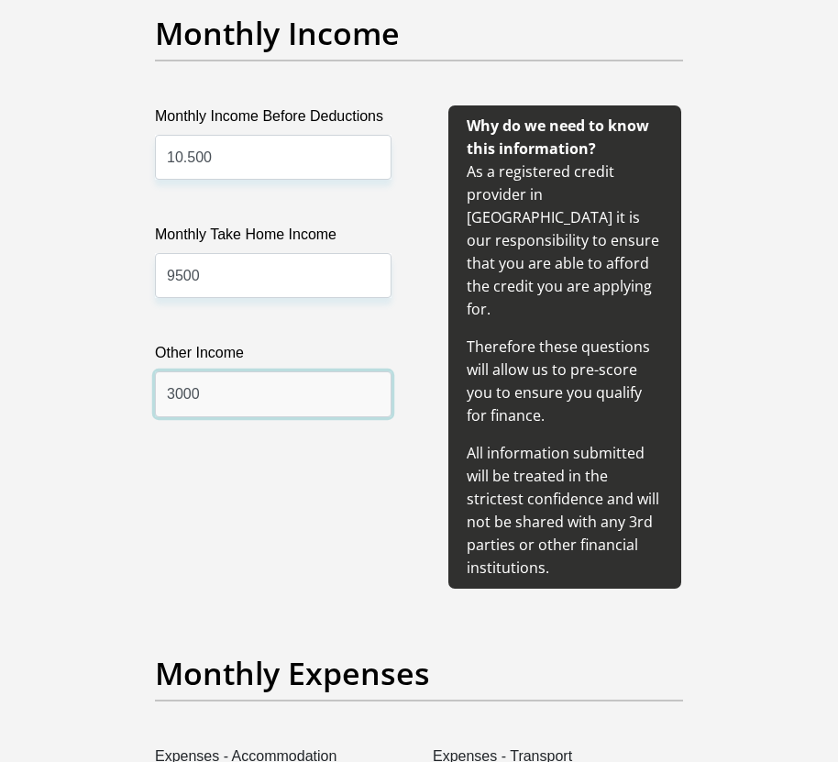
scroll to position [2841, 0]
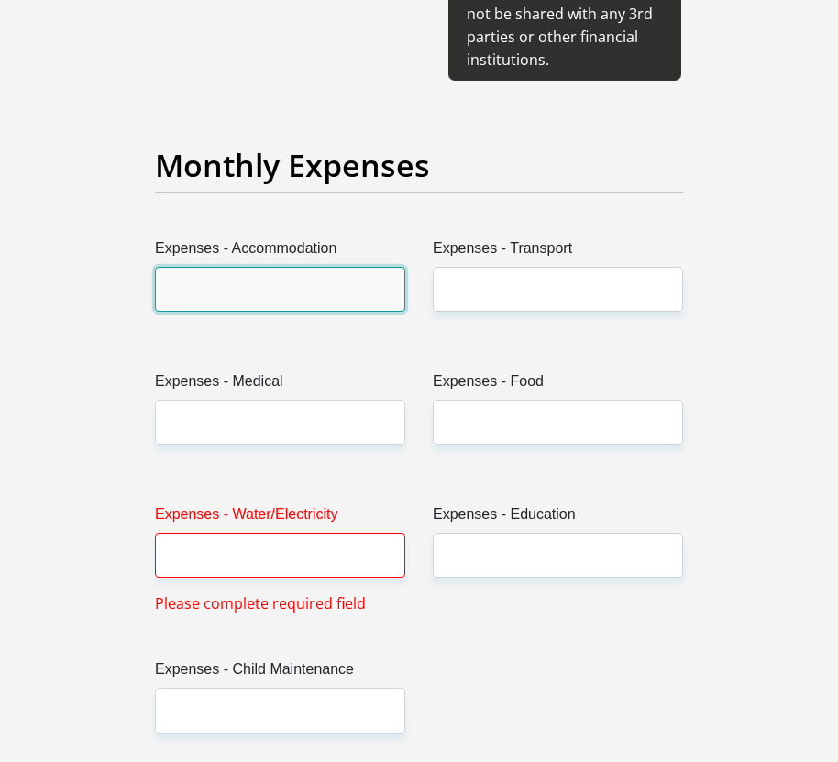
click at [216, 267] on input "Expenses - Accommodation" at bounding box center [280, 289] width 250 height 45
type input "2500"
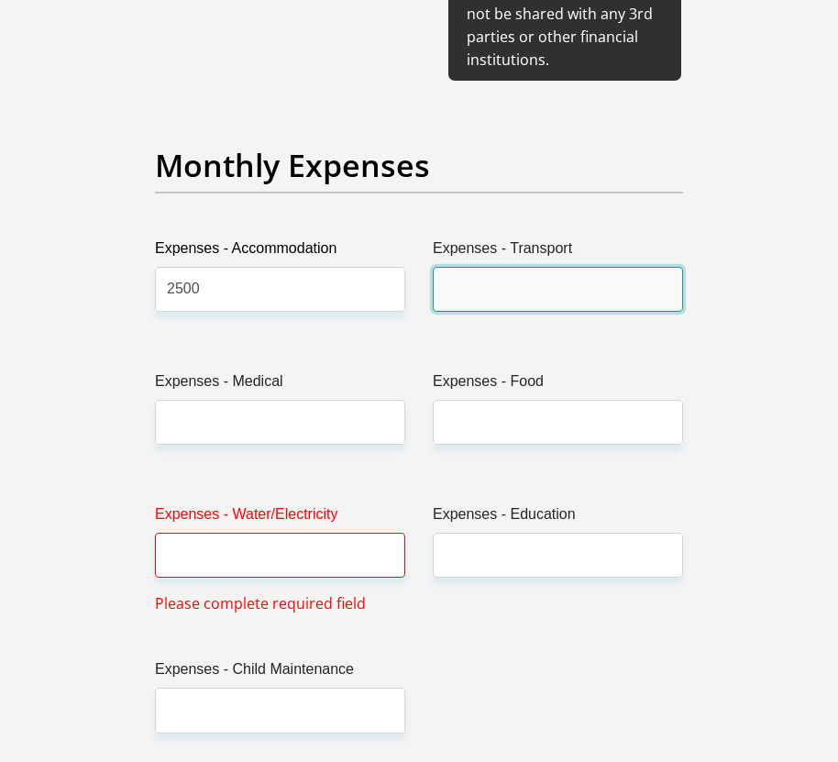
click at [468, 267] on input "Expenses - Transport" at bounding box center [558, 289] width 250 height 45
type input "1000"
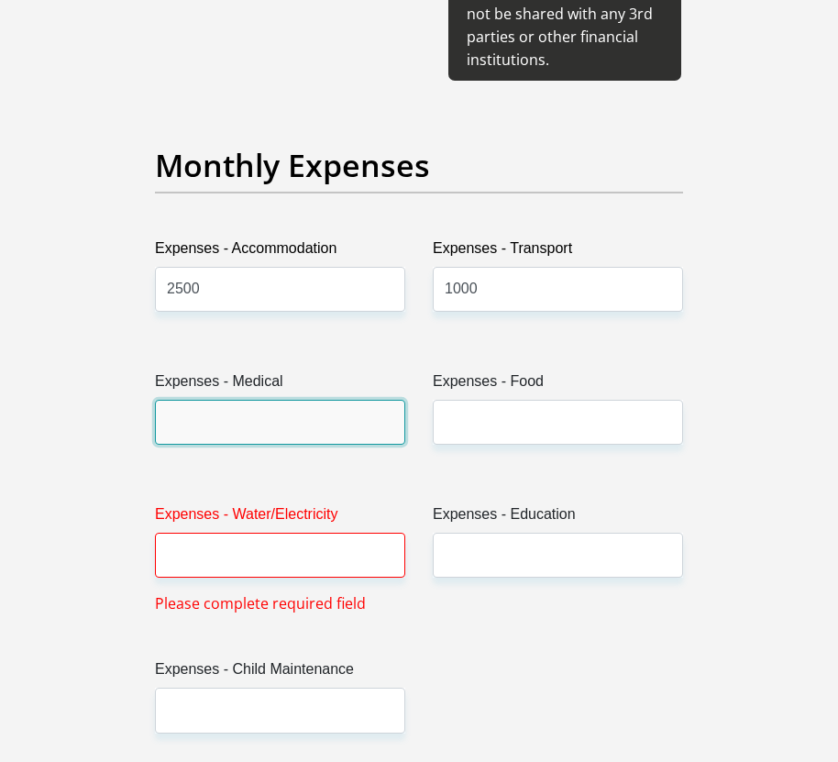
drag, startPoint x: 296, startPoint y: 396, endPoint x: 298, endPoint y: 406, distance: 10.2
click at [296, 400] on input "Expenses - Medical" at bounding box center [280, 422] width 250 height 45
type input "0.00"
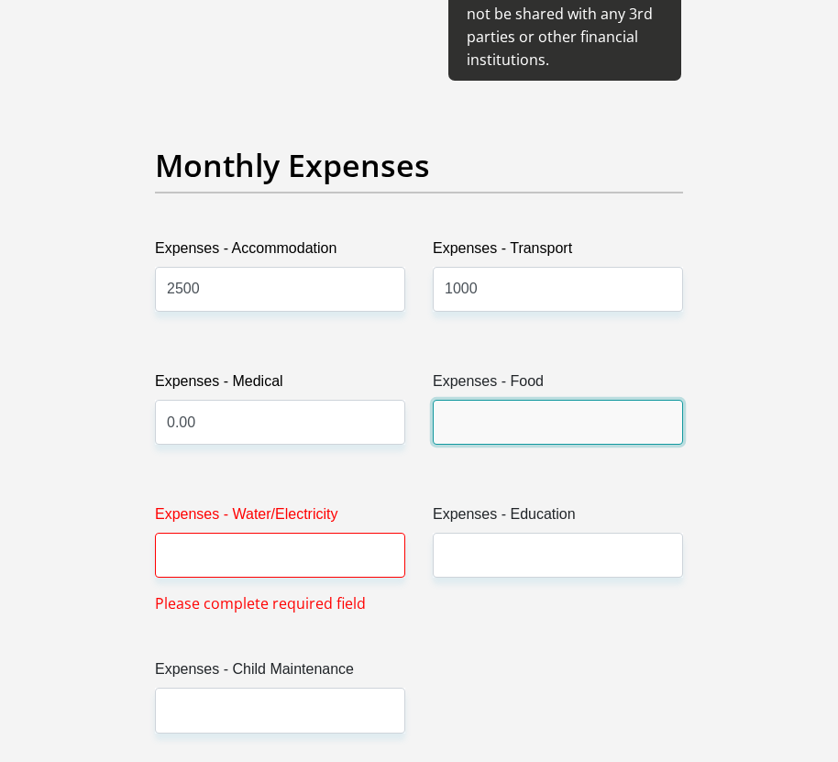
click at [587, 400] on input "Expenses - Food" at bounding box center [558, 422] width 250 height 45
type input "3000"
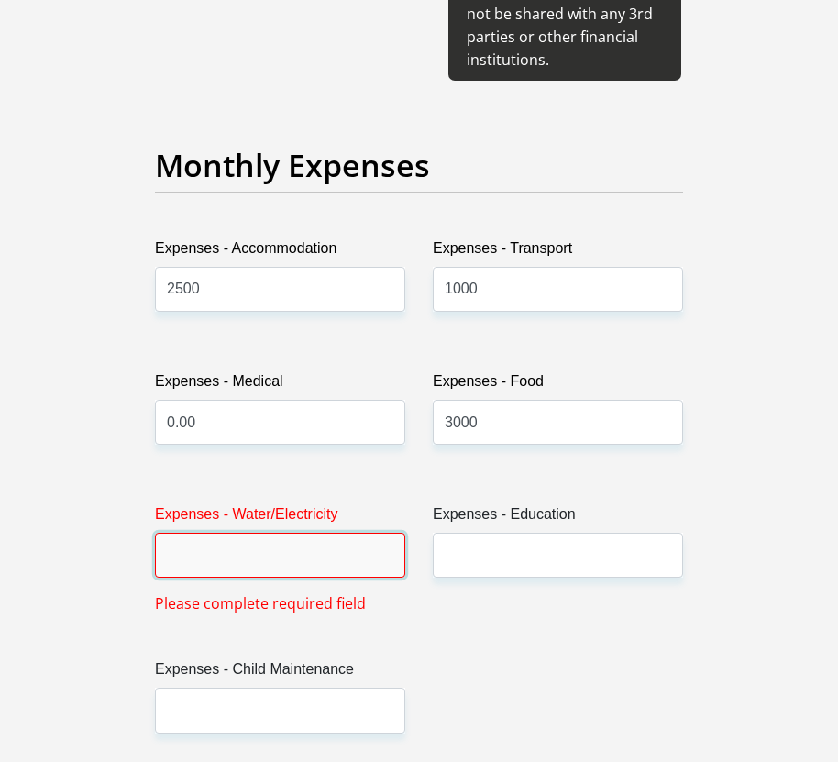
click at [298, 532] on input "Expenses - Water/Electricity" at bounding box center [280, 554] width 250 height 45
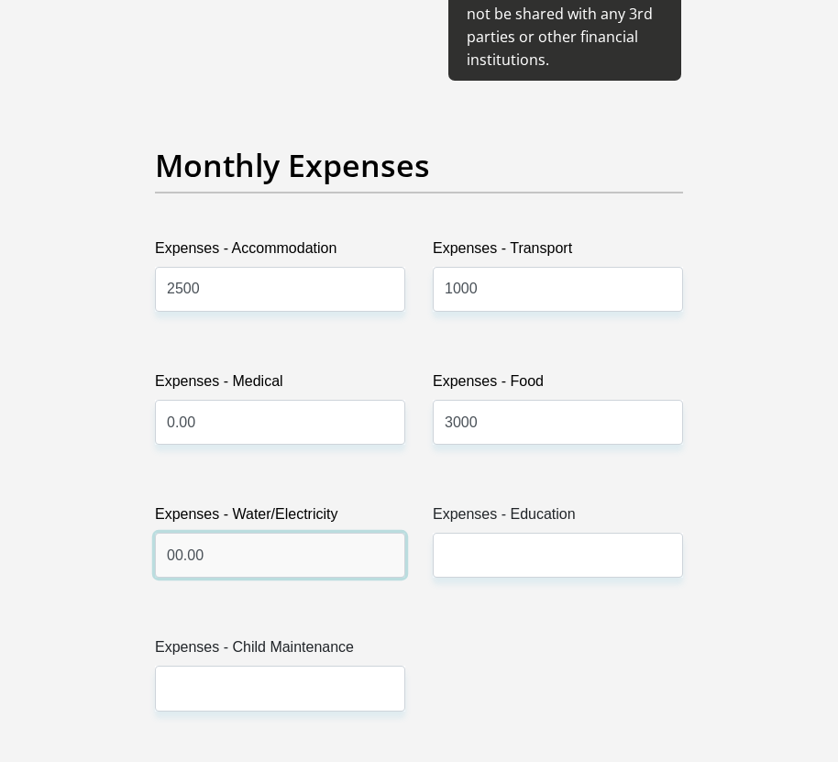
type input "00.00"
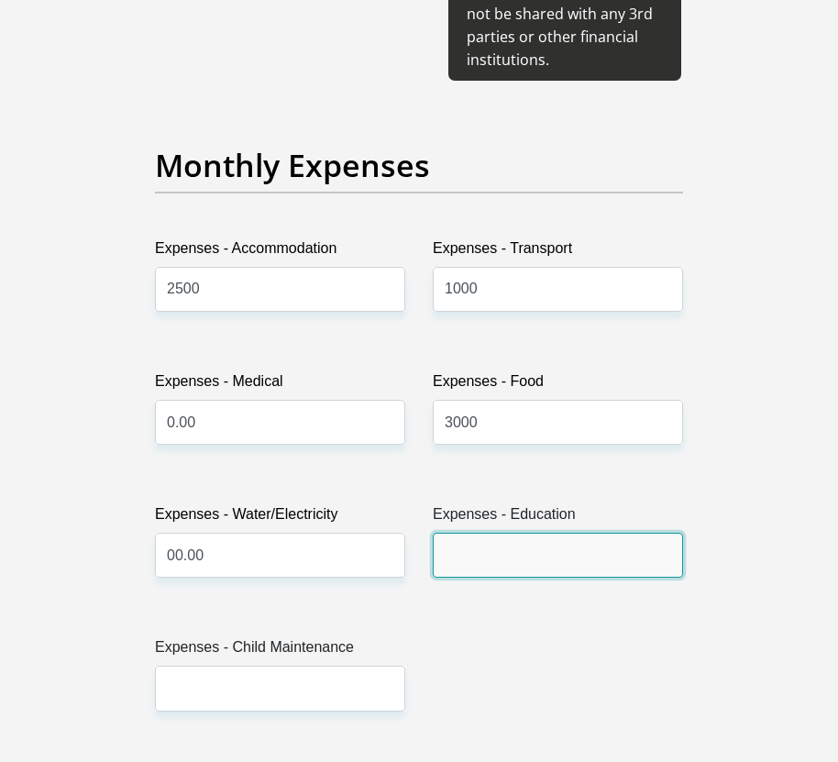
click at [495, 532] on input "Expenses - Education" at bounding box center [558, 554] width 250 height 45
type input "0.00"
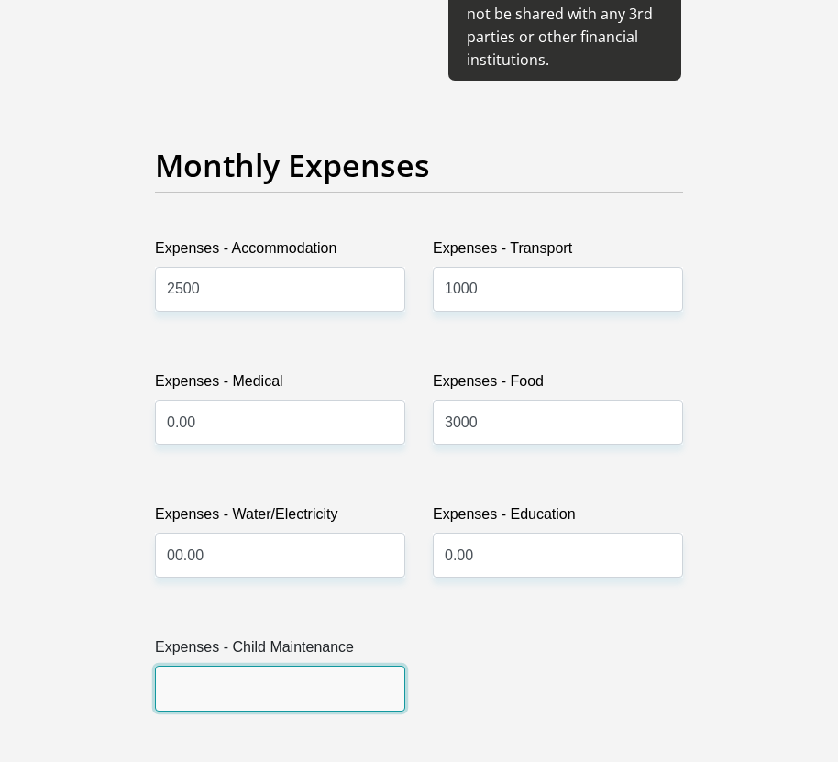
click at [307, 669] on input "Expenses - Child Maintenance" at bounding box center [280, 687] width 250 height 45
type input "0.00"
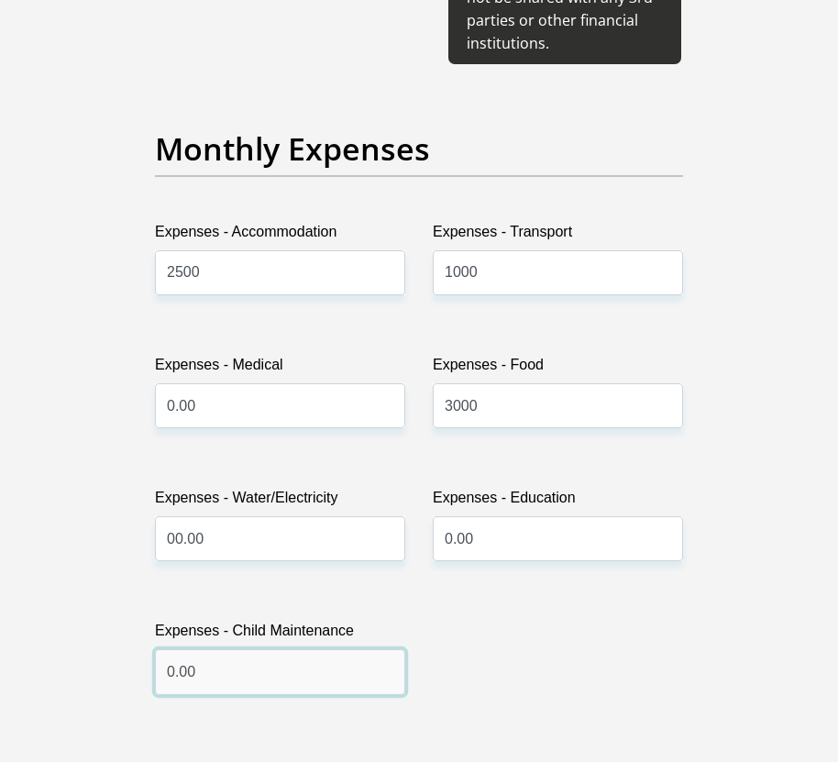
scroll to position [3391, 0]
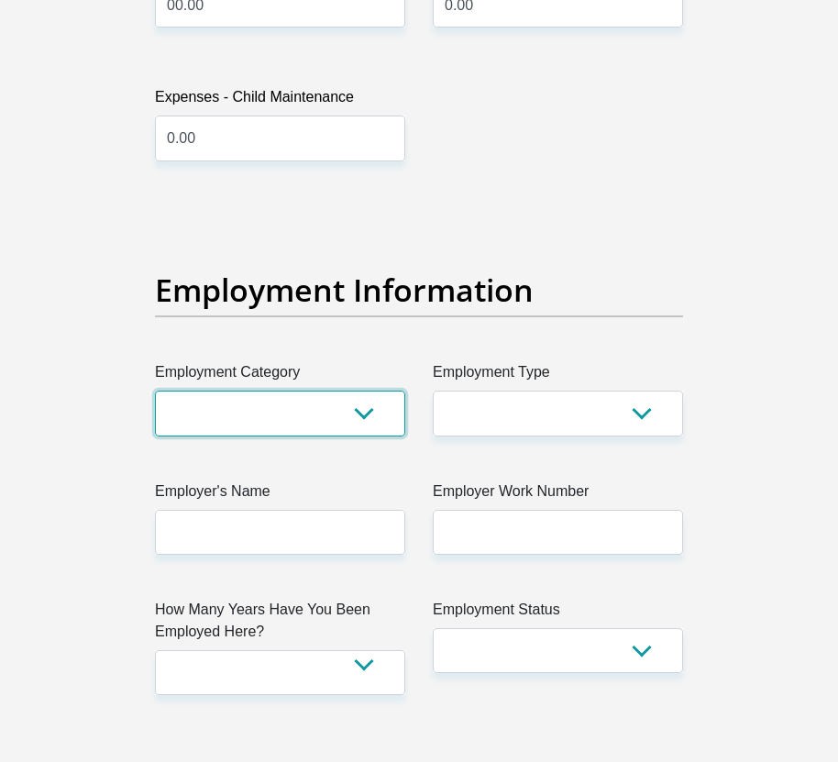
click at [320, 390] on select "AGRICULTURE ALCOHOL & TOBACCO CONSTRUCTION MATERIALS METALLURGY EQUIPMENT FOR R…" at bounding box center [280, 412] width 250 height 45
click at [315, 390] on select "AGRICULTURE ALCOHOL & TOBACCO CONSTRUCTION MATERIALS METALLURGY EQUIPMENT FOR R…" at bounding box center [280, 412] width 250 height 45
select select "45"
click at [155, 390] on select "AGRICULTURE ALCOHOL & TOBACCO CONSTRUCTION MATERIALS METALLURGY EQUIPMENT FOR R…" at bounding box center [280, 412] width 250 height 45
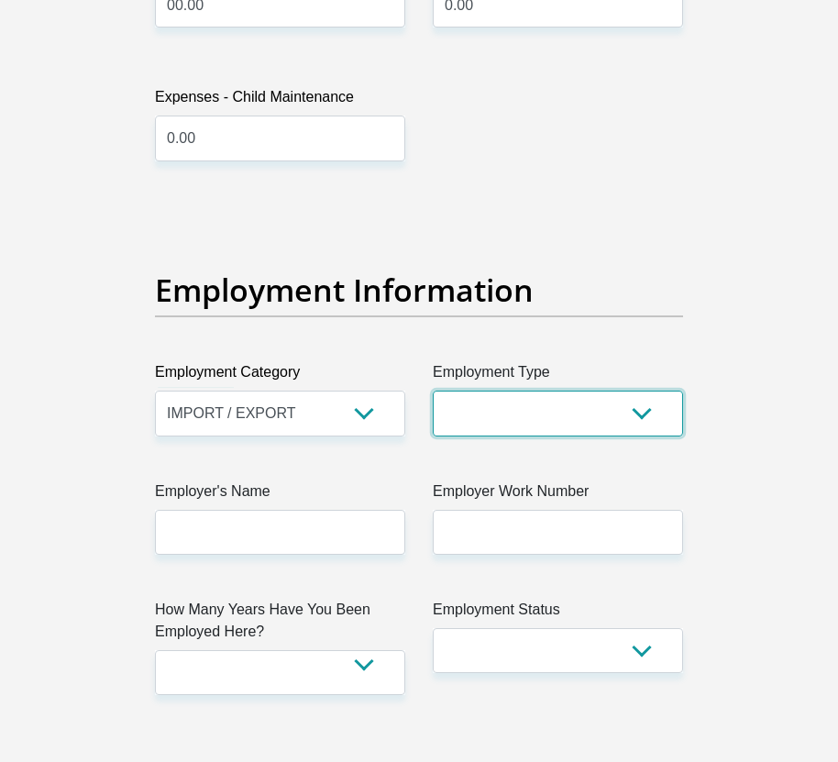
click at [584, 390] on select "College/Lecturer Craft Seller Creative Driver Executive Farmer Forces - Non Com…" at bounding box center [558, 412] width 250 height 45
click at [433, 390] on select "College/Lecturer Craft Seller Creative Driver Executive Farmer Forces - Non Com…" at bounding box center [558, 412] width 250 height 45
click at [595, 390] on select "College/Lecturer Craft Seller Creative Driver Executive Farmer Forces - Non Com…" at bounding box center [558, 412] width 250 height 45
select select "Office Staff/Clerk"
click at [433, 390] on select "College/Lecturer Craft Seller Creative Driver Executive Farmer Forces - Non Com…" at bounding box center [558, 412] width 250 height 45
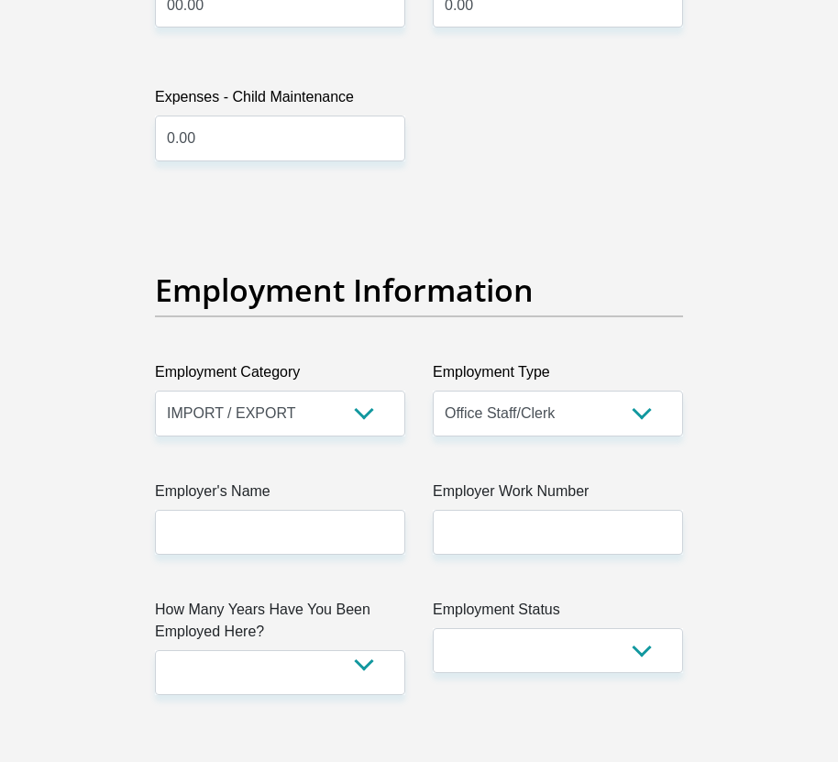
click at [352, 480] on label "Employer's Name" at bounding box center [280, 494] width 250 height 29
click at [352, 510] on input "Employer's Name" at bounding box center [280, 532] width 250 height 45
type input "Odessa"
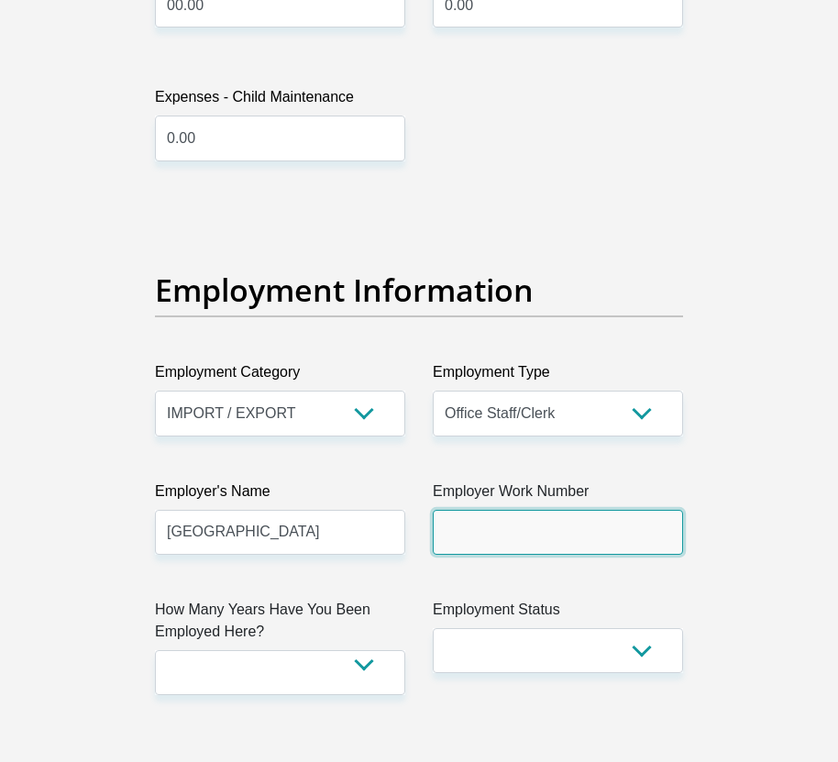
click at [497, 510] on input "Employer Work Number" at bounding box center [558, 532] width 250 height 45
type input "0681116252"
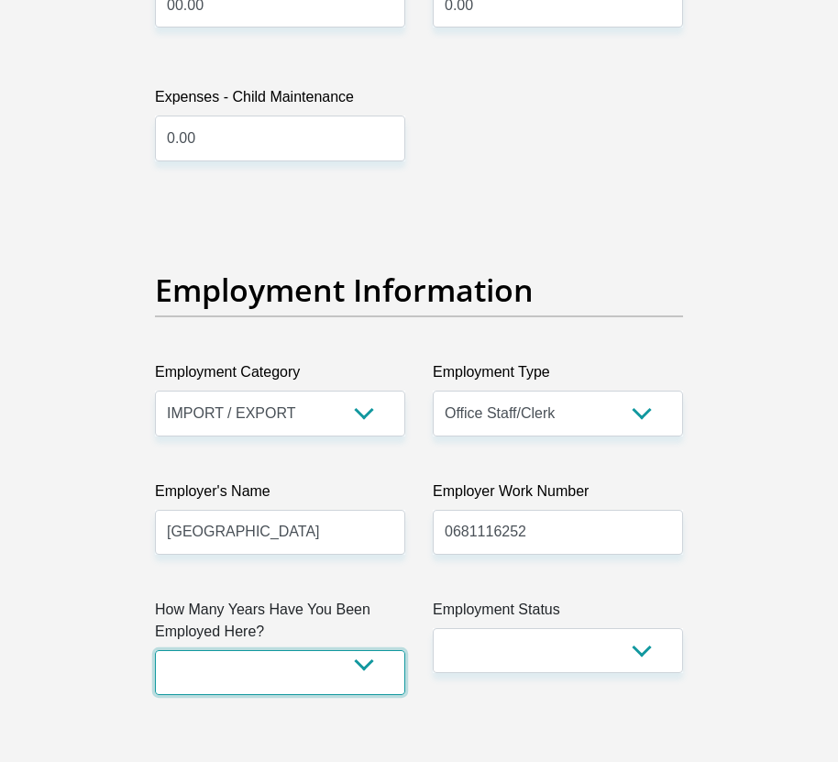
drag, startPoint x: 356, startPoint y: 611, endPoint x: 353, endPoint y: 622, distance: 11.3
click at [353, 650] on select "less than 1 year 1-3 years 3-5 years 5+ years" at bounding box center [280, 672] width 250 height 45
click at [155, 650] on select "less than 1 year 1-3 years 3-5 years 5+ years" at bounding box center [280, 672] width 250 height 45
click at [379, 650] on select "less than 1 year 1-3 years 3-5 years 5+ years" at bounding box center [280, 672] width 250 height 45
select select "48"
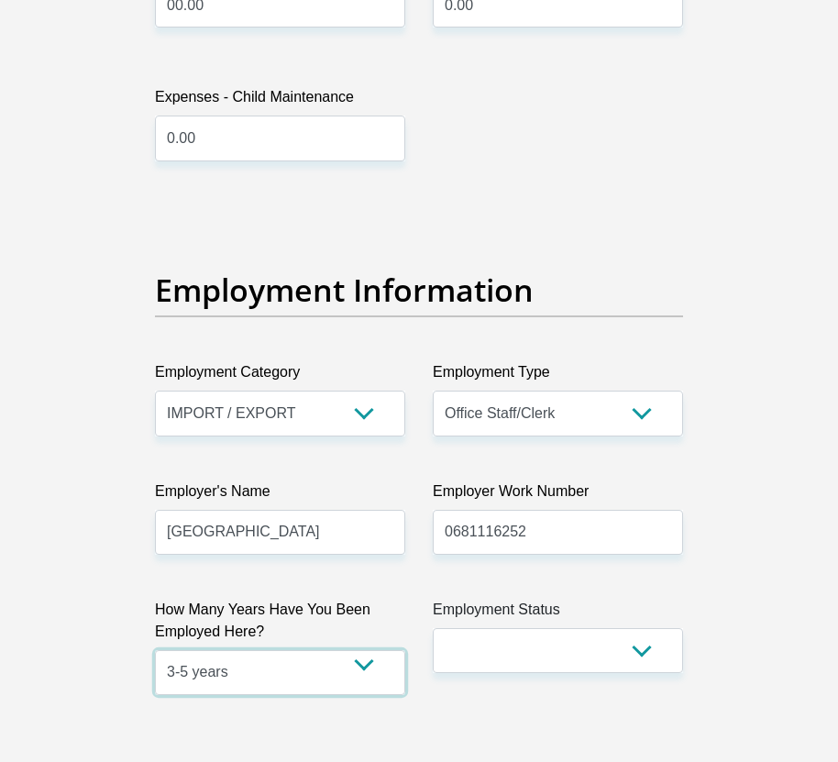
click at [155, 650] on select "less than 1 year 1-3 years 3-5 years 5+ years" at bounding box center [280, 672] width 250 height 45
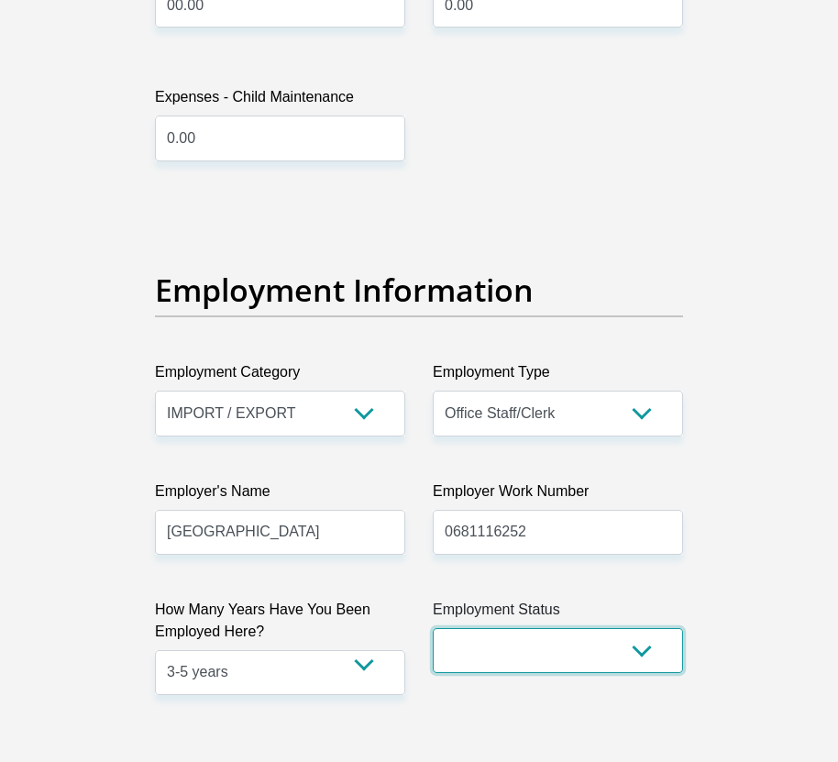
click at [505, 628] on select "Permanent/Full-time Part-time/Casual Contract Worker Self-Employed Housewife Re…" at bounding box center [558, 650] width 250 height 45
select select "3"
click at [433, 628] on select "Permanent/Full-time Part-time/Casual Contract Worker Self-Employed Housewife Re…" at bounding box center [558, 650] width 250 height 45
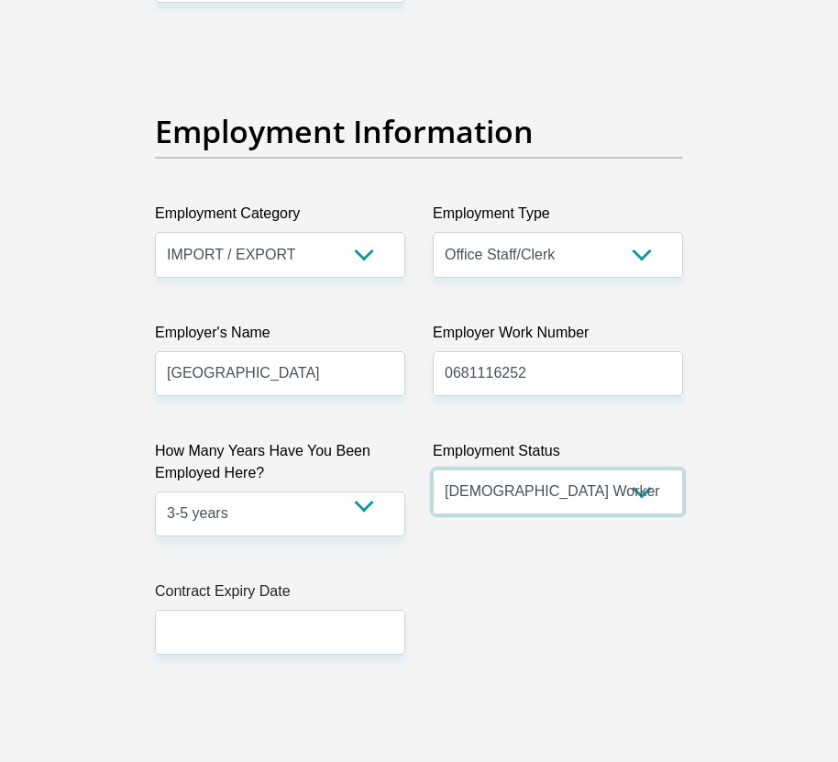
scroll to position [3849, 0]
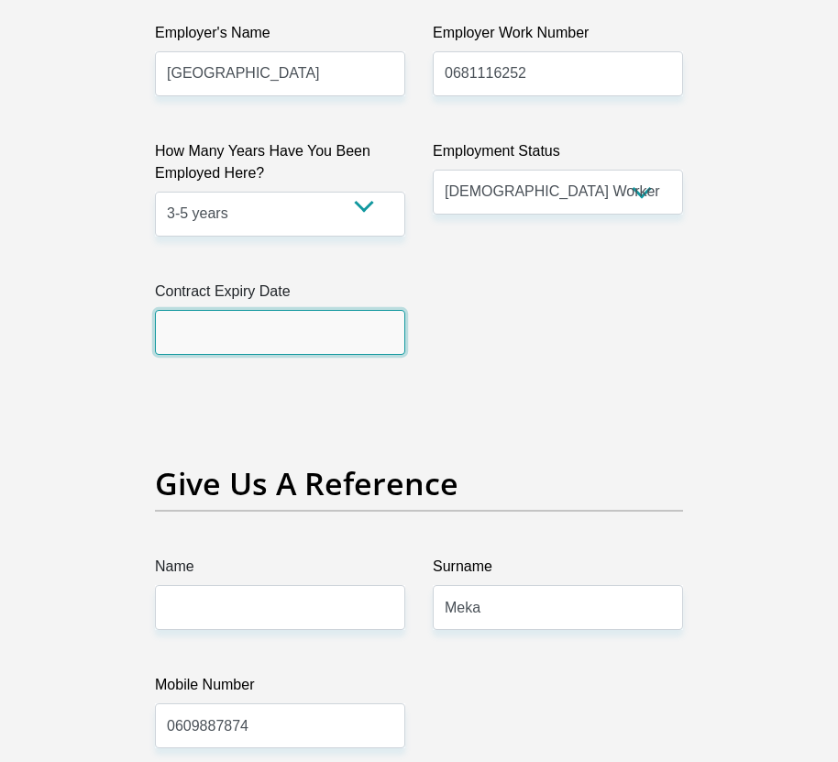
click at [320, 310] on input "text" at bounding box center [280, 332] width 250 height 45
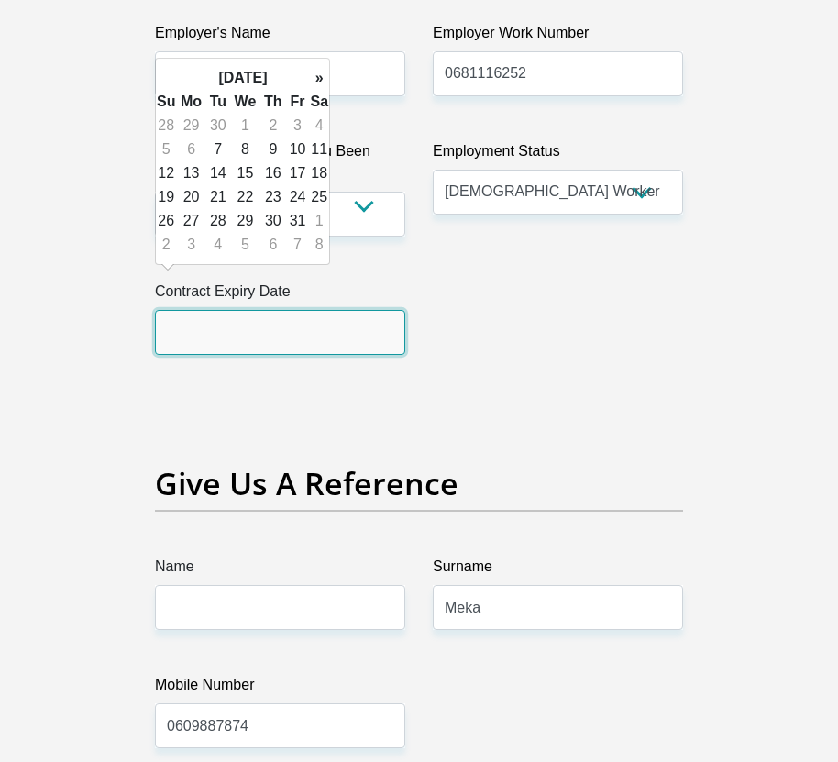
type input "2026/06/30"
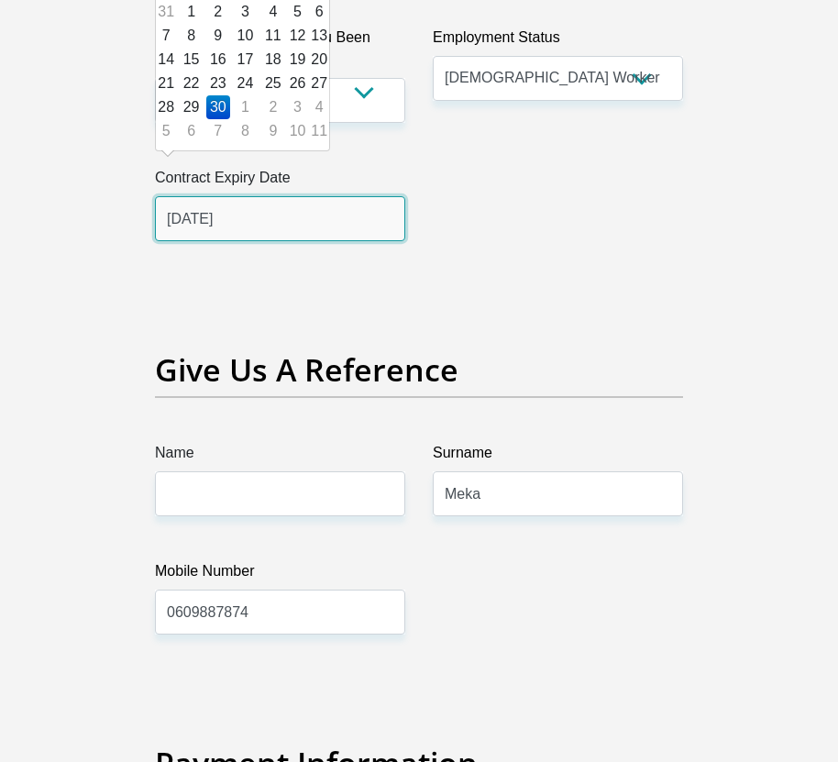
scroll to position [4124, 0]
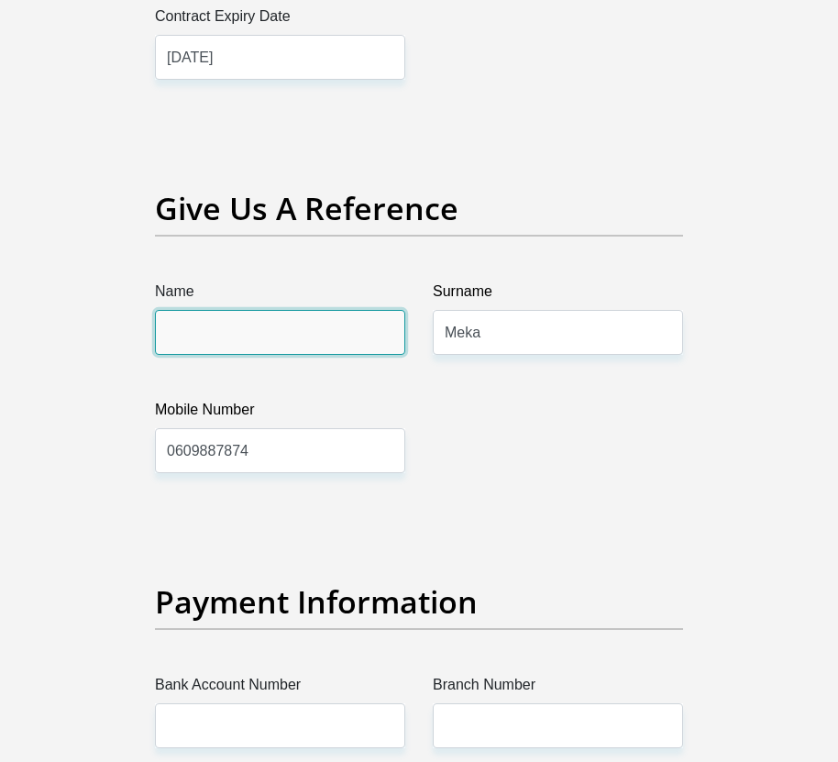
click at [299, 310] on input "Name" at bounding box center [280, 332] width 250 height 45
type input "Meka"
drag, startPoint x: 276, startPoint y: 310, endPoint x: -5, endPoint y: 269, distance: 283.3
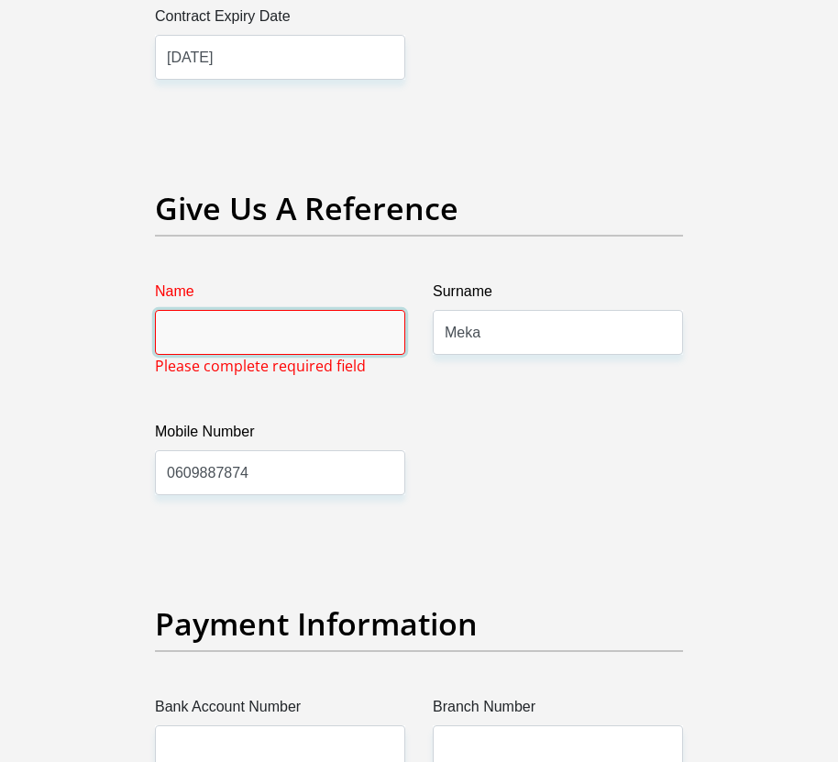
type input "o"
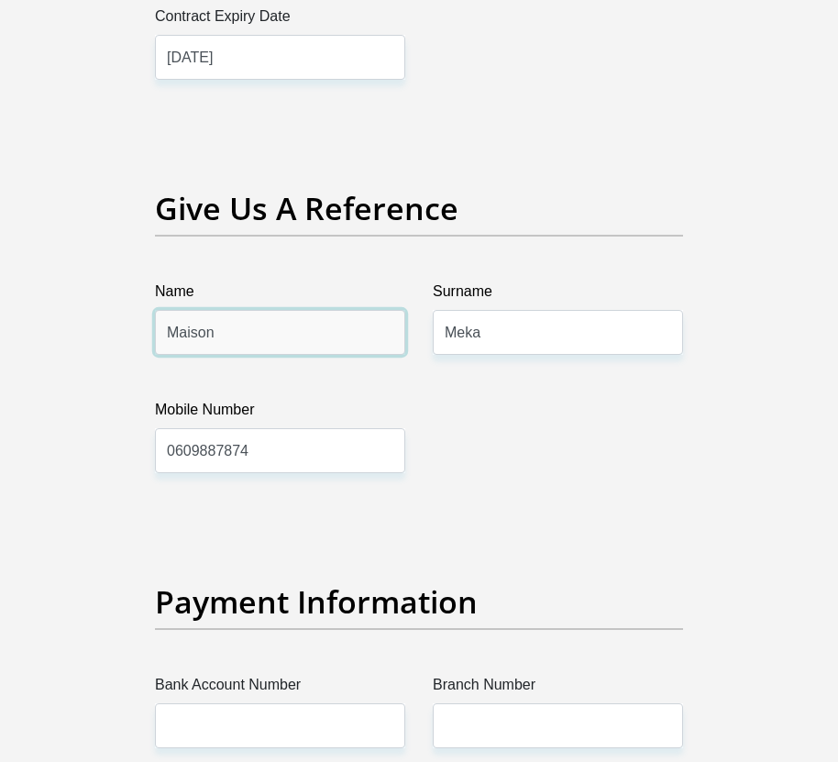
type input "Maison"
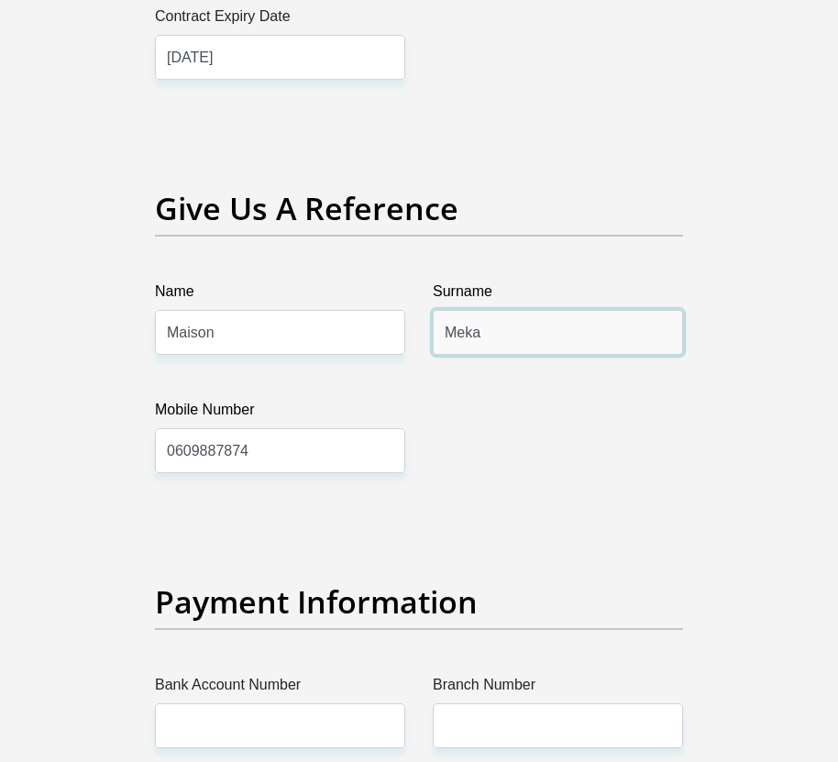
drag, startPoint x: 574, startPoint y: 291, endPoint x: 345, endPoint y: 309, distance: 229.9
type input "L"
type input "c"
type input "Cheddy"
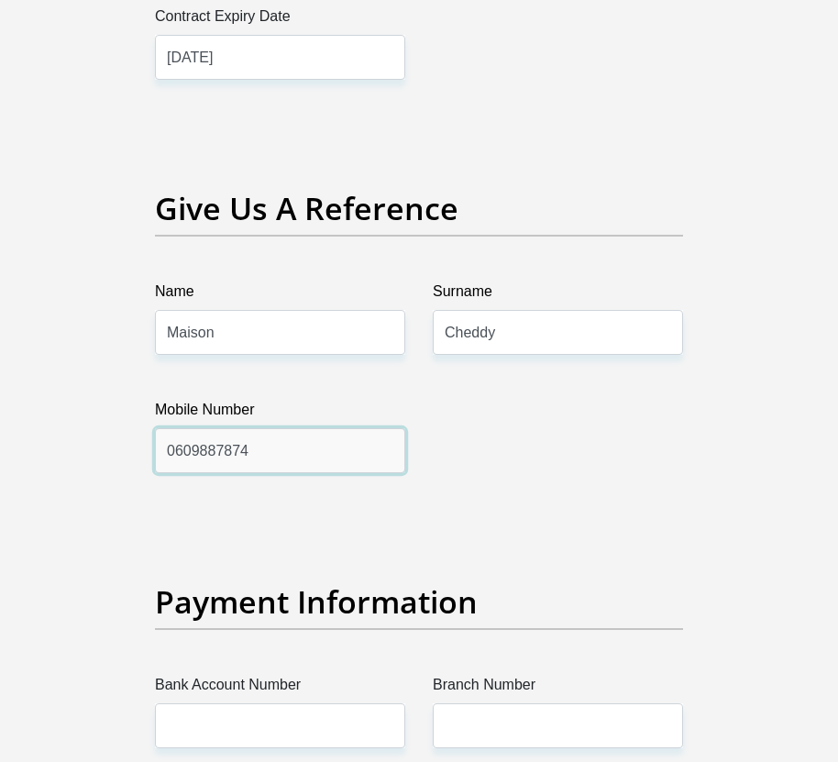
drag, startPoint x: 335, startPoint y: 403, endPoint x: 60, endPoint y: 421, distance: 275.5
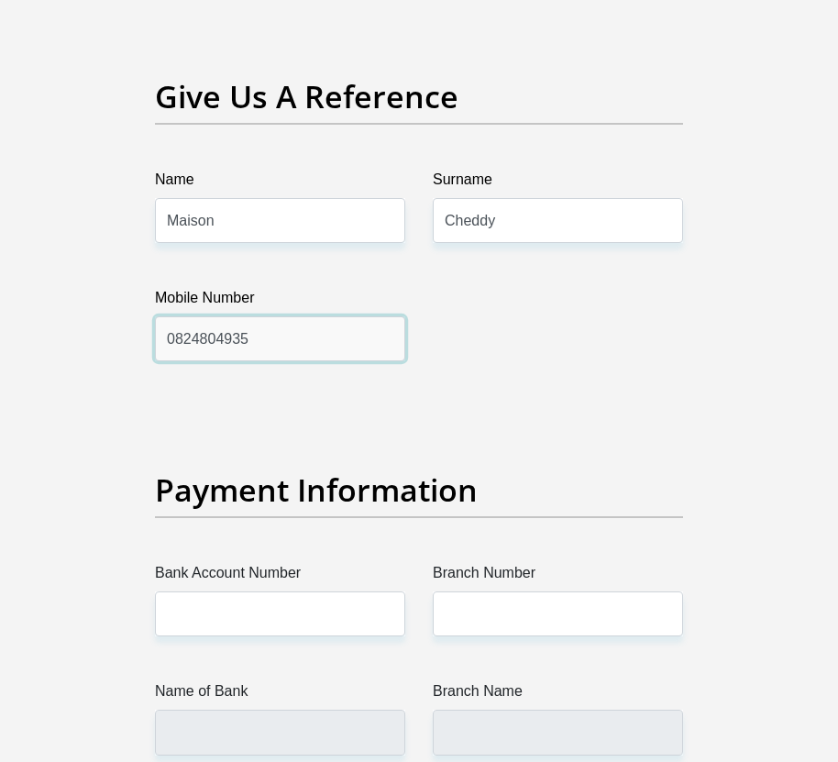
scroll to position [4582, 0]
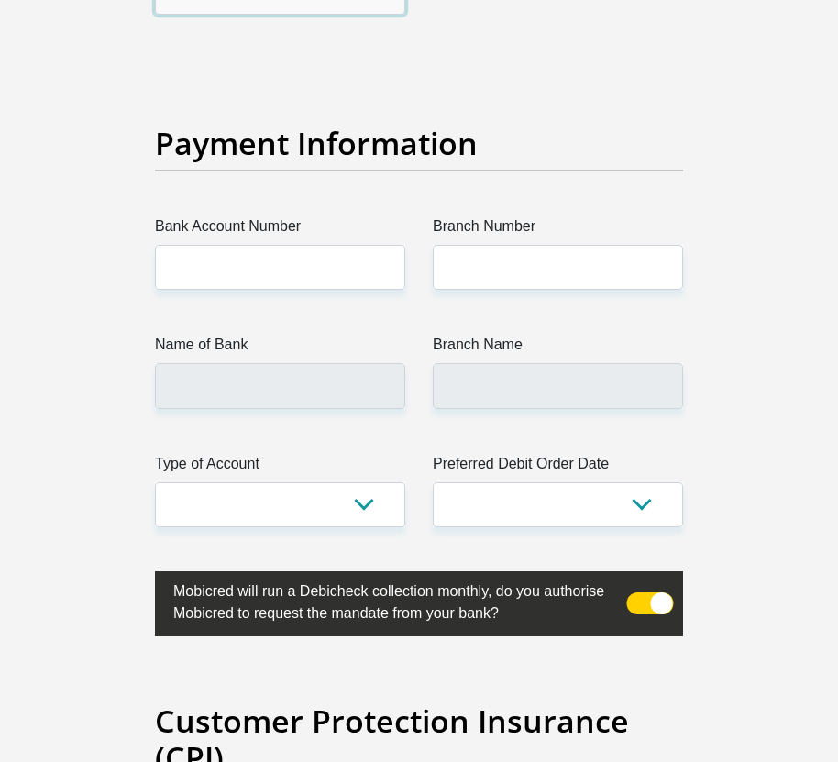
type input "0824804935"
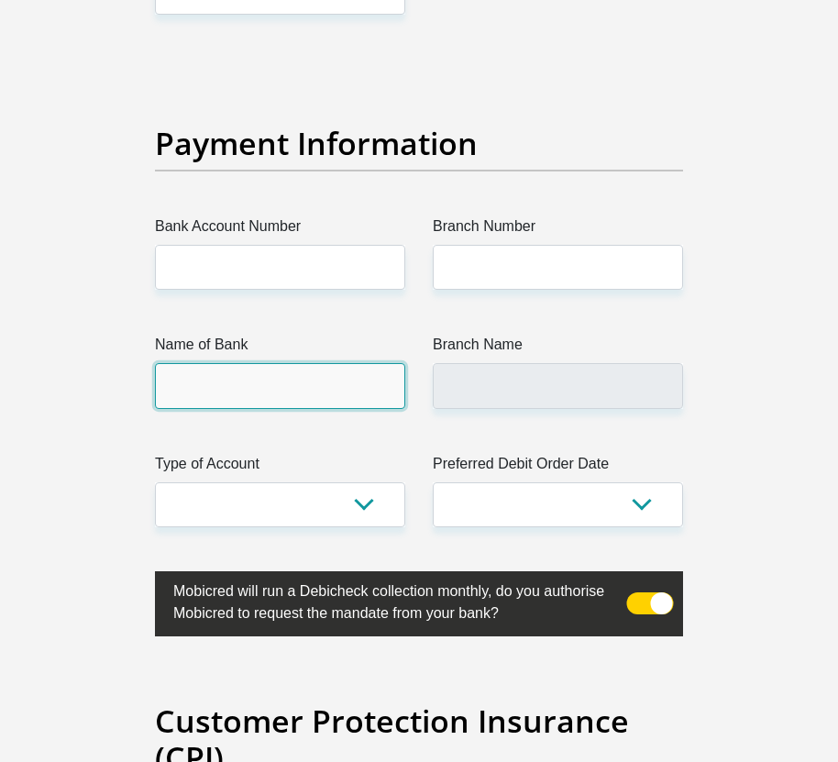
click at [317, 363] on input "Name of Bank" at bounding box center [280, 385] width 250 height 45
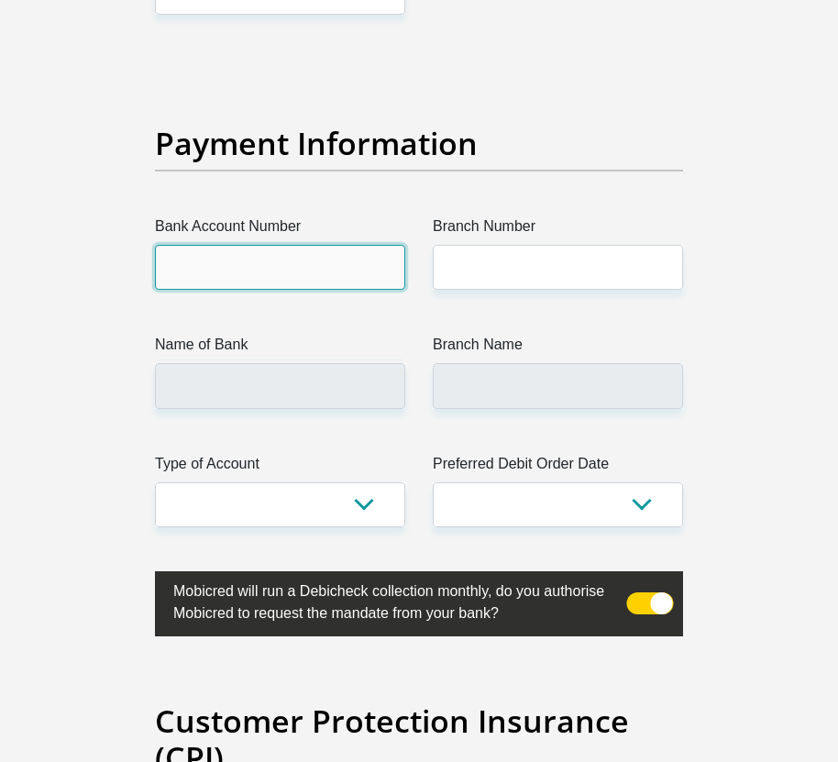
click at [343, 245] on input "Bank Account Number" at bounding box center [280, 267] width 250 height 45
type input "63007381203"
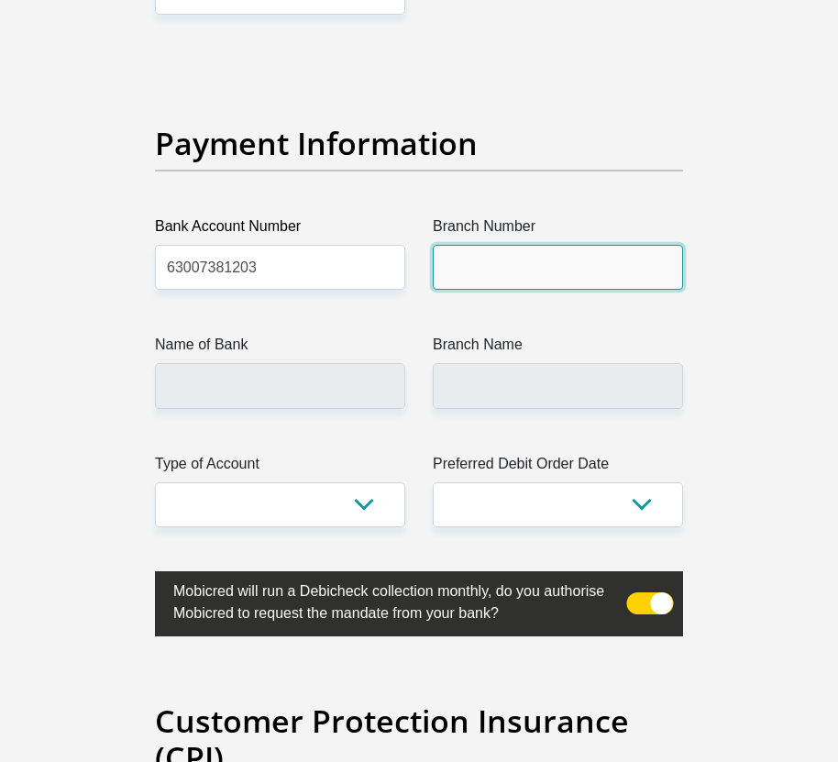
click at [499, 245] on input "Branch Number" at bounding box center [558, 267] width 250 height 45
type input "250655"
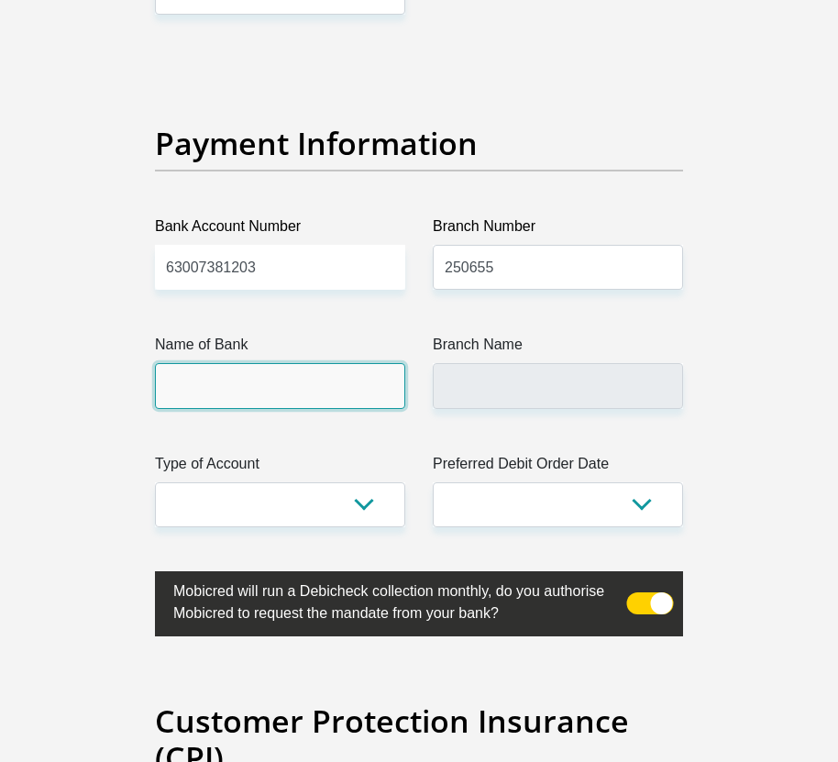
click at [271, 363] on input "Name of Bank" at bounding box center [280, 385] width 250 height 45
type input "FIRSTRAND BANK"
type input "BRANCH 560"
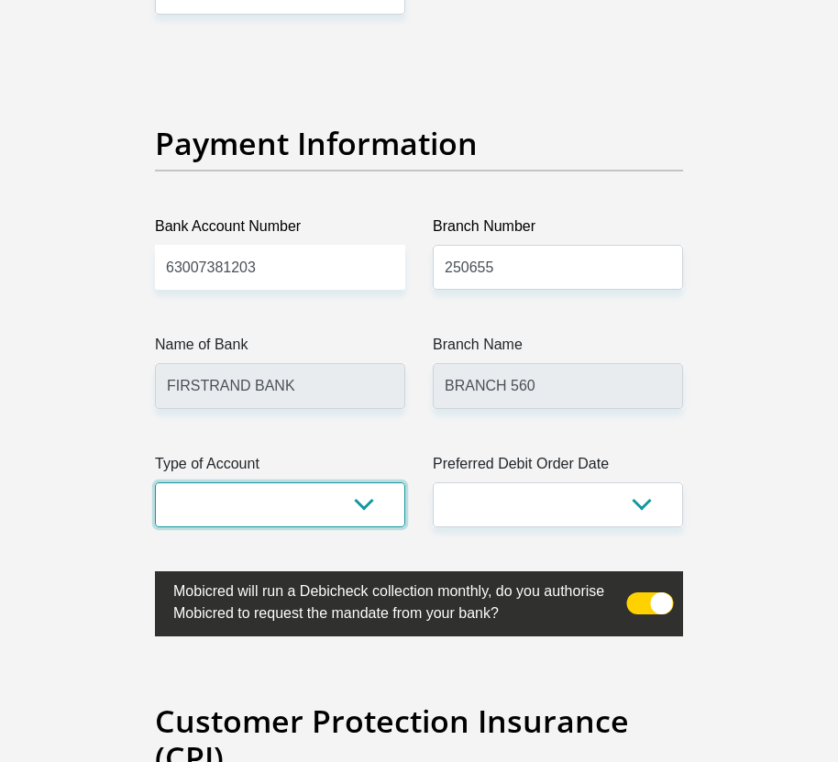
click at [332, 482] on select "Cheque Savings" at bounding box center [280, 504] width 250 height 45
select select "CUR"
click at [155, 482] on select "Cheque Savings" at bounding box center [280, 504] width 250 height 45
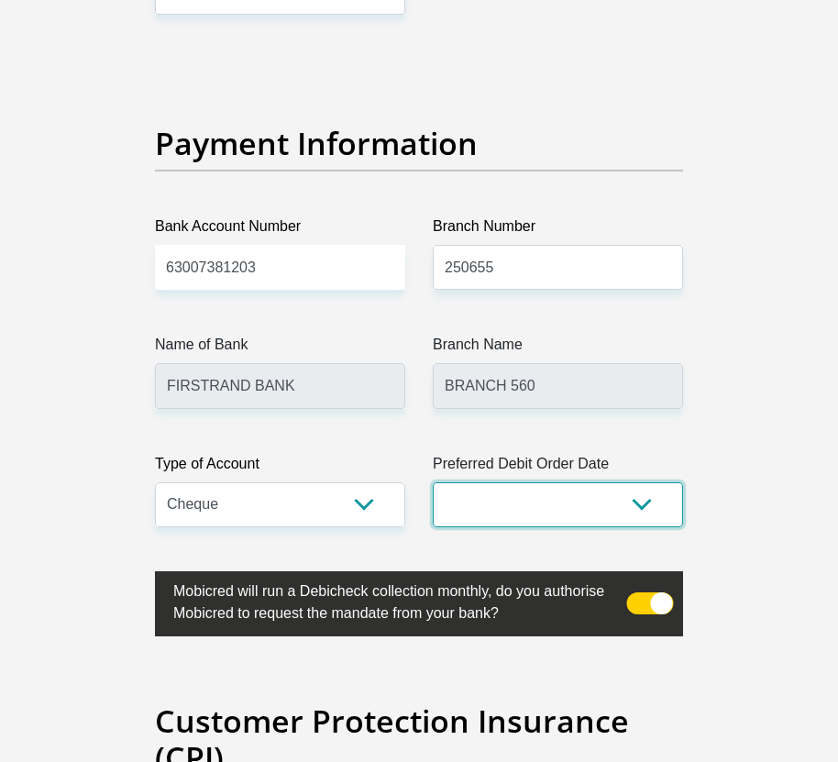
click at [604, 482] on select "1st 2nd 3rd 4th 5th 7th 18th 19th 20th 21st 22nd 23rd 24th 25th 26th 27th 28th …" at bounding box center [558, 504] width 250 height 45
select select "25"
click at [433, 482] on select "1st 2nd 3rd 4th 5th 7th 18th 19th 20th 21st 22nd 23rd 24th 25th 26th 27th 28th …" at bounding box center [558, 504] width 250 height 45
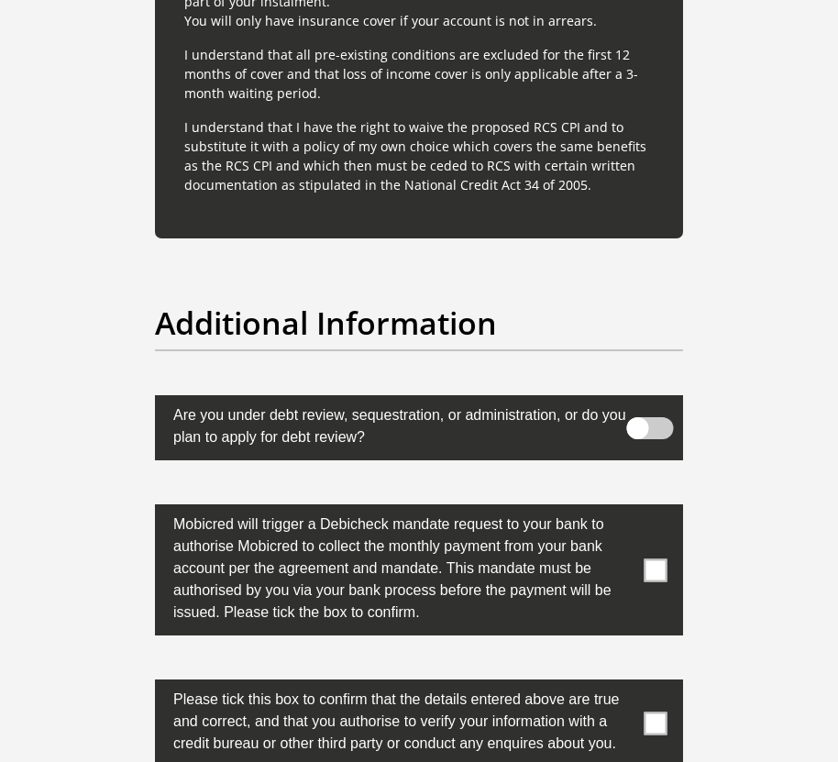
scroll to position [6232, 0]
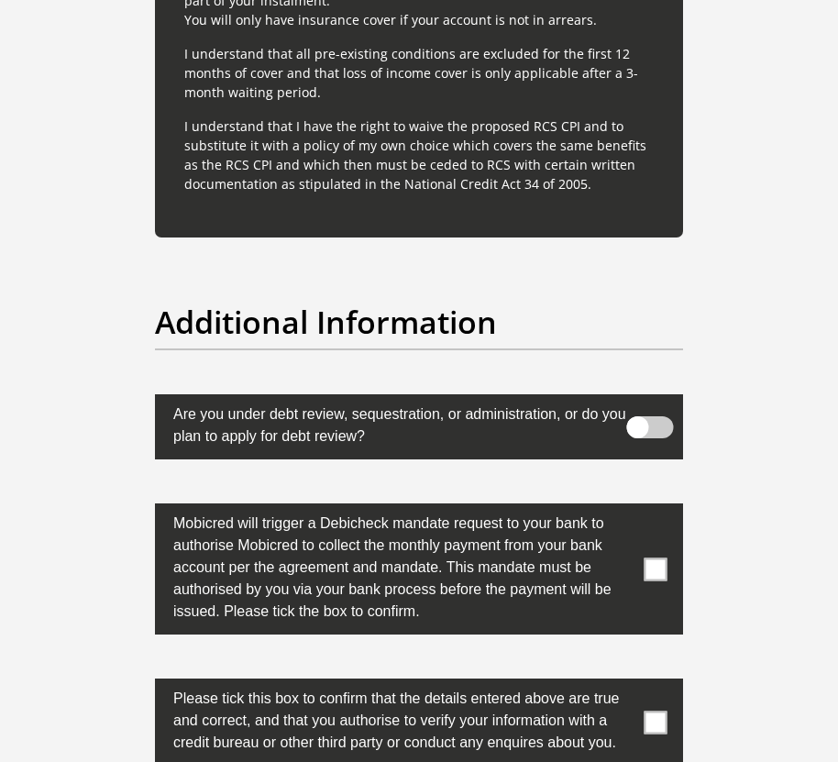
click at [646, 416] on span at bounding box center [650, 427] width 47 height 22
click at [656, 410] on input "checkbox" at bounding box center [656, 410] width 0 height 0
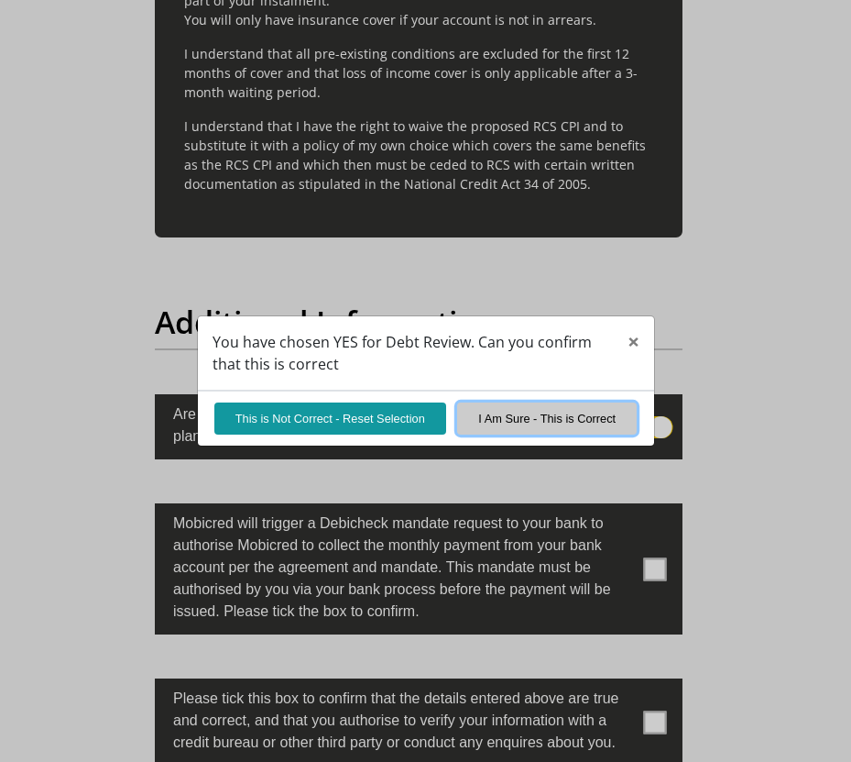
click at [532, 422] on button "I Am Sure - This is Correct" at bounding box center [547, 418] width 180 height 32
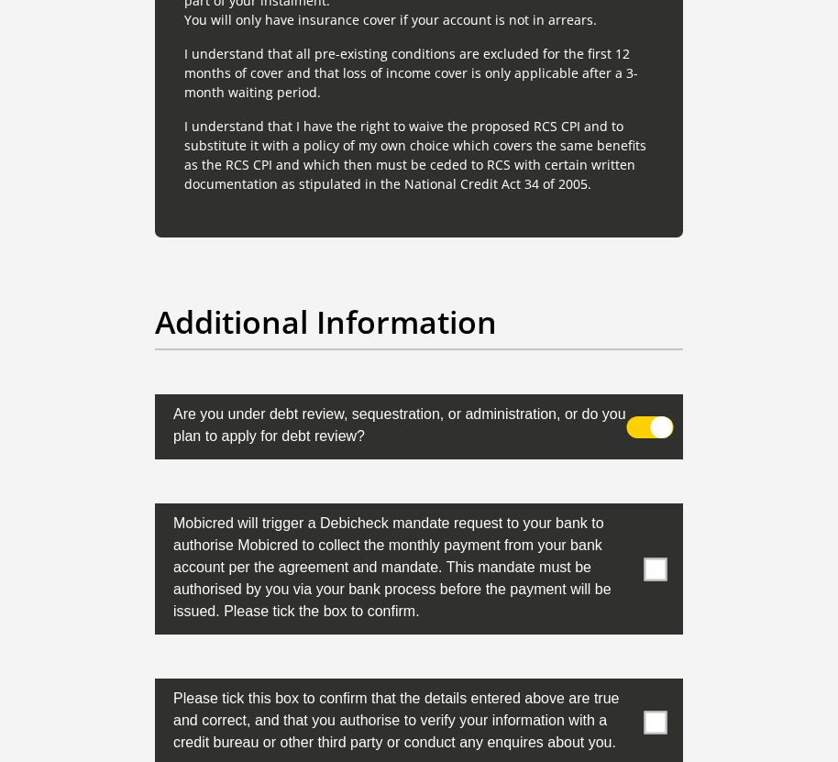
click at [659, 557] on span at bounding box center [655, 568] width 23 height 23
click at [638, 508] on input "checkbox" at bounding box center [638, 508] width 0 height 0
click at [659, 710] on span at bounding box center [655, 721] width 23 height 23
click at [638, 683] on input "checkbox" at bounding box center [638, 683] width 0 height 0
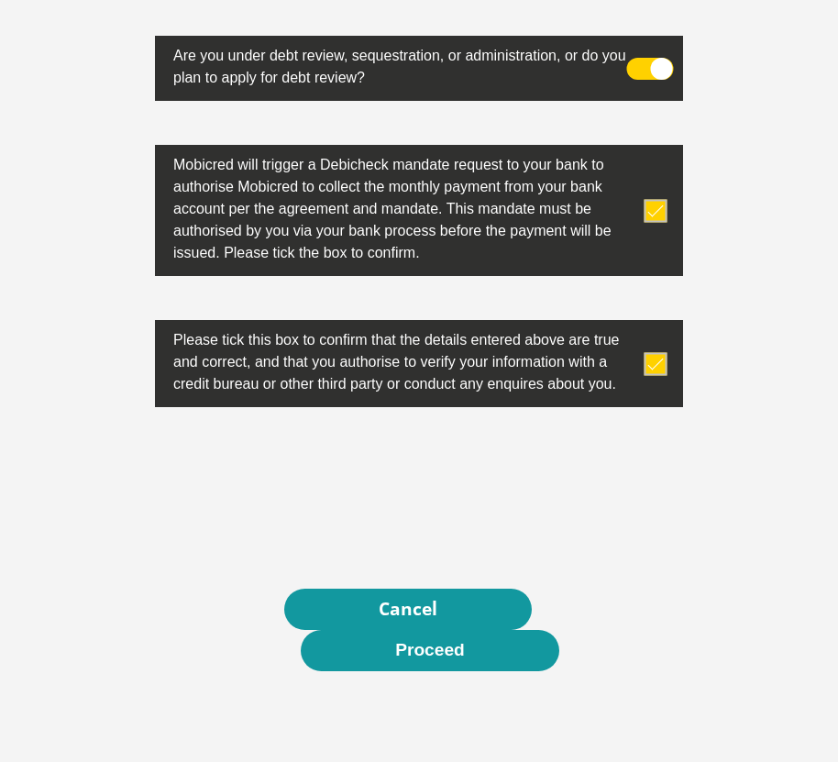
scroll to position [6599, 0]
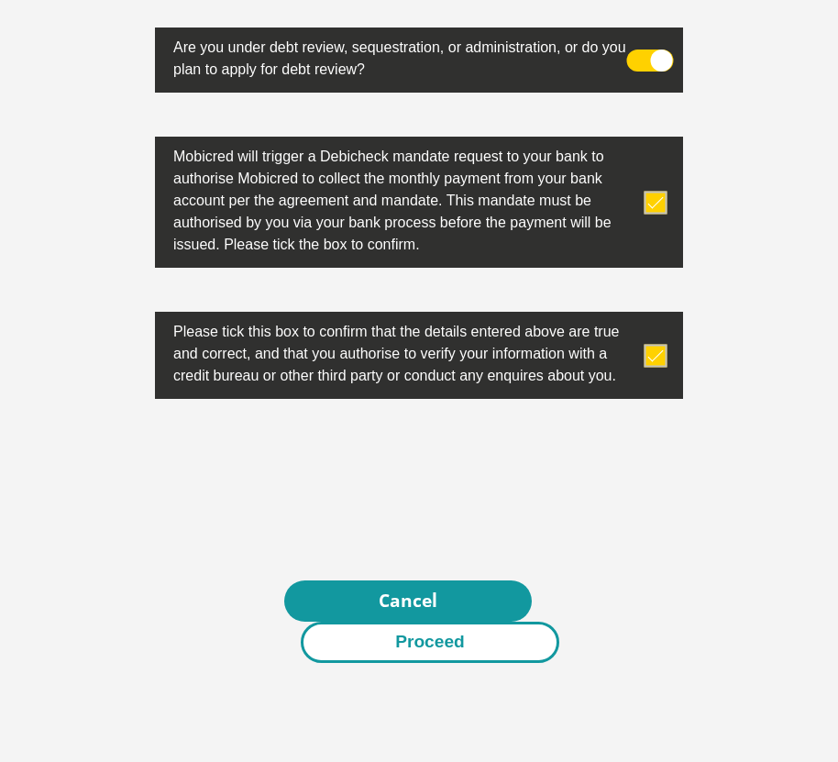
click at [510, 621] on button "Proceed" at bounding box center [430, 641] width 258 height 41
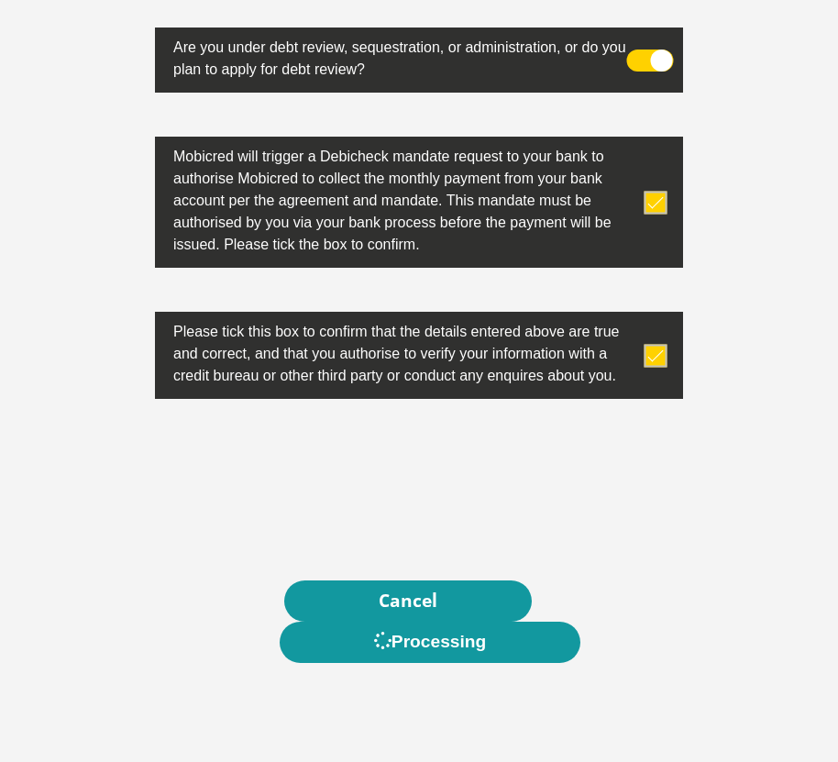
scroll to position [0, 0]
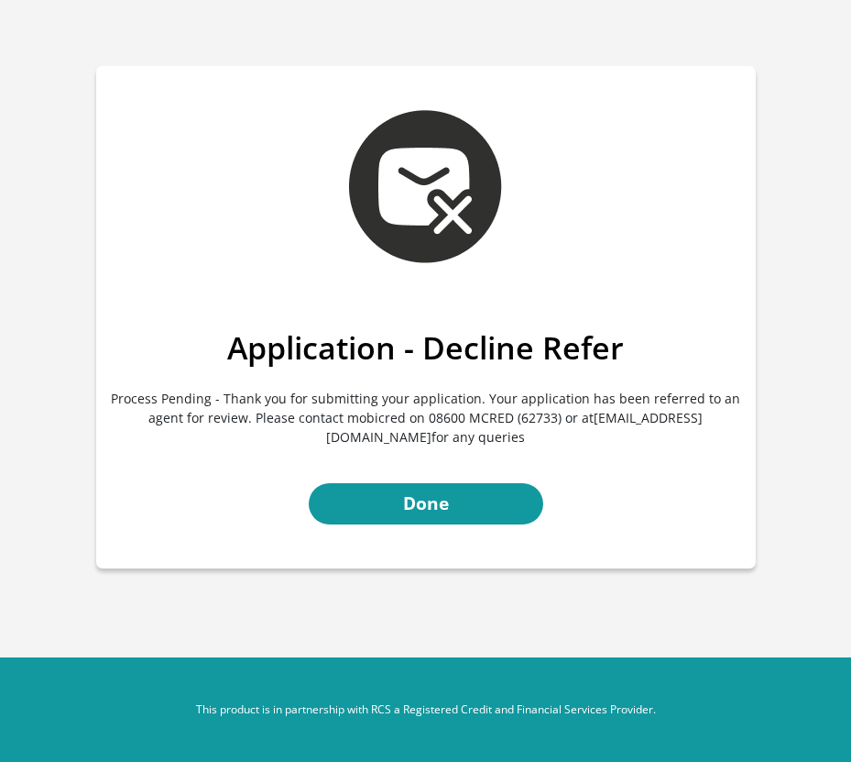
drag, startPoint x: 0, startPoint y: 0, endPoint x: 728, endPoint y: 98, distance: 734.3
click at [728, 98] on div "Application - Decline Refer Process Pending - Thank you for submitting your app…" at bounding box center [426, 317] width 660 height 502
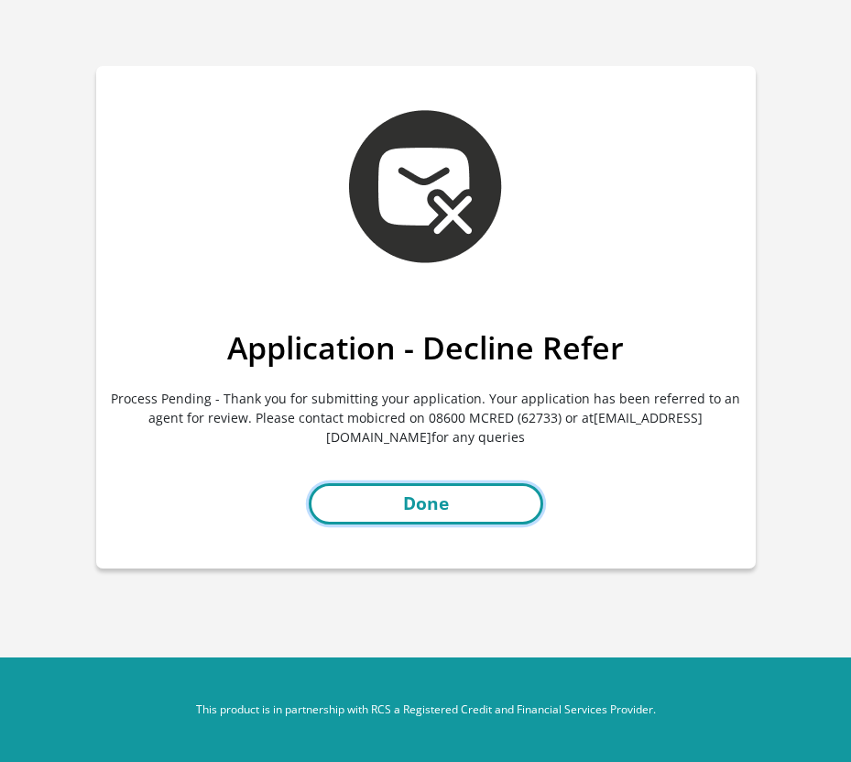
click at [455, 499] on link "Done" at bounding box center [426, 503] width 235 height 41
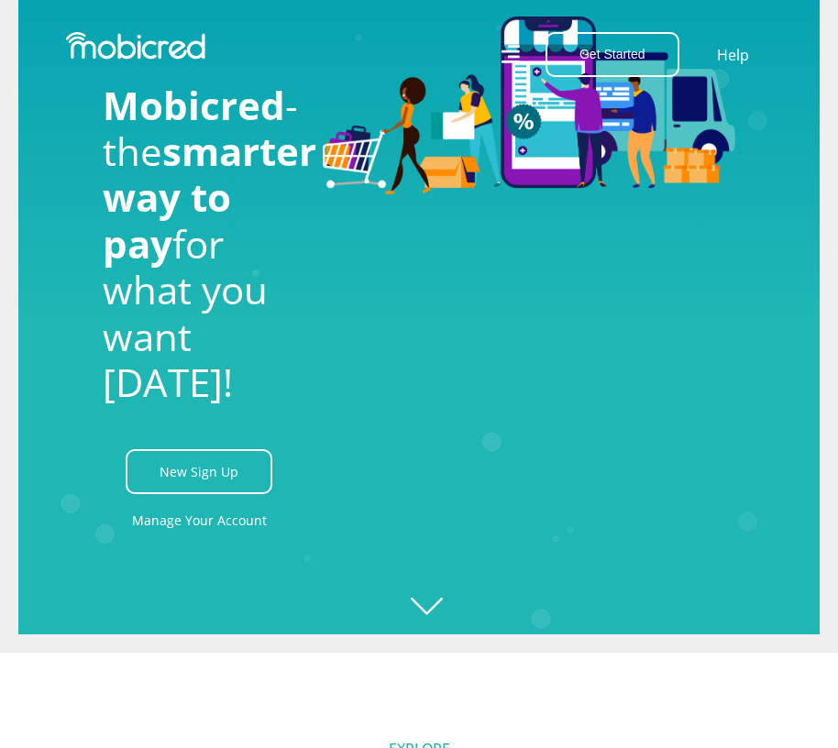
scroll to position [275, 0]
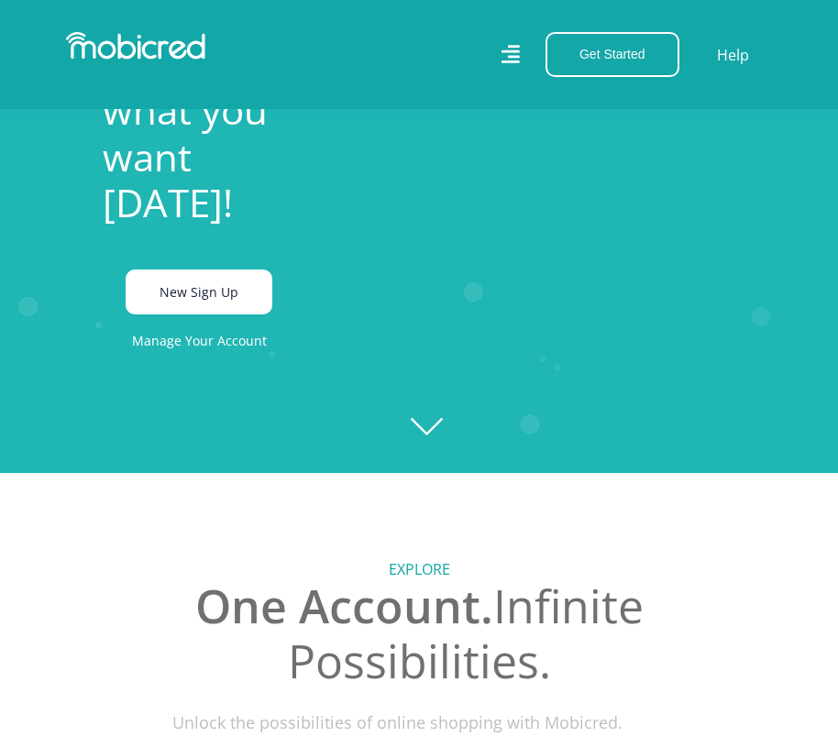
click at [185, 314] on link "New Sign Up" at bounding box center [199, 291] width 147 height 45
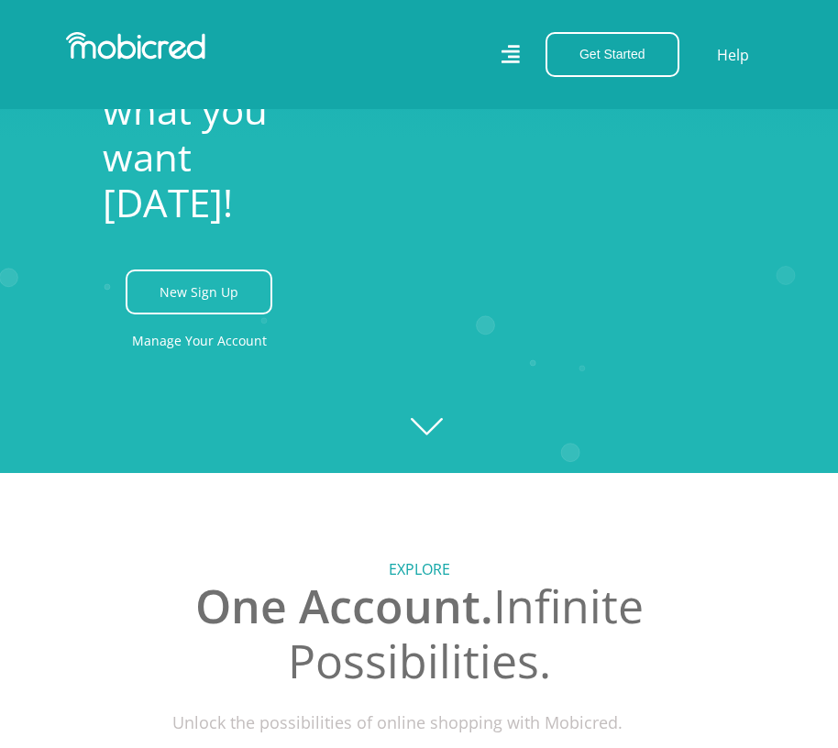
scroll to position [0, 1485]
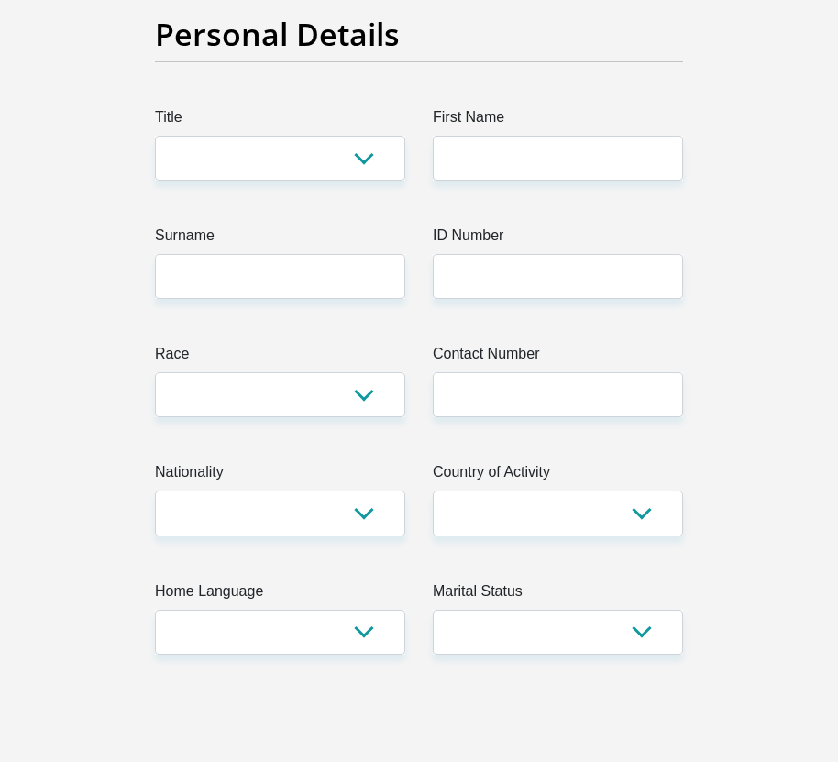
scroll to position [92, 0]
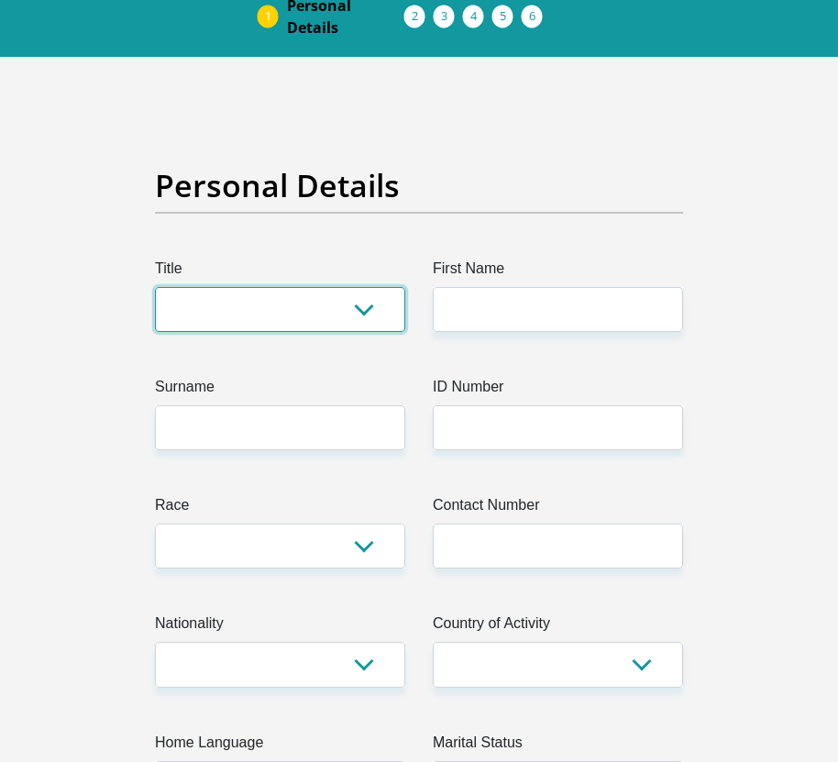
click at [227, 301] on select "Mr Ms Mrs Dr Other" at bounding box center [280, 309] width 250 height 45
select select "Ms"
click at [155, 287] on select "Mr Ms Mrs Dr Other" at bounding box center [280, 309] width 250 height 45
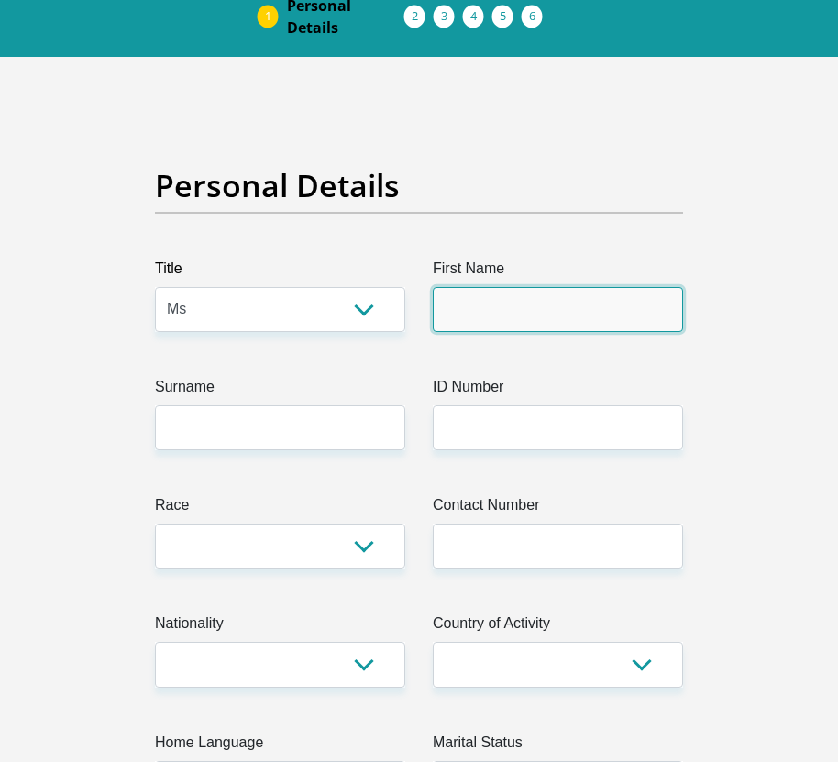
click at [559, 306] on input "First Name" at bounding box center [558, 309] width 250 height 45
type input "Meka"
type input "Legge"
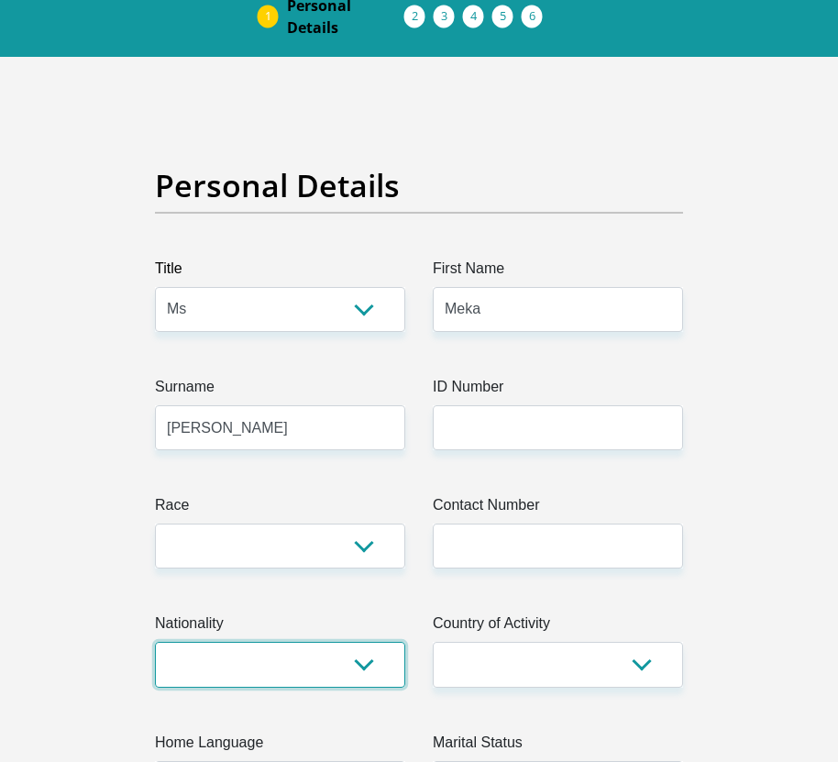
select select "ZAF"
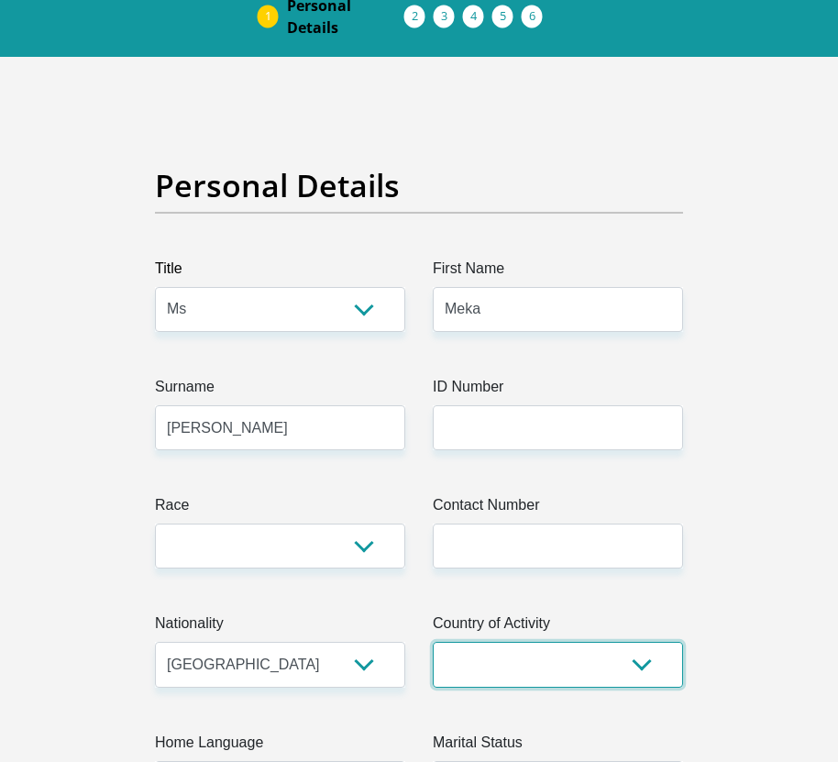
select select "ZAF"
type input "32 Airlie Road"
type input "Bluff"
type input "4052"
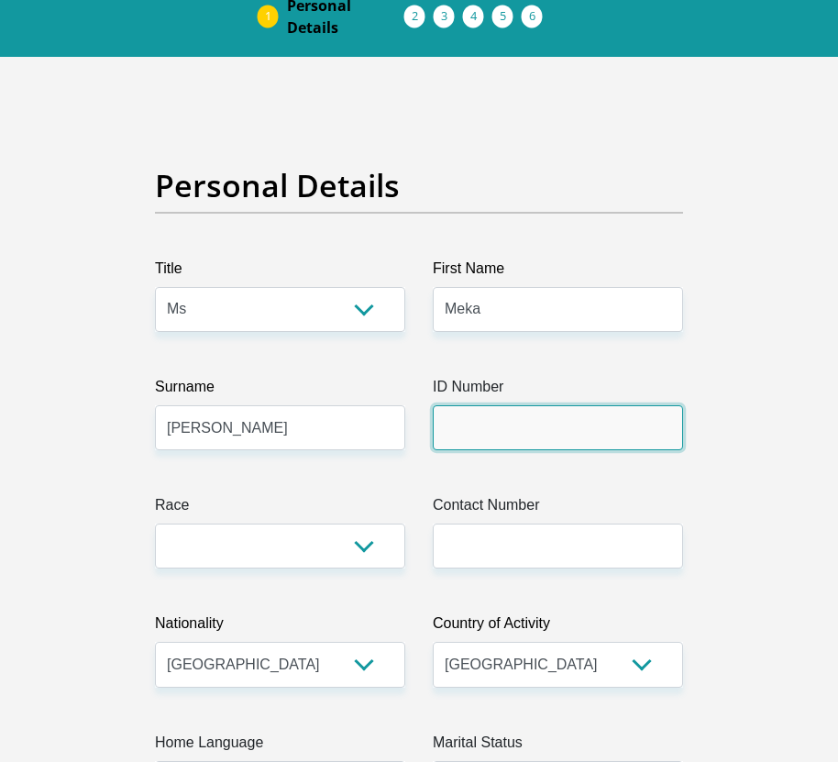
click at [527, 449] on input "ID Number" at bounding box center [558, 427] width 250 height 45
type input "0304110528086"
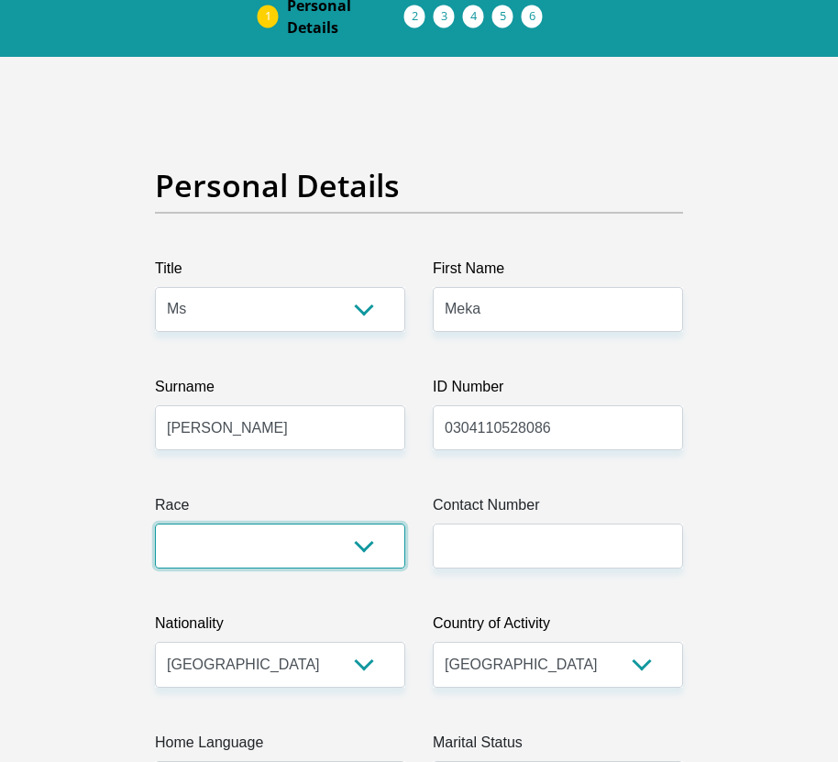
click at [251, 542] on select "Black Coloured Indian White Other" at bounding box center [280, 545] width 250 height 45
select select "4"
click at [155, 523] on select "Black Coloured Indian White Other" at bounding box center [280, 545] width 250 height 45
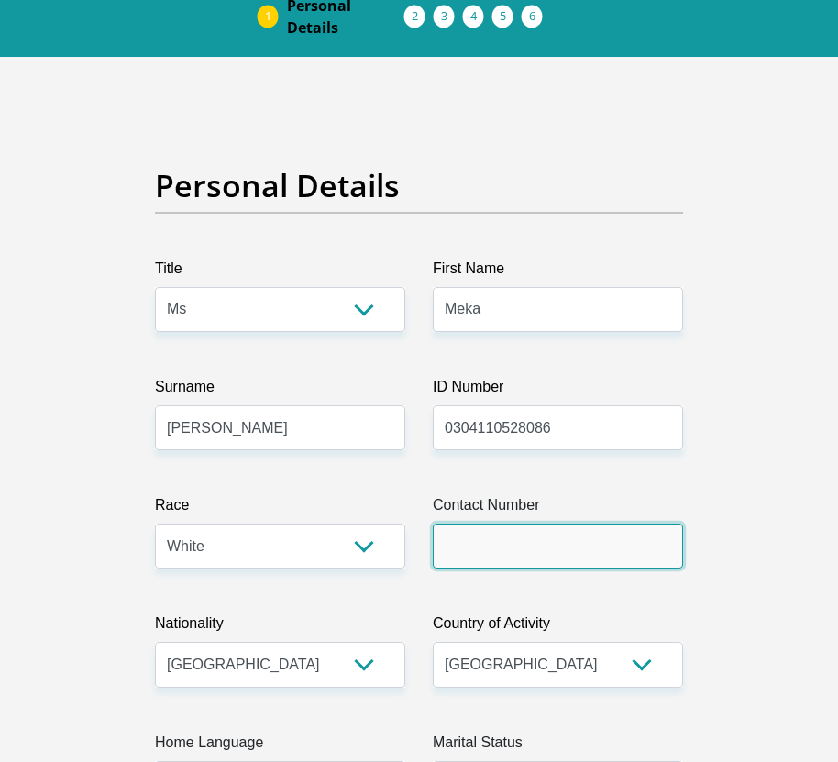
click at [495, 549] on input "Contact Number" at bounding box center [558, 545] width 250 height 45
type input "0609887874"
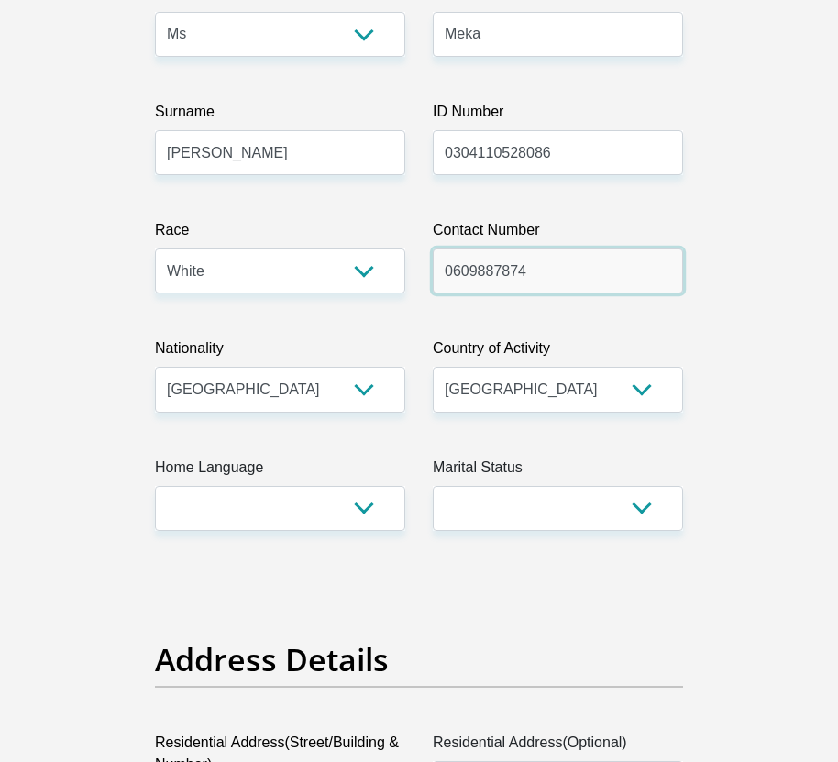
scroll to position [550, 0]
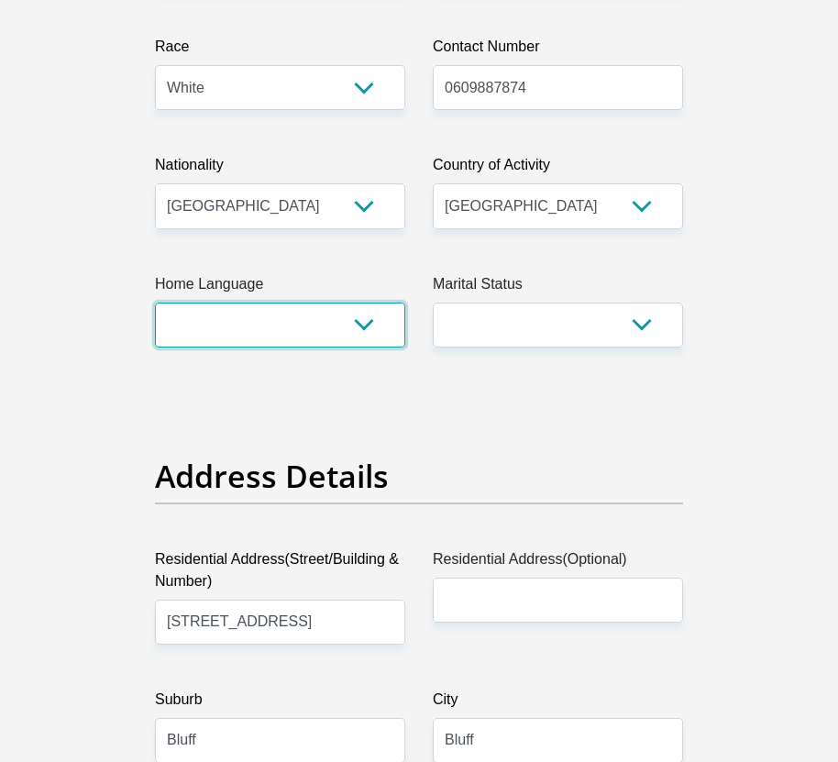
drag, startPoint x: 317, startPoint y: 304, endPoint x: 317, endPoint y: 321, distance: 16.5
click at [317, 304] on select "Afrikaans English Sepedi South Ndebele Southern Sotho Swati Tsonga Tswana Venda…" at bounding box center [280, 324] width 250 height 45
select select "eng"
click at [155, 302] on select "Afrikaans English Sepedi South Ndebele Southern Sotho Swati Tsonga Tswana Venda…" at bounding box center [280, 324] width 250 height 45
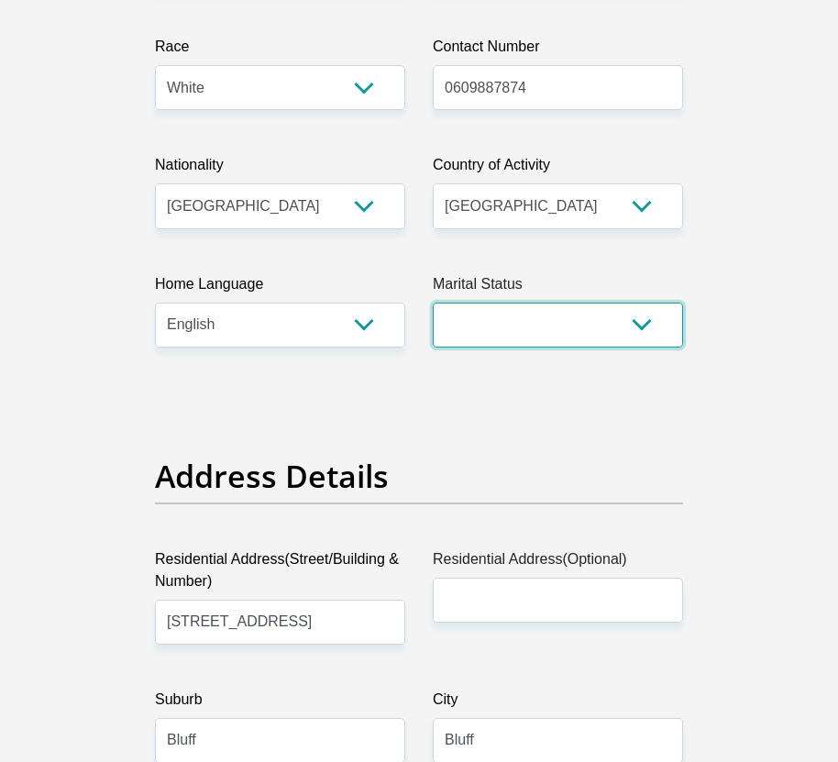
click at [558, 319] on select "Married ANC Single Divorced Widowed Married COP or Customary Law" at bounding box center [558, 324] width 250 height 45
select select "2"
click at [433, 302] on select "Married ANC Single Divorced Widowed Married COP or Customary Law" at bounding box center [558, 324] width 250 height 45
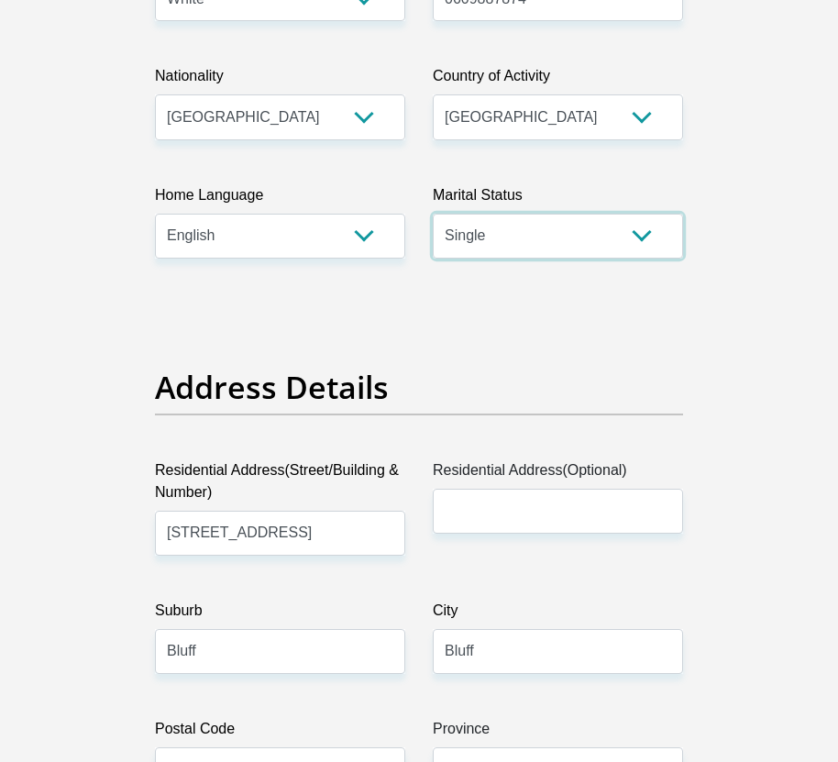
scroll to position [825, 0]
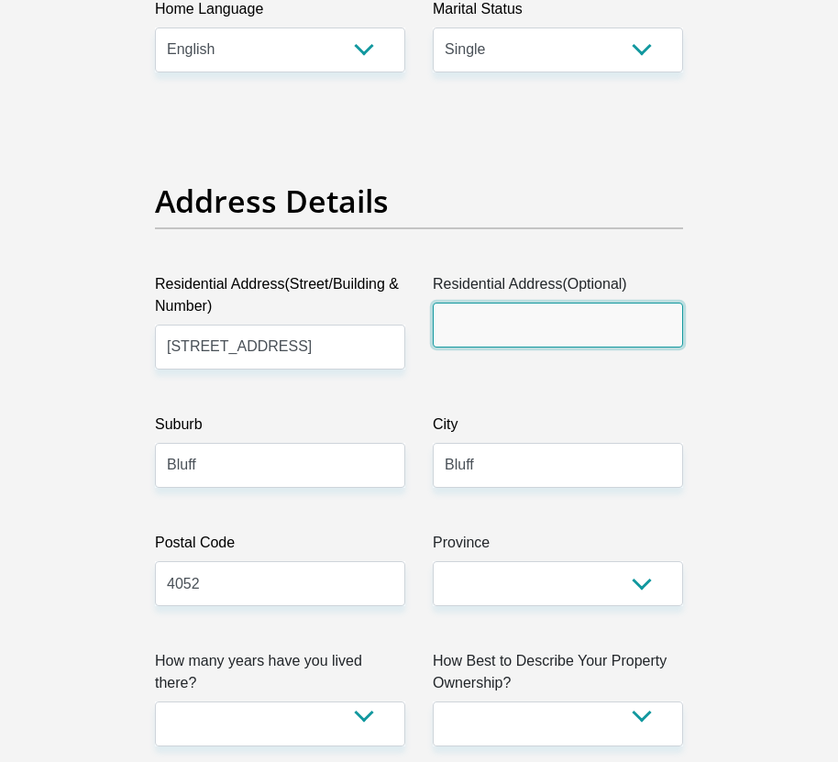
click at [484, 331] on input "Residential Address(Optional)" at bounding box center [558, 324] width 250 height 45
type input "32 airlie road"
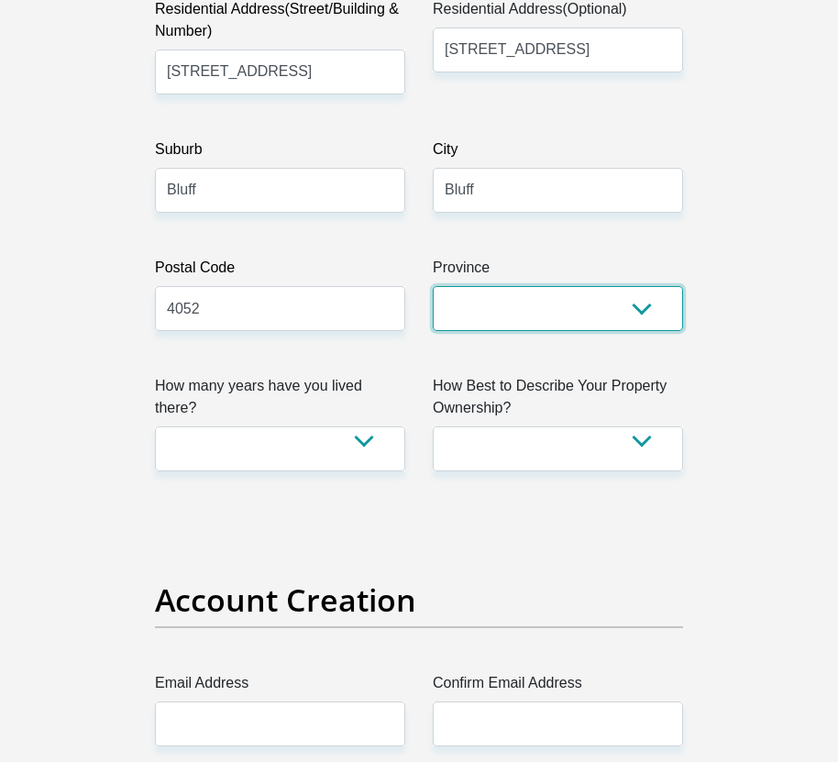
click at [526, 324] on select "Eastern Cape Free State Gauteng KwaZulu-Natal Limpopo Mpumalanga Northern Cape …" at bounding box center [558, 308] width 250 height 45
select select "KwaZulu-Natal"
click at [433, 286] on select "Eastern Cape Free State Gauteng KwaZulu-Natal Limpopo Mpumalanga Northern Cape …" at bounding box center [558, 308] width 250 height 45
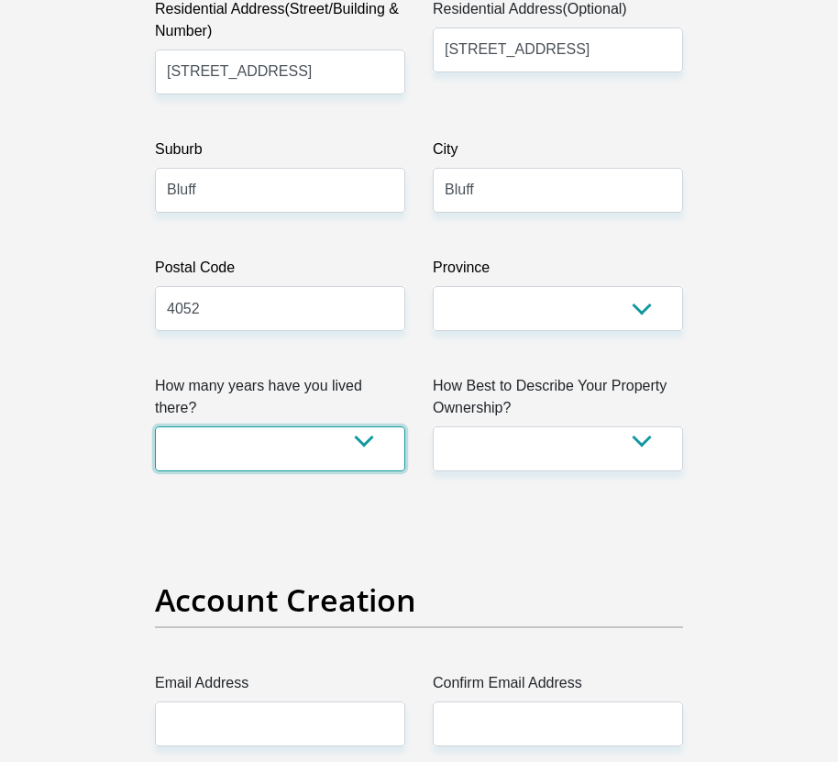
drag, startPoint x: 344, startPoint y: 416, endPoint x: 339, endPoint y: 445, distance: 29.7
click at [344, 426] on select "less than 1 year 1-3 years 3-5 years 5+ years" at bounding box center [280, 448] width 250 height 45
select select "4"
click at [155, 426] on select "less than 1 year 1-3 years 3-5 years 5+ years" at bounding box center [280, 448] width 250 height 45
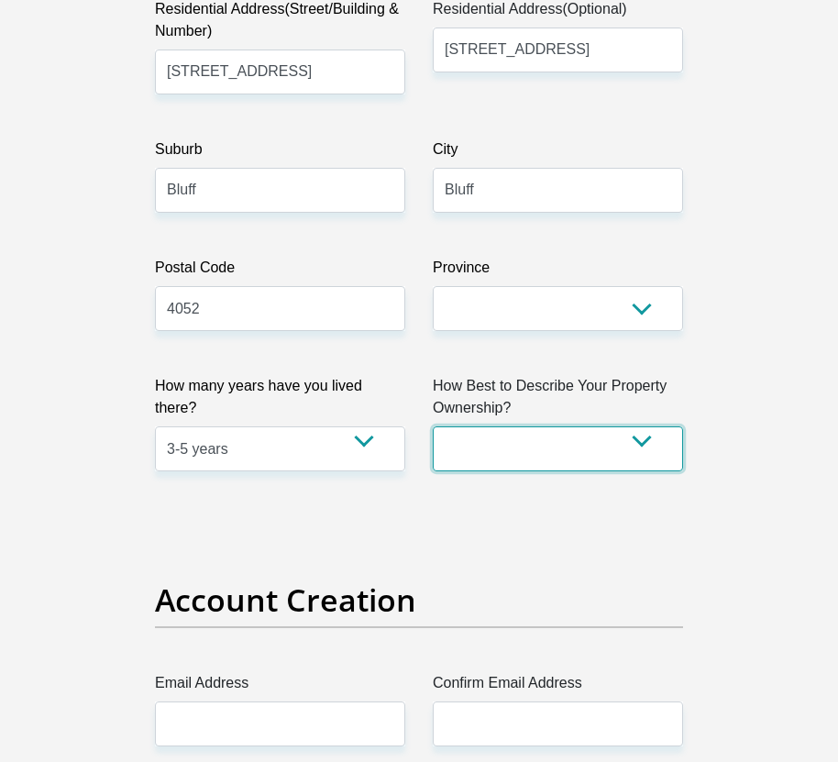
click at [474, 455] on select "Owned Rented Family Owned Company Dwelling" at bounding box center [558, 448] width 250 height 45
select select "Rented"
click at [433, 426] on select "Owned Rented Family Owned Company Dwelling" at bounding box center [558, 448] width 250 height 45
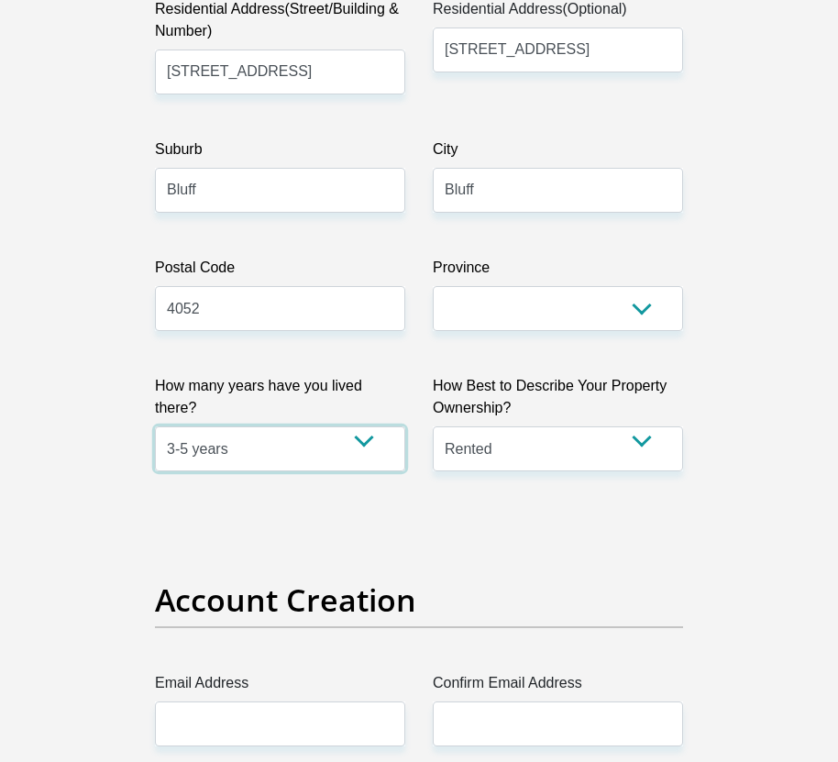
click at [358, 438] on select "less than 1 year 1-3 years 3-5 years 5+ years" at bounding box center [280, 448] width 250 height 45
select select "5"
click at [155, 426] on select "less than 1 year 1-3 years 3-5 years 5+ years" at bounding box center [280, 448] width 250 height 45
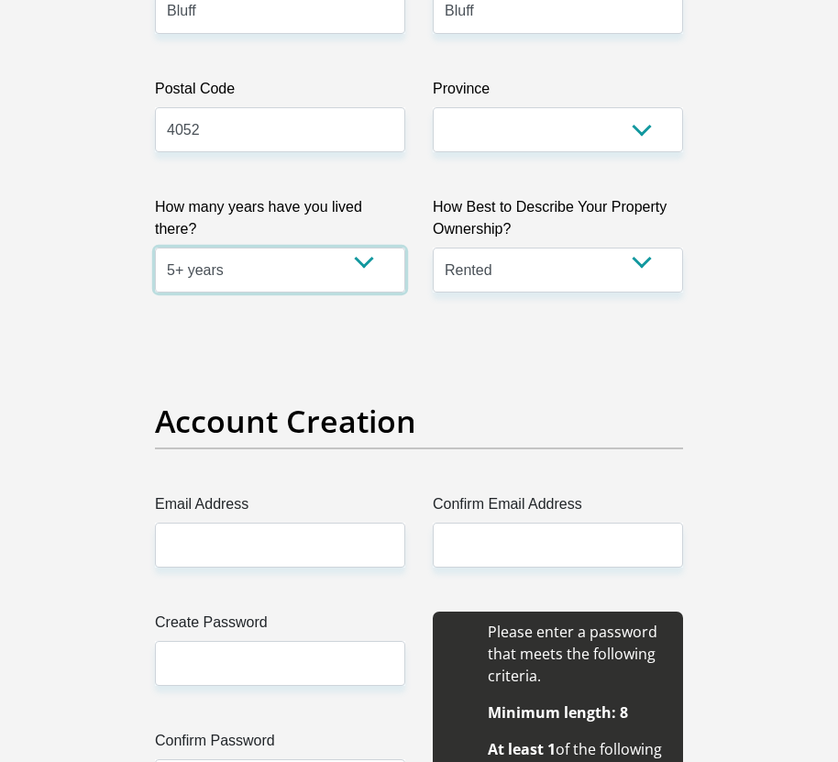
scroll to position [1466, 0]
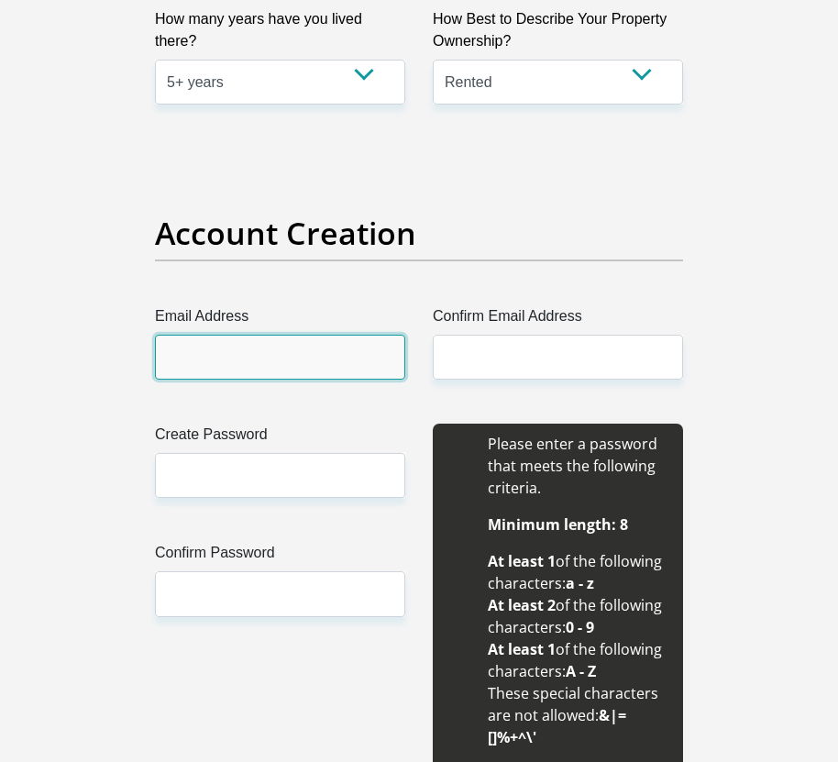
click at [317, 351] on input "Email Address" at bounding box center [280, 357] width 250 height 45
type input "mekalegge@icloud.com"
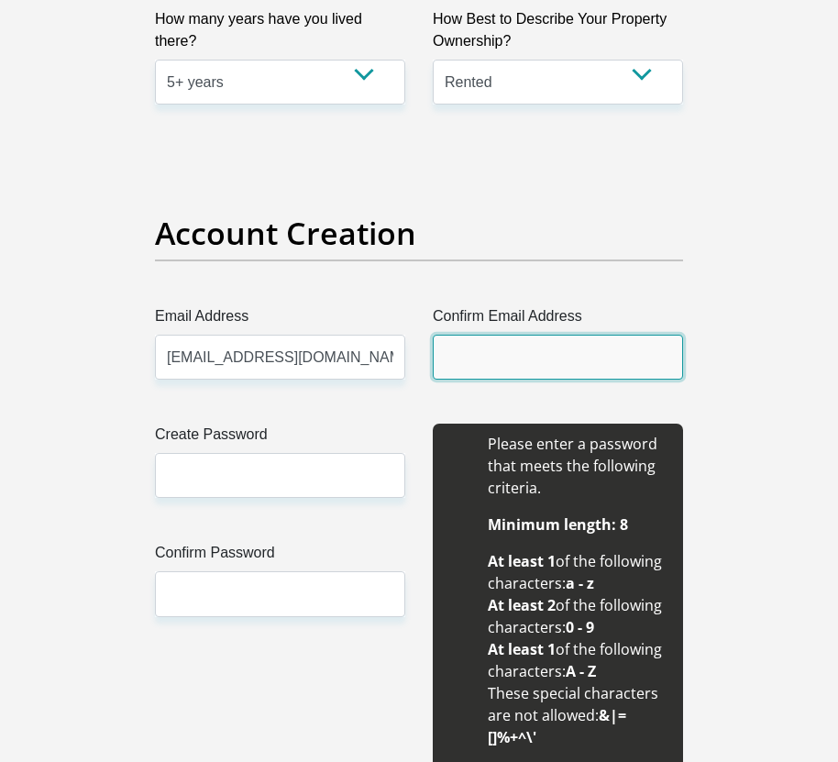
type input "mekalegge@icloud.com"
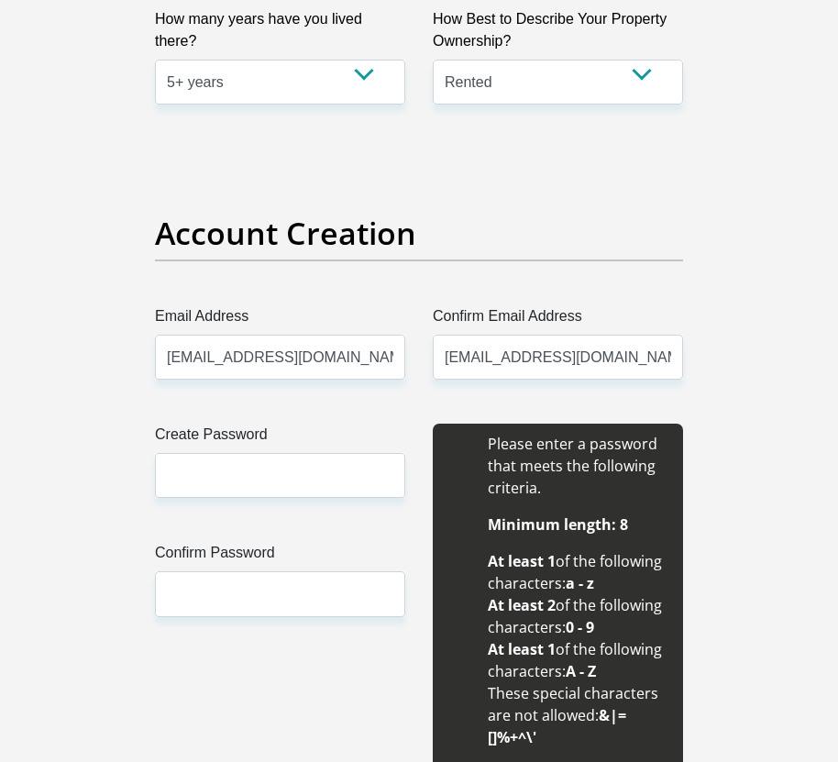
type input "Meka"
type input "0609887874"
click at [303, 475] on input "Create Password" at bounding box center [280, 475] width 250 height 45
type input "Liveyourextralife2003-"
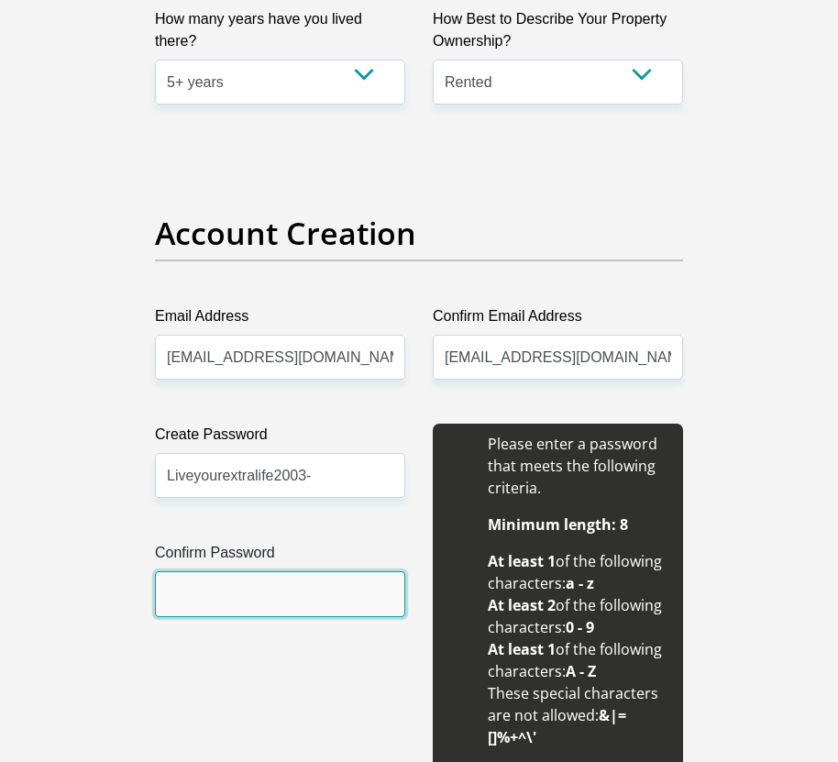
drag, startPoint x: 306, startPoint y: 572, endPoint x: 302, endPoint y: 587, distance: 15.1
click at [305, 574] on input "Confirm Password" at bounding box center [280, 593] width 250 height 45
type input "Liveyourextralife2003-"
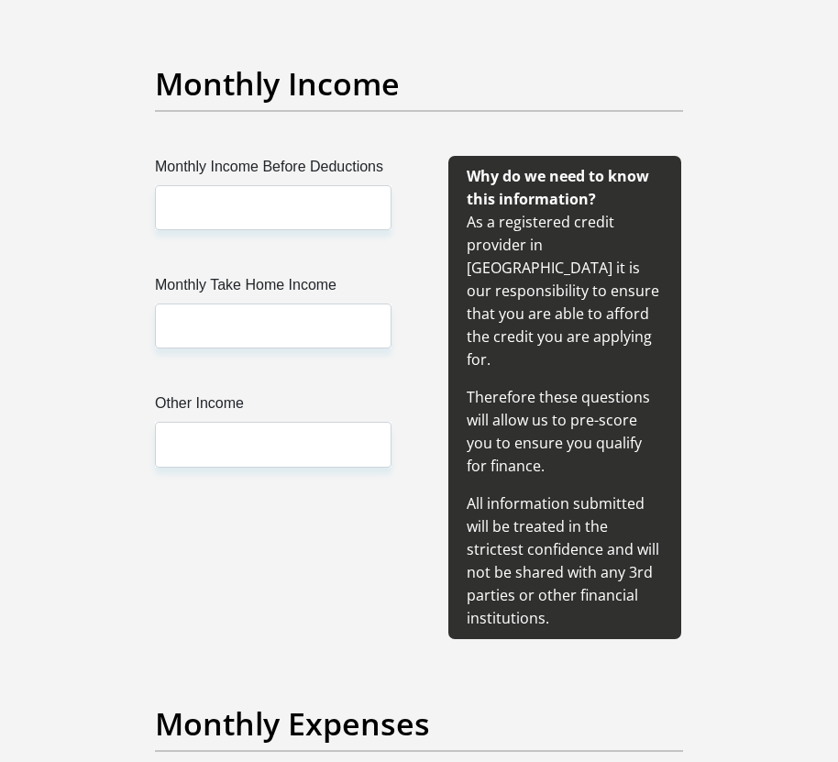
scroll to position [2291, 0]
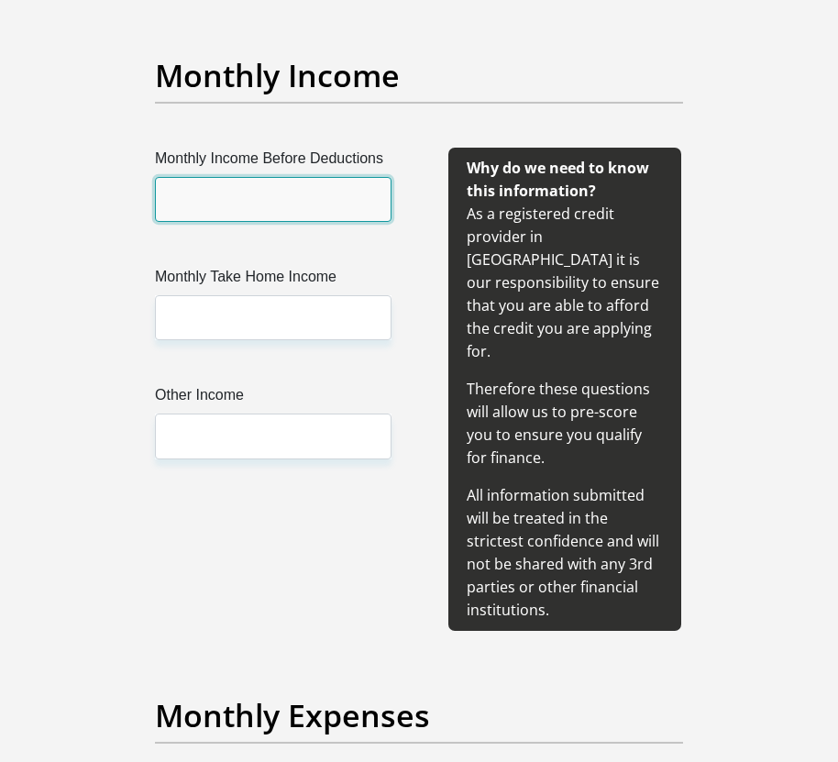
click at [275, 195] on input "Monthly Income Before Deductions" at bounding box center [273, 199] width 236 height 45
type input "10.500"
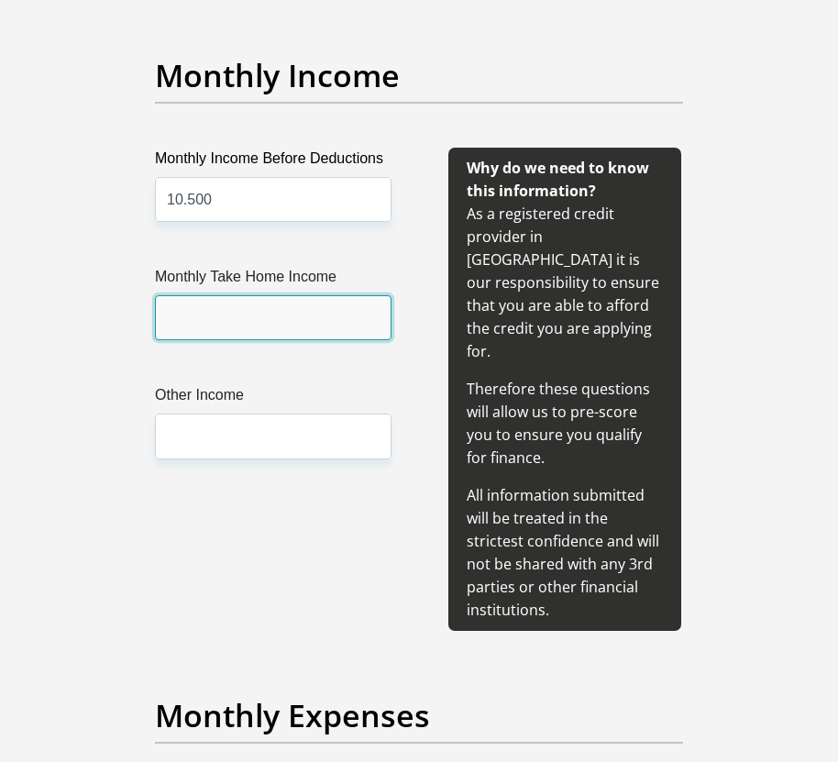
click at [280, 324] on input "Monthly Take Home Income" at bounding box center [273, 317] width 236 height 45
type input "9500"
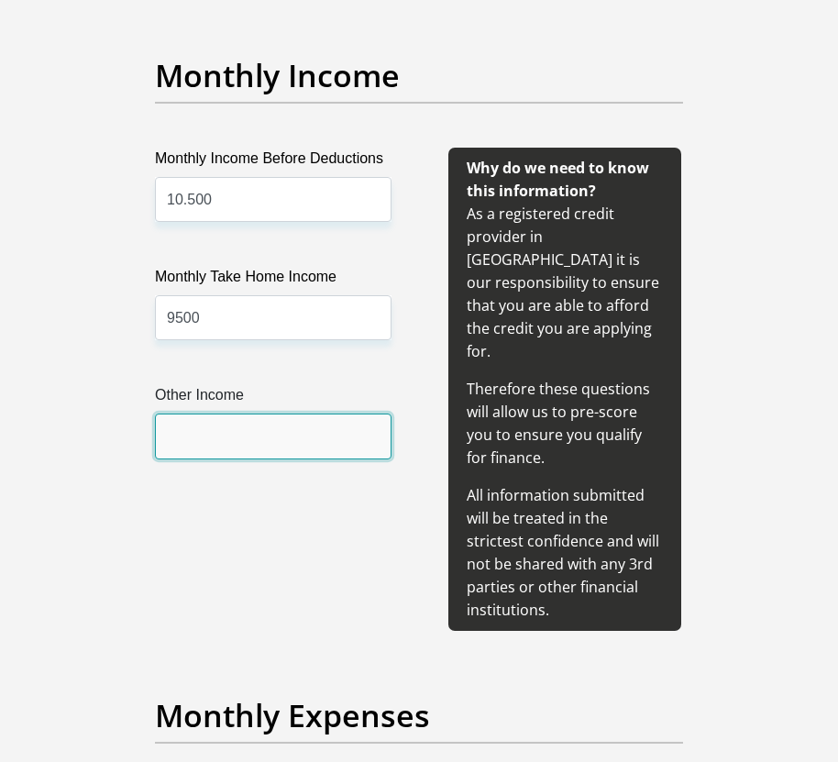
click at [294, 439] on input "Other Income" at bounding box center [273, 435] width 236 height 45
type input "3000"
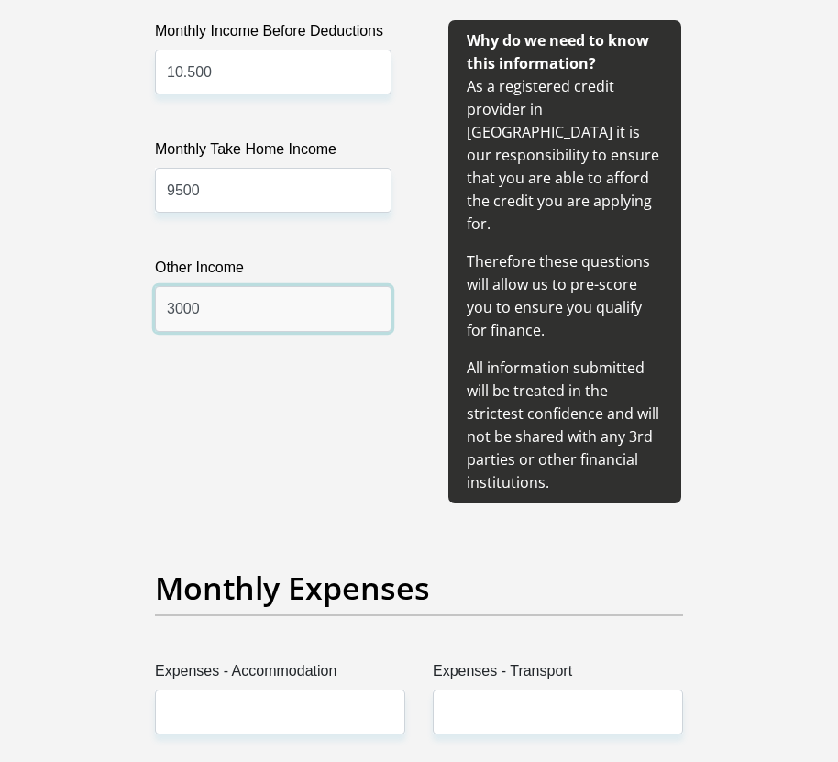
scroll to position [2658, 0]
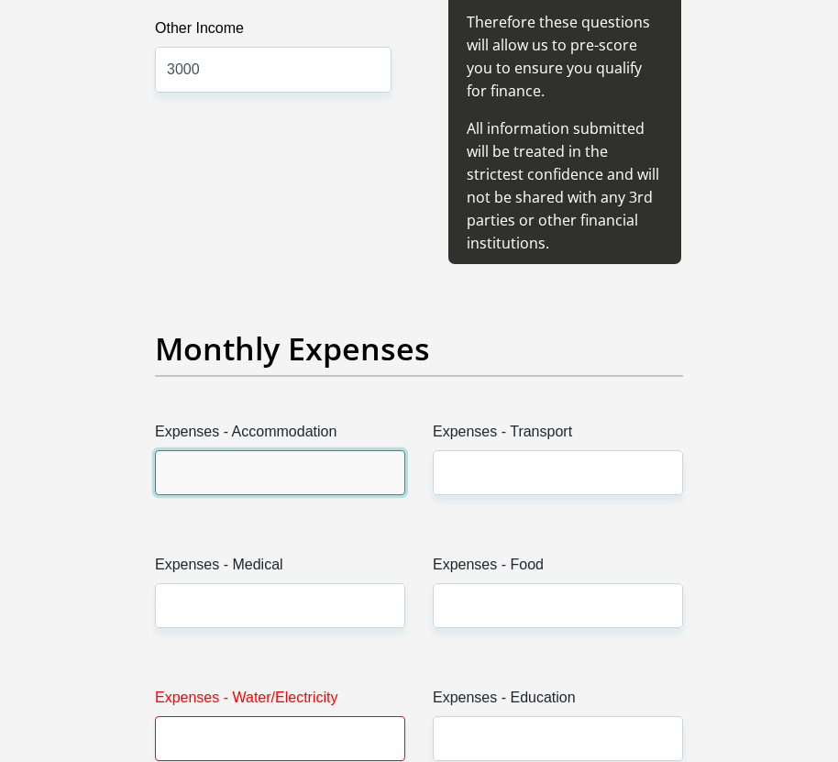
click at [245, 450] on input "Expenses - Accommodation" at bounding box center [280, 472] width 250 height 45
type input "2500"
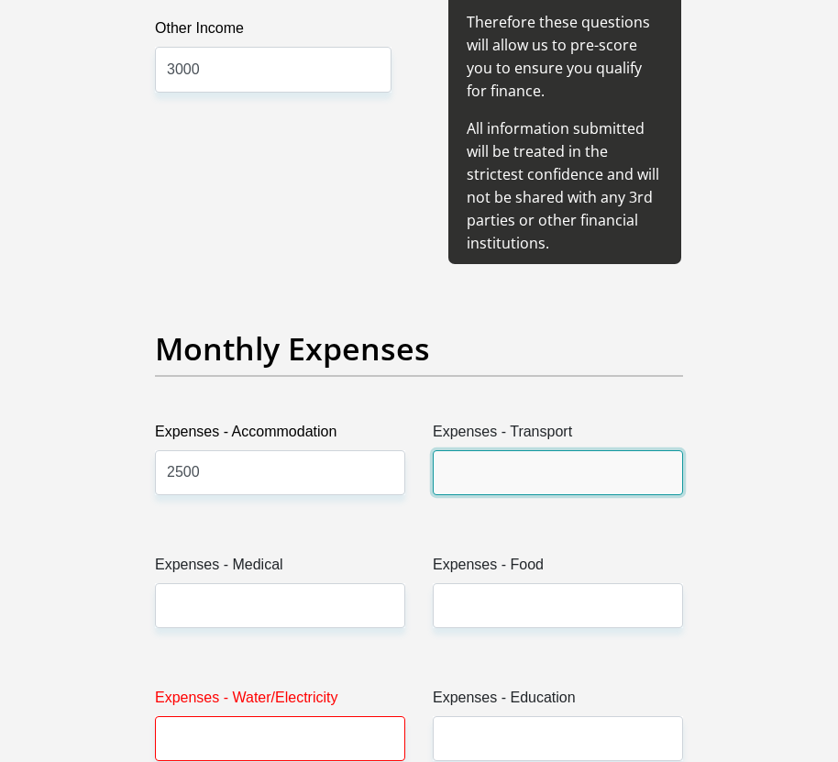
click at [539, 450] on input "Expenses - Transport" at bounding box center [558, 472] width 250 height 45
type input "1000"
click at [277, 589] on div "Expenses - Medical" at bounding box center [280, 598] width 278 height 89
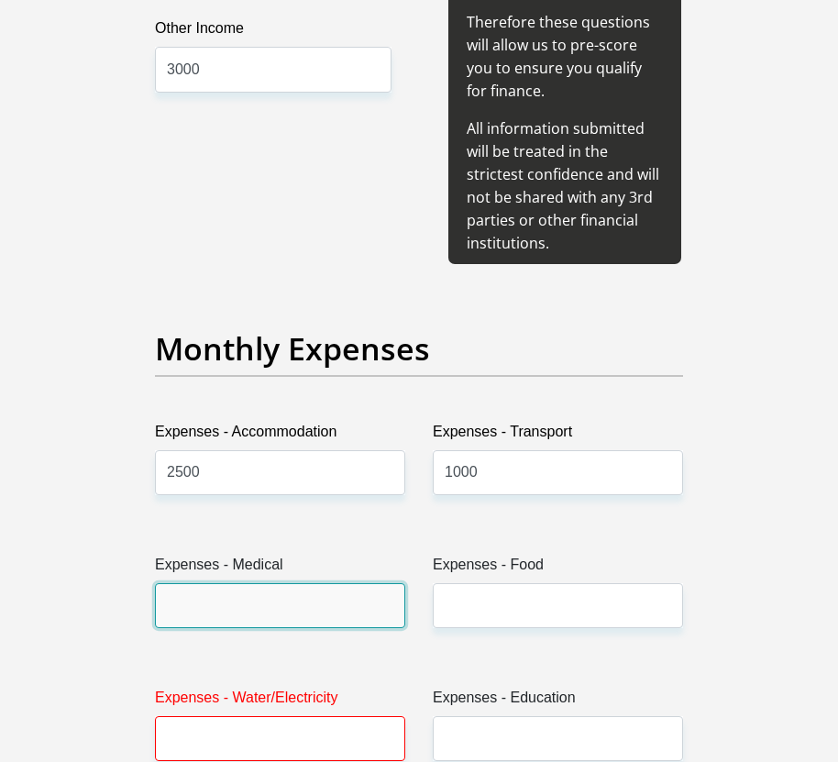
click at [292, 583] on input "Expenses - Medical" at bounding box center [280, 605] width 250 height 45
type input "0.00"
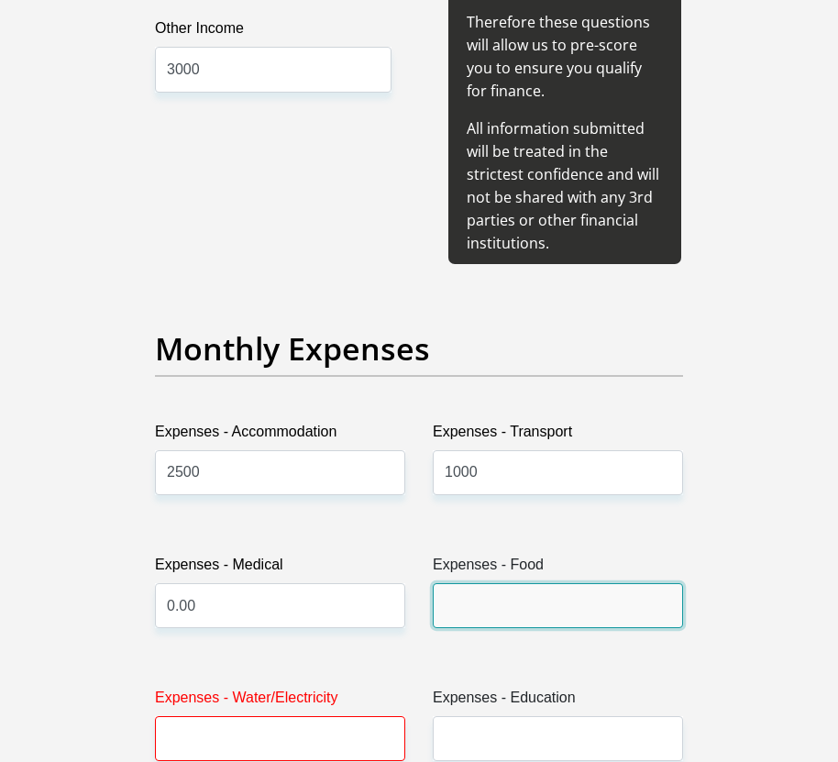
click at [477, 583] on input "Expenses - Food" at bounding box center [558, 605] width 250 height 45
type input "3000"
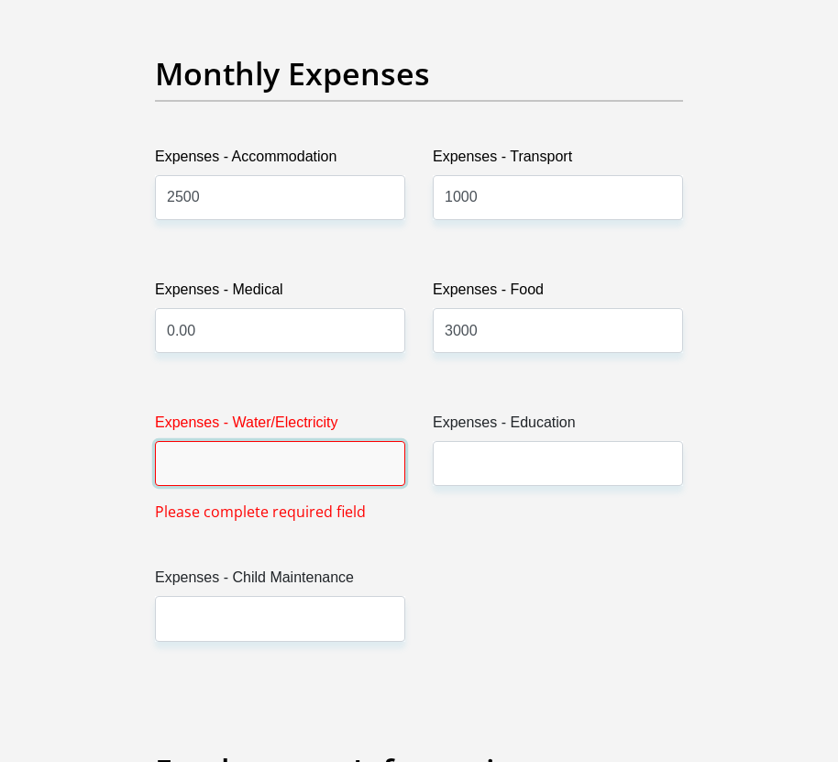
click at [293, 441] on input "Expenses - Water/Electricity" at bounding box center [280, 463] width 250 height 45
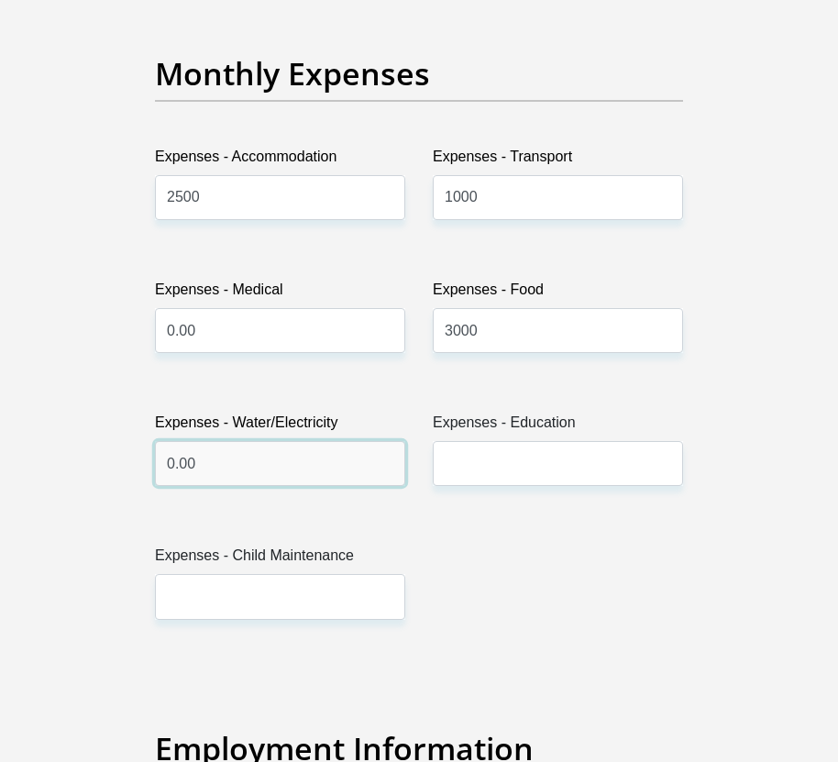
type input "0.00"
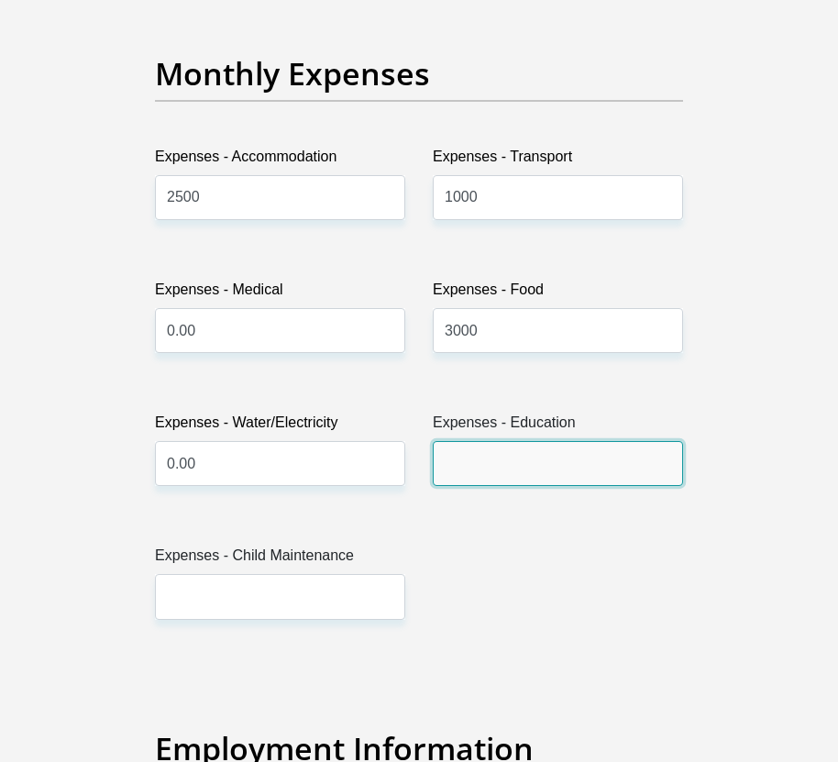
click at [586, 441] on input "Expenses - Education" at bounding box center [558, 463] width 250 height 45
type input "0.00"
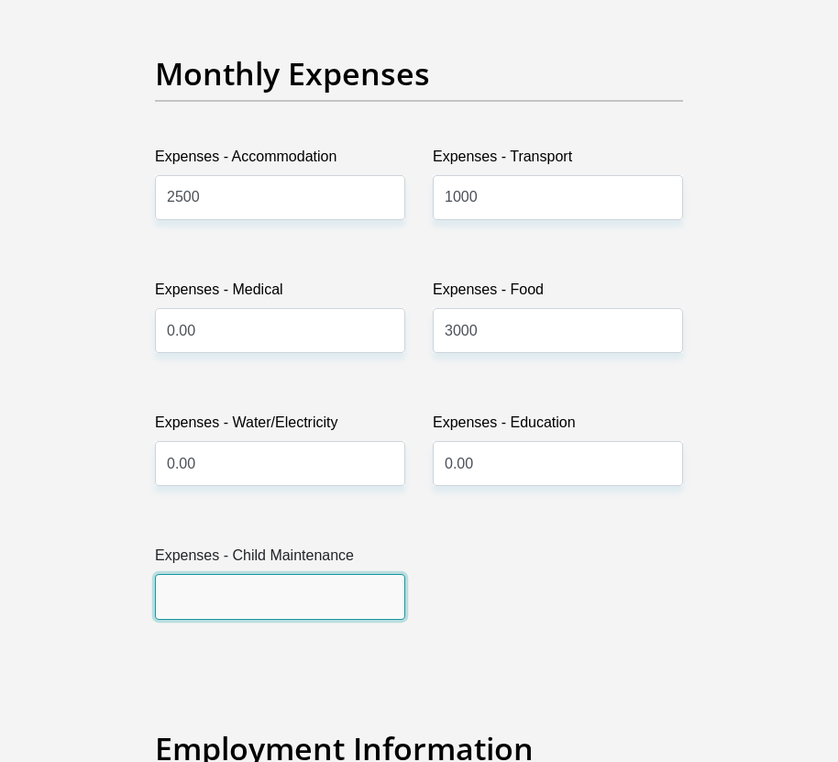
click at [278, 574] on input "Expenses - Child Maintenance" at bounding box center [280, 596] width 250 height 45
type input "0.00"
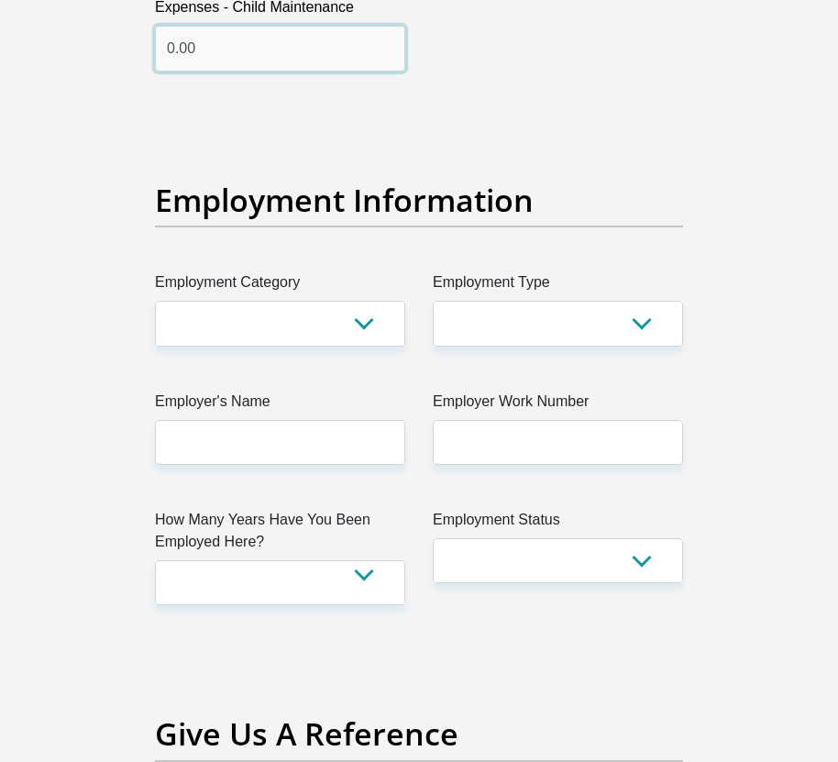
scroll to position [3483, 0]
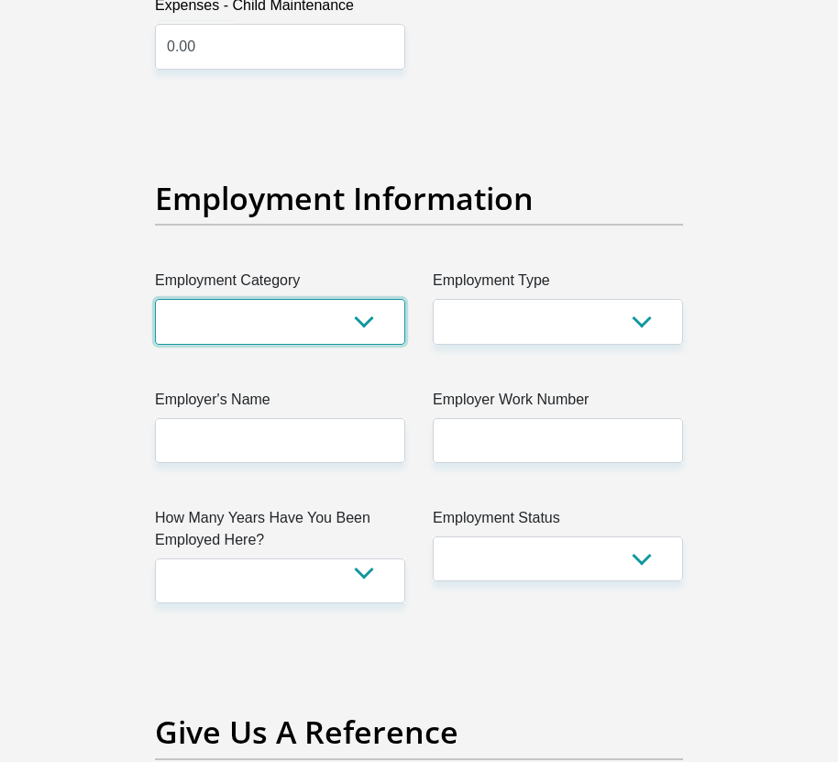
click at [327, 299] on select "AGRICULTURE ALCOHOL & TOBACCO CONSTRUCTION MATERIALS METALLURGY EQUIPMENT FOR R…" at bounding box center [280, 321] width 250 height 45
click at [368, 299] on select "AGRICULTURE ALCOHOL & TOBACCO CONSTRUCTION MATERIALS METALLURGY EQUIPMENT FOR R…" at bounding box center [280, 321] width 250 height 45
select select "45"
click at [155, 299] on select "AGRICULTURE ALCOHOL & TOBACCO CONSTRUCTION MATERIALS METALLURGY EQUIPMENT FOR R…" at bounding box center [280, 321] width 250 height 45
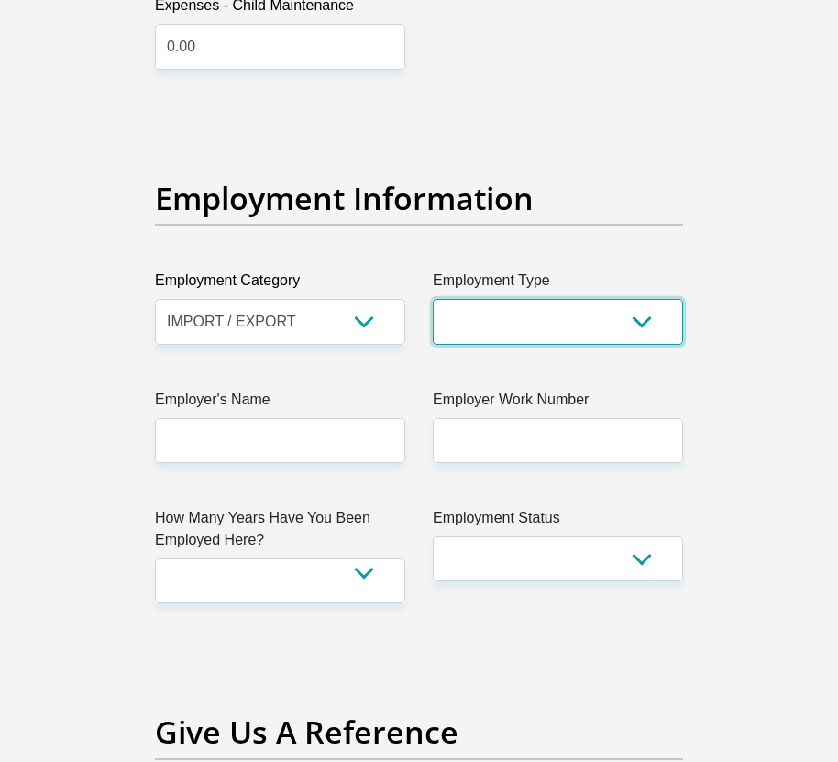
click at [480, 299] on select "College/Lecturer Craft Seller Creative Driver Executive Farmer Forces - Non Com…" at bounding box center [558, 321] width 250 height 45
select select "Office Staff/Clerk"
click at [433, 299] on select "College/Lecturer Craft Seller Creative Driver Executive Farmer Forces - Non Com…" at bounding box center [558, 321] width 250 height 45
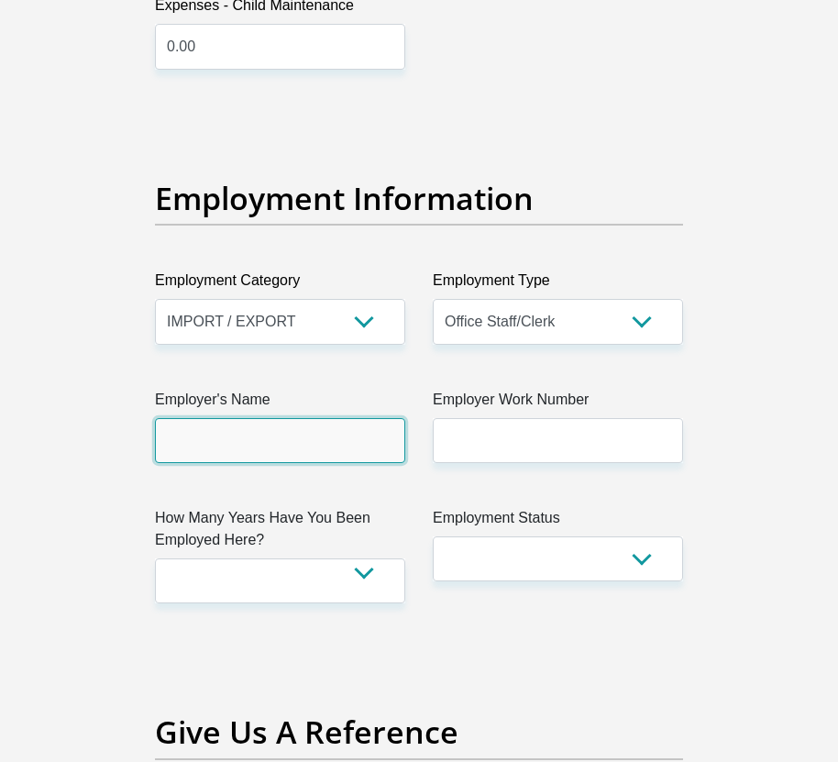
click at [371, 418] on input "Employer's Name" at bounding box center [280, 440] width 250 height 45
type input "Odessa"
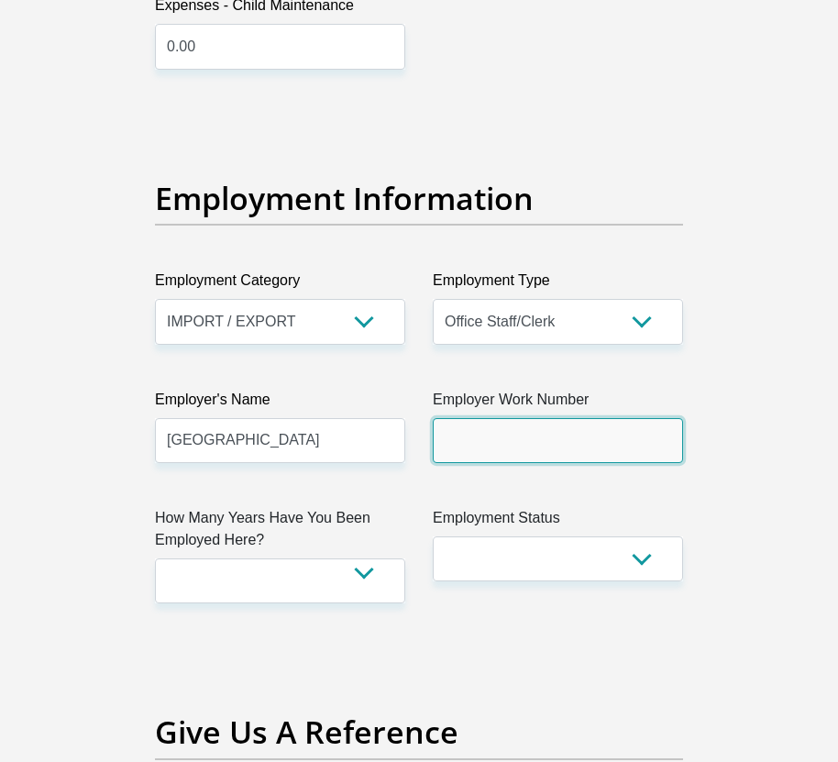
click at [550, 418] on input "Employer Work Number" at bounding box center [558, 440] width 250 height 45
type input "0681116252"
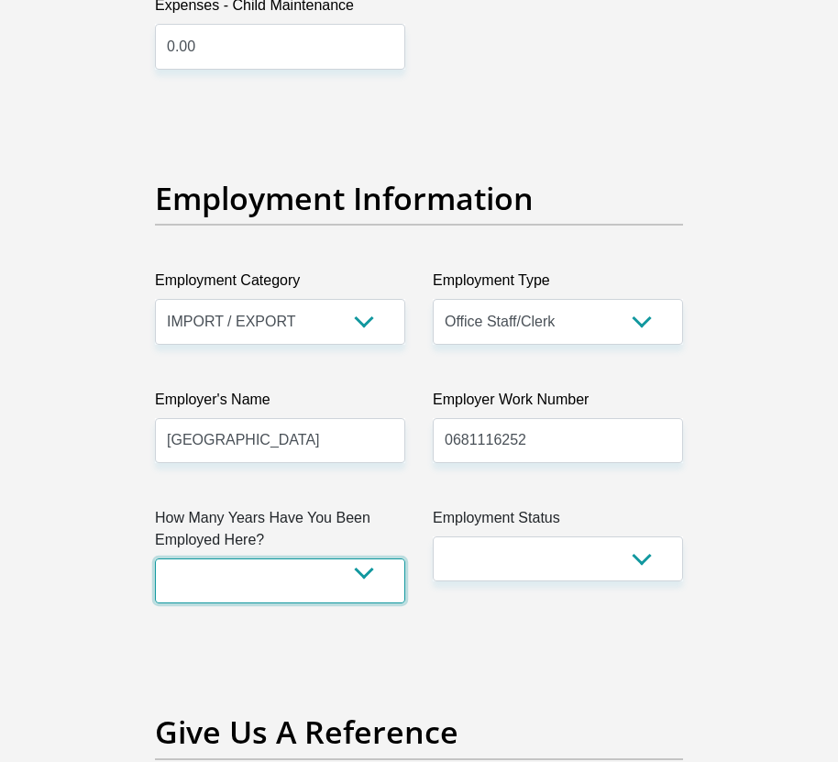
click at [325, 558] on select "less than 1 year 1-3 years 3-5 years 5+ years" at bounding box center [280, 580] width 250 height 45
select select "48"
click at [155, 558] on select "less than 1 year 1-3 years 3-5 years 5+ years" at bounding box center [280, 580] width 250 height 45
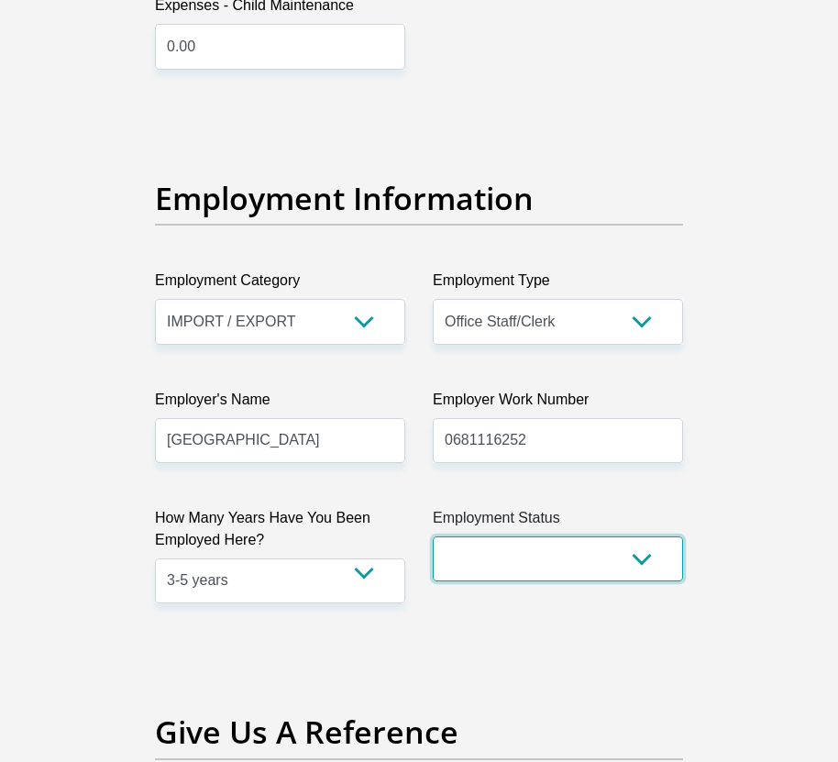
click at [570, 536] on select "Permanent/Full-time Part-time/Casual Contract Worker Self-Employed Housewife Re…" at bounding box center [558, 558] width 250 height 45
select select "3"
click at [433, 536] on select "Permanent/Full-time Part-time/Casual Contract Worker Self-Employed Housewife Re…" at bounding box center [558, 558] width 250 height 45
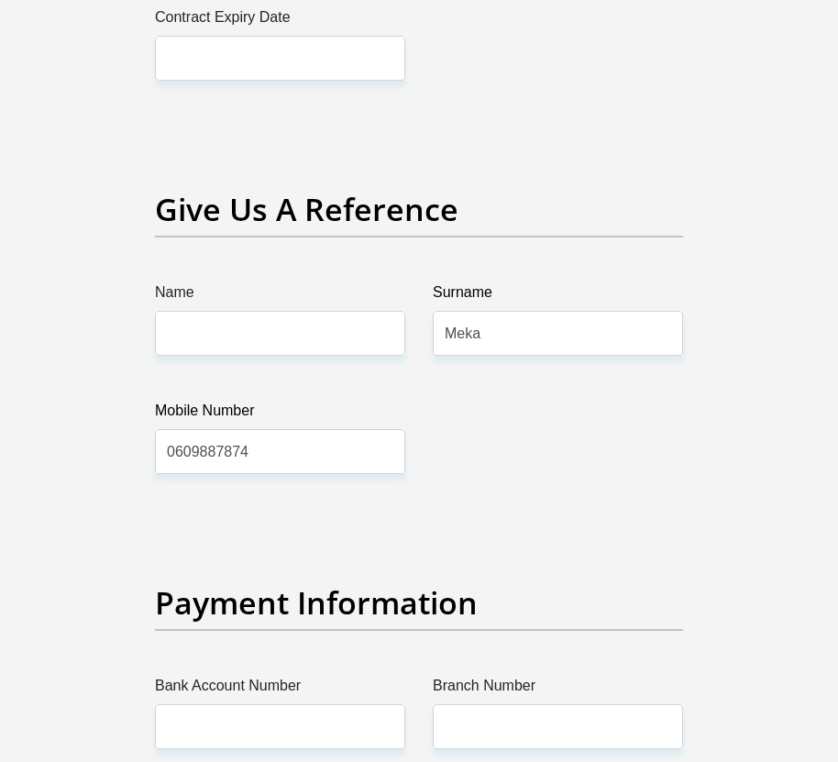
scroll to position [4124, 0]
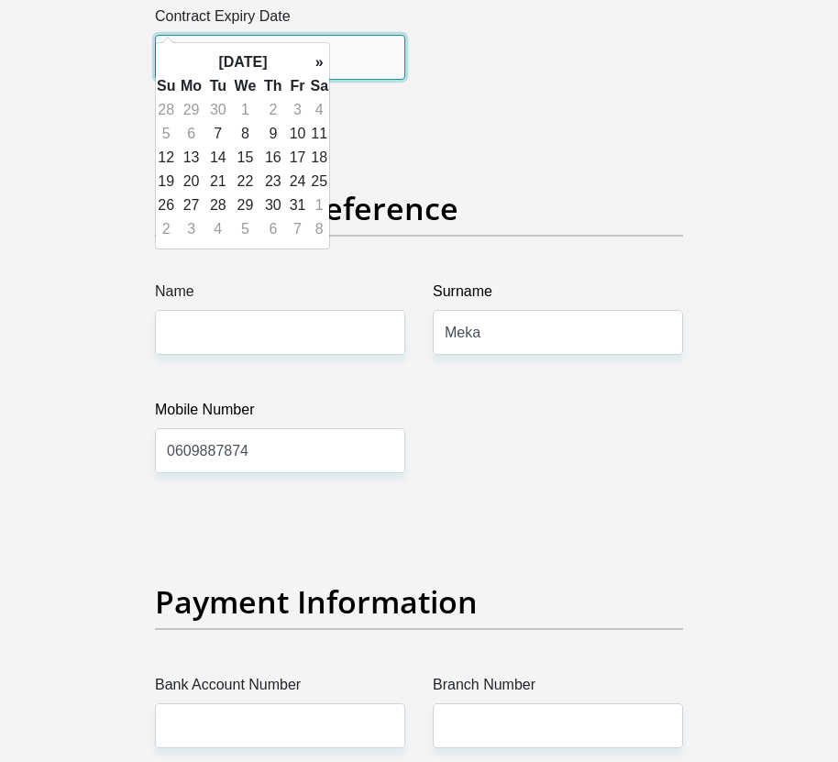
click at [257, 35] on input "text" at bounding box center [280, 57] width 250 height 45
drag, startPoint x: 437, startPoint y: 119, endPoint x: 428, endPoint y: 117, distance: 9.3
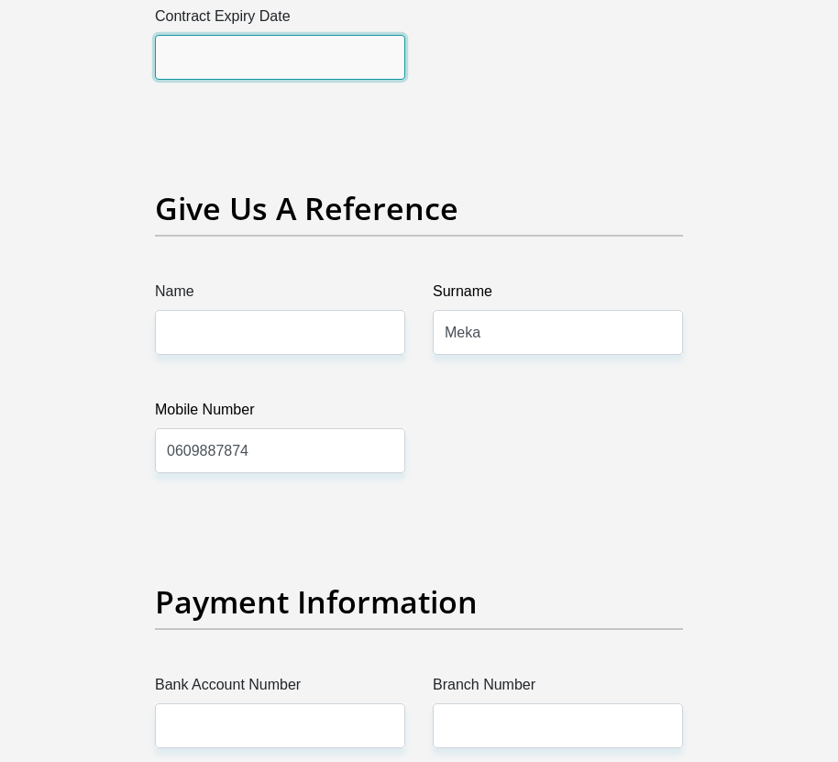
drag, startPoint x: 237, startPoint y: 29, endPoint x: 245, endPoint y: 37, distance: 10.4
click at [237, 35] on input "text" at bounding box center [280, 57] width 250 height 45
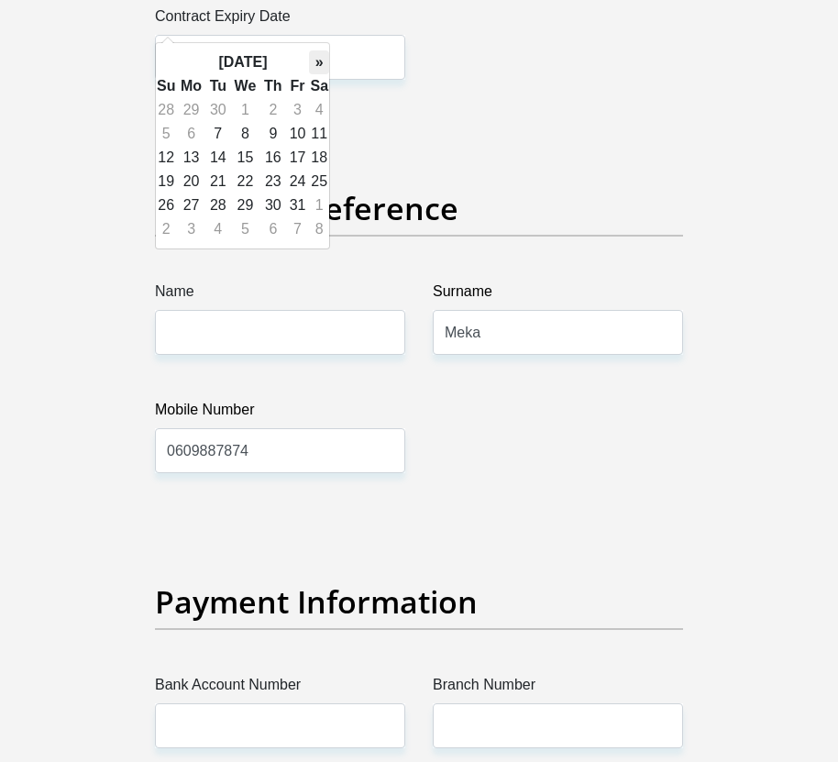
click at [320, 67] on th "»" at bounding box center [319, 62] width 20 height 24
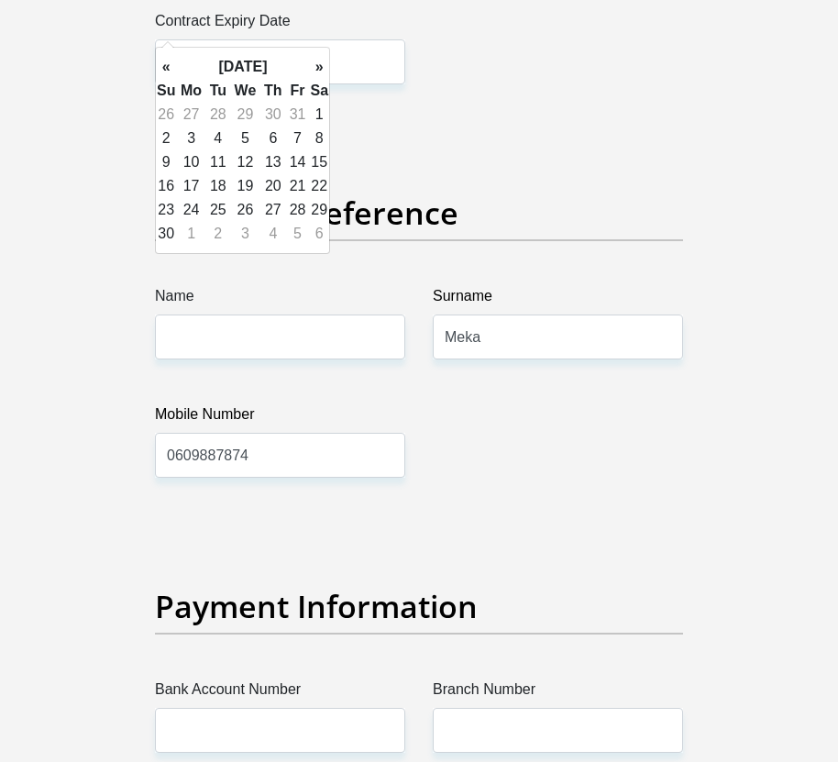
click at [320, 67] on th "»" at bounding box center [319, 67] width 20 height 24
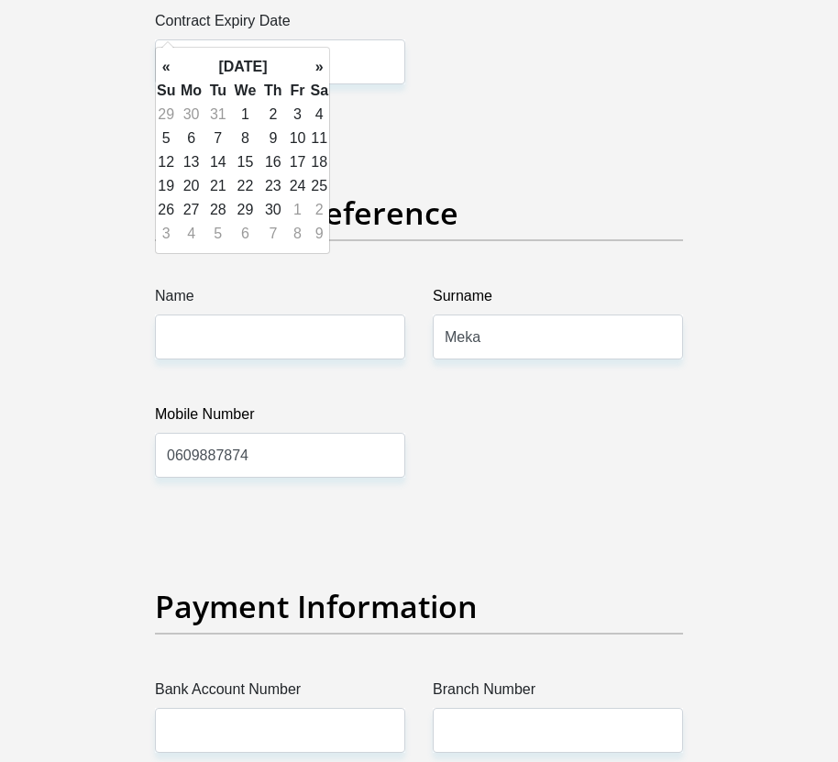
click at [320, 67] on th "»" at bounding box center [319, 67] width 20 height 24
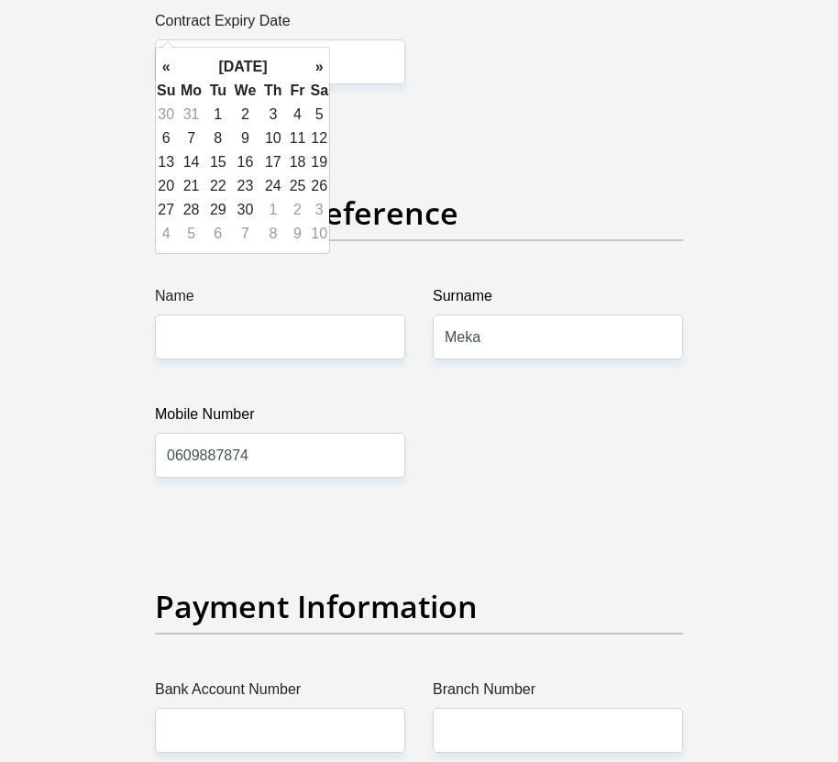
click at [320, 67] on th "»" at bounding box center [319, 67] width 20 height 24
click at [273, 206] on td "31" at bounding box center [273, 210] width 26 height 24
type input "2026/12/31"
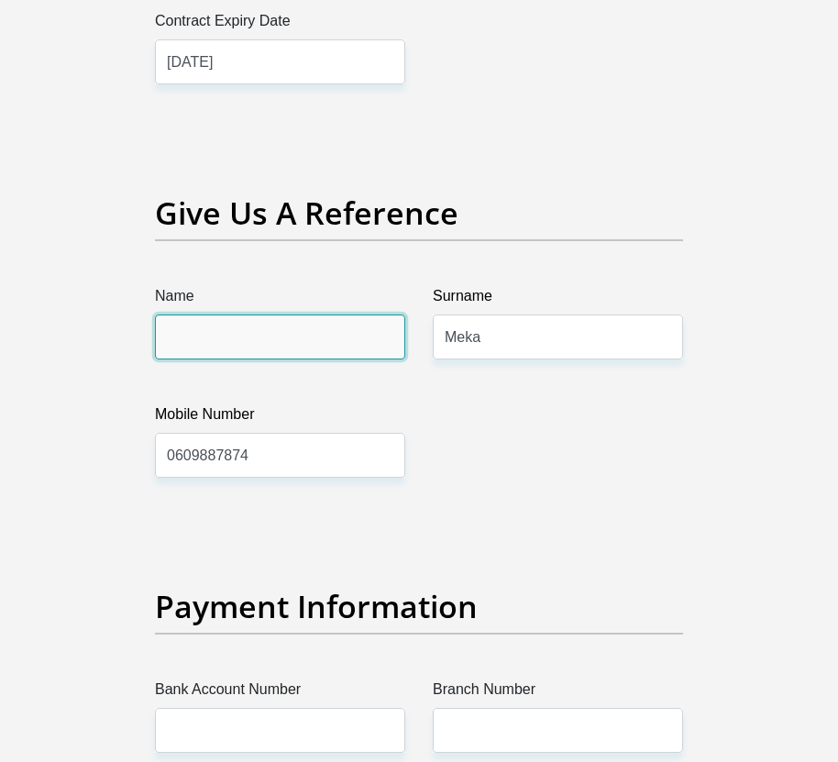
click at [354, 316] on input "Name" at bounding box center [280, 336] width 250 height 45
type input "maison"
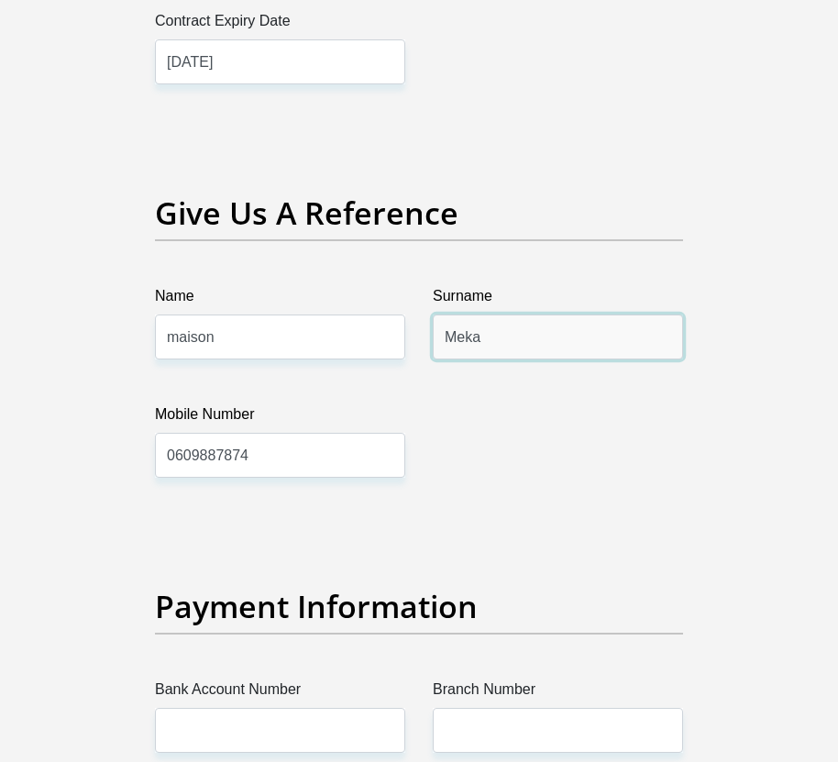
drag, startPoint x: 406, startPoint y: 313, endPoint x: 358, endPoint y: 308, distance: 47.9
type input "Cheddy"
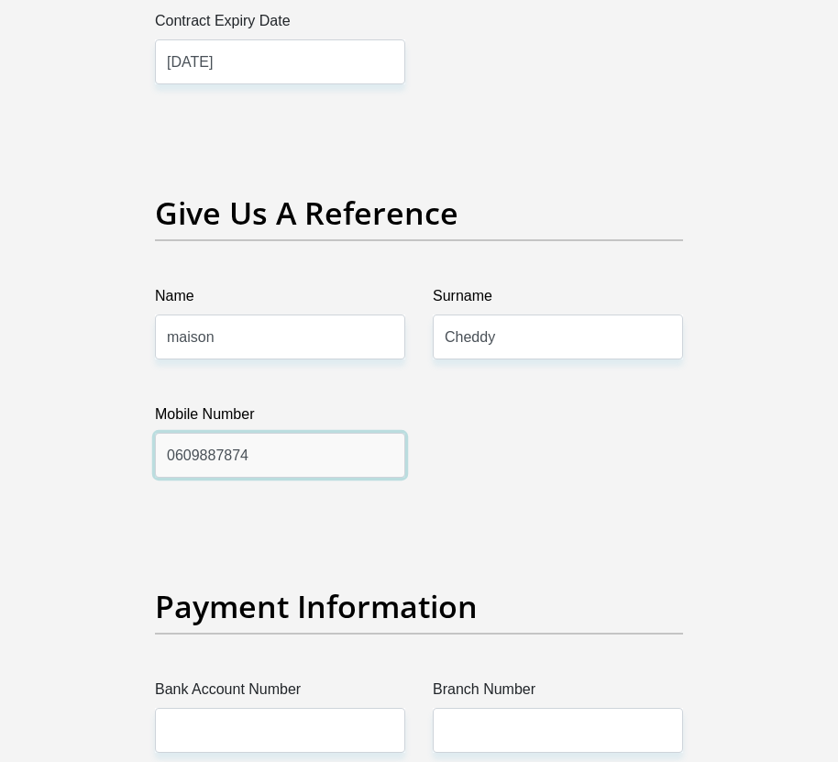
click at [354, 433] on input "0609887874" at bounding box center [280, 455] width 250 height 45
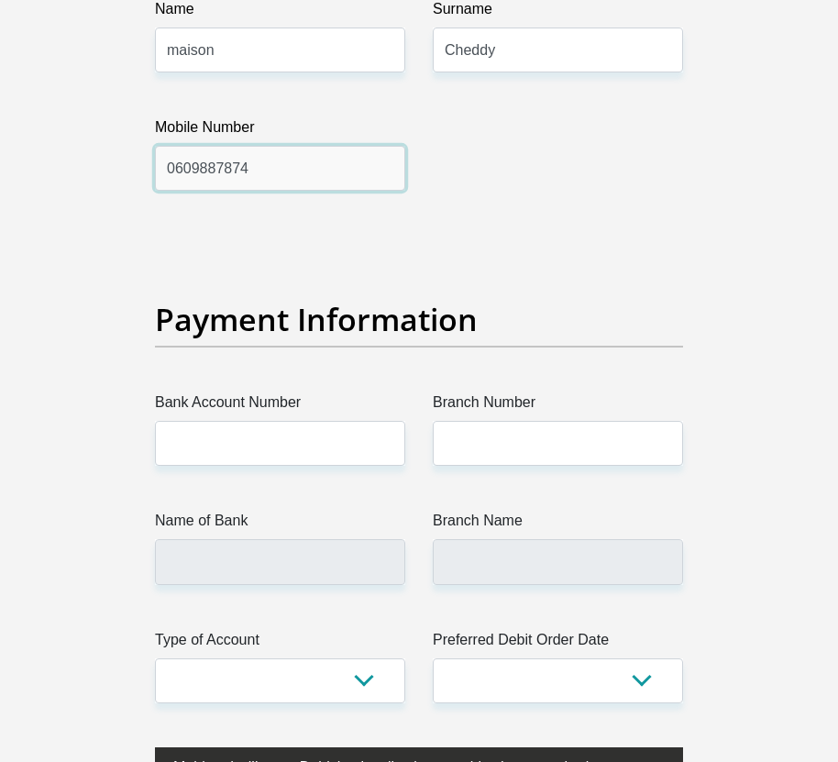
scroll to position [4578, 0]
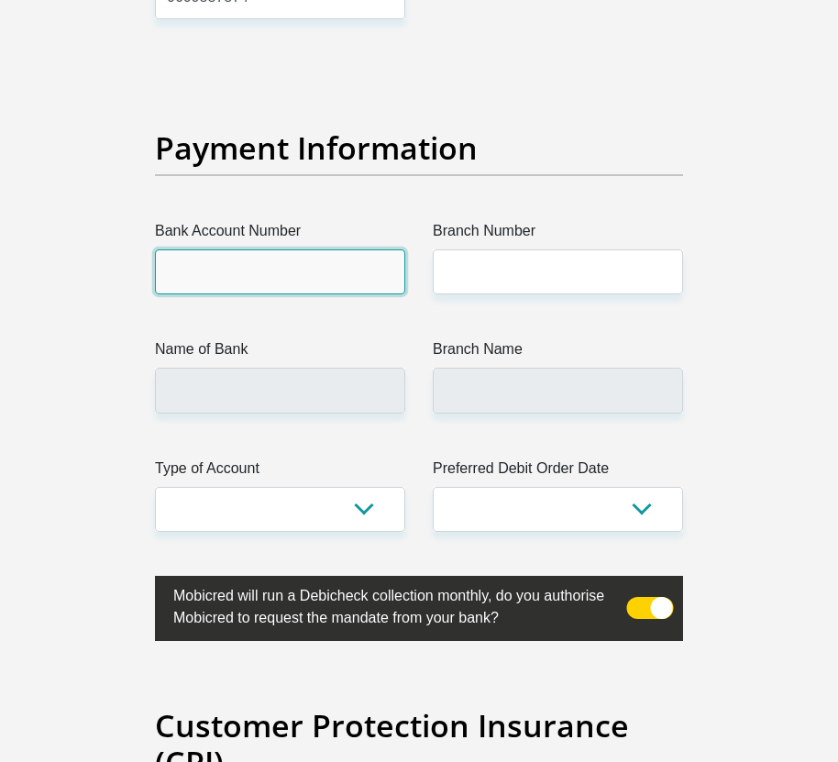
click at [236, 249] on input "Bank Account Number" at bounding box center [280, 271] width 250 height 45
type input "63007381203"
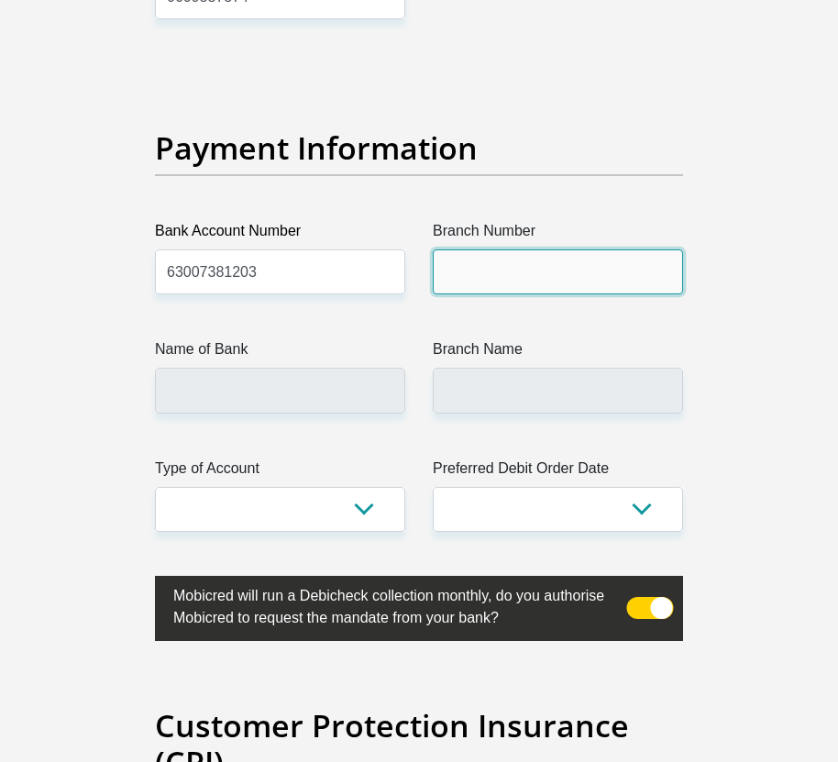
click at [470, 249] on input "Branch Number" at bounding box center [558, 271] width 250 height 45
type input "250655"
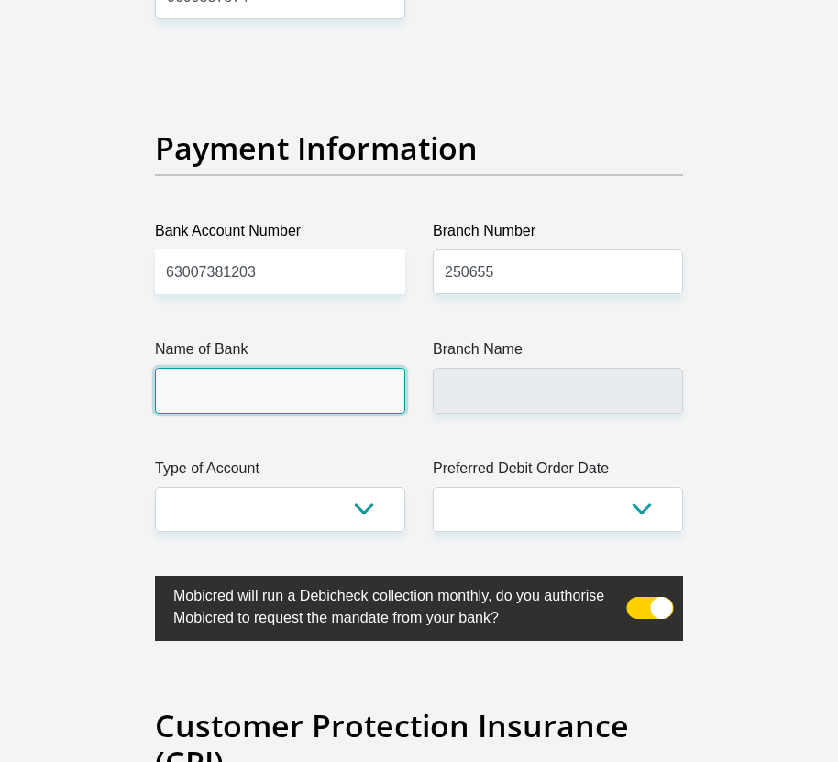
click at [371, 368] on input "Name of Bank" at bounding box center [280, 390] width 250 height 45
type input "FIRSTRAND BANK"
type input "BRANCH 560"
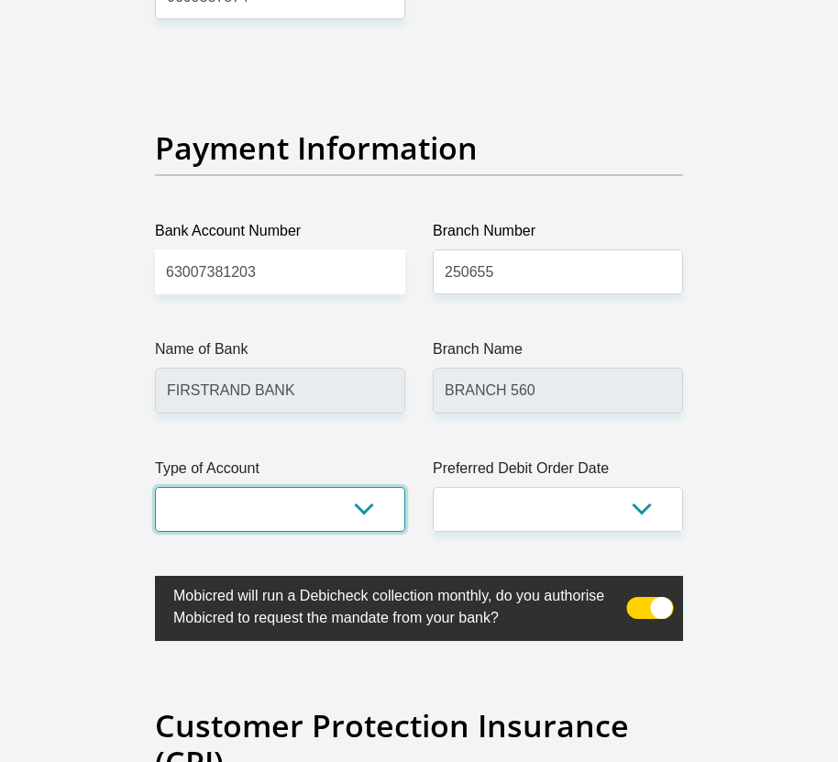
click at [335, 487] on select "Cheque Savings" at bounding box center [280, 509] width 250 height 45
click at [155, 487] on select "Cheque Savings" at bounding box center [280, 509] width 250 height 45
drag, startPoint x: 343, startPoint y: 468, endPoint x: 330, endPoint y: 479, distance: 16.9
click at [343, 487] on select "Cheque Savings" at bounding box center [280, 509] width 250 height 45
select select "CUR"
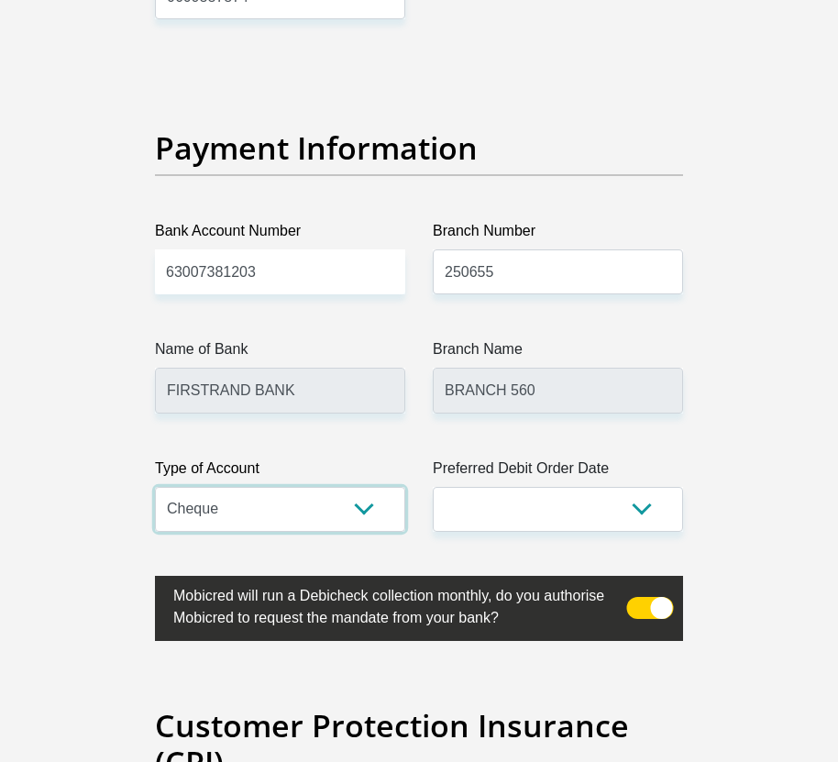
click at [155, 487] on select "Cheque Savings" at bounding box center [280, 509] width 250 height 45
click at [506, 487] on select "1st 2nd 3rd 4th 5th 7th 18th 19th 20th 21st 22nd 23rd 24th 25th 26th 27th 28th …" at bounding box center [558, 509] width 250 height 45
select select "25"
click at [433, 487] on select "1st 2nd 3rd 4th 5th 7th 18th 19th 20th 21st 22nd 23rd 24th 25th 26th 27th 28th …" at bounding box center [558, 509] width 250 height 45
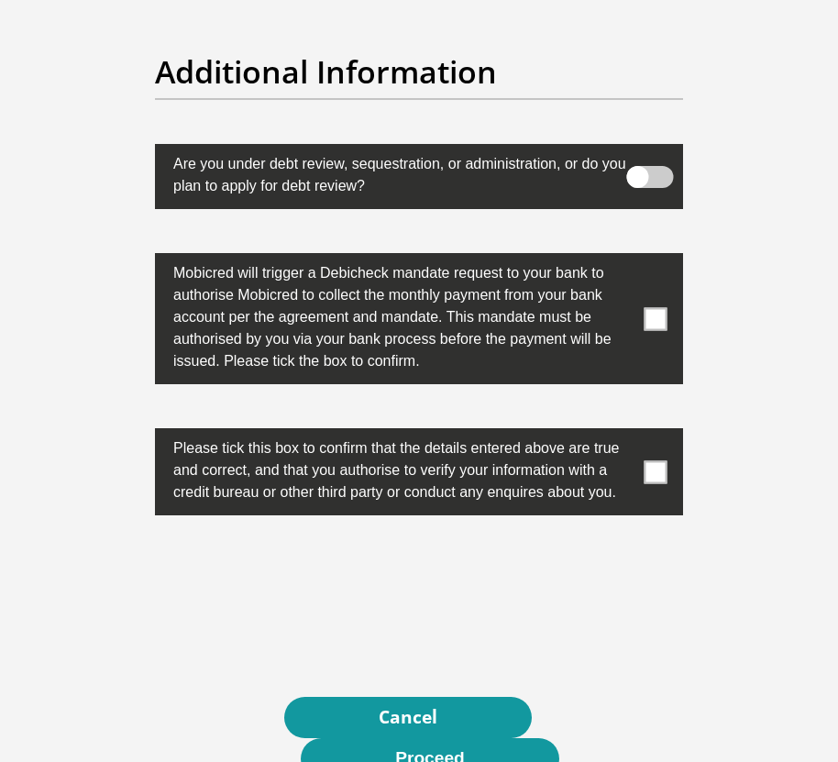
scroll to position [6502, 0]
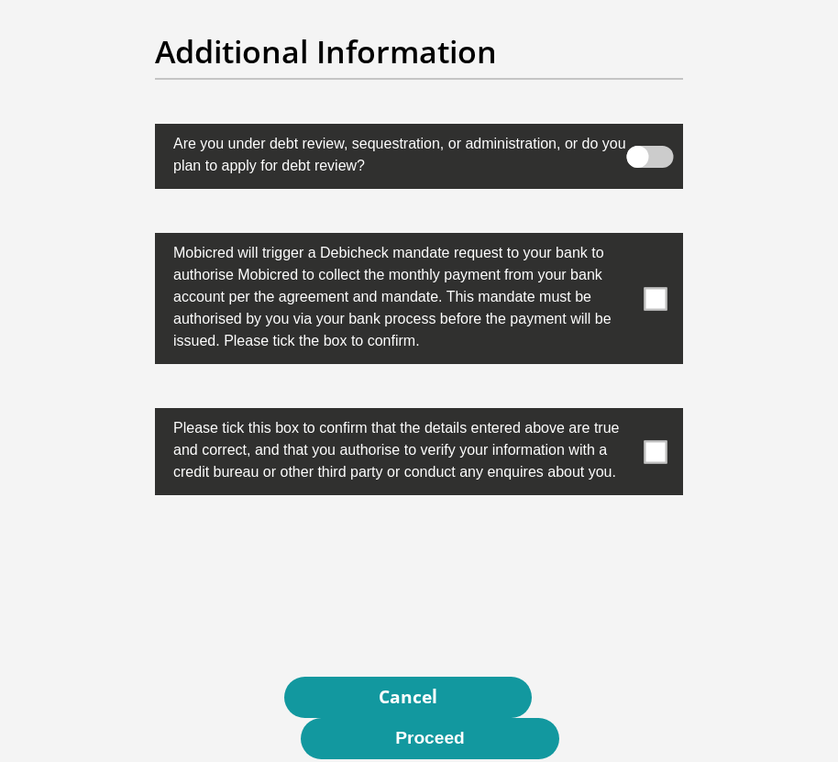
click at [650, 146] on span at bounding box center [650, 157] width 47 height 22
click at [656, 139] on input "checkbox" at bounding box center [656, 139] width 0 height 0
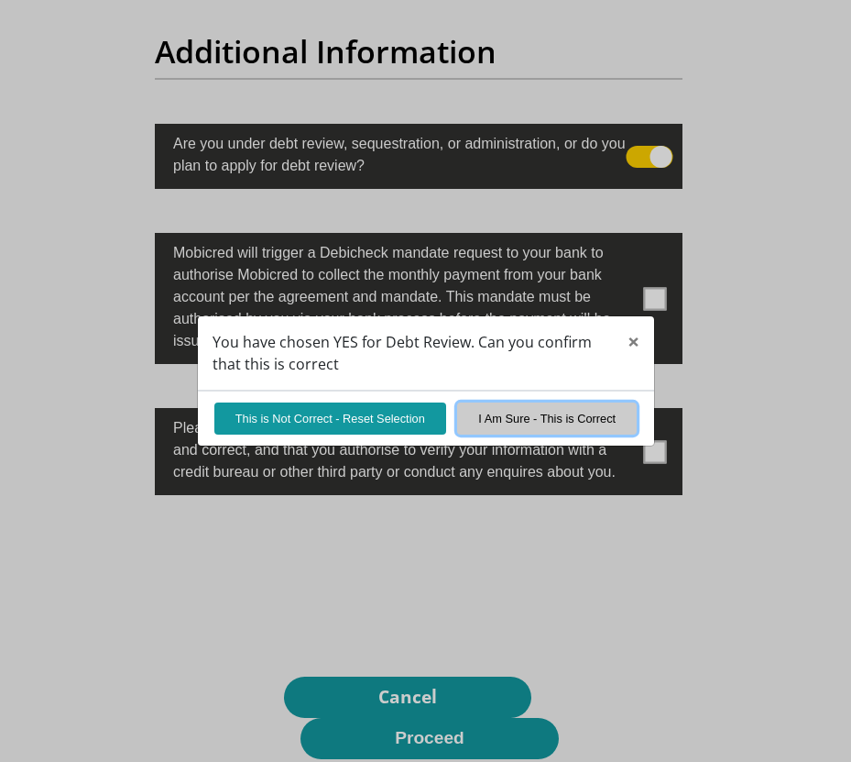
drag, startPoint x: 573, startPoint y: 422, endPoint x: 620, endPoint y: 351, distance: 85.9
click at [574, 419] on button "I Am Sure - This is Correct" at bounding box center [547, 418] width 180 height 32
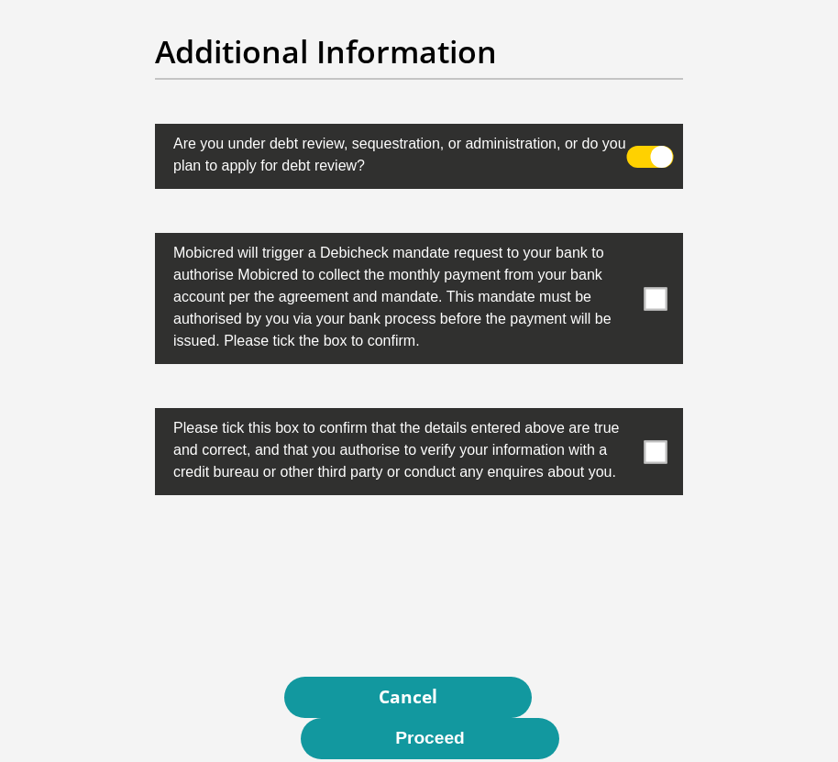
click at [654, 287] on span at bounding box center [655, 298] width 23 height 23
click at [638, 237] on input "checkbox" at bounding box center [638, 237] width 0 height 0
click at [649, 440] on span at bounding box center [655, 451] width 23 height 23
click at [638, 412] on input "checkbox" at bounding box center [638, 412] width 0 height 0
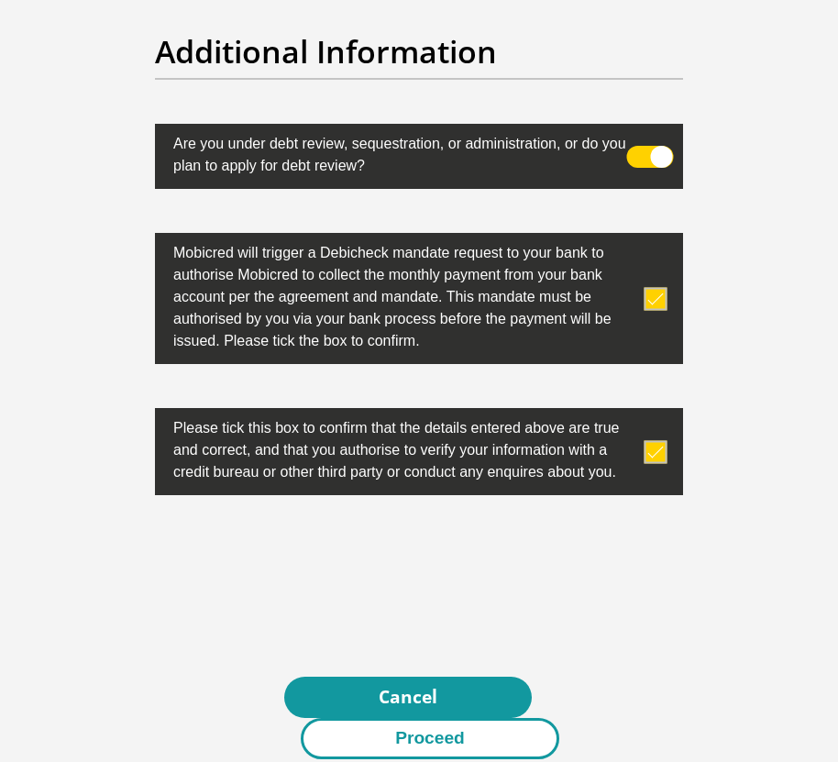
click at [460, 718] on button "Proceed" at bounding box center [430, 738] width 258 height 41
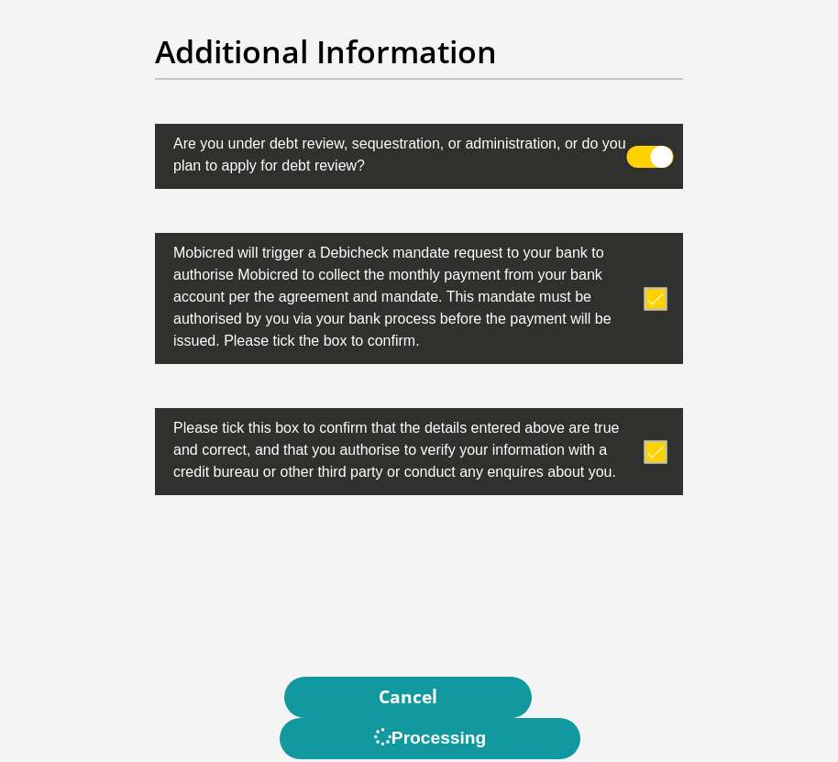
scroll to position [0, 0]
